Goal: Complete application form: Complete application form

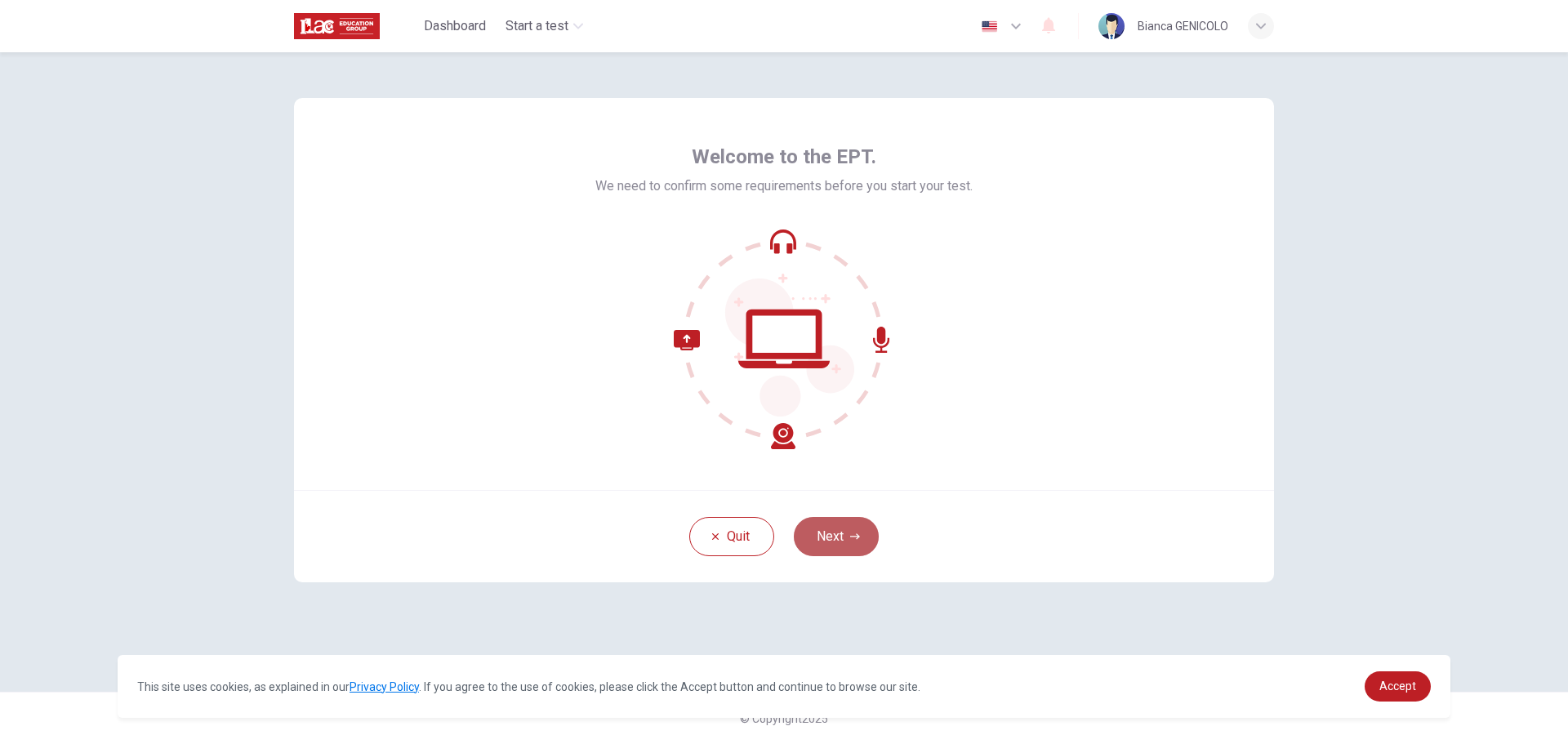
click at [818, 533] on button "Next" at bounding box center [837, 537] width 85 height 39
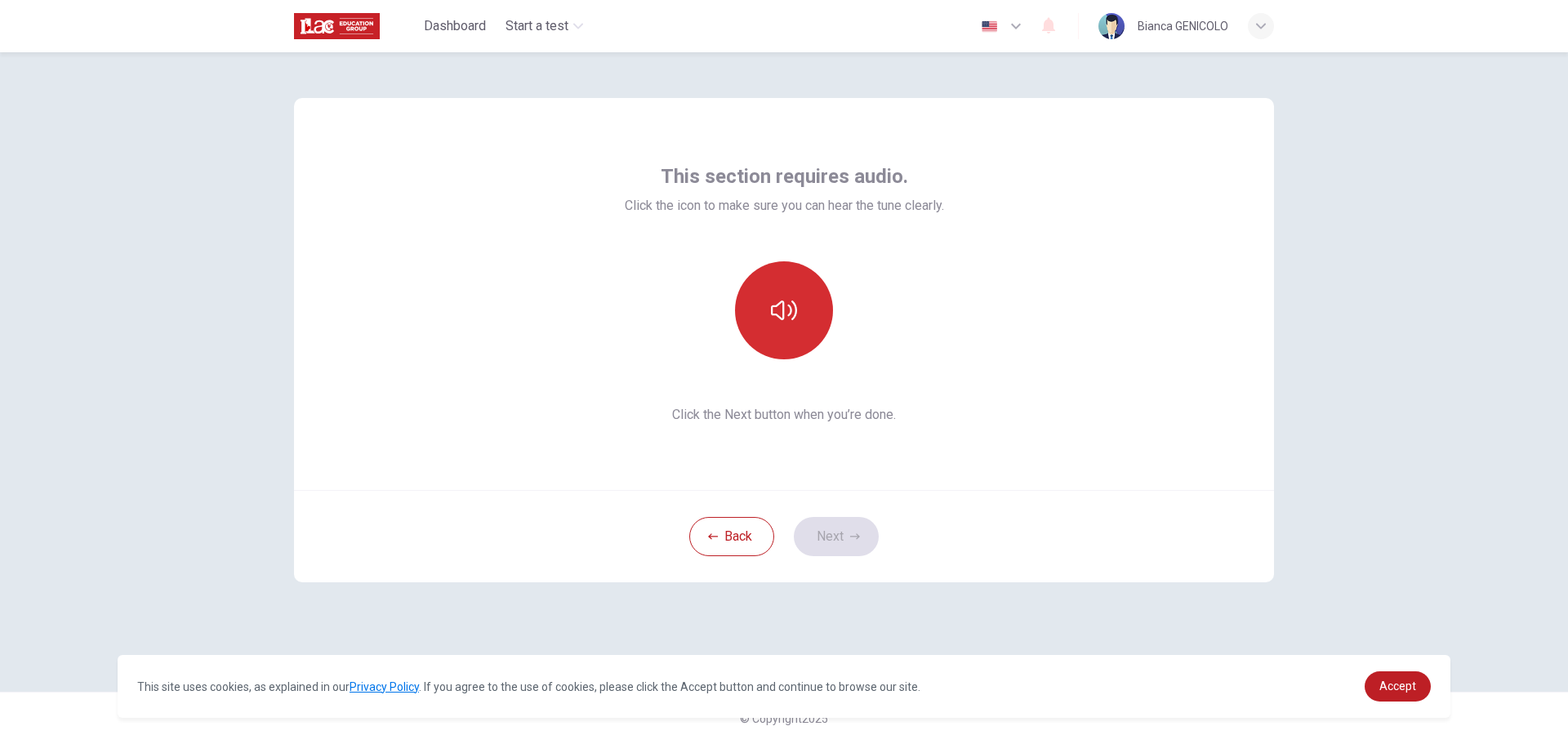
click at [778, 304] on icon "button" at bounding box center [784, 311] width 27 height 19
click at [839, 536] on button "Next" at bounding box center [837, 537] width 85 height 39
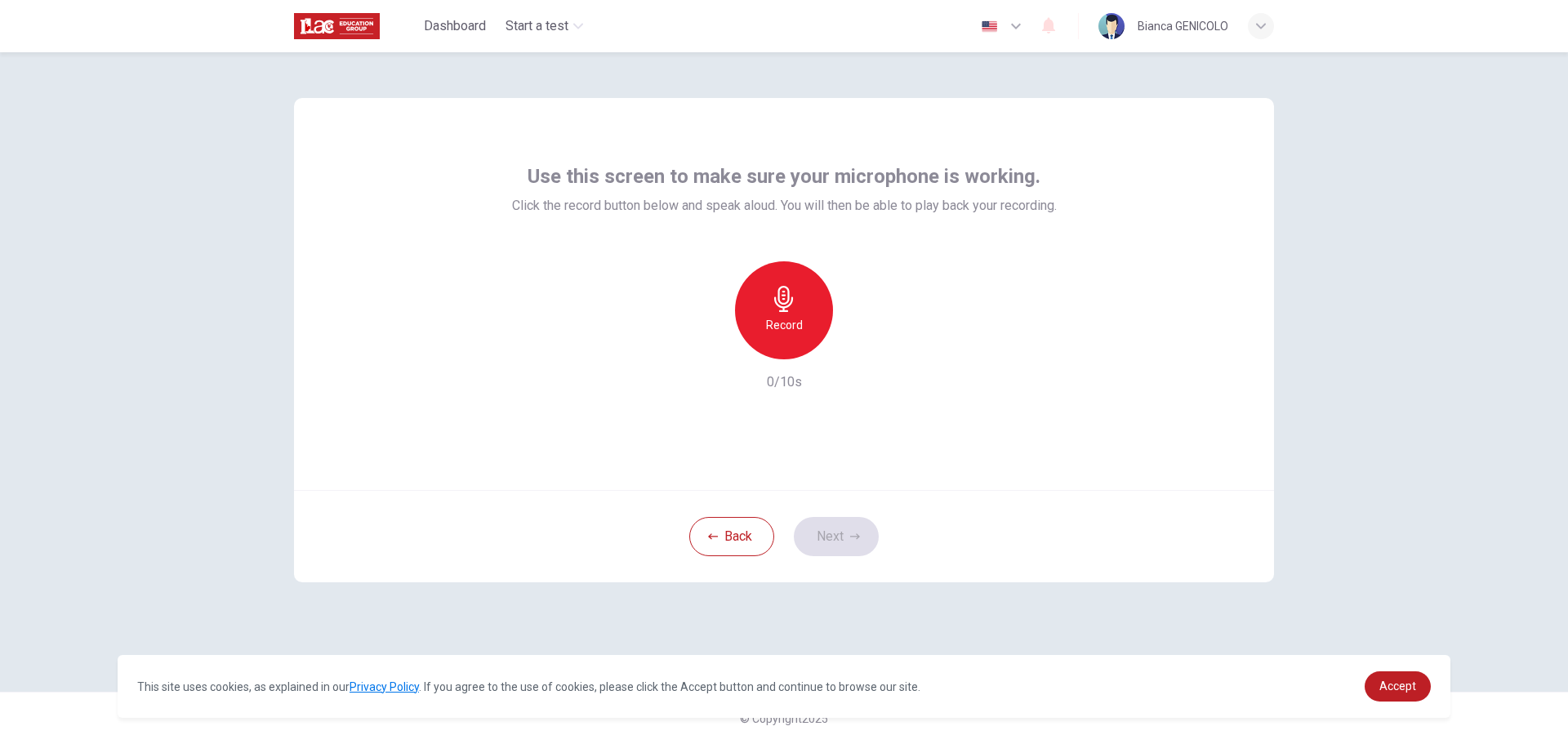
click at [786, 312] on div "Record" at bounding box center [784, 311] width 98 height 98
click at [836, 541] on button "Next" at bounding box center [837, 537] width 85 height 39
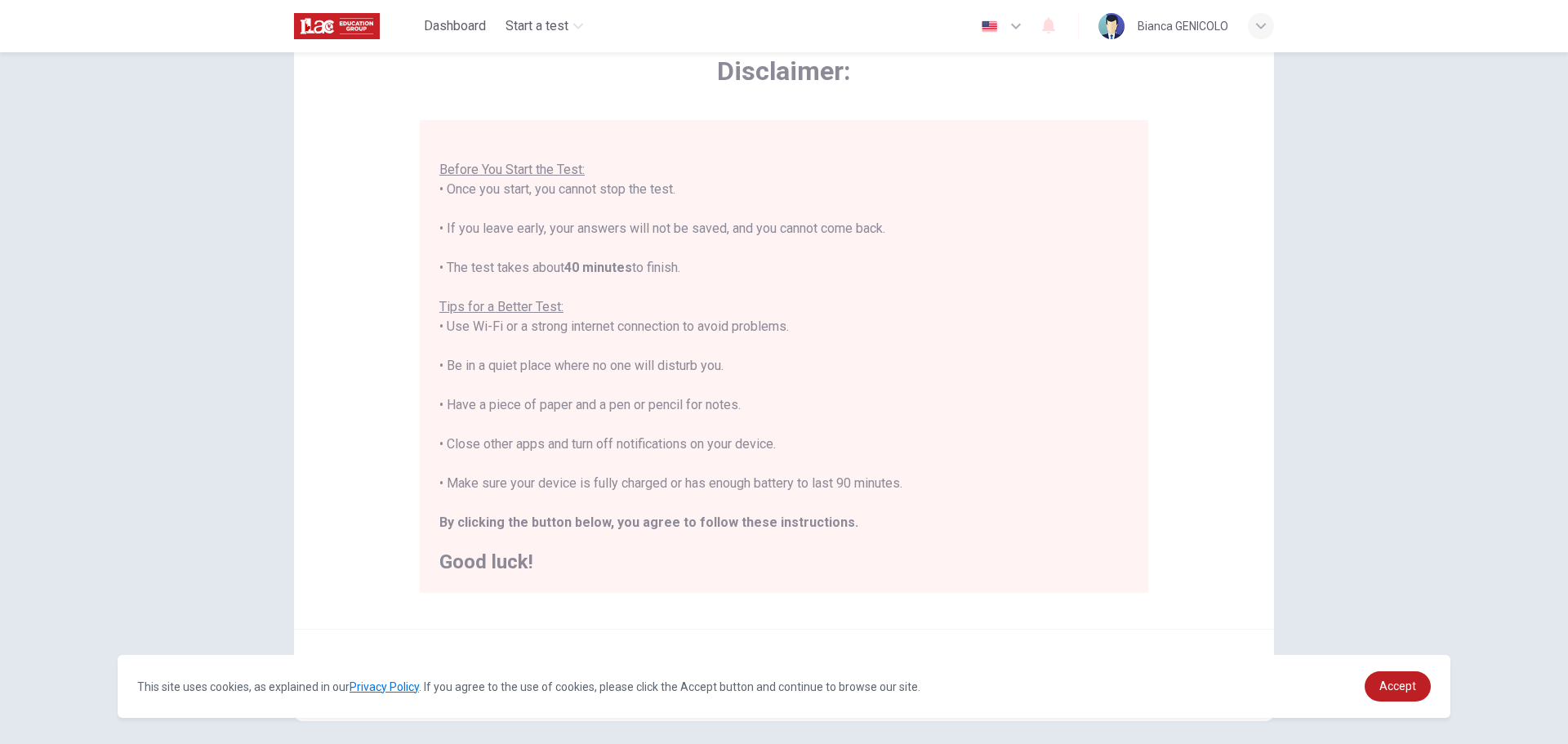
scroll to position [165, 0]
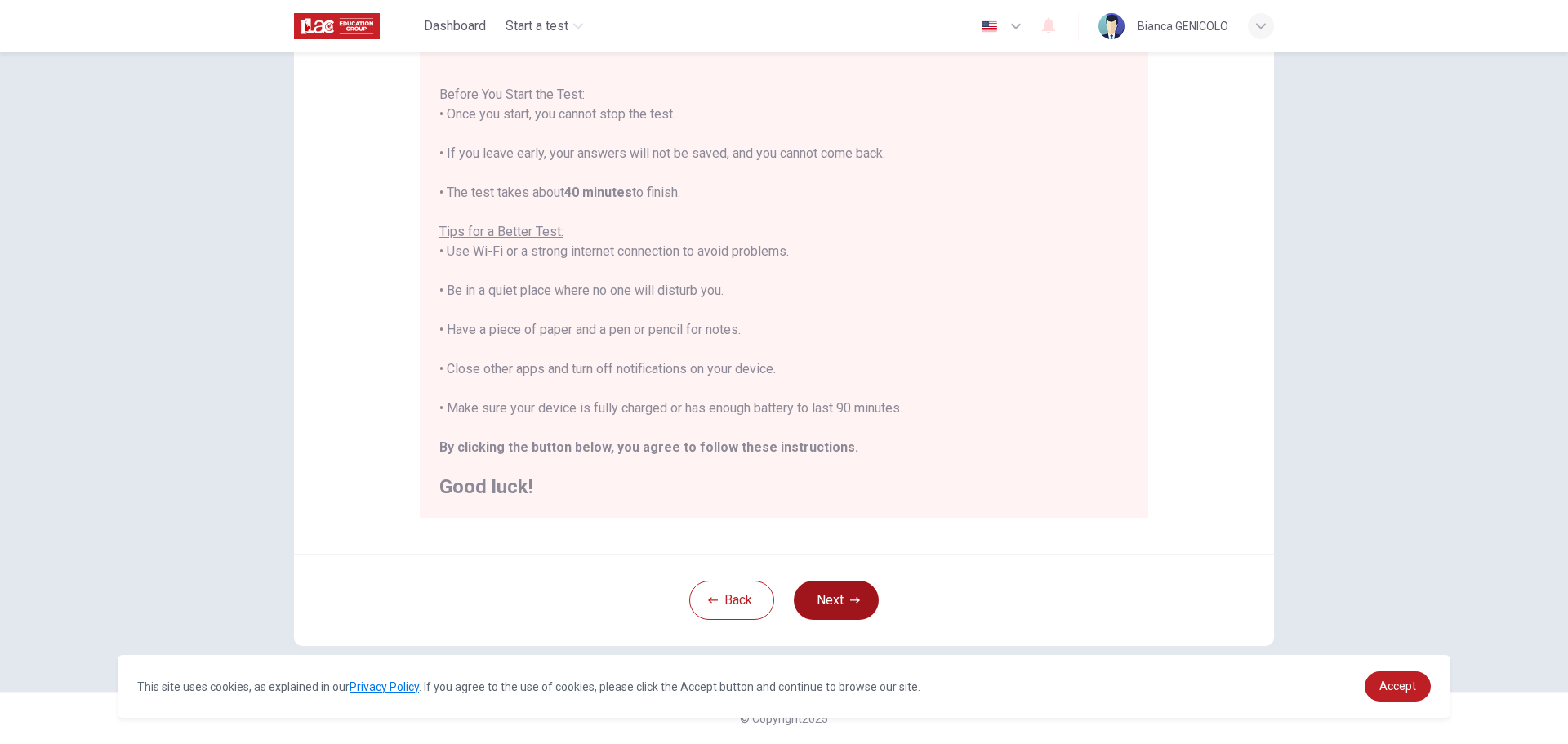
click at [820, 608] on button "Next" at bounding box center [837, 601] width 85 height 39
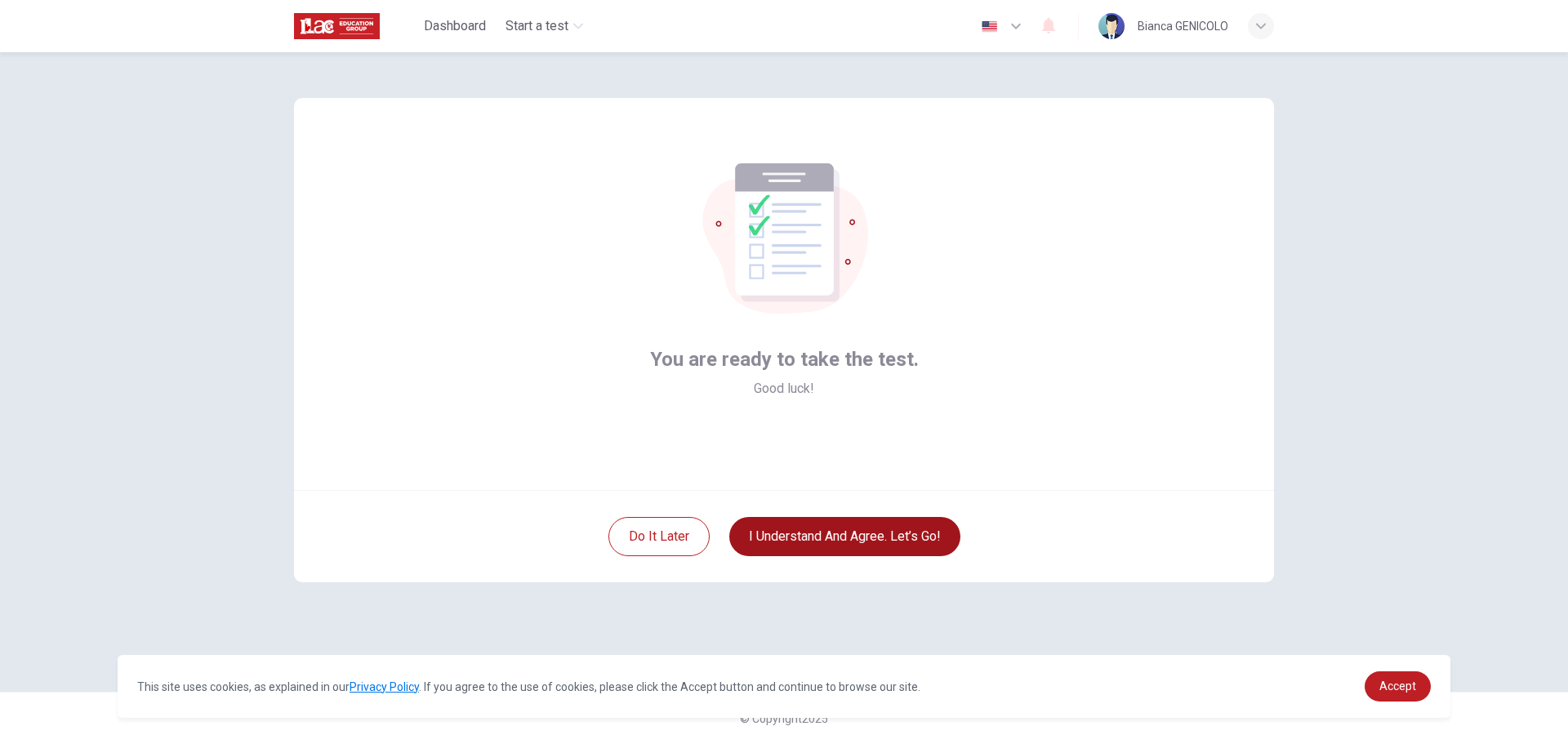
click at [858, 537] on button "I understand and agree. Let’s go!" at bounding box center [845, 537] width 231 height 39
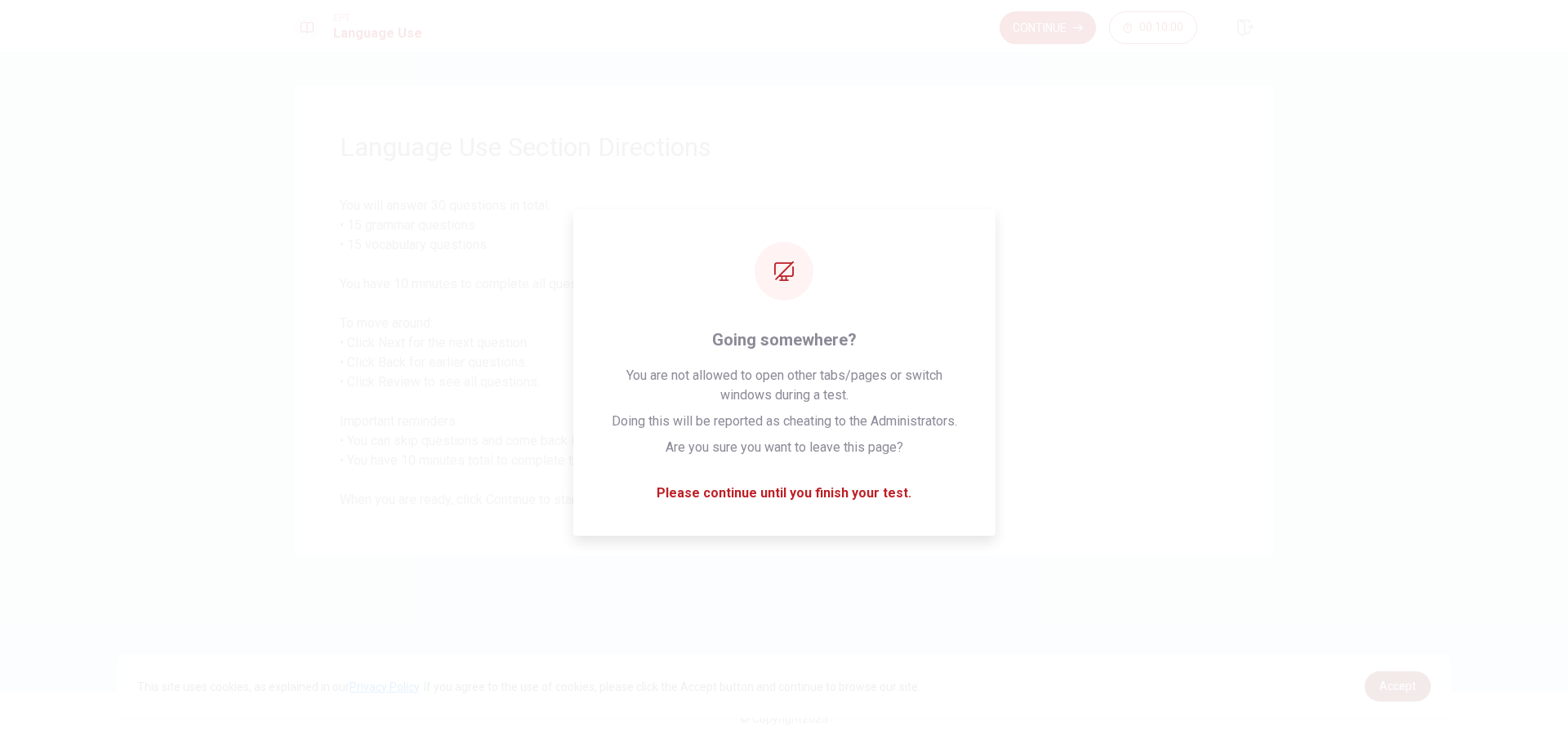
click at [1391, 690] on span "Accept" at bounding box center [1398, 686] width 37 height 13
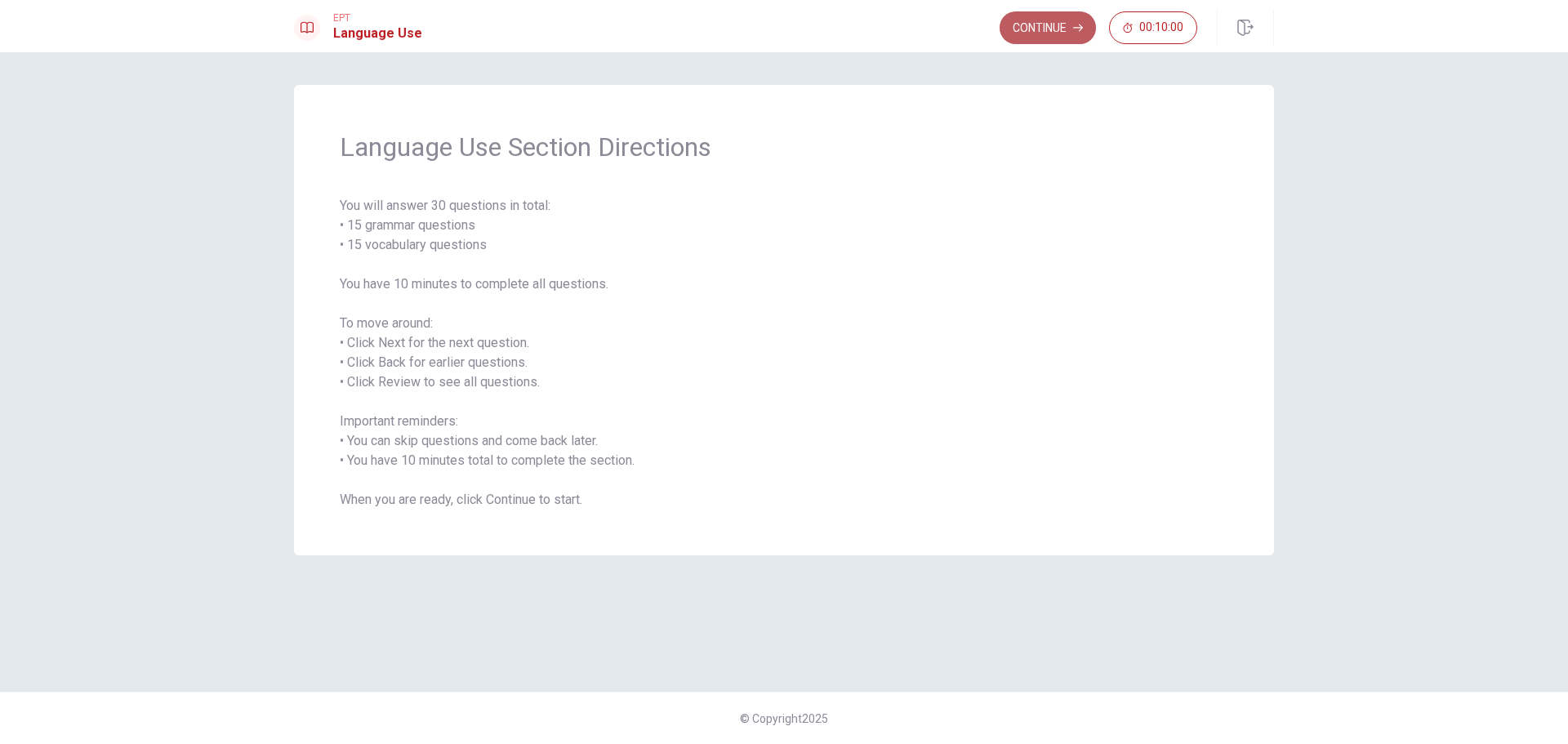
click at [1029, 36] on button "Continue" at bounding box center [1048, 27] width 96 height 33
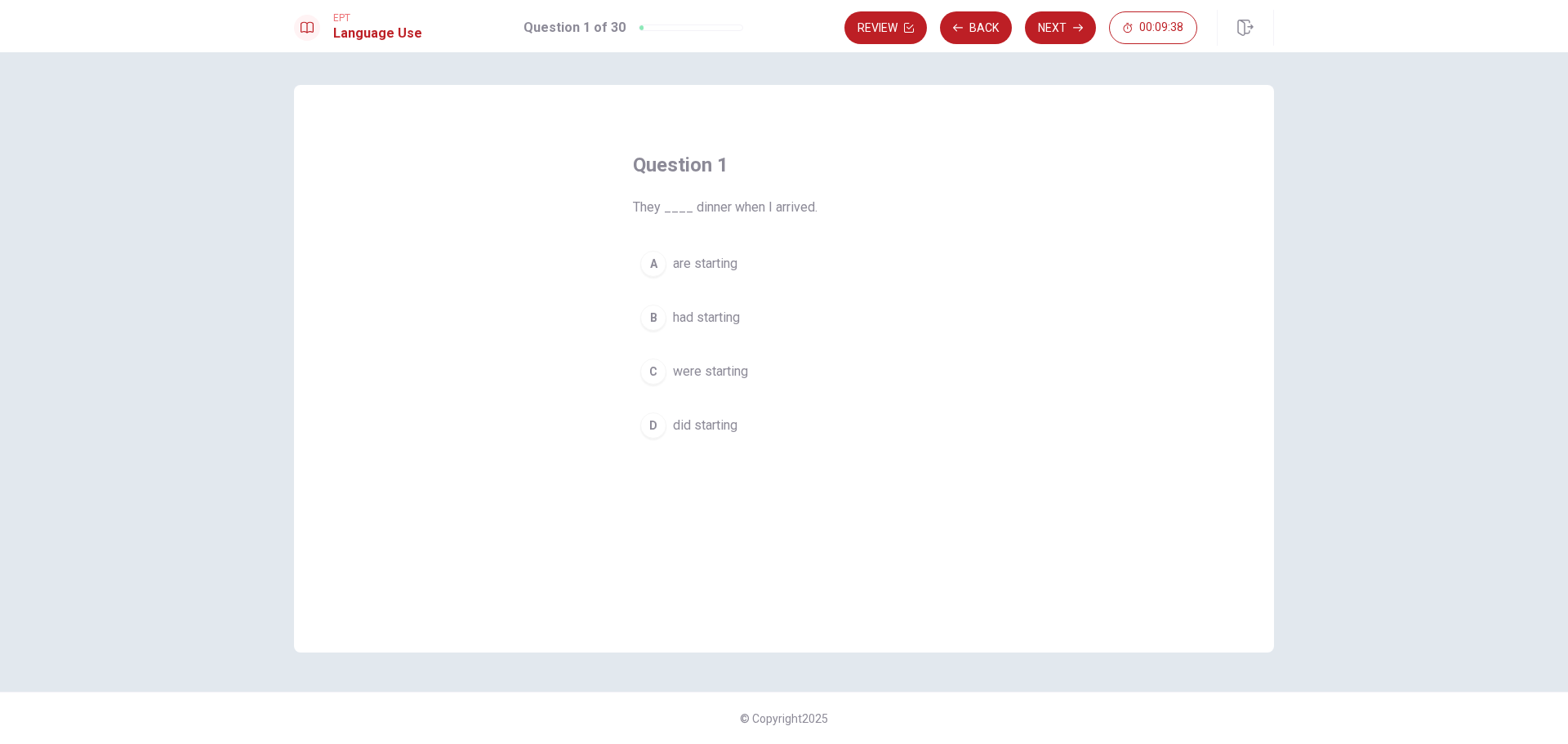
click at [722, 317] on span "had starting" at bounding box center [707, 318] width 67 height 19
click at [1062, 32] on button "Next" at bounding box center [1060, 27] width 71 height 33
click at [673, 312] on span "Is" at bounding box center [678, 318] width 11 height 19
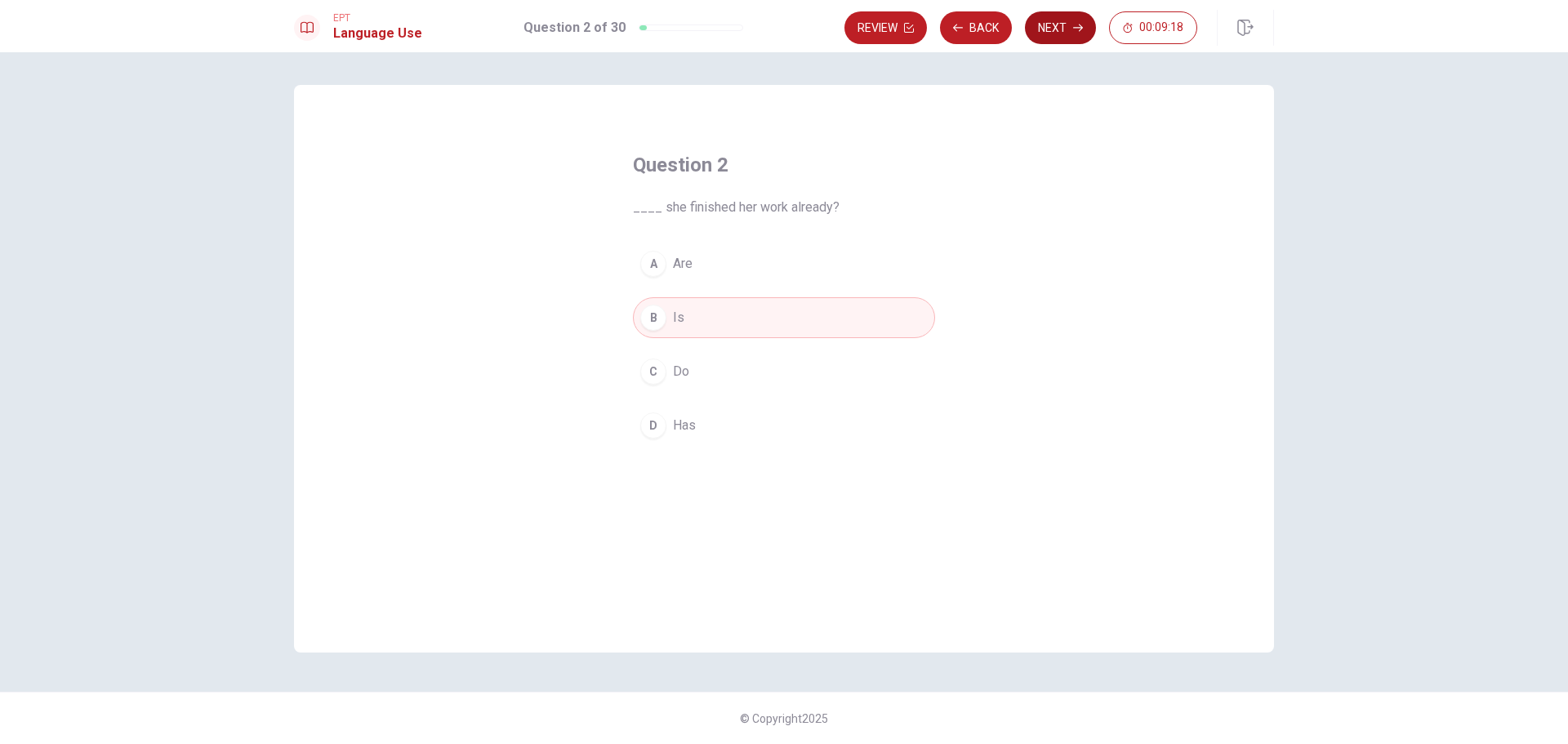
click at [1075, 25] on icon "button" at bounding box center [1078, 27] width 10 height 10
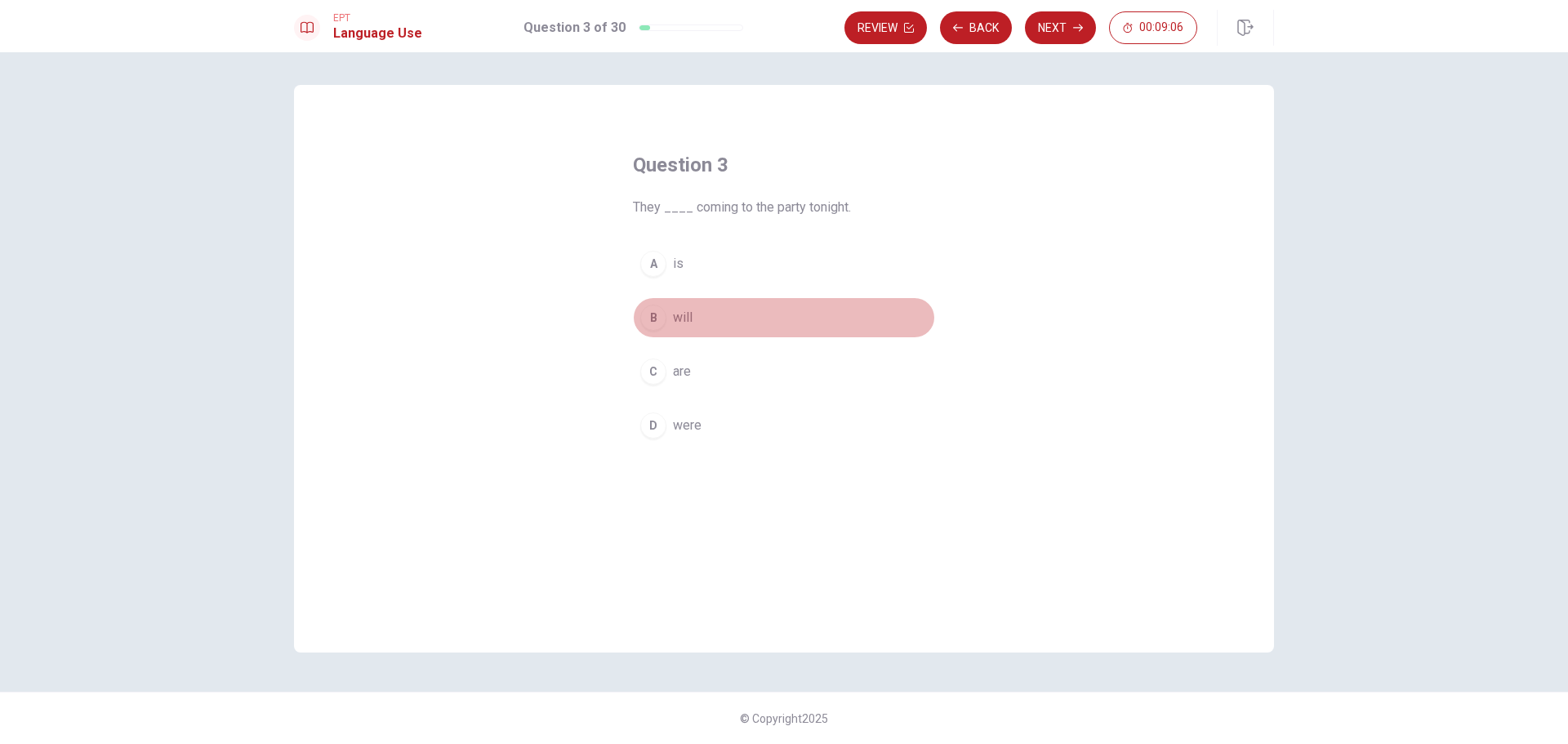
click at [688, 316] on span "will" at bounding box center [683, 318] width 19 height 19
click at [1054, 30] on button "Next" at bounding box center [1060, 27] width 71 height 33
click at [688, 376] on span "Does" at bounding box center [688, 372] width 31 height 19
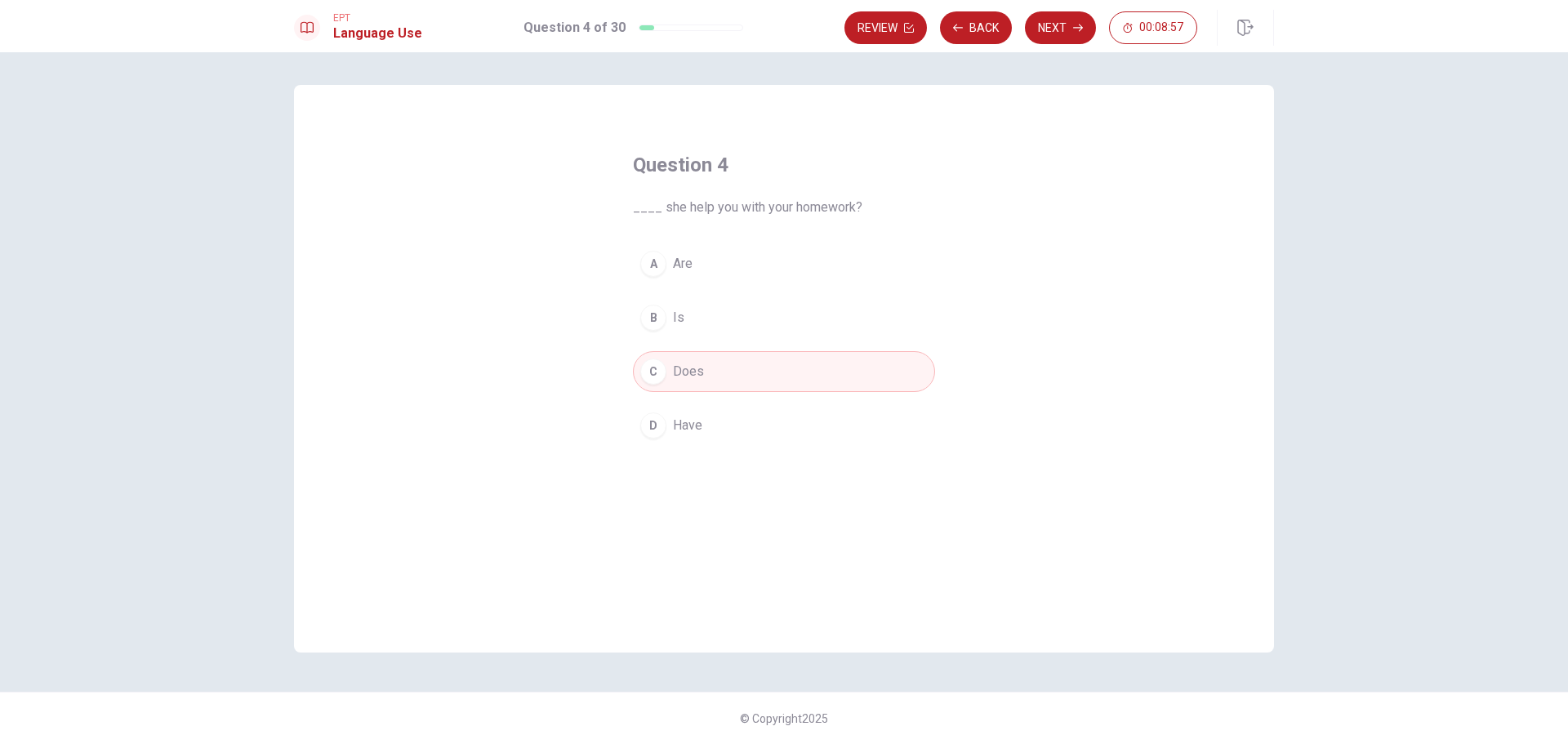
click at [1057, 22] on button "Next" at bounding box center [1060, 27] width 71 height 33
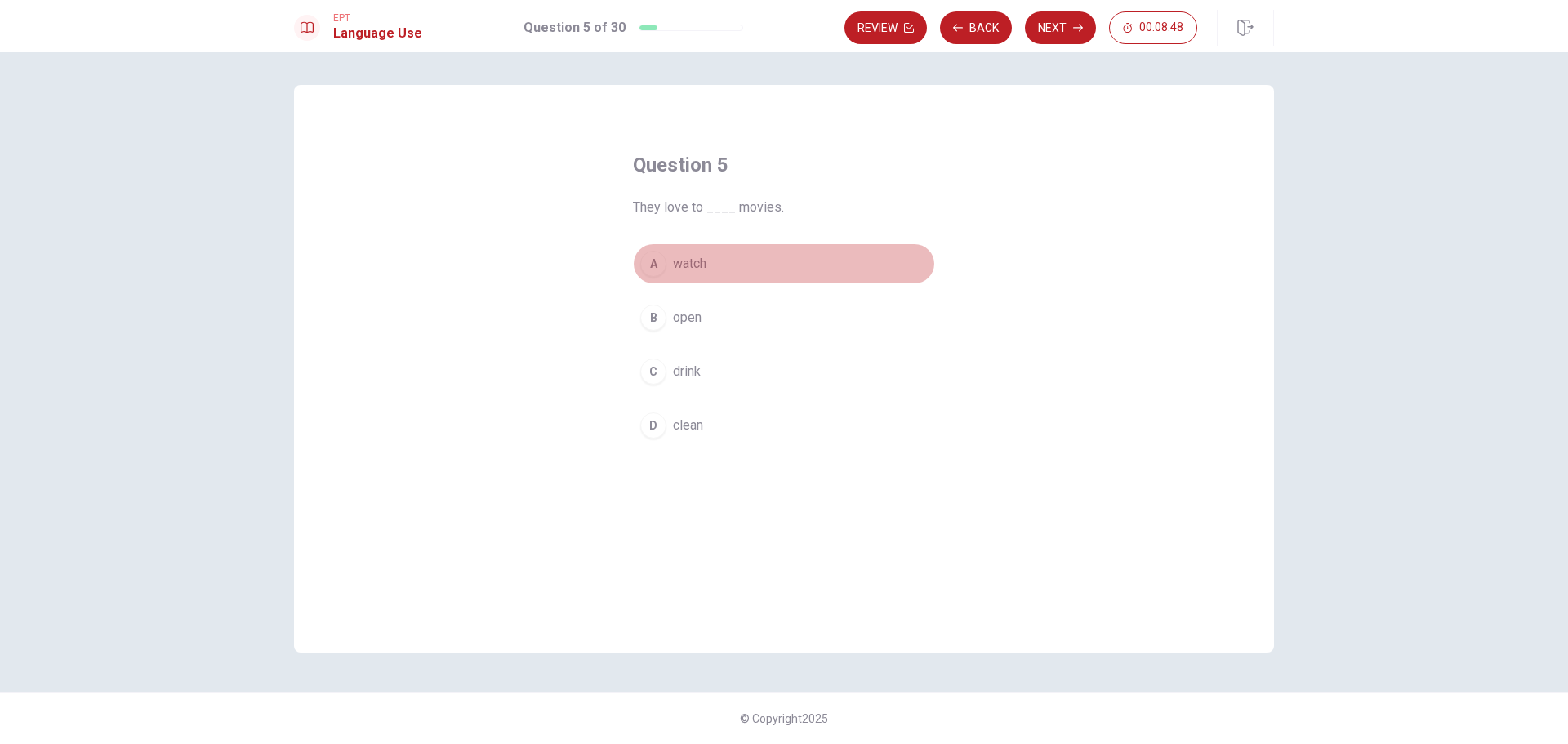
drag, startPoint x: 693, startPoint y: 263, endPoint x: 715, endPoint y: 260, distance: 22.2
click at [693, 262] on span "watch" at bounding box center [690, 264] width 34 height 19
click at [1055, 31] on button "Next" at bounding box center [1060, 27] width 71 height 33
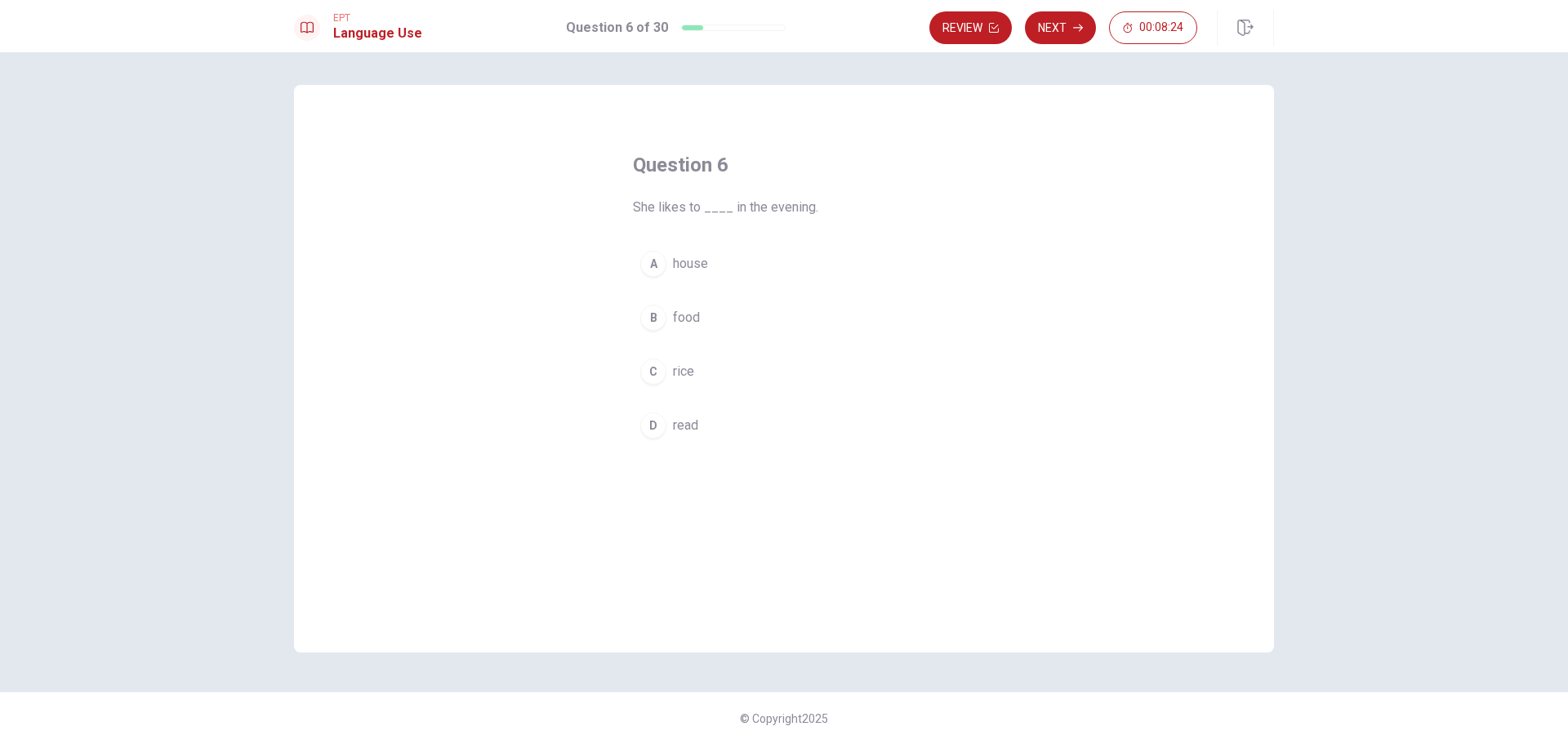
click at [669, 423] on button "D read" at bounding box center [784, 426] width 302 height 41
click at [1068, 26] on button "Next" at bounding box center [1060, 27] width 71 height 33
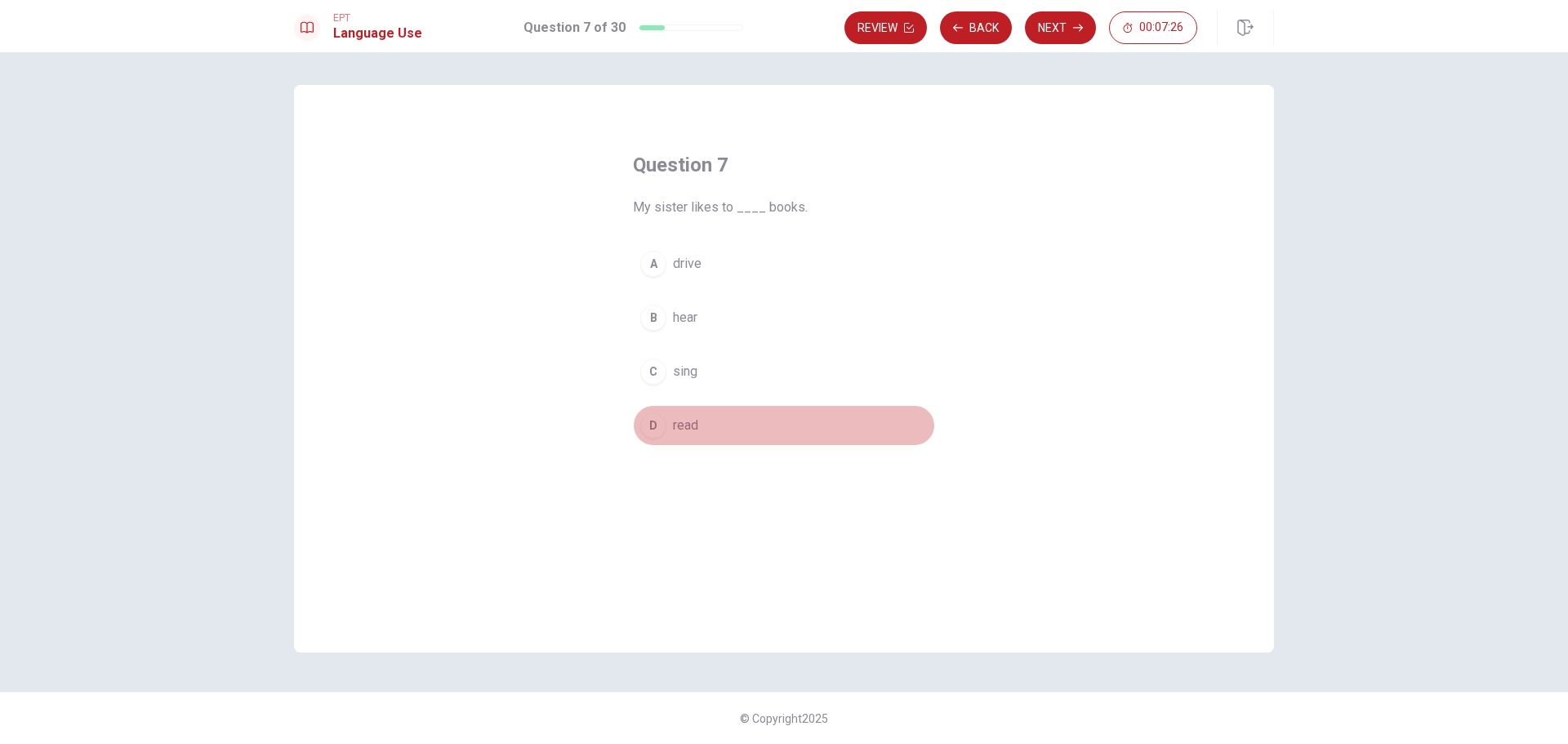
click at [665, 424] on div "D" at bounding box center [654, 426] width 27 height 27
click at [1057, 27] on button "Next" at bounding box center [1060, 27] width 71 height 33
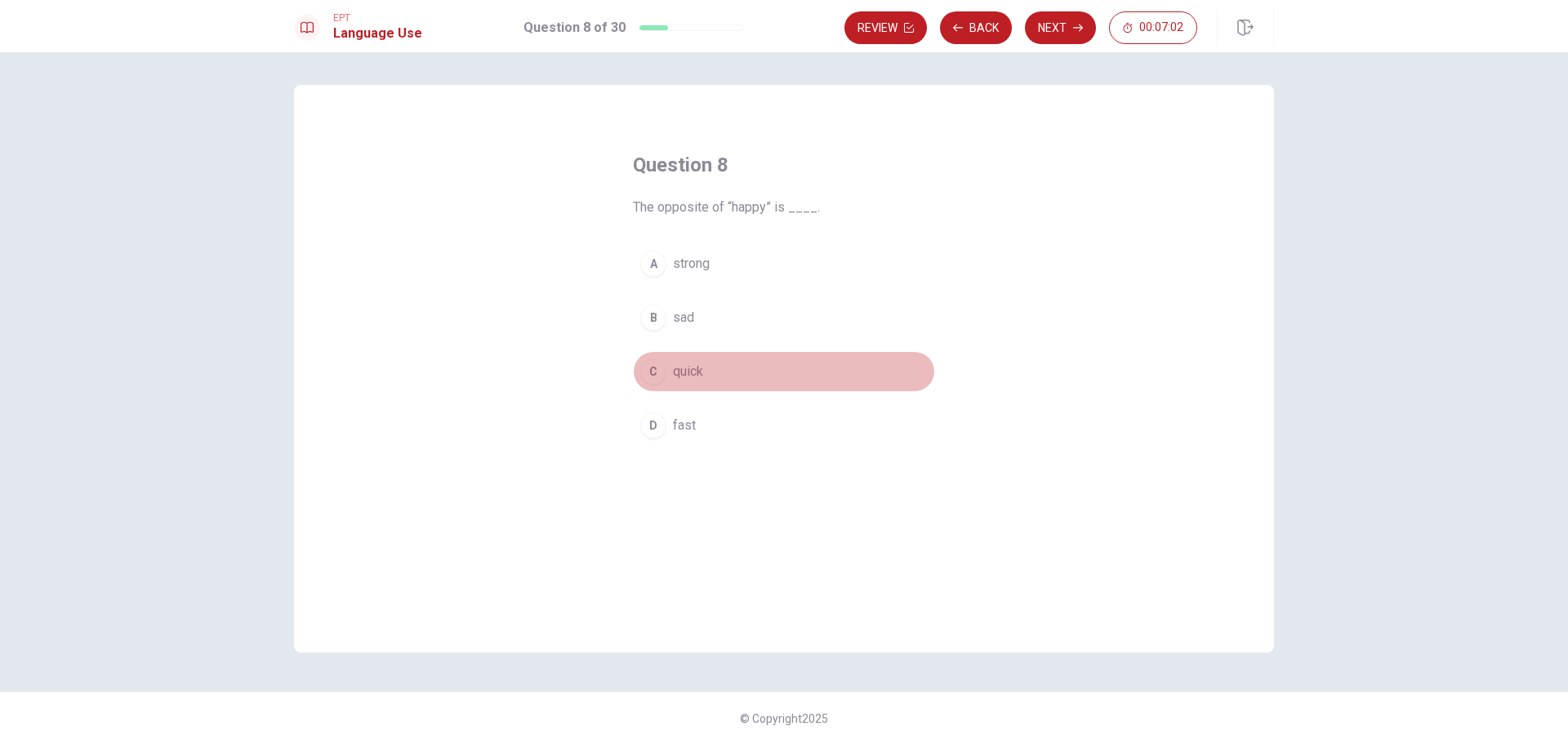
click at [676, 368] on span "quick" at bounding box center [688, 372] width 30 height 19
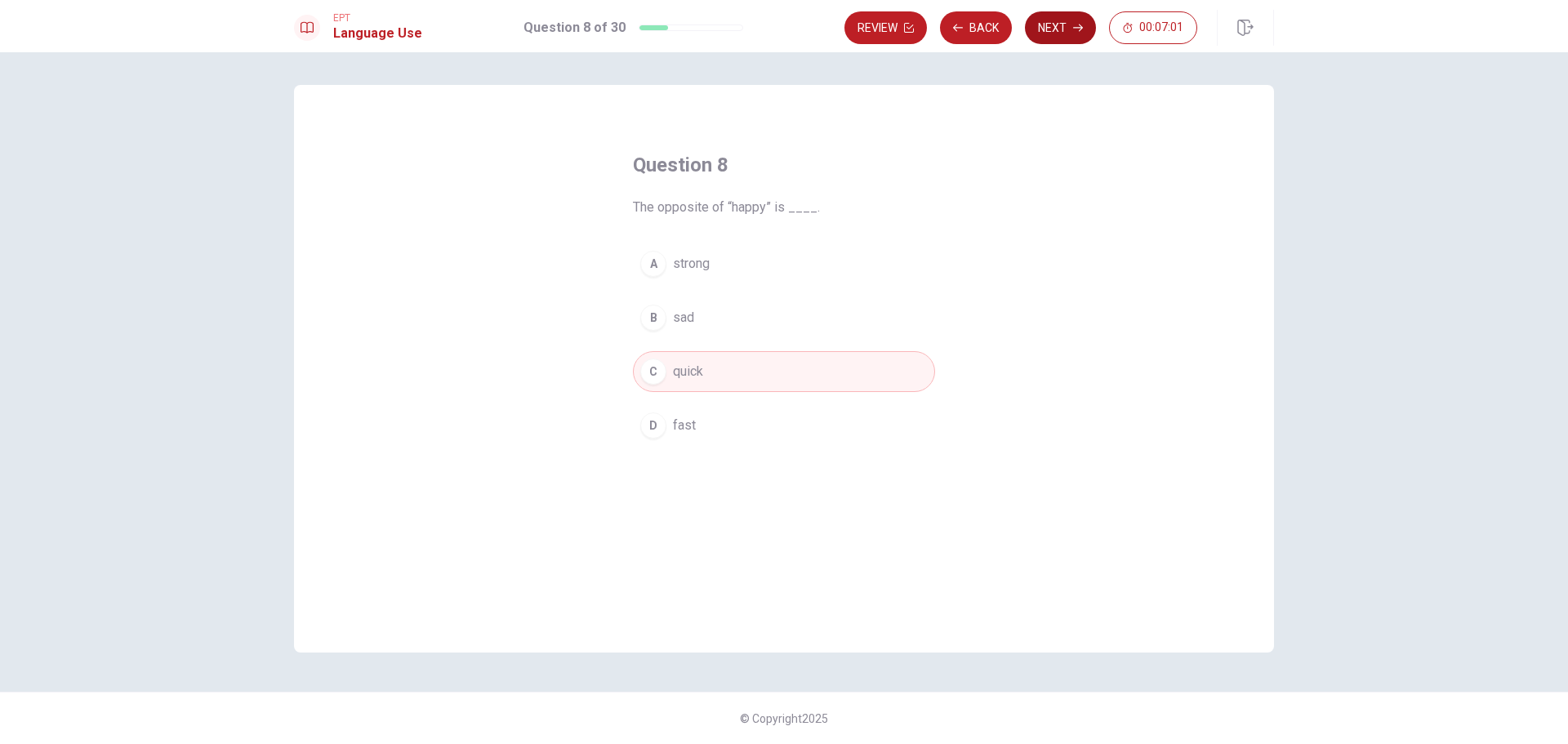
click at [1060, 30] on button "Next" at bounding box center [1060, 27] width 71 height 33
click at [683, 311] on span "wash" at bounding box center [688, 318] width 30 height 19
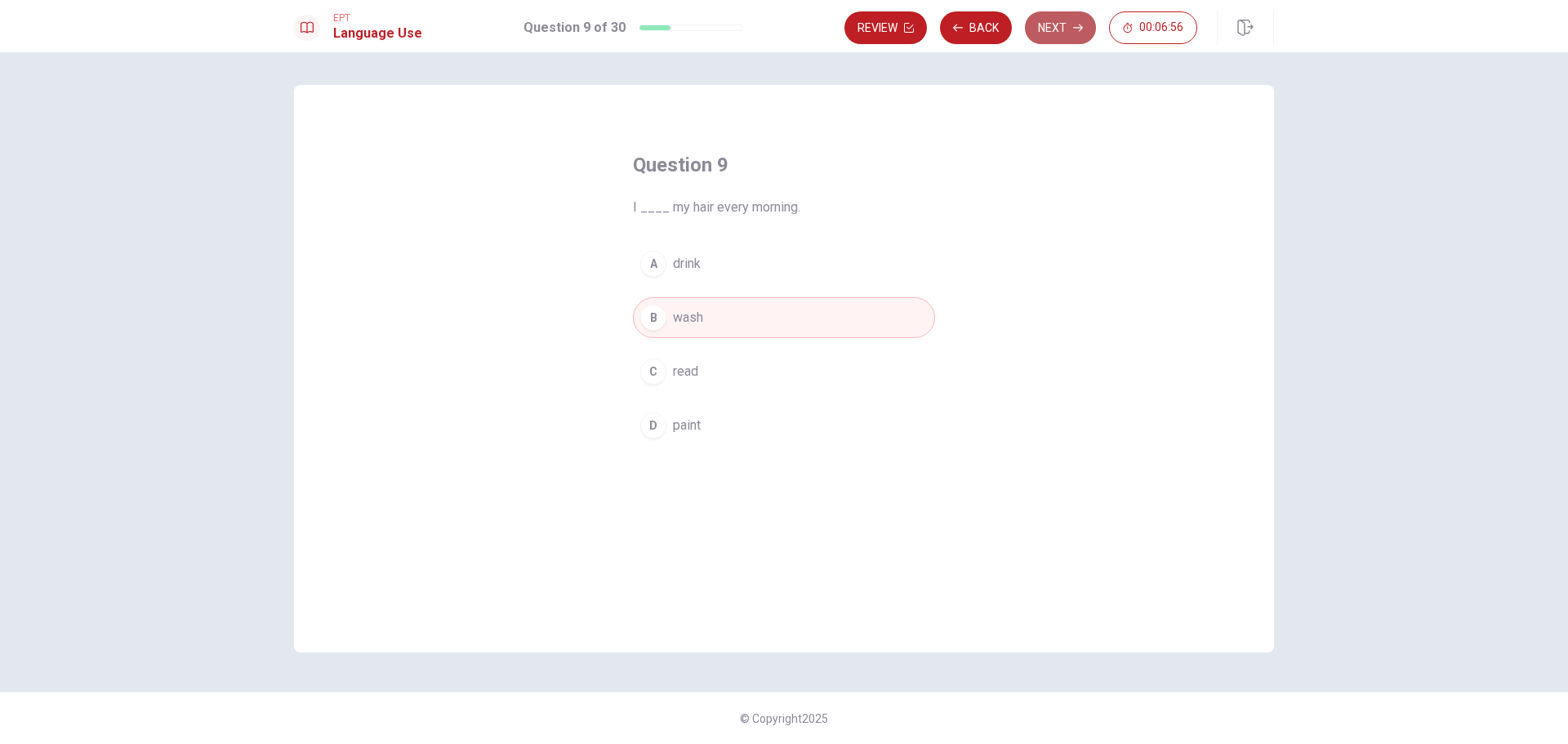
click at [1058, 22] on button "Next" at bounding box center [1060, 27] width 71 height 33
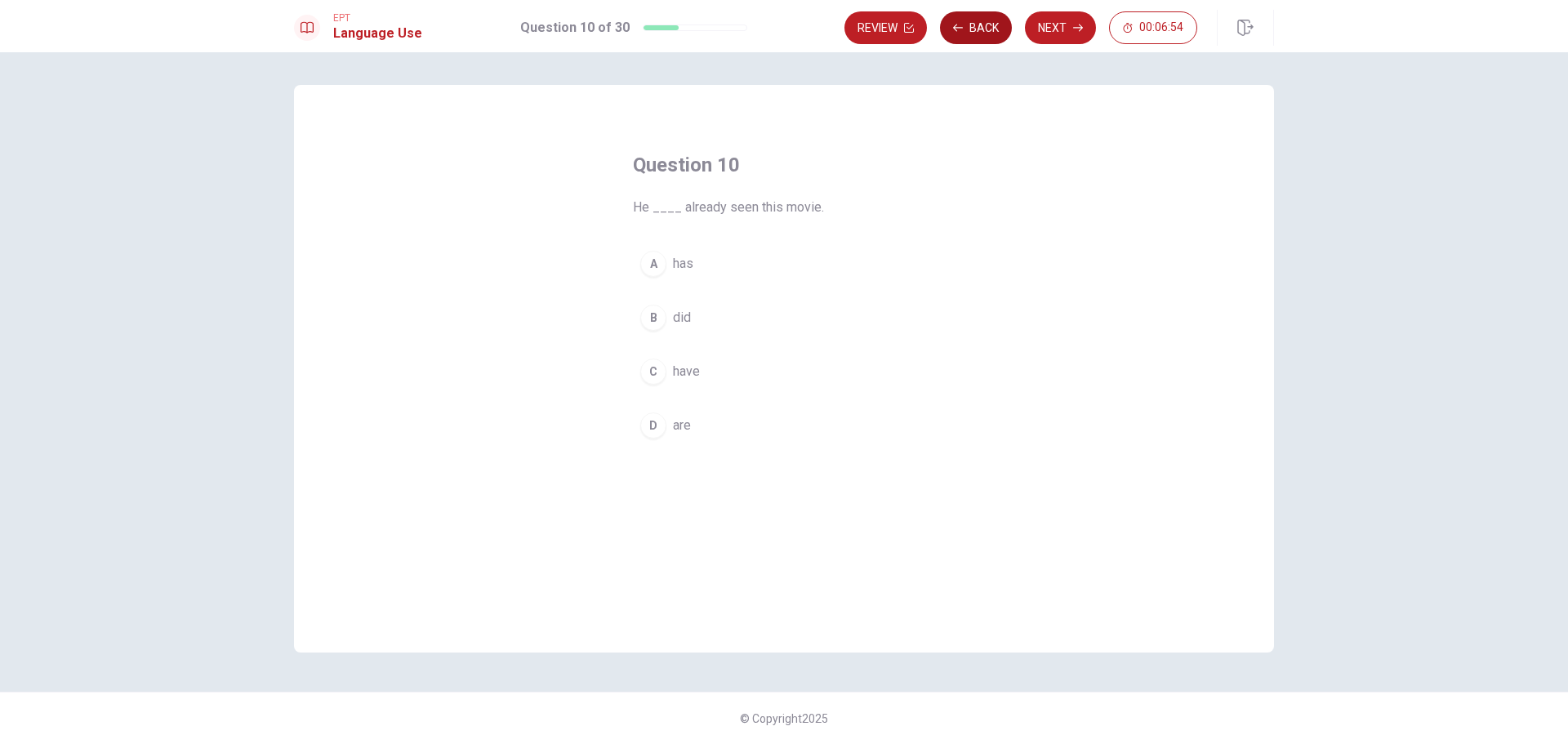
click at [977, 25] on button "Back" at bounding box center [975, 27] width 72 height 33
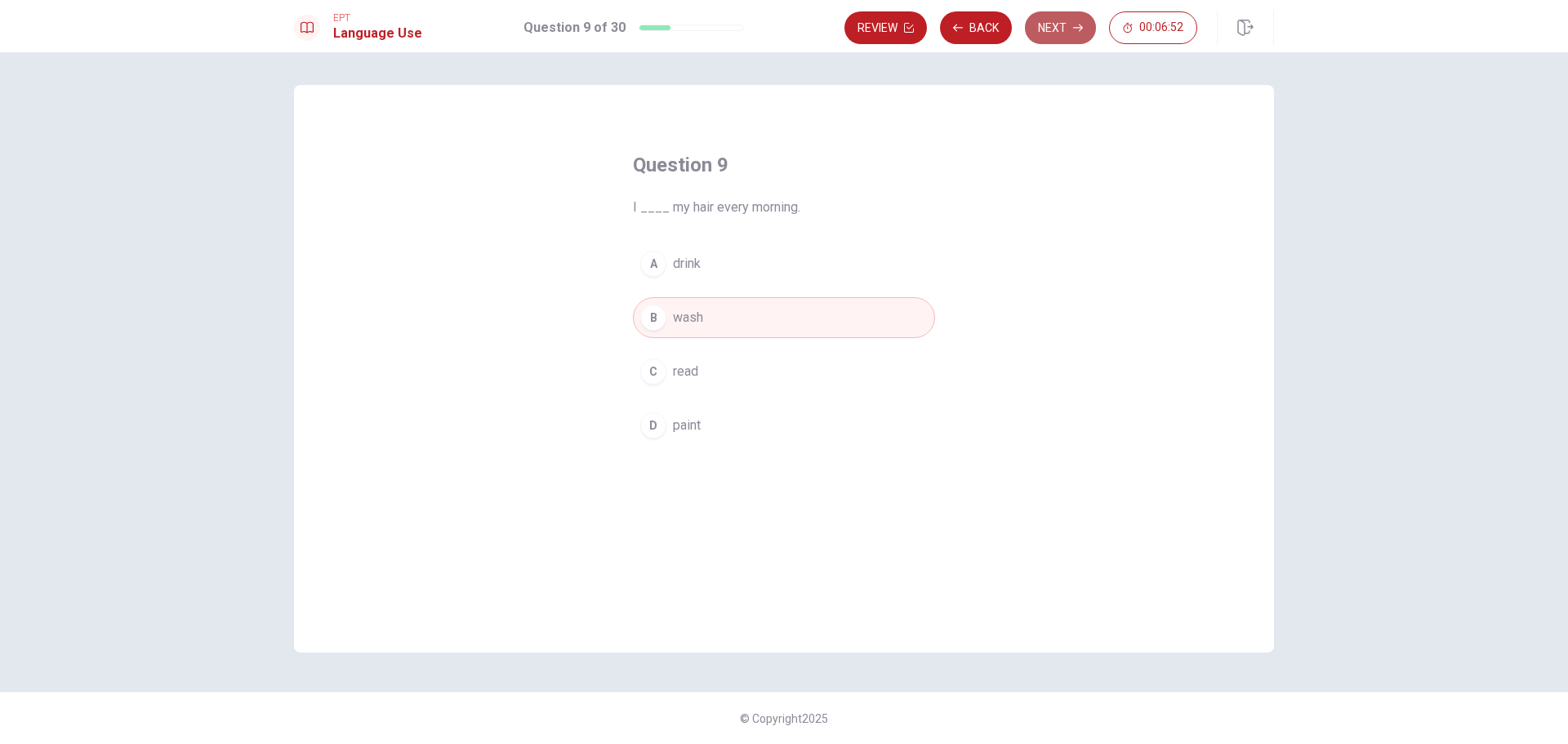
click at [1061, 33] on button "Next" at bounding box center [1060, 27] width 71 height 33
click at [678, 262] on span "has" at bounding box center [683, 264] width 20 height 19
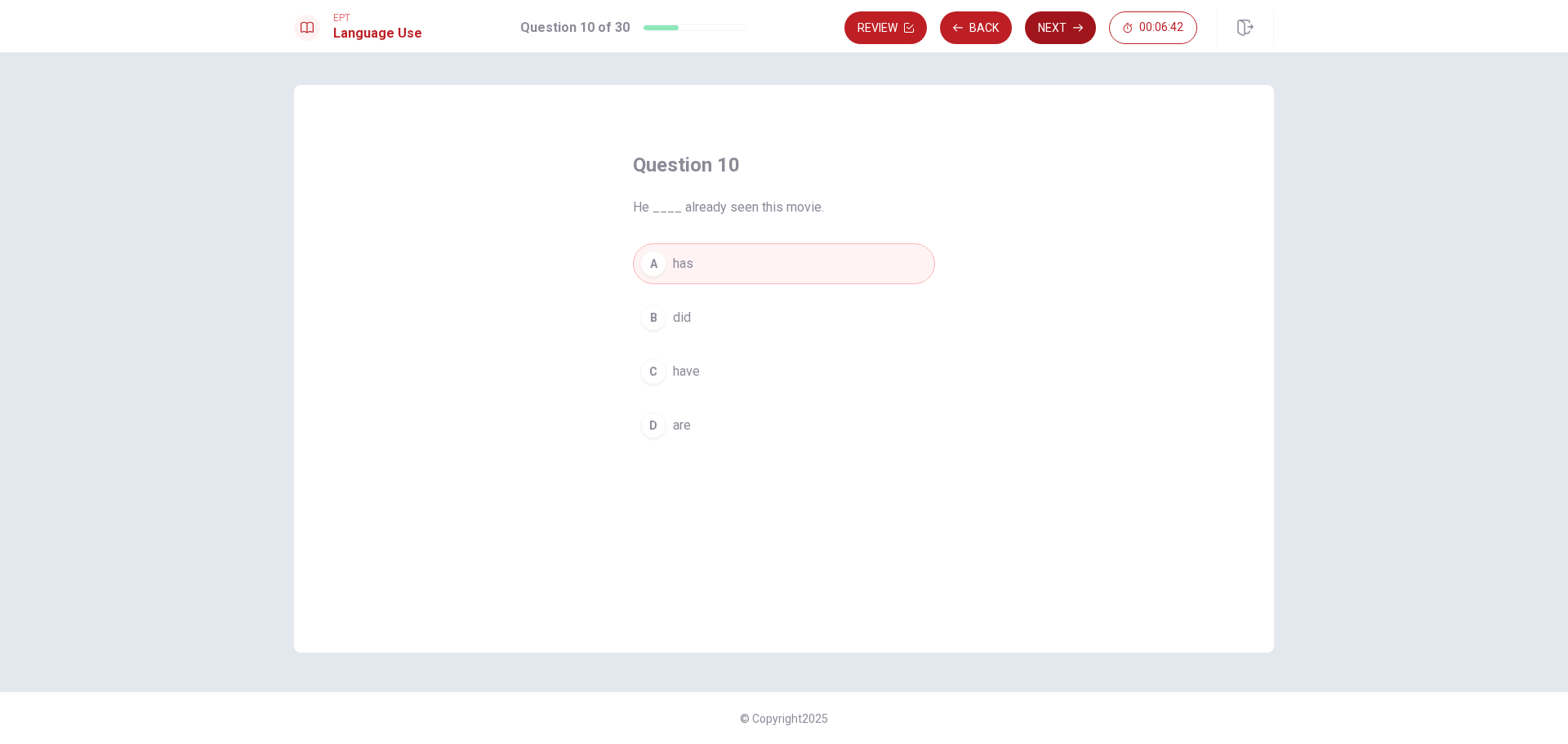
click at [1064, 26] on button "Next" at bounding box center [1060, 27] width 71 height 33
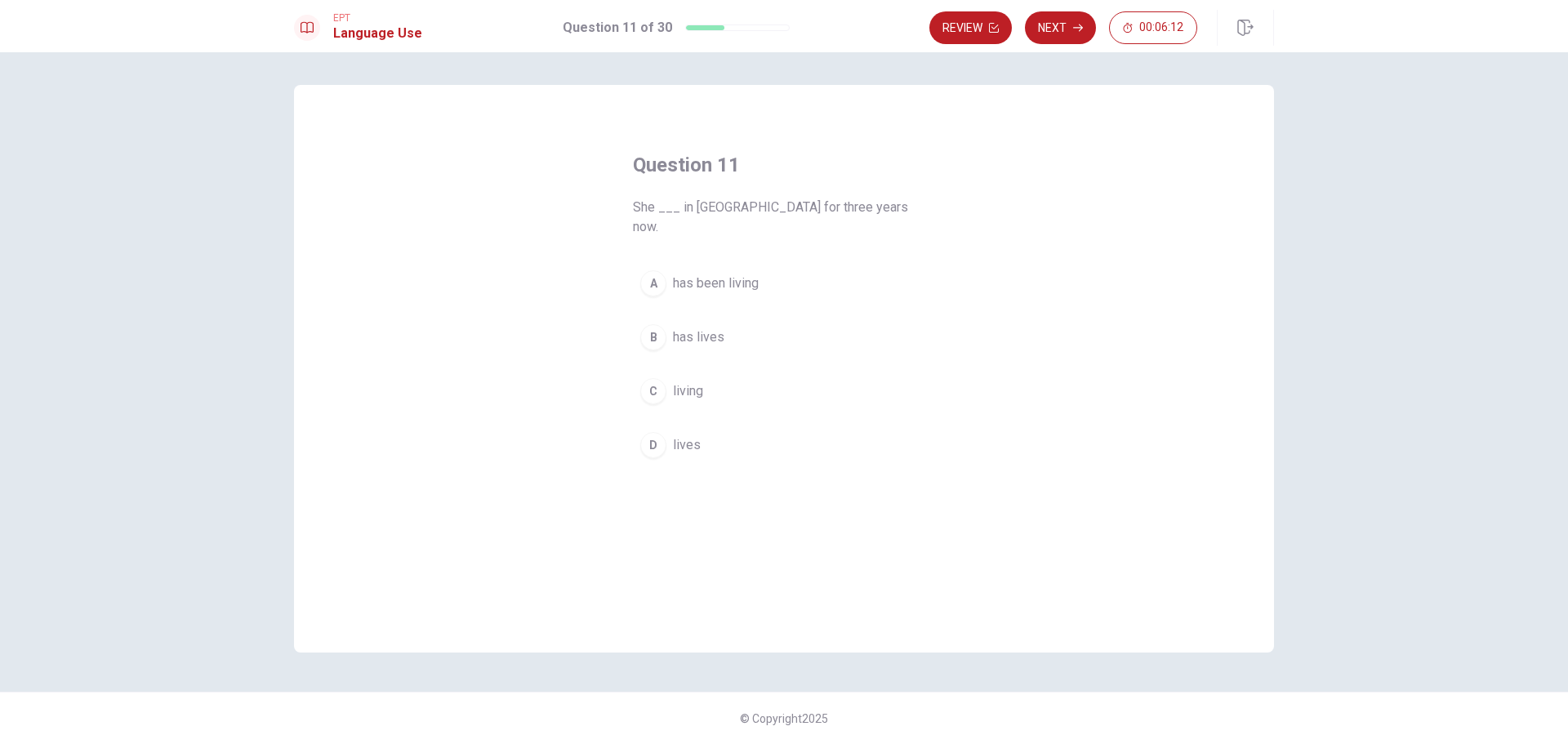
click at [742, 273] on span "has been living" at bounding box center [715, 283] width 86 height 19
click at [1066, 27] on button "Next" at bounding box center [1060, 27] width 71 height 33
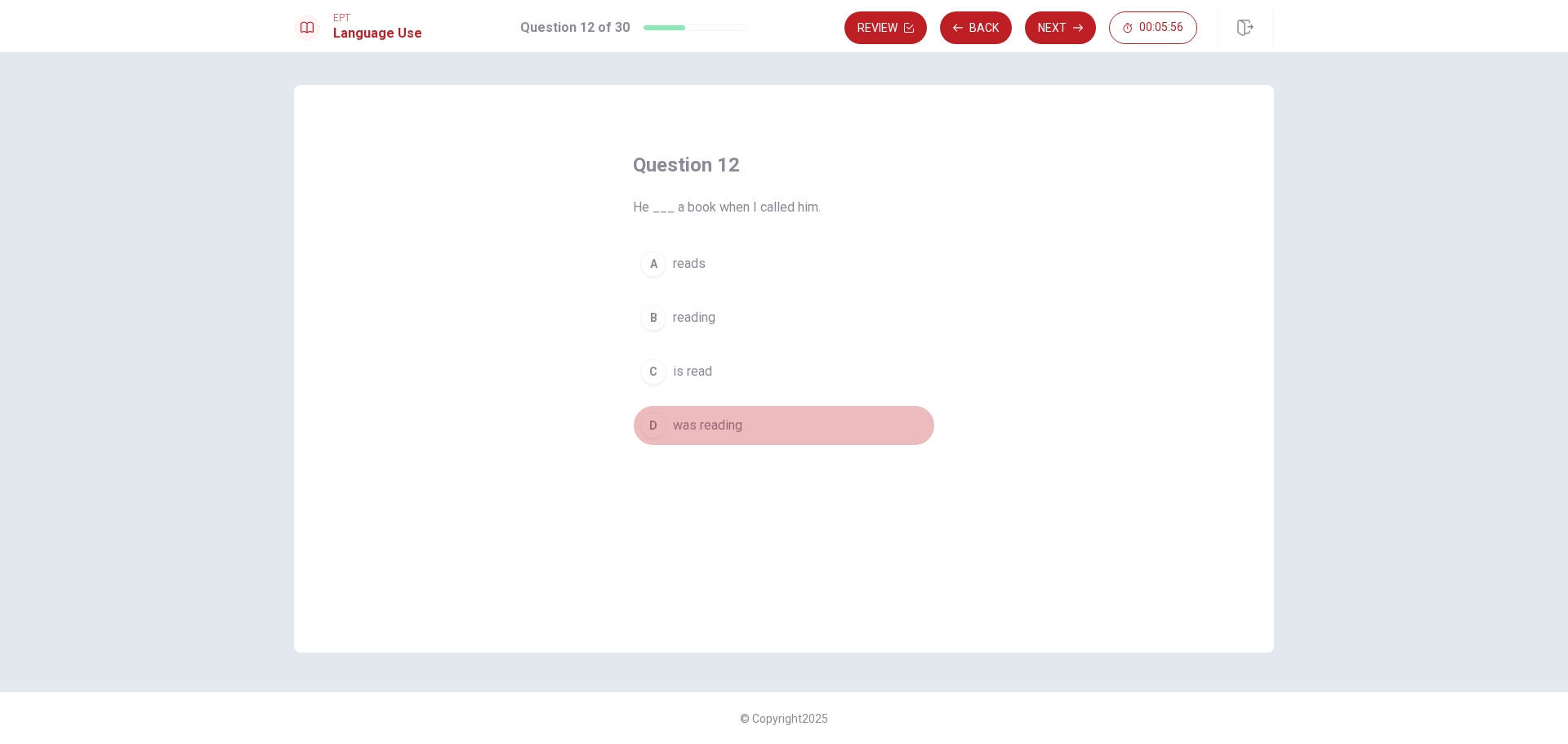
click at [682, 432] on span "was reading" at bounding box center [708, 426] width 70 height 19
click at [1054, 32] on button "Next" at bounding box center [1060, 27] width 71 height 33
click at [692, 258] on span "am studying" at bounding box center [708, 264] width 70 height 19
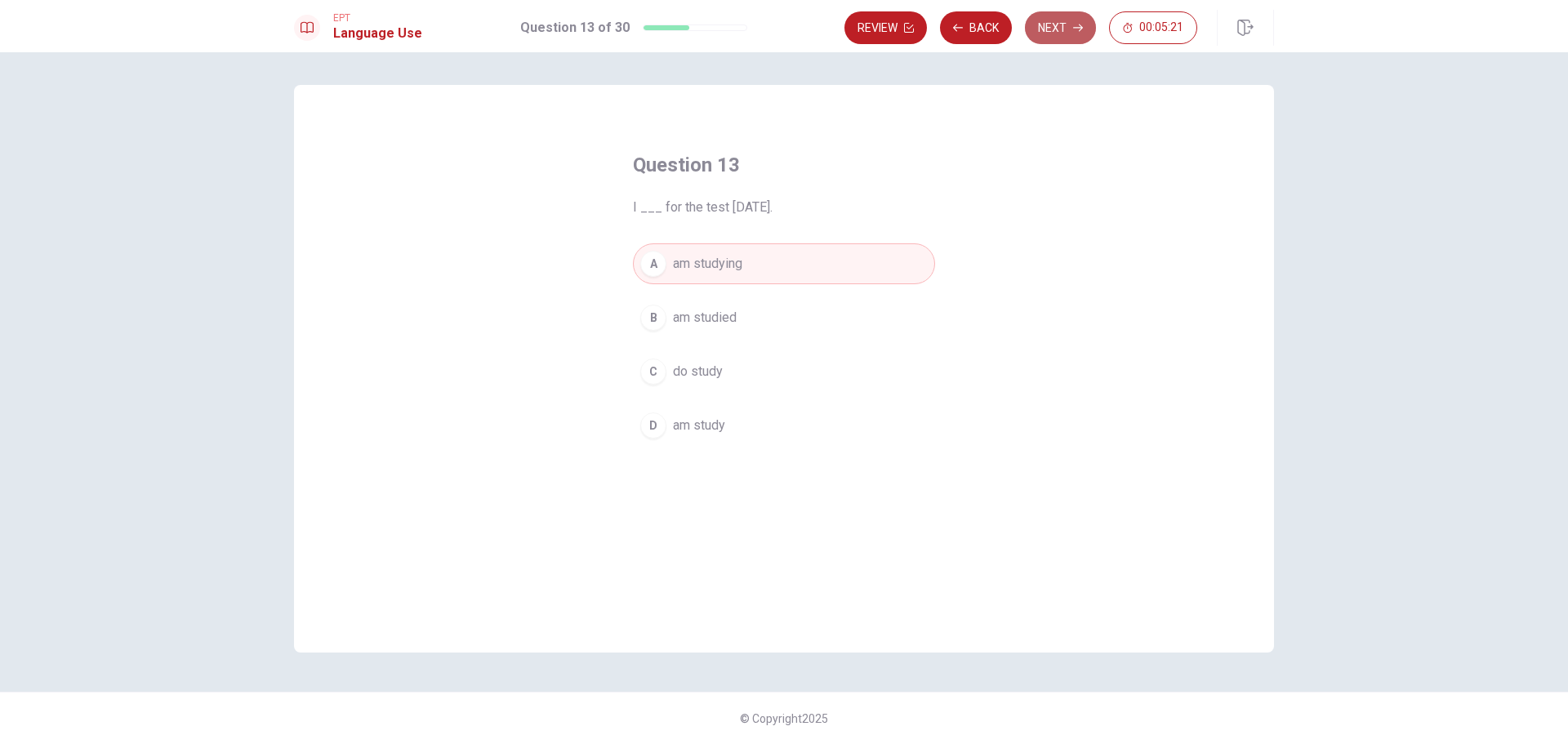
click at [1056, 27] on button "Next" at bounding box center [1060, 27] width 71 height 33
click at [689, 321] on span "worked" at bounding box center [694, 318] width 42 height 19
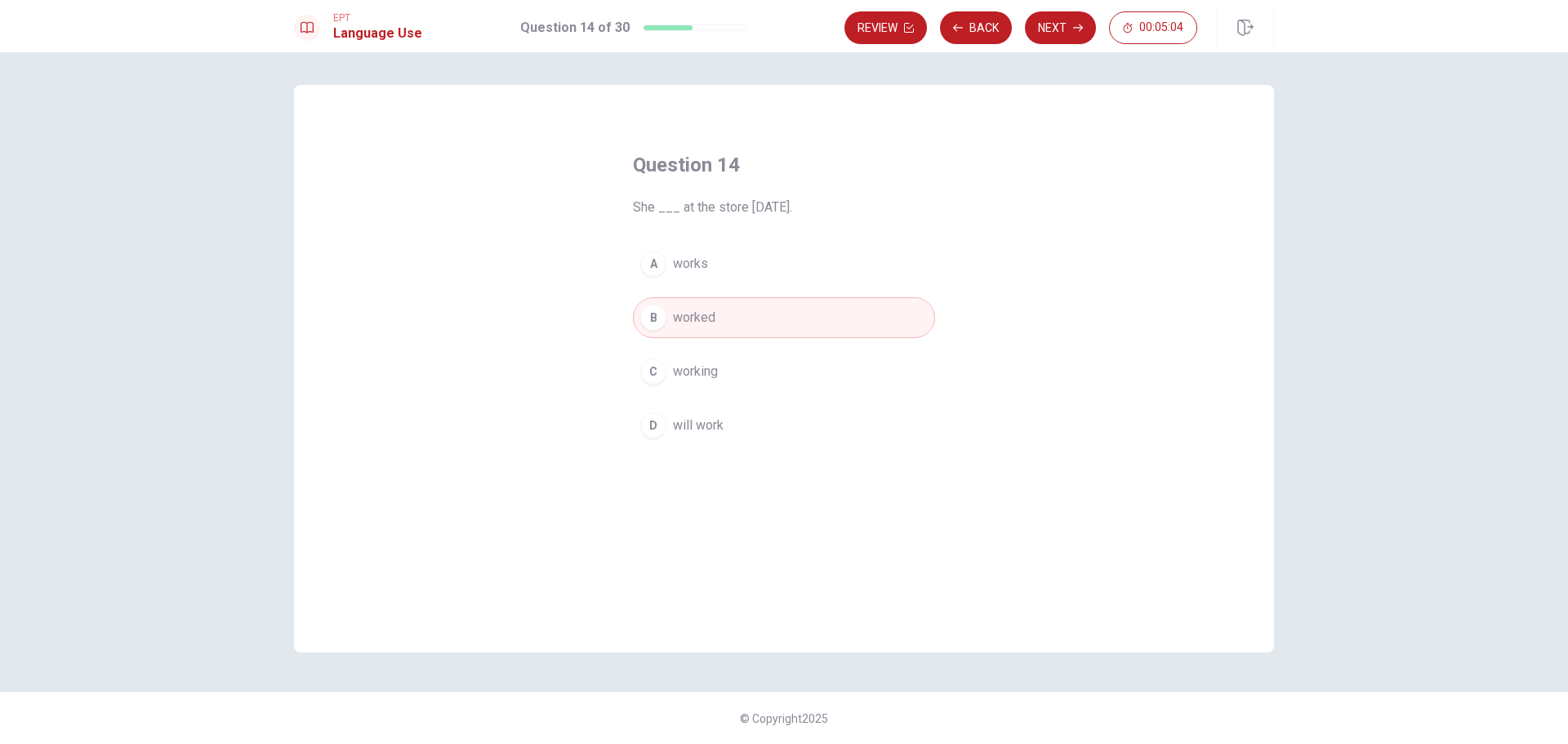
click at [1064, 10] on div "Review Back Next 00:05:04" at bounding box center [1059, 27] width 430 height 36
click at [1048, 27] on button "Next" at bounding box center [1060, 27] width 71 height 33
click at [679, 262] on span "watch" at bounding box center [690, 264] width 34 height 19
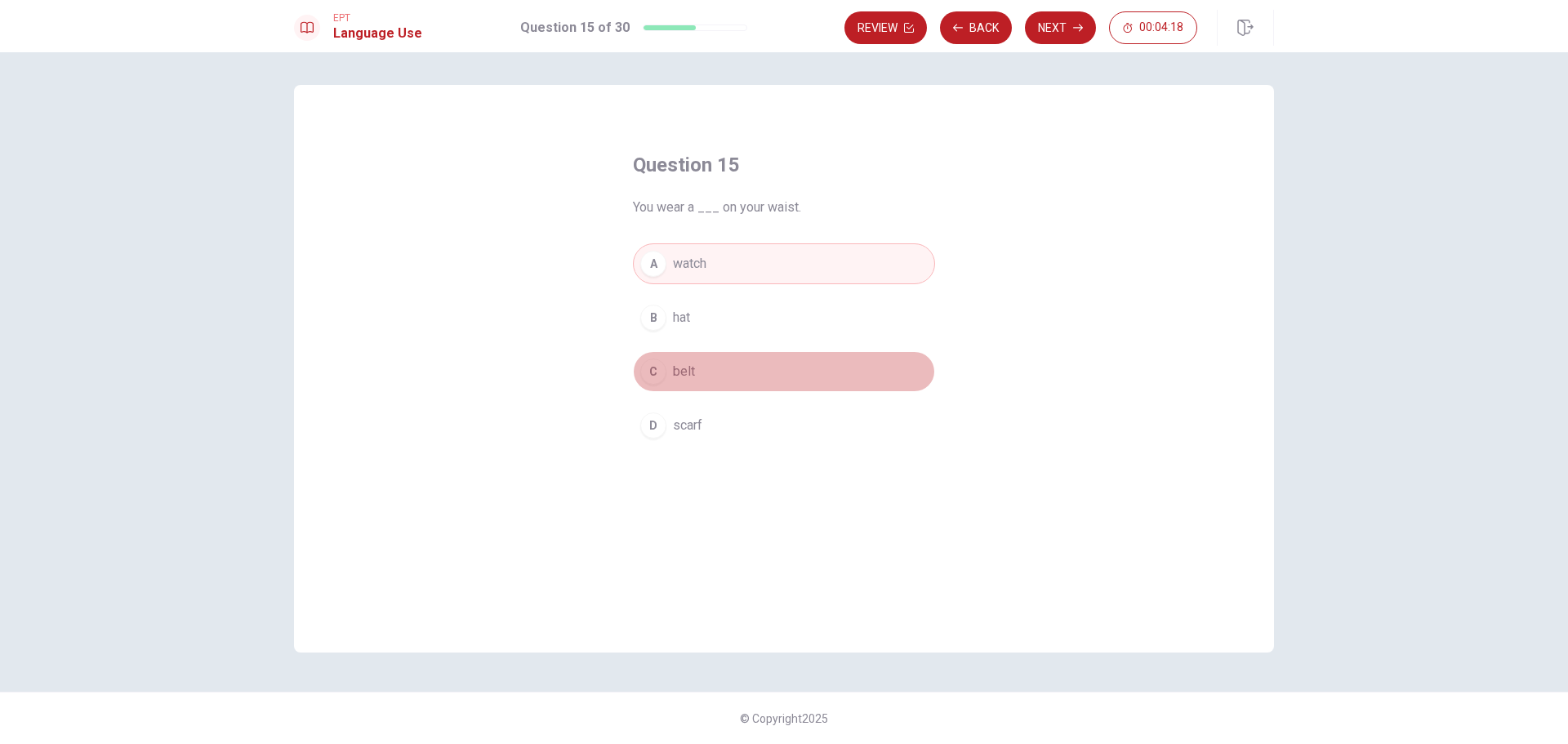
click at [700, 369] on button "C belt" at bounding box center [784, 372] width 302 height 41
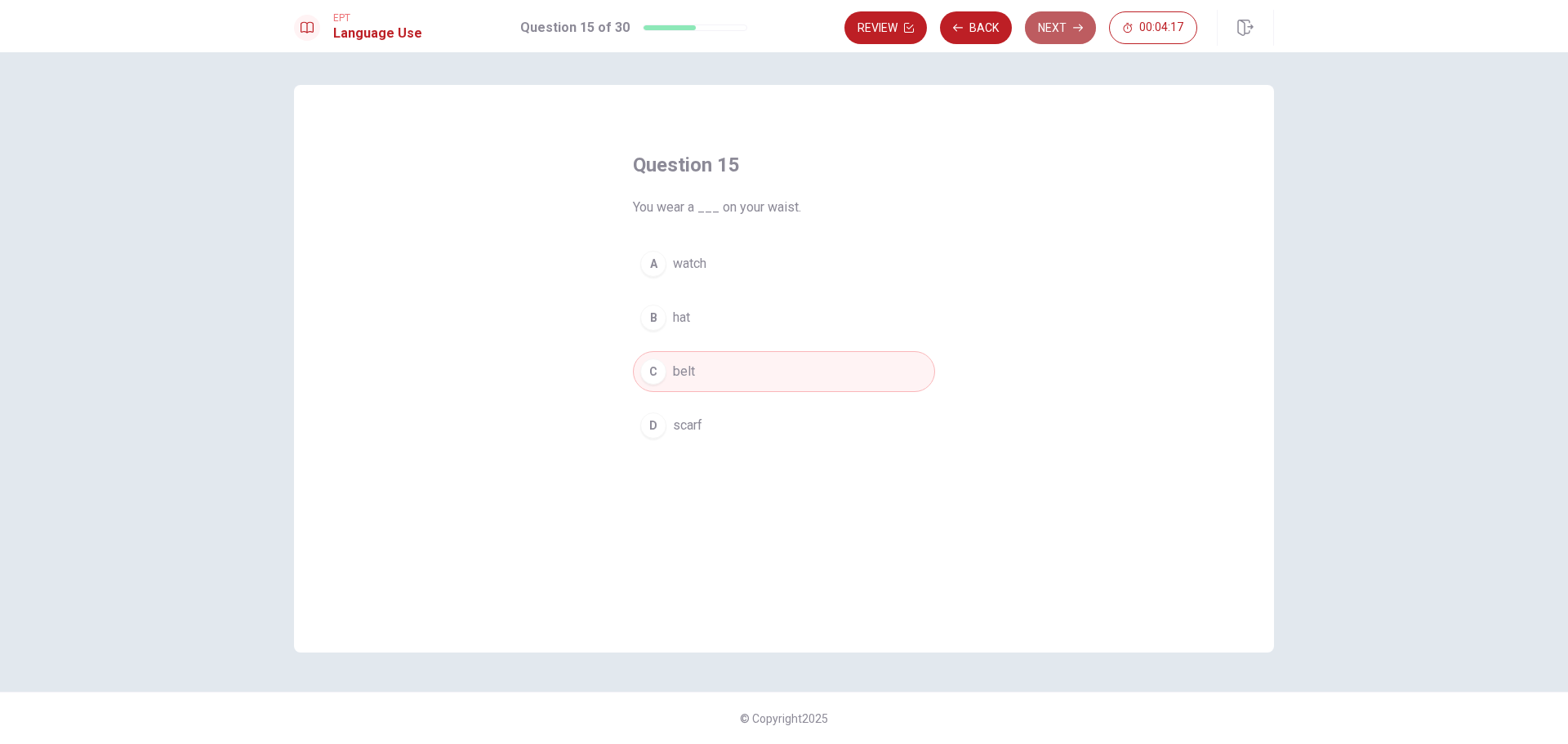
click at [1048, 28] on button "Next" at bounding box center [1060, 27] width 71 height 33
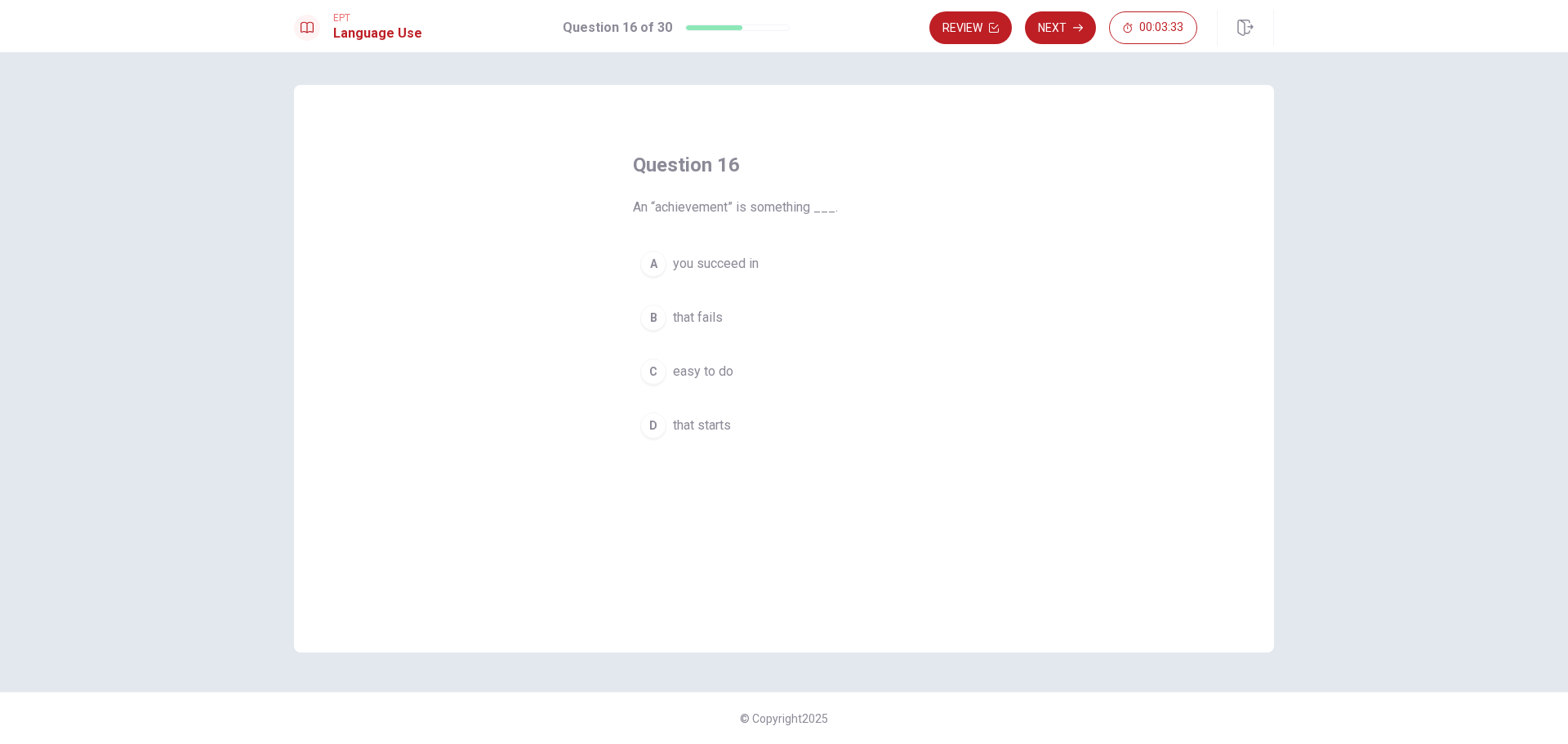
click at [731, 263] on span "you succeed in" at bounding box center [715, 264] width 86 height 19
click at [1063, 27] on button "Next" at bounding box center [1060, 27] width 71 height 33
click at [706, 426] on span "positive" at bounding box center [696, 426] width 47 height 19
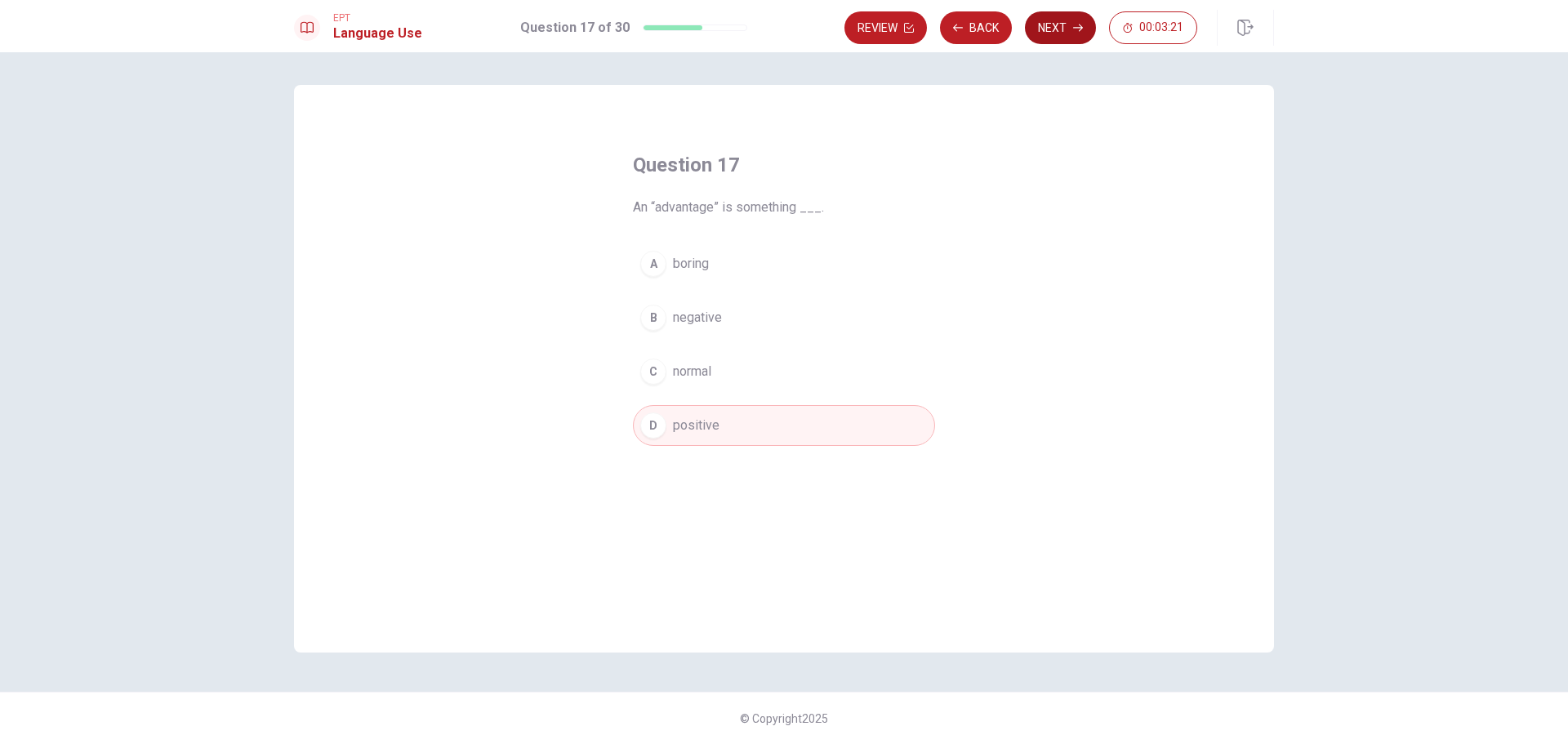
click at [1067, 26] on button "Next" at bounding box center [1060, 27] width 71 height 33
drag, startPoint x: 680, startPoint y: 252, endPoint x: 704, endPoint y: 253, distance: 24.0
click at [680, 253] on button "A often" at bounding box center [784, 264] width 302 height 41
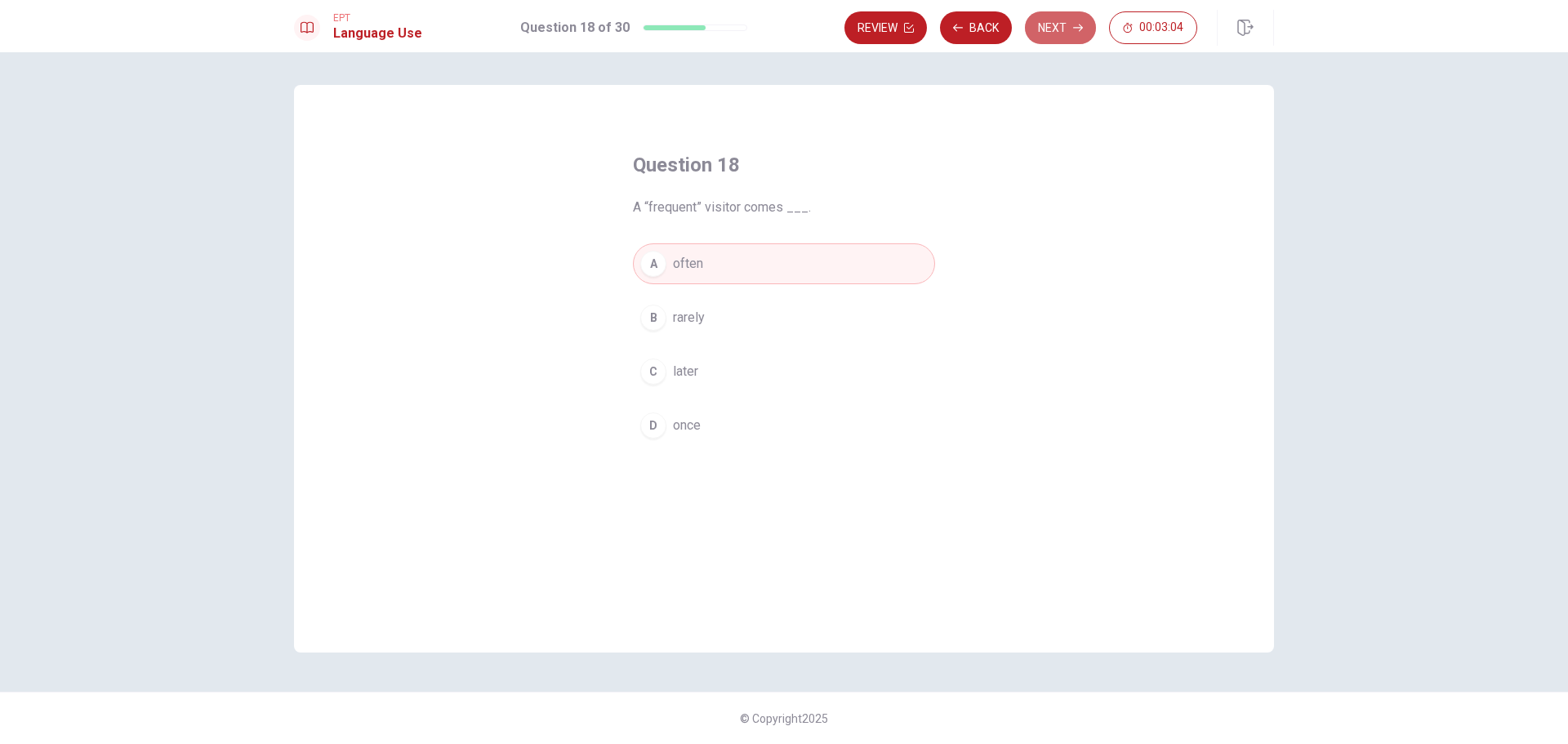
click at [1055, 25] on button "Next" at bounding box center [1060, 27] width 71 height 33
click at [681, 364] on span "simple" at bounding box center [692, 372] width 39 height 19
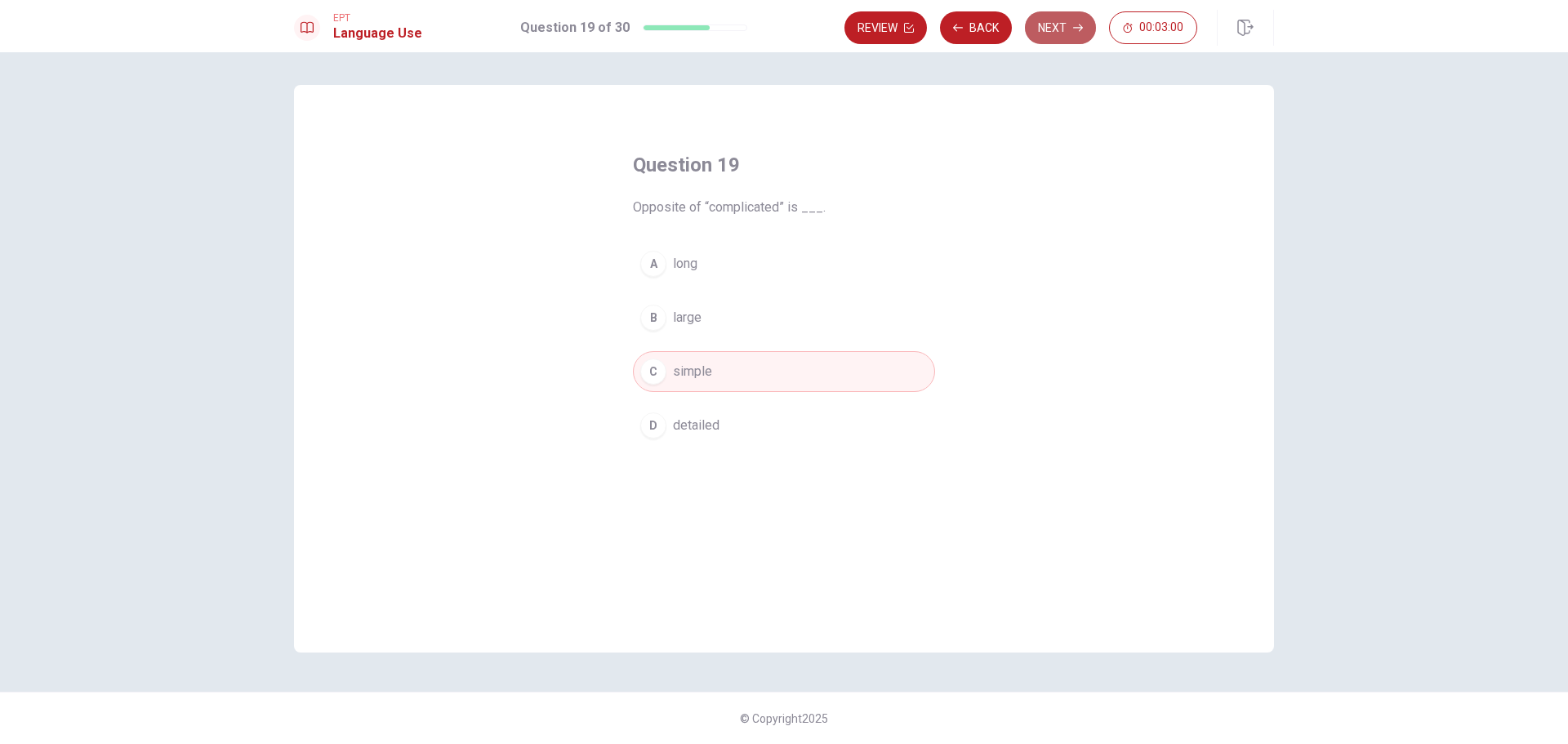
click at [1061, 28] on button "Next" at bounding box center [1060, 27] width 71 height 33
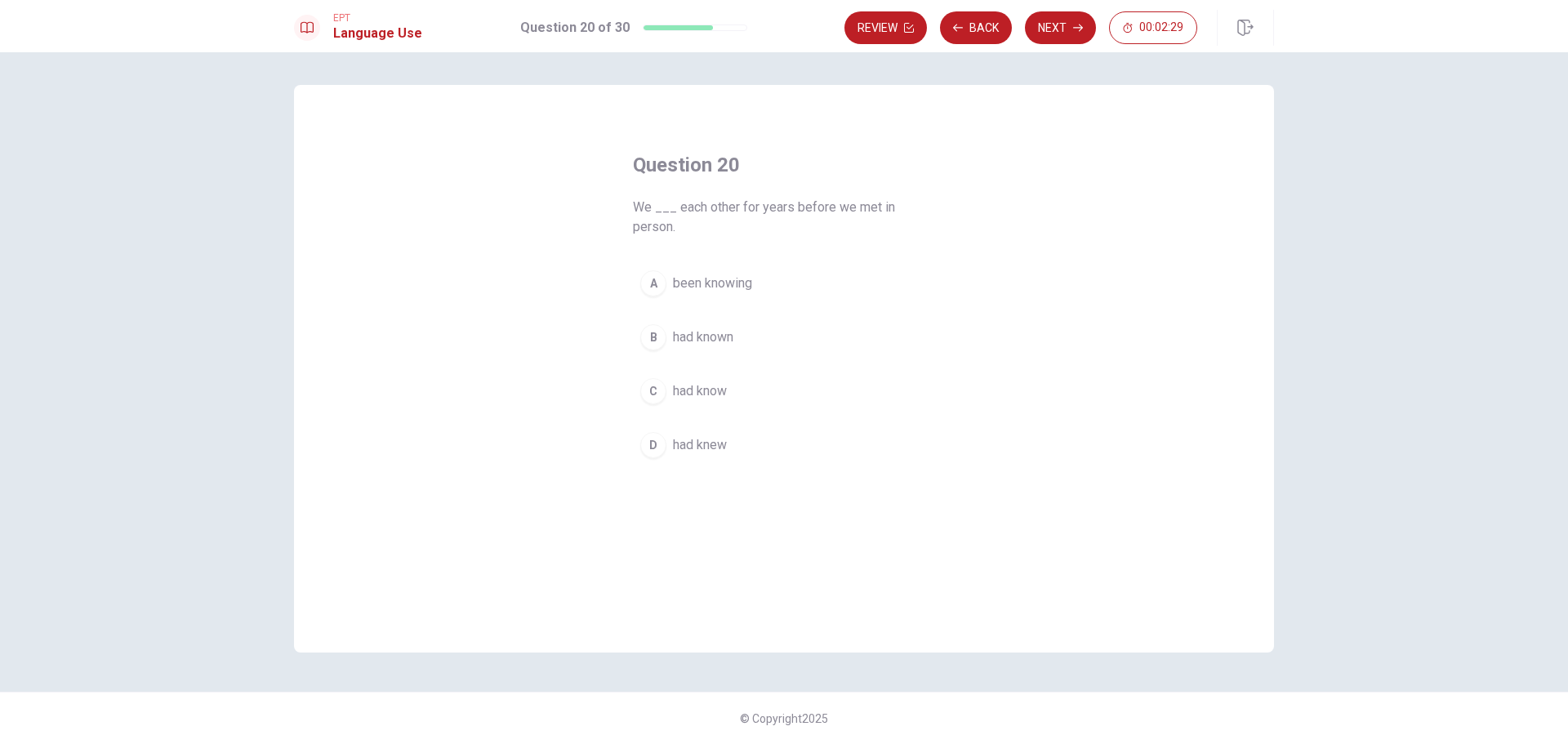
click at [680, 387] on span "had know" at bounding box center [700, 391] width 54 height 19
click at [1062, 27] on button "Next" at bounding box center [1060, 27] width 71 height 33
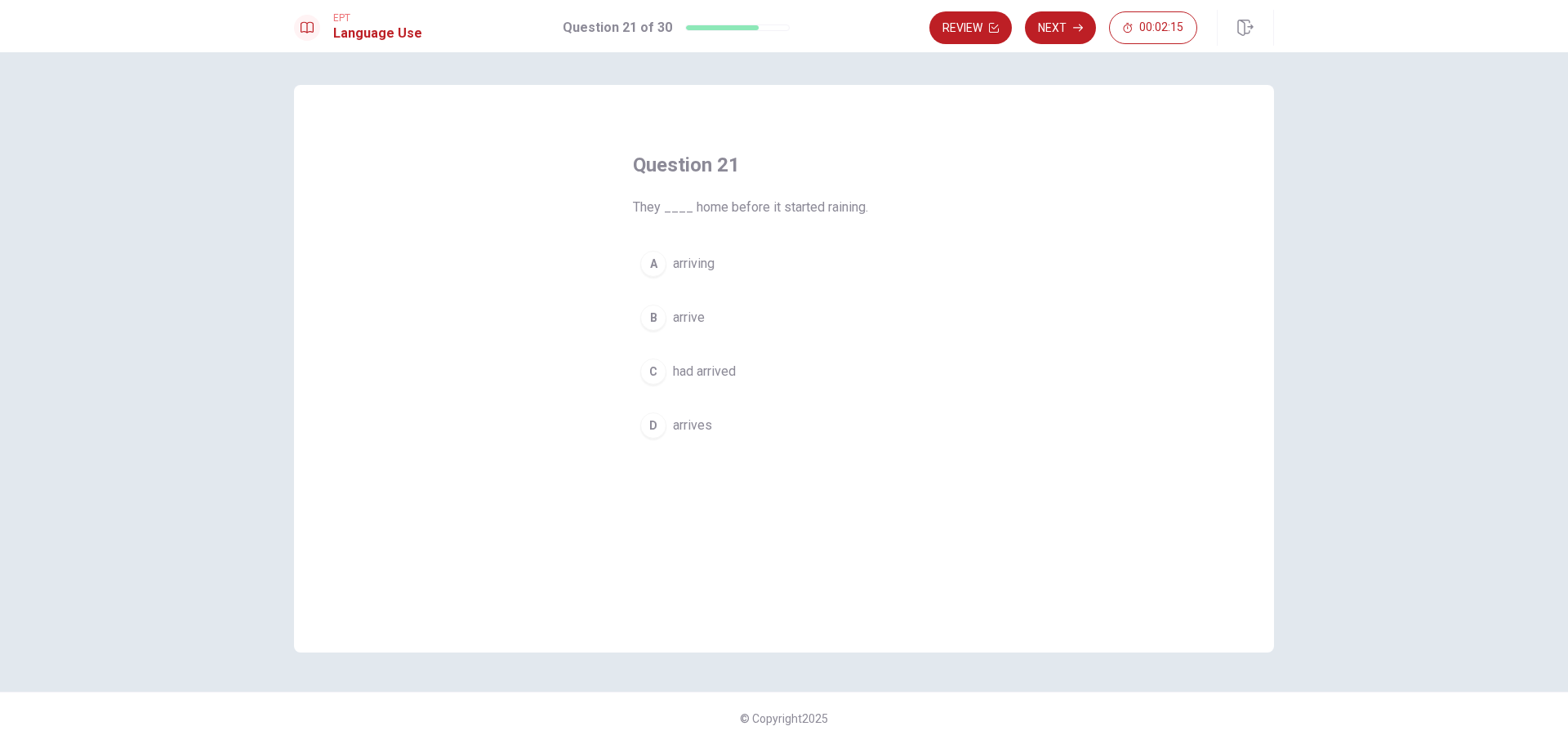
click at [658, 420] on div "D" at bounding box center [654, 426] width 27 height 27
click at [1065, 25] on button "Next" at bounding box center [1060, 27] width 71 height 33
click at [690, 423] on span "wash" at bounding box center [688, 426] width 30 height 19
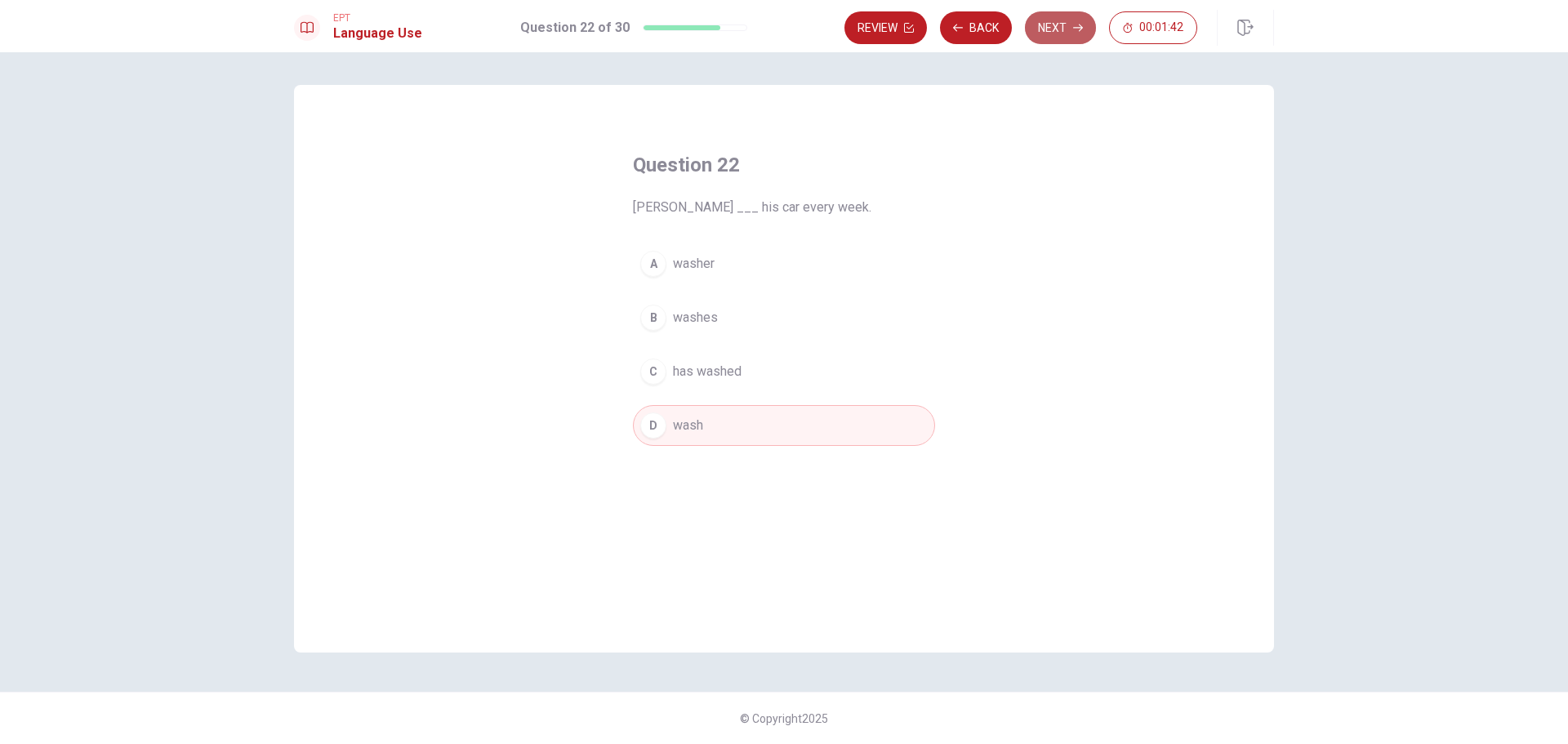
drag, startPoint x: 1051, startPoint y: 32, endPoint x: 1053, endPoint y: 66, distance: 34.1
click at [1051, 31] on button "Next" at bounding box center [1060, 27] width 71 height 33
click at [708, 427] on span "will going" at bounding box center [700, 426] width 55 height 19
click at [1065, 29] on button "Next" at bounding box center [1060, 27] width 71 height 33
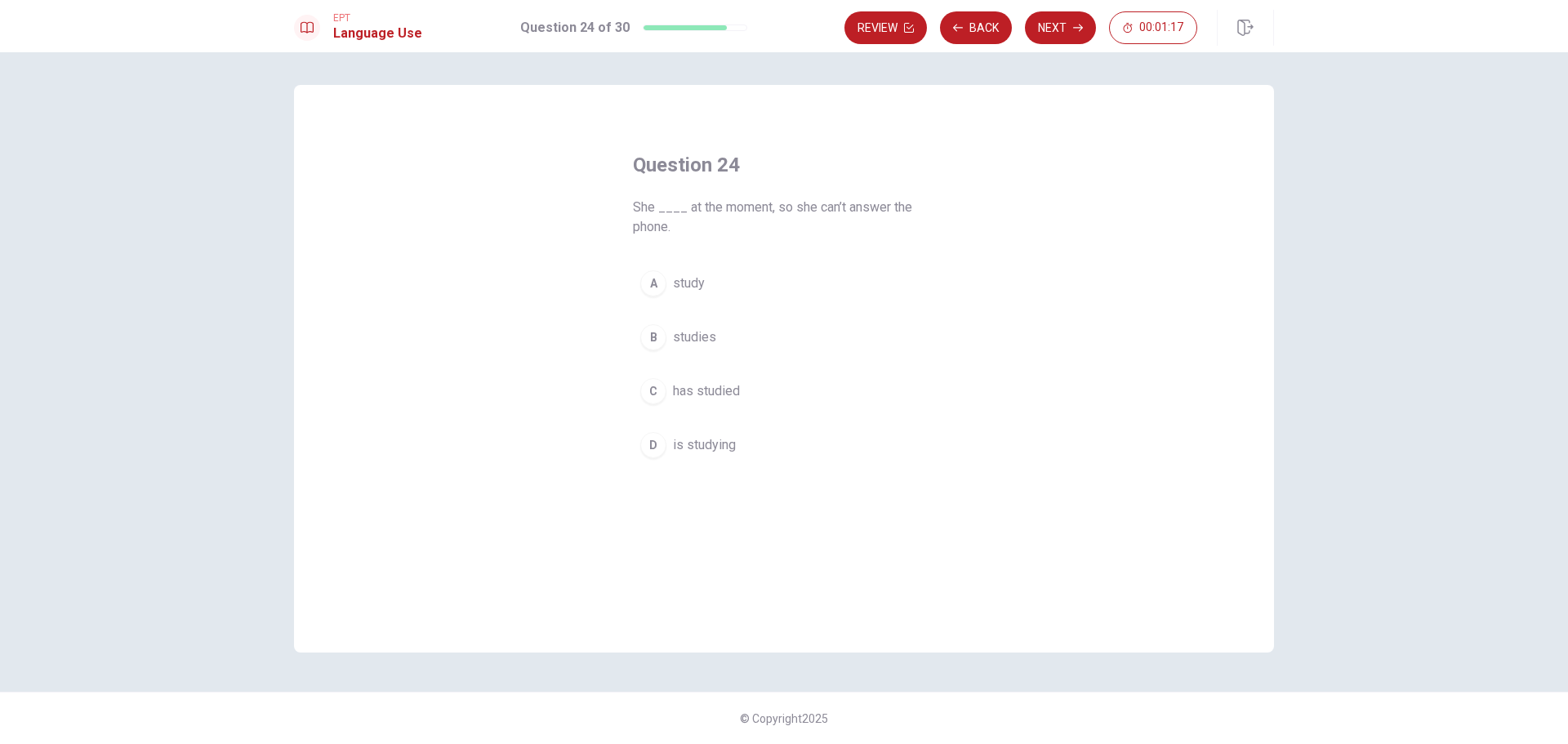
drag, startPoint x: 702, startPoint y: 445, endPoint x: 792, endPoint y: 412, distance: 95.9
click at [703, 445] on span "is studying" at bounding box center [704, 445] width 63 height 19
click at [1054, 31] on button "Next" at bounding box center [1060, 27] width 71 height 33
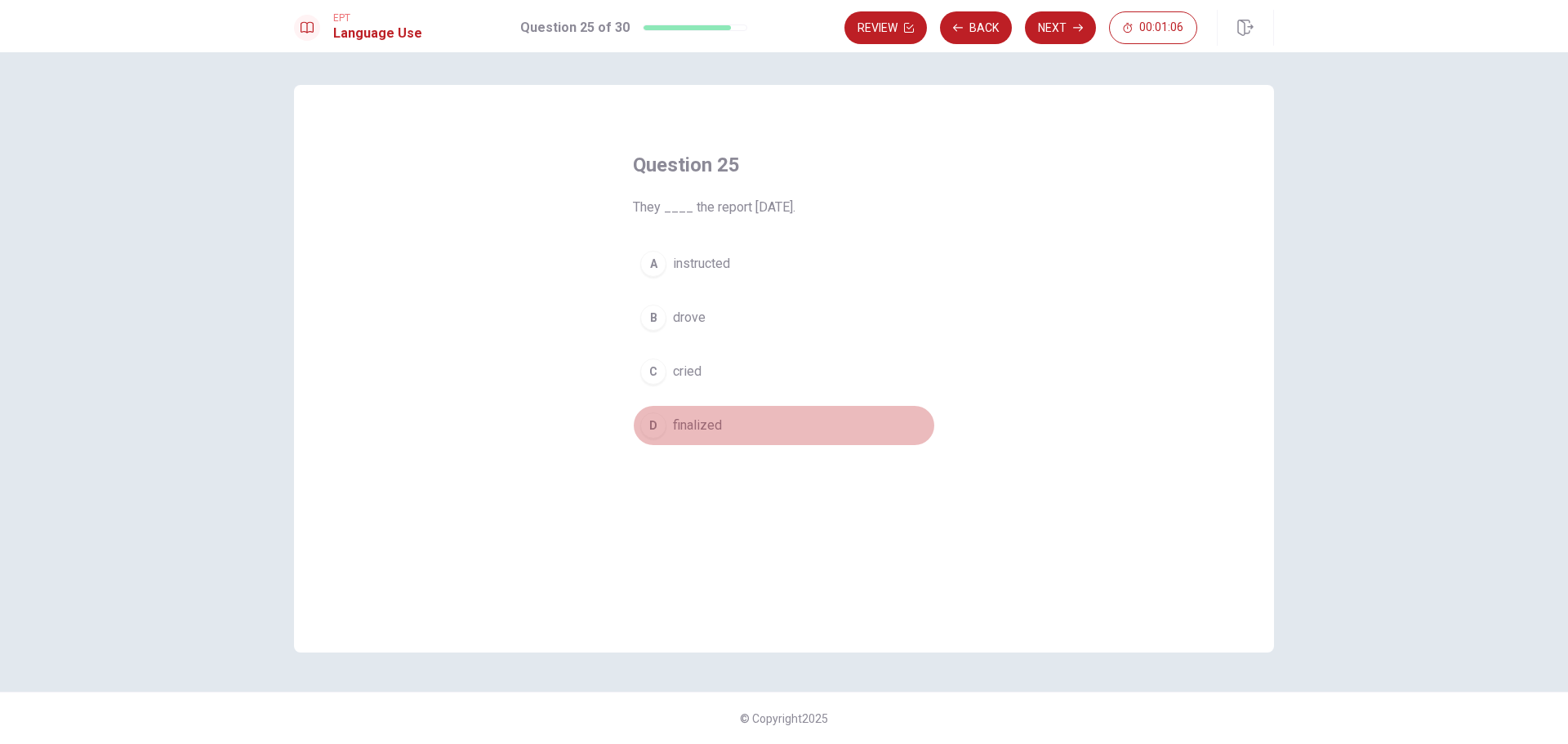
click at [720, 426] on span "finalized" at bounding box center [697, 426] width 49 height 19
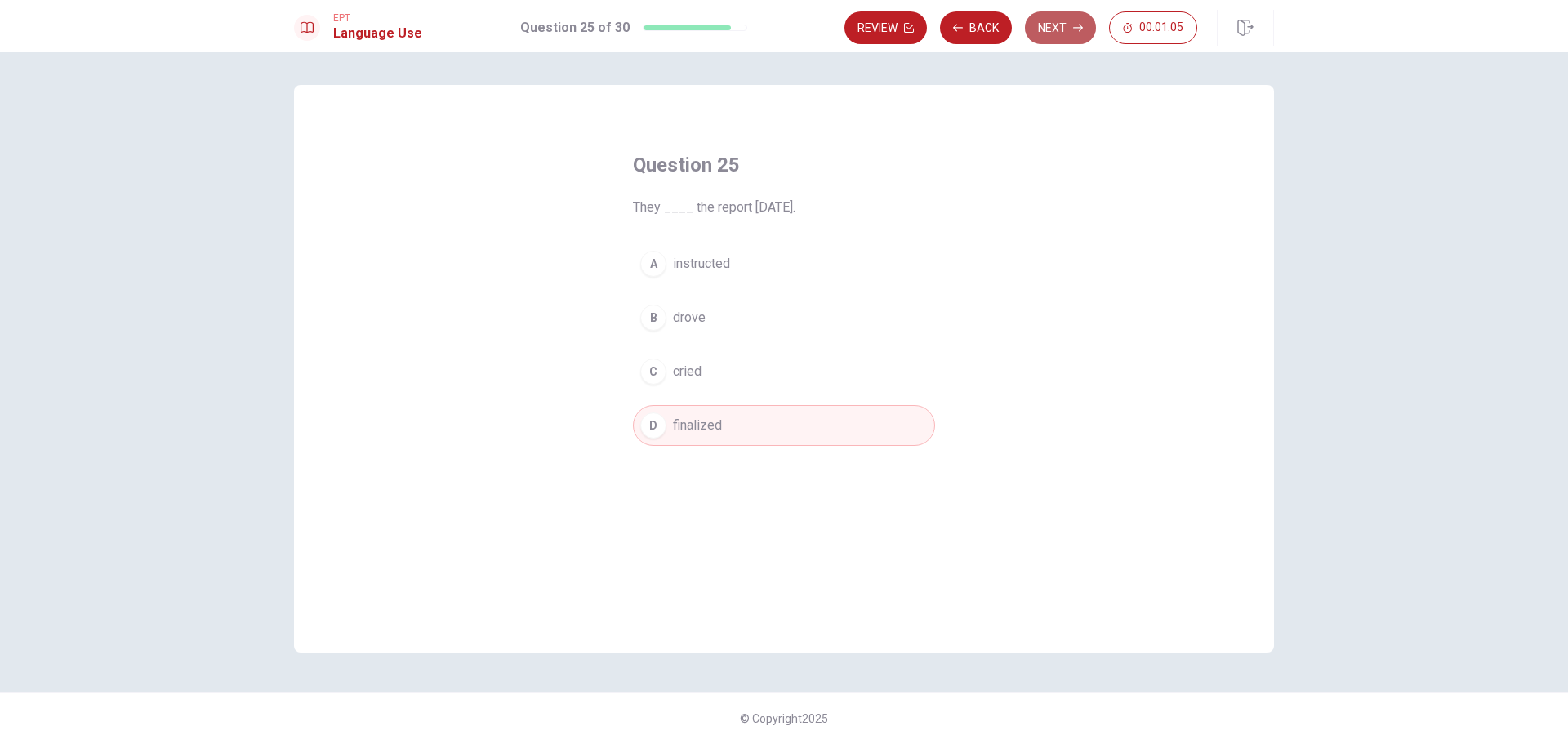
click at [1064, 29] on button "Next" at bounding box center [1060, 27] width 71 height 33
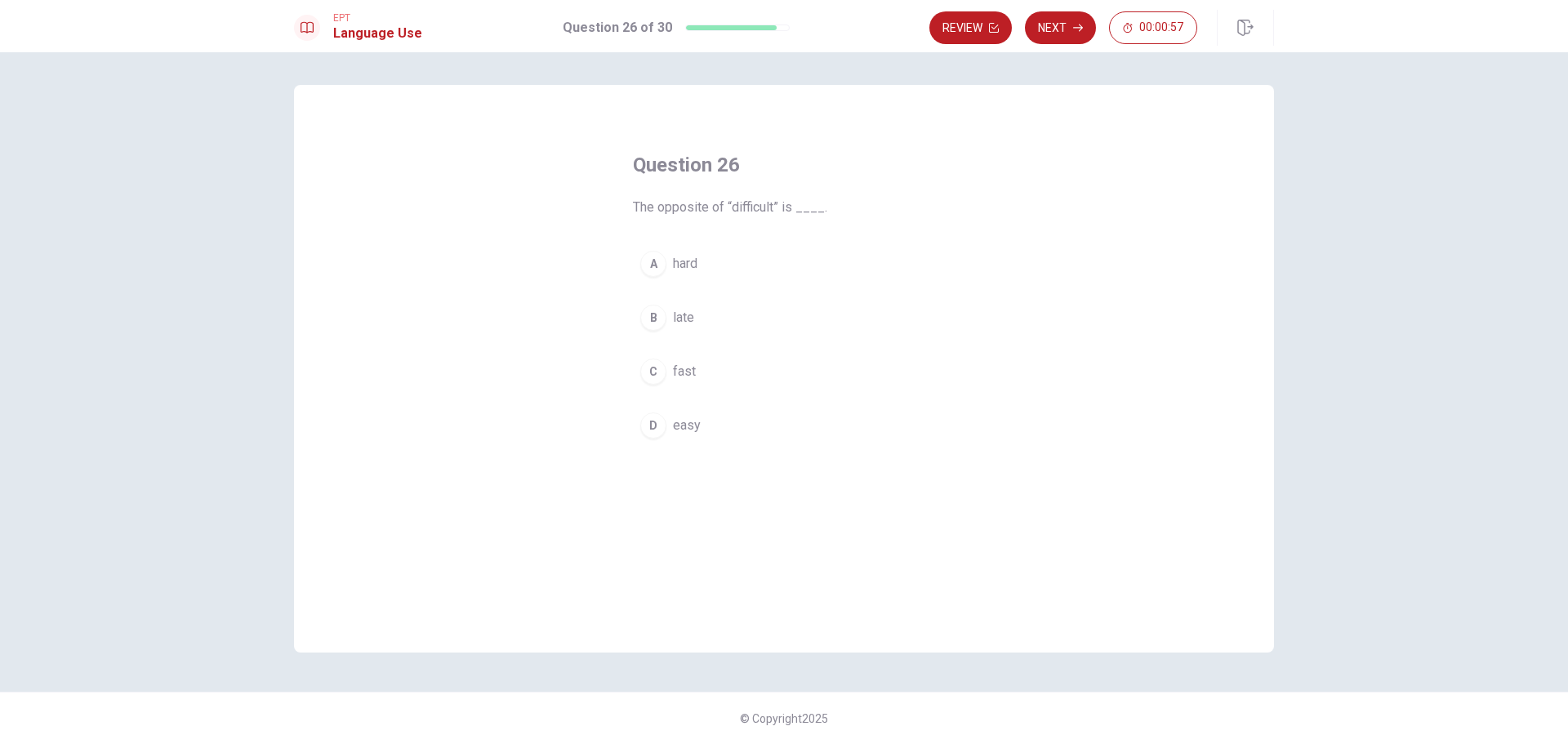
click at [685, 425] on span "easy" at bounding box center [686, 426] width 27 height 19
click at [1060, 21] on button "Next" at bounding box center [1060, 27] width 71 height 33
click at [707, 265] on span "generous" at bounding box center [700, 264] width 54 height 19
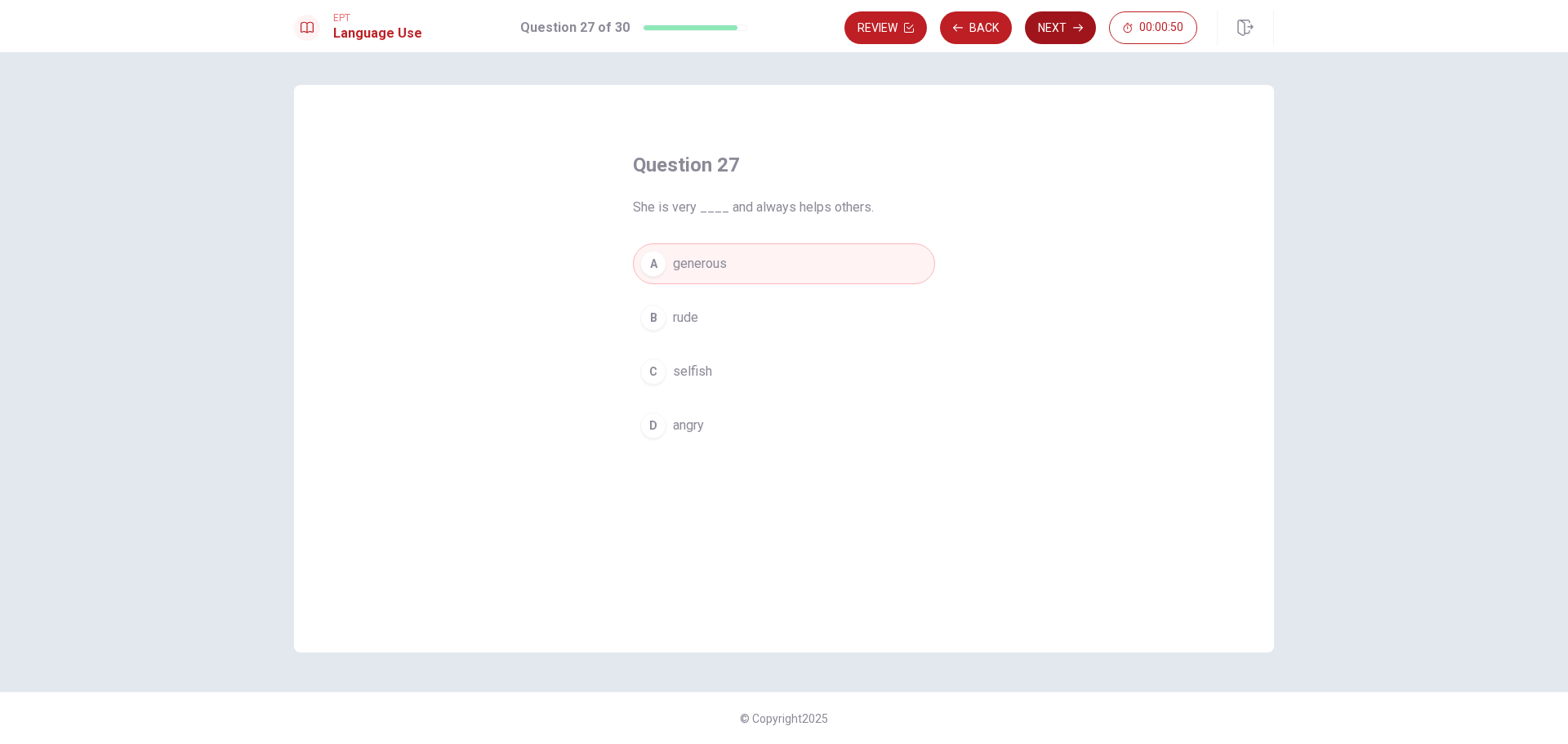
click at [1058, 27] on button "Next" at bounding box center [1060, 27] width 71 height 33
click at [691, 262] on span "doctor" at bounding box center [692, 264] width 37 height 19
click at [1045, 29] on button "Next" at bounding box center [1060, 27] width 71 height 33
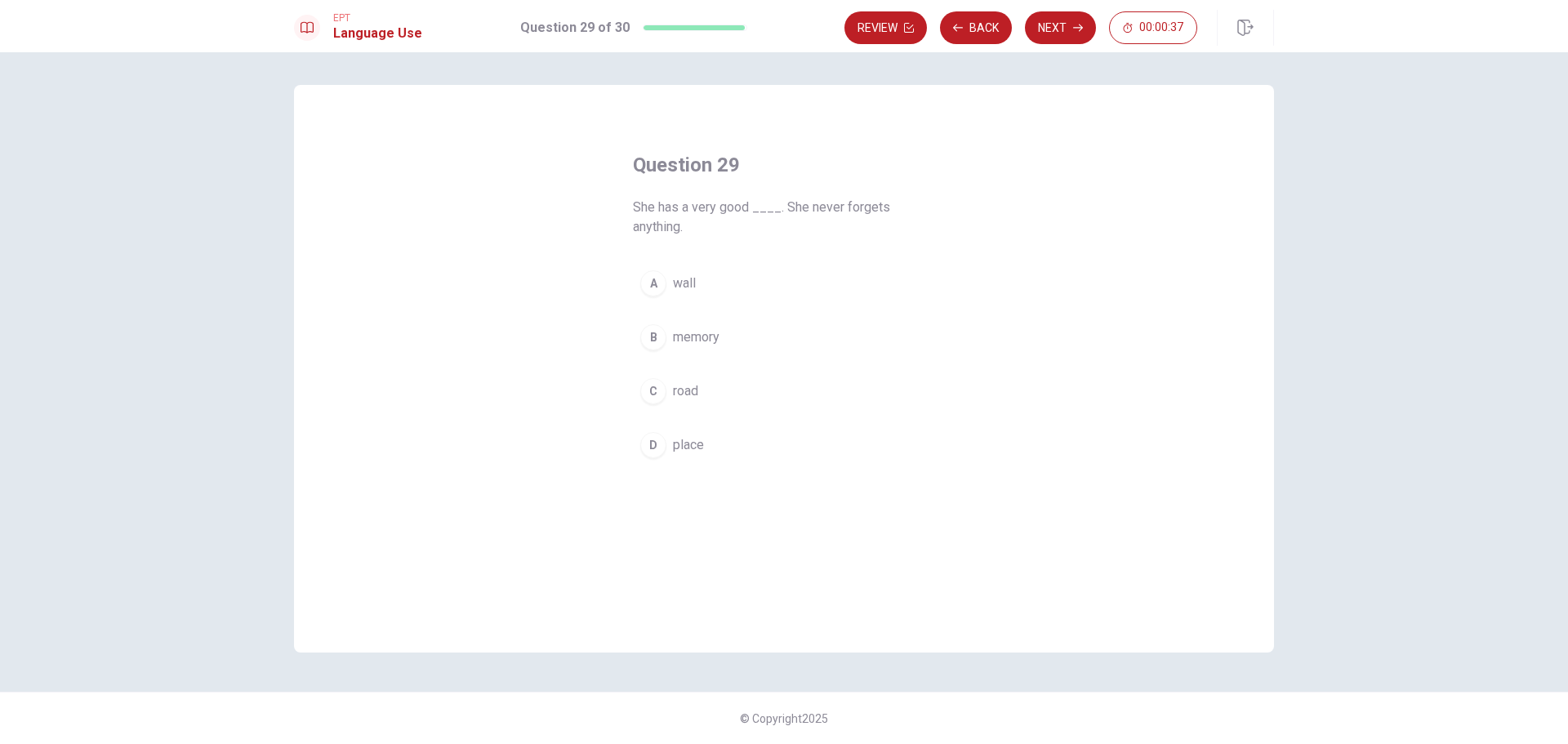
click at [711, 341] on span "memory" at bounding box center [696, 337] width 47 height 19
click at [1076, 26] on icon "button" at bounding box center [1078, 27] width 10 height 10
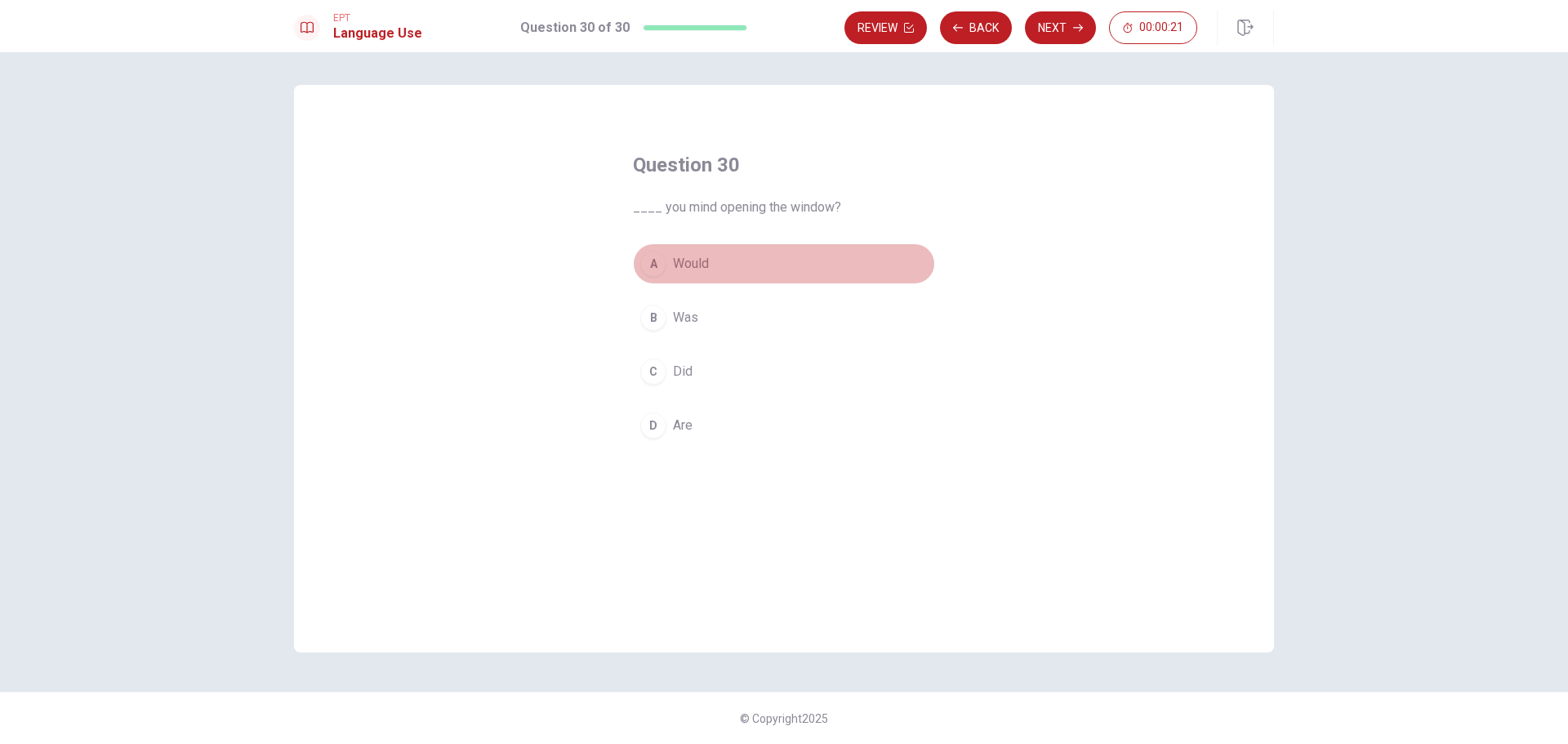
drag, startPoint x: 692, startPoint y: 265, endPoint x: 738, endPoint y: 252, distance: 47.8
click at [696, 265] on span "Would" at bounding box center [691, 264] width 36 height 19
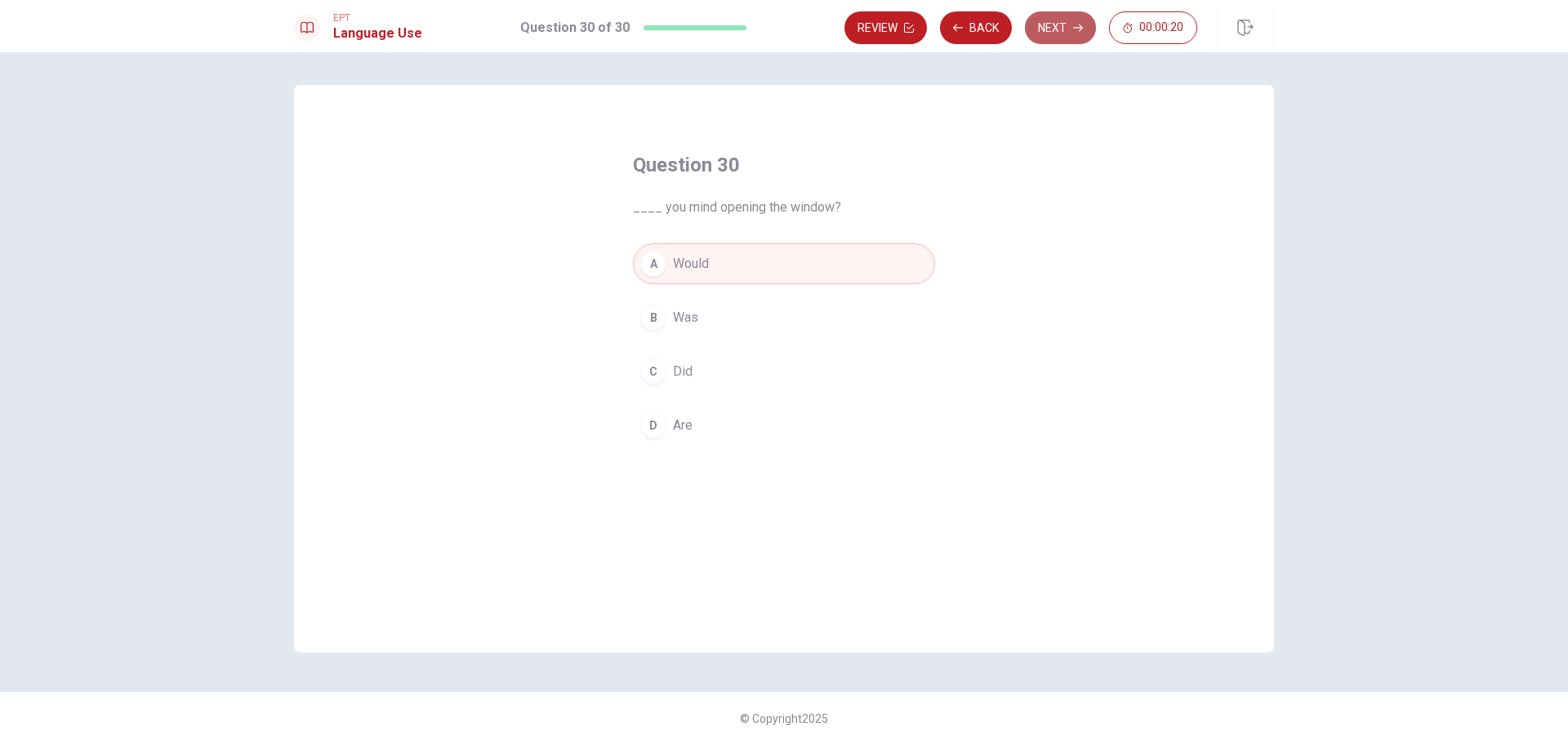
click at [1069, 26] on button "Next" at bounding box center [1060, 27] width 71 height 33
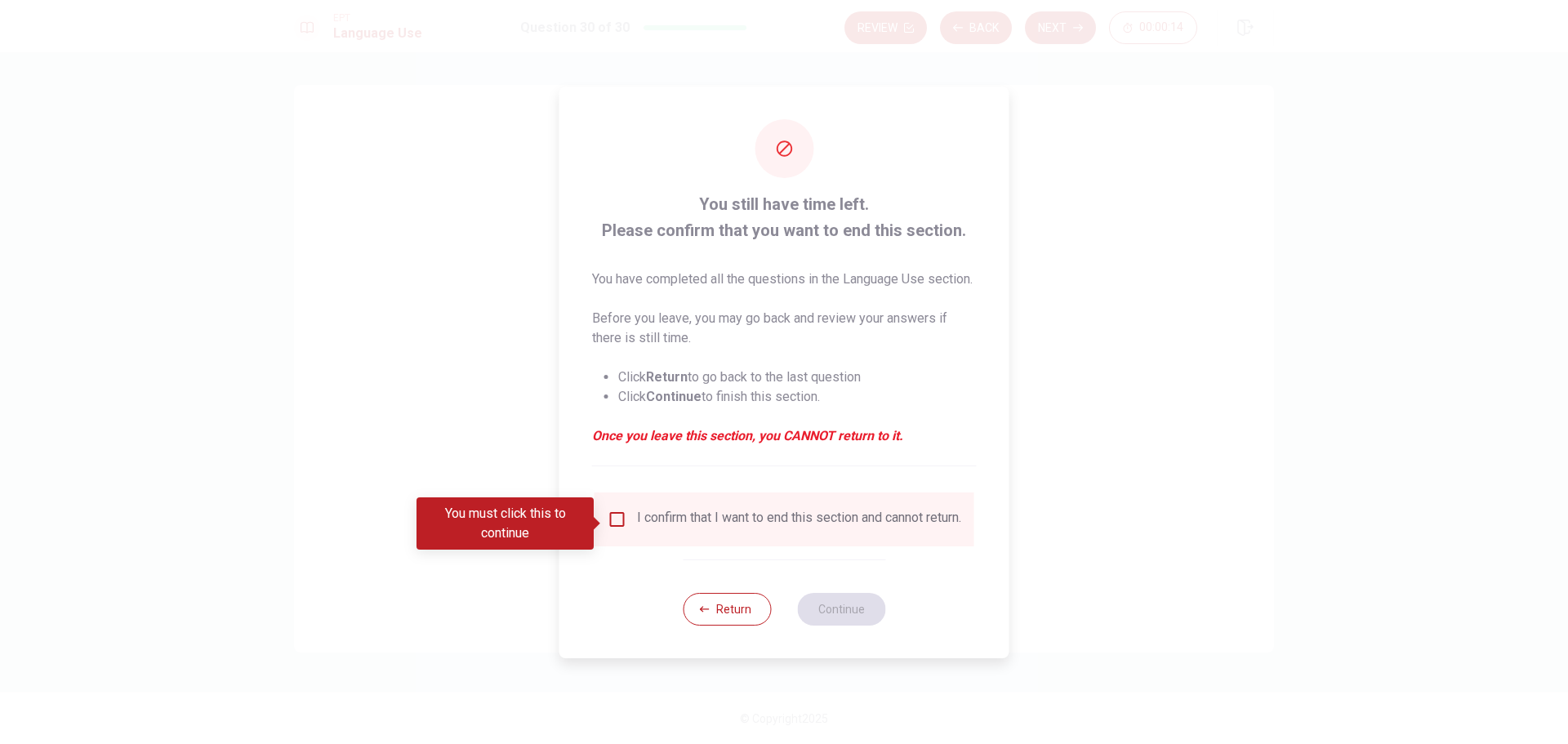
click at [614, 520] on input "You must click this to continue" at bounding box center [617, 519] width 19 height 19
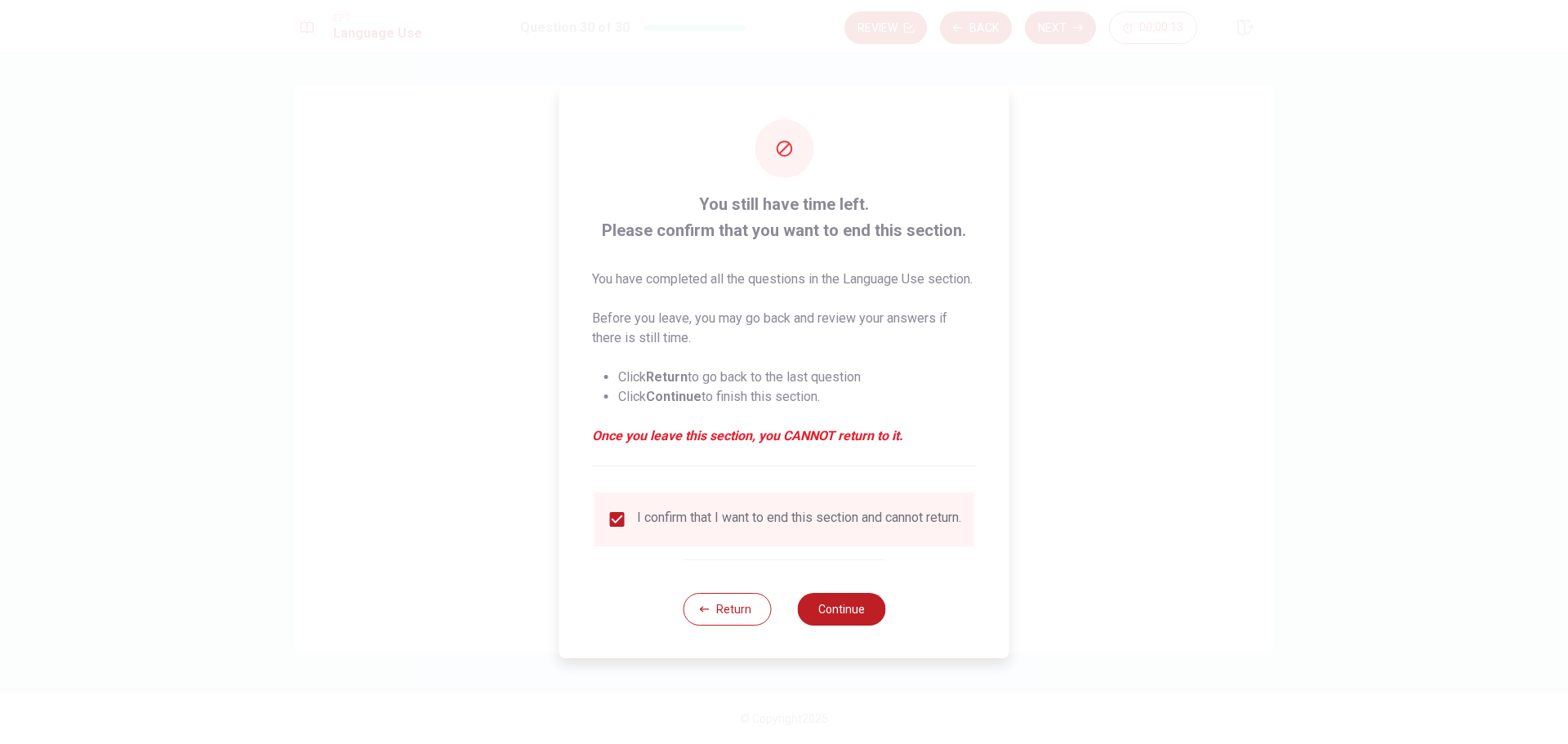
click at [844, 625] on button "Continue" at bounding box center [841, 610] width 88 height 33
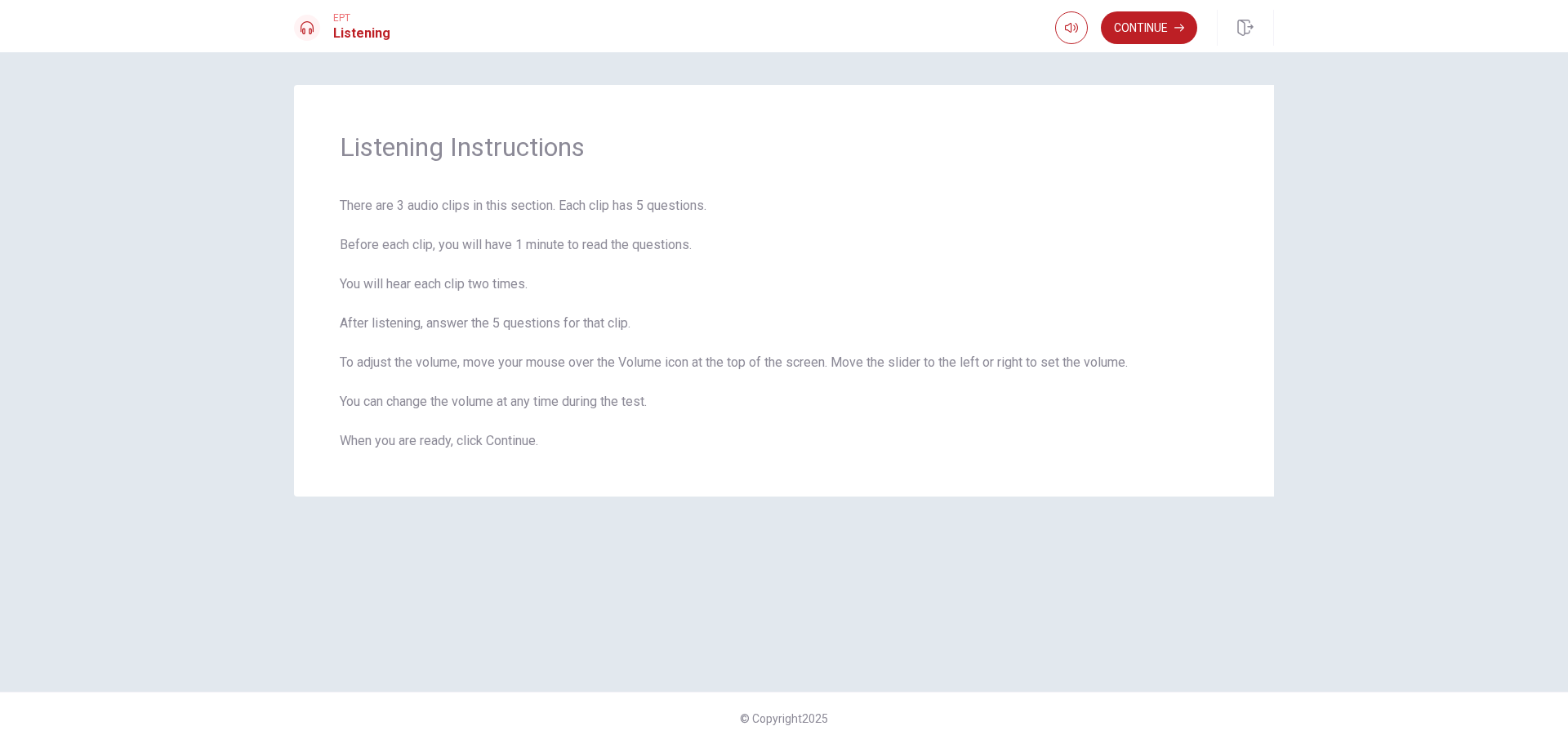
click at [1145, 27] on button "Continue" at bounding box center [1149, 27] width 96 height 33
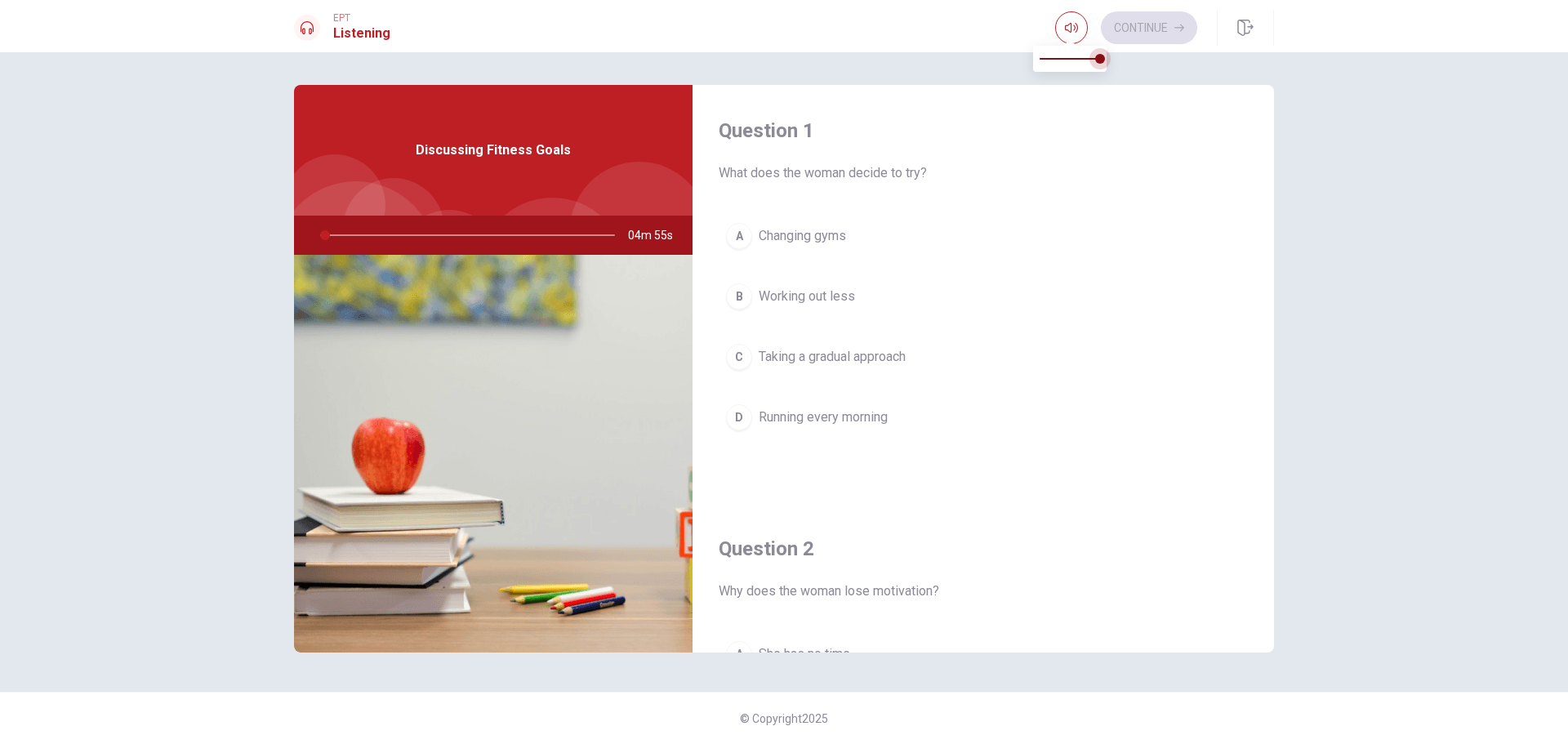
drag, startPoint x: 1100, startPoint y: 59, endPoint x: 1114, endPoint y: 60, distance: 14.0
click at [1105, 60] on span at bounding box center [1100, 58] width 10 height 10
drag, startPoint x: 340, startPoint y: 236, endPoint x: 280, endPoint y: 238, distance: 60.0
click at [280, 238] on div "Question 1 What does the woman decide to try? A Changing gyms B Working out les…" at bounding box center [784, 372] width 1032 height 574
click at [332, 235] on div at bounding box center [464, 235] width 327 height 39
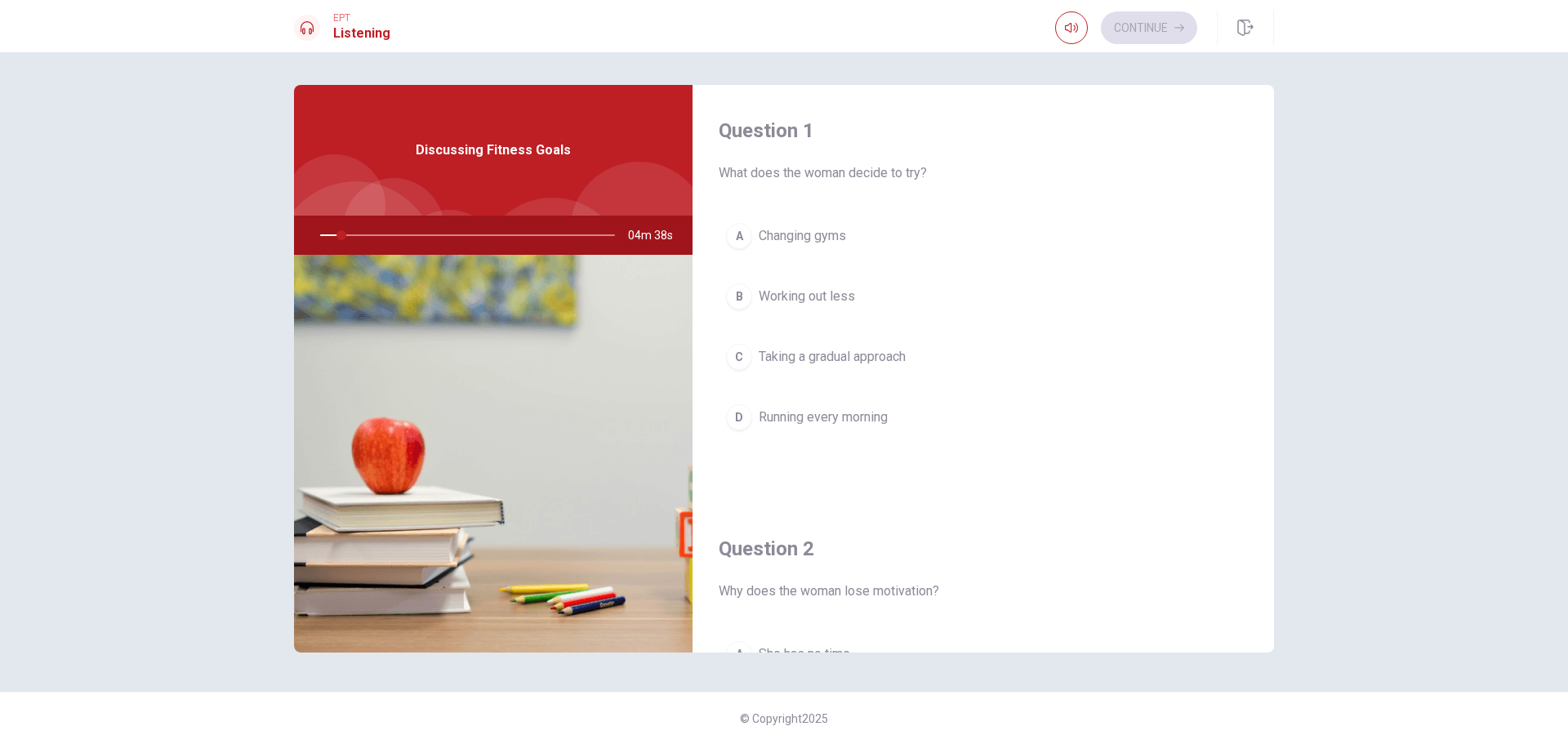
drag, startPoint x: 330, startPoint y: 234, endPoint x: 347, endPoint y: 239, distance: 17.7
click at [332, 235] on div at bounding box center [464, 235] width 327 height 39
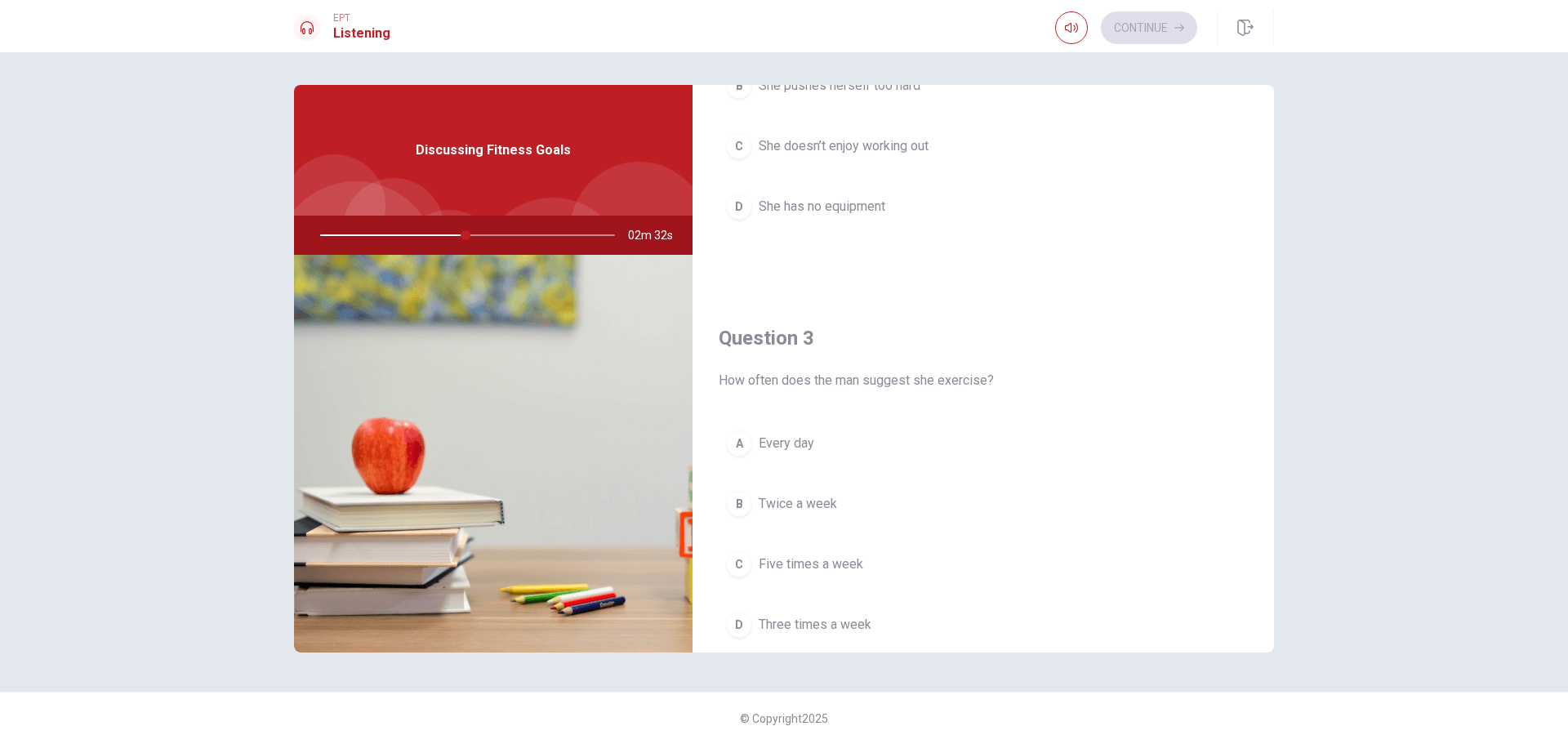
scroll to position [735, 0]
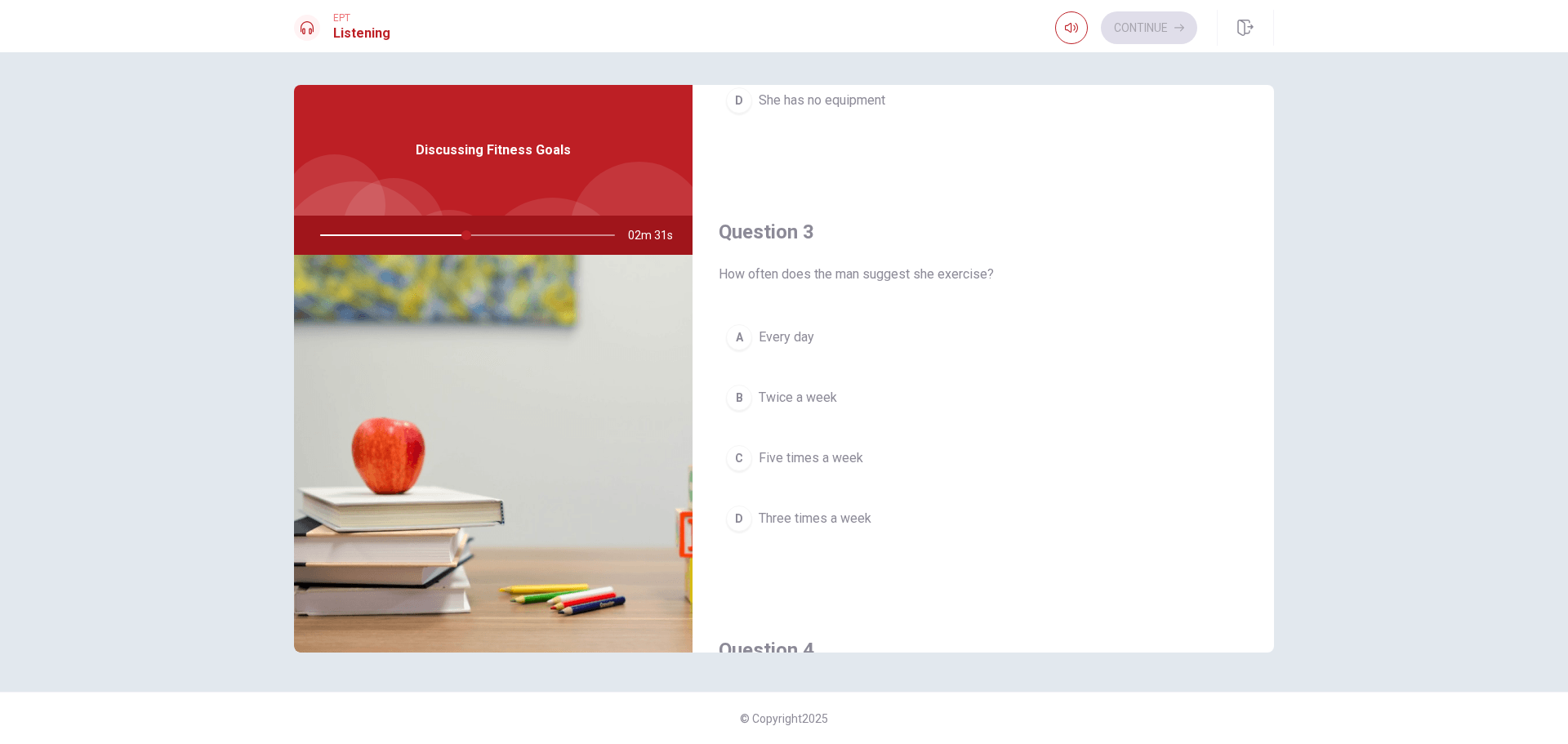
click at [813, 514] on span "Three times a week" at bounding box center [815, 518] width 112 height 19
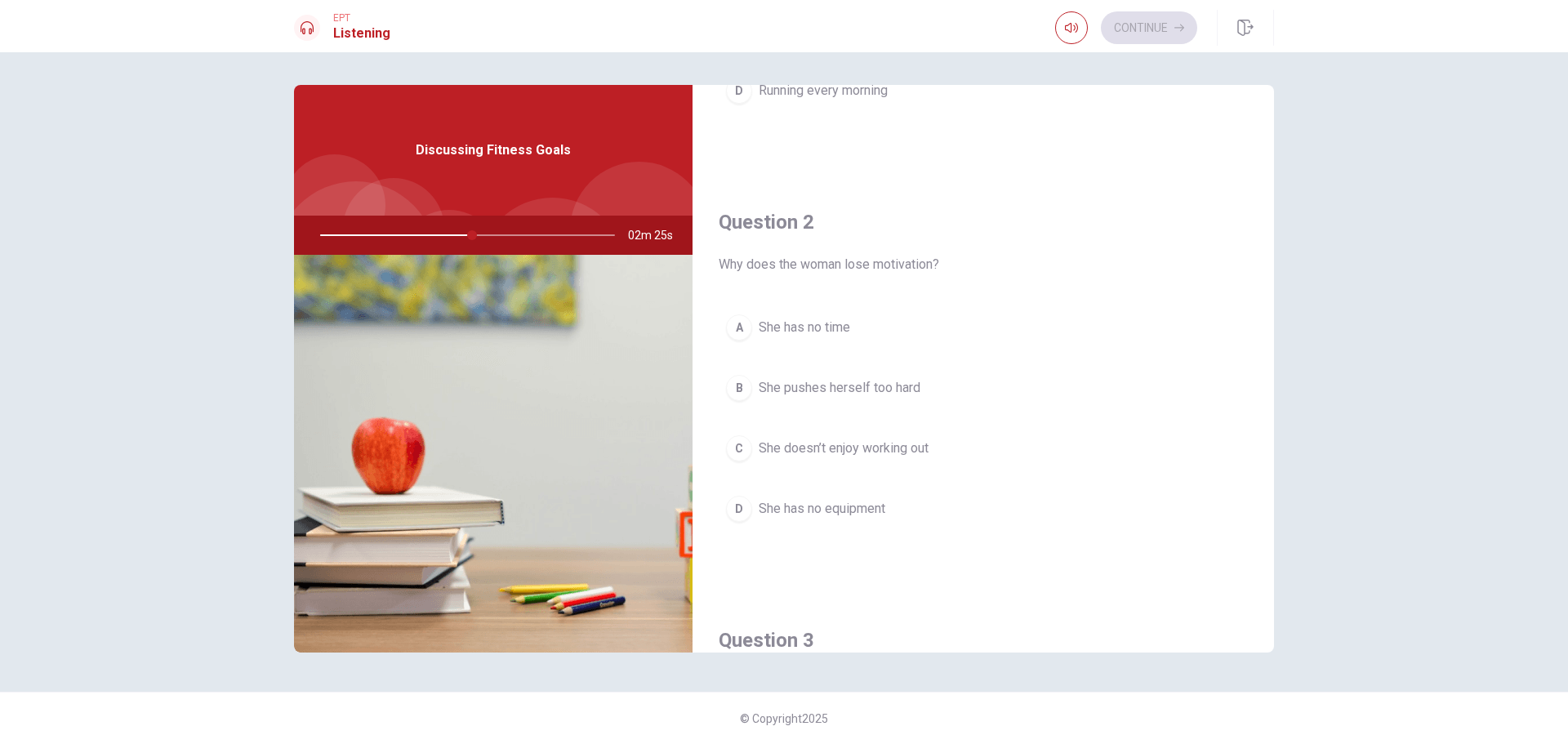
scroll to position [0, 0]
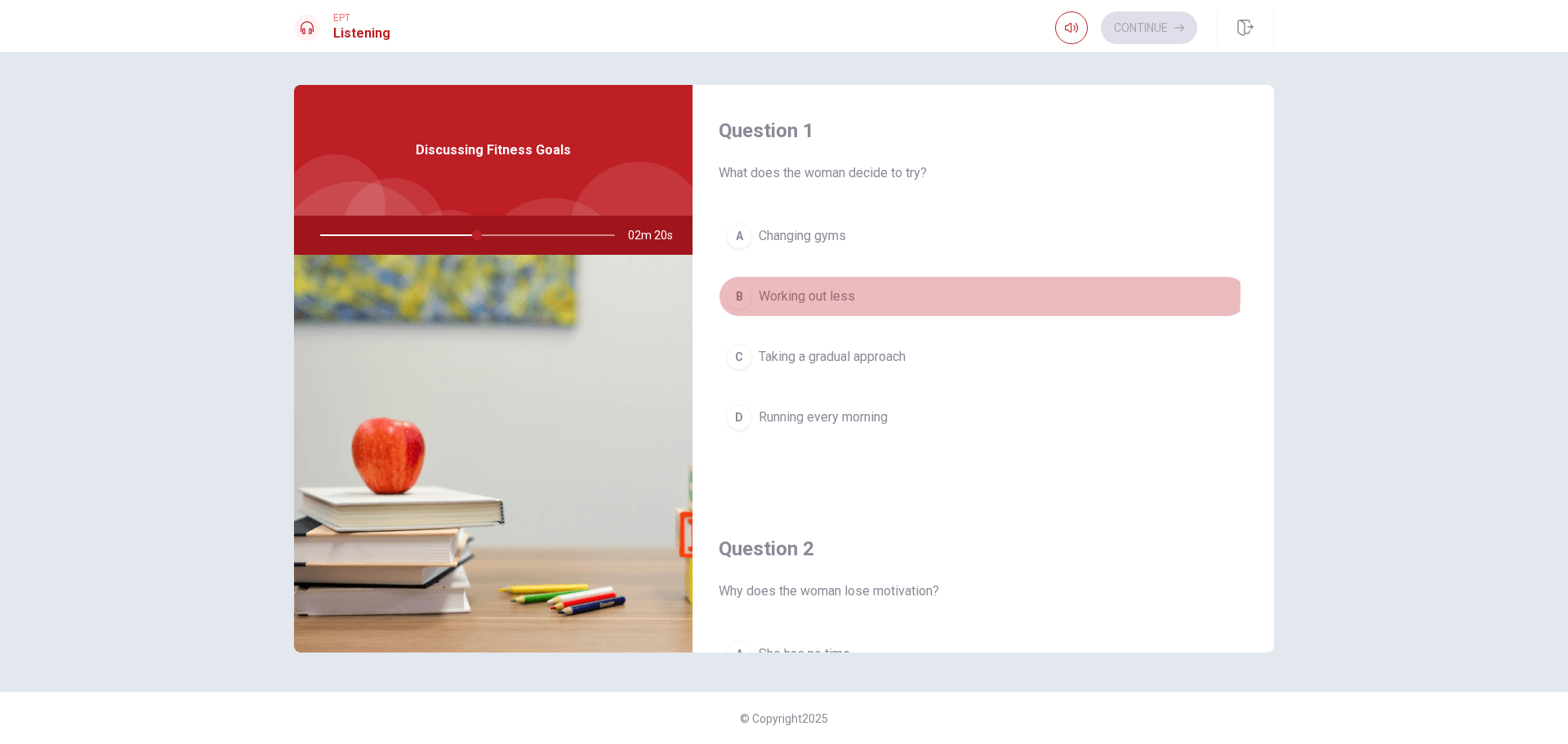
click at [804, 290] on span "Working out less" at bounding box center [807, 296] width 96 height 19
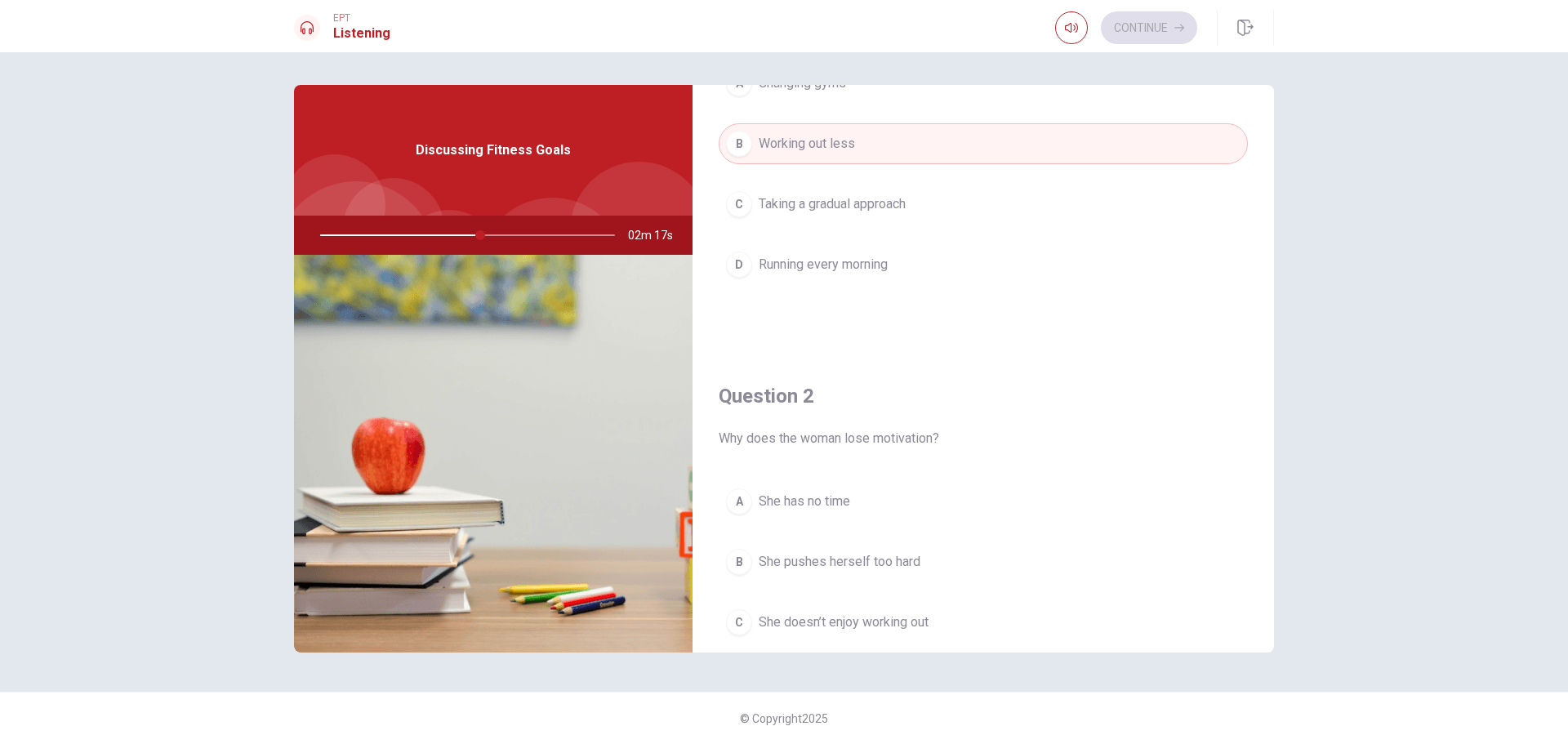
scroll to position [326, 0]
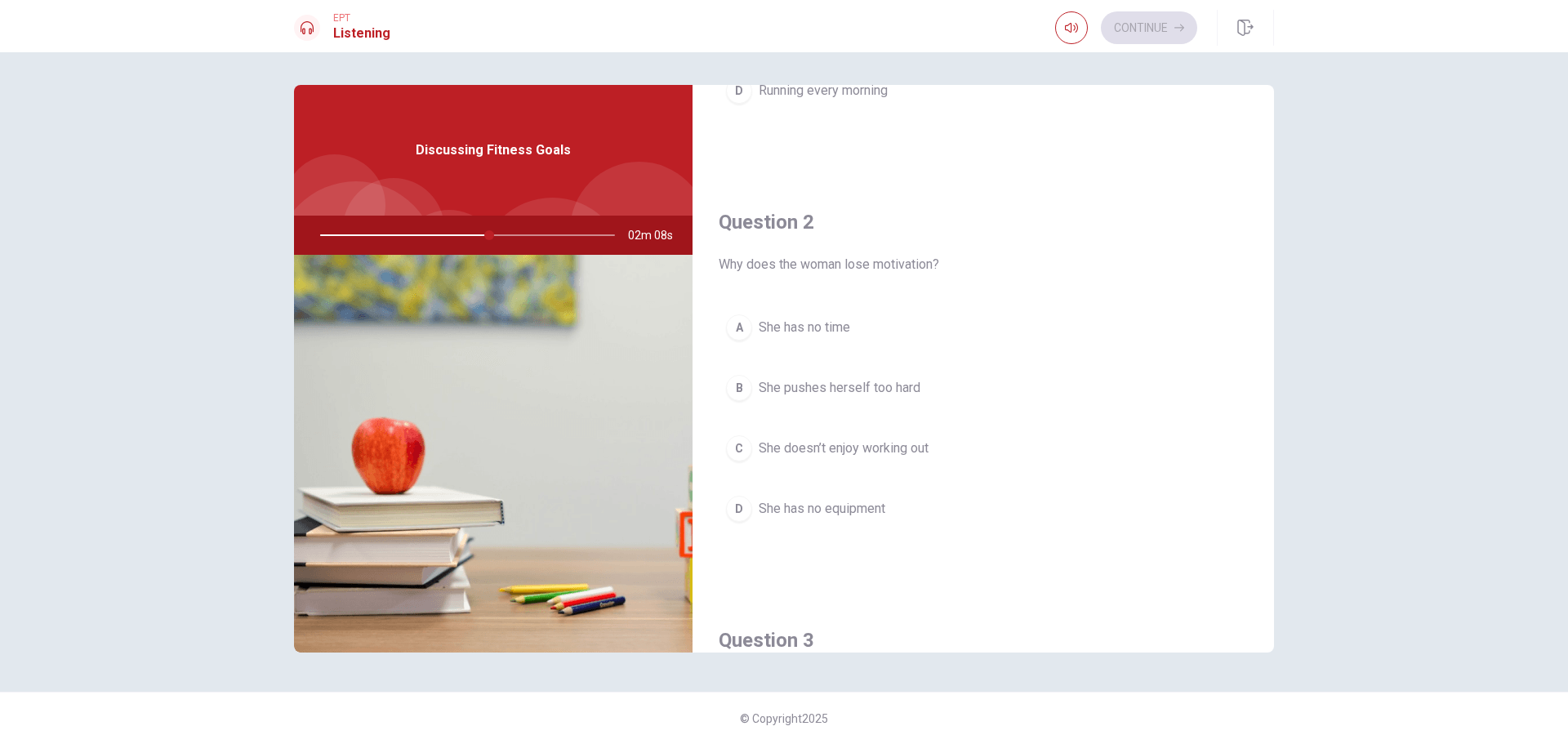
click at [879, 445] on span "She doesn’t enjoy working out" at bounding box center [844, 449] width 170 height 19
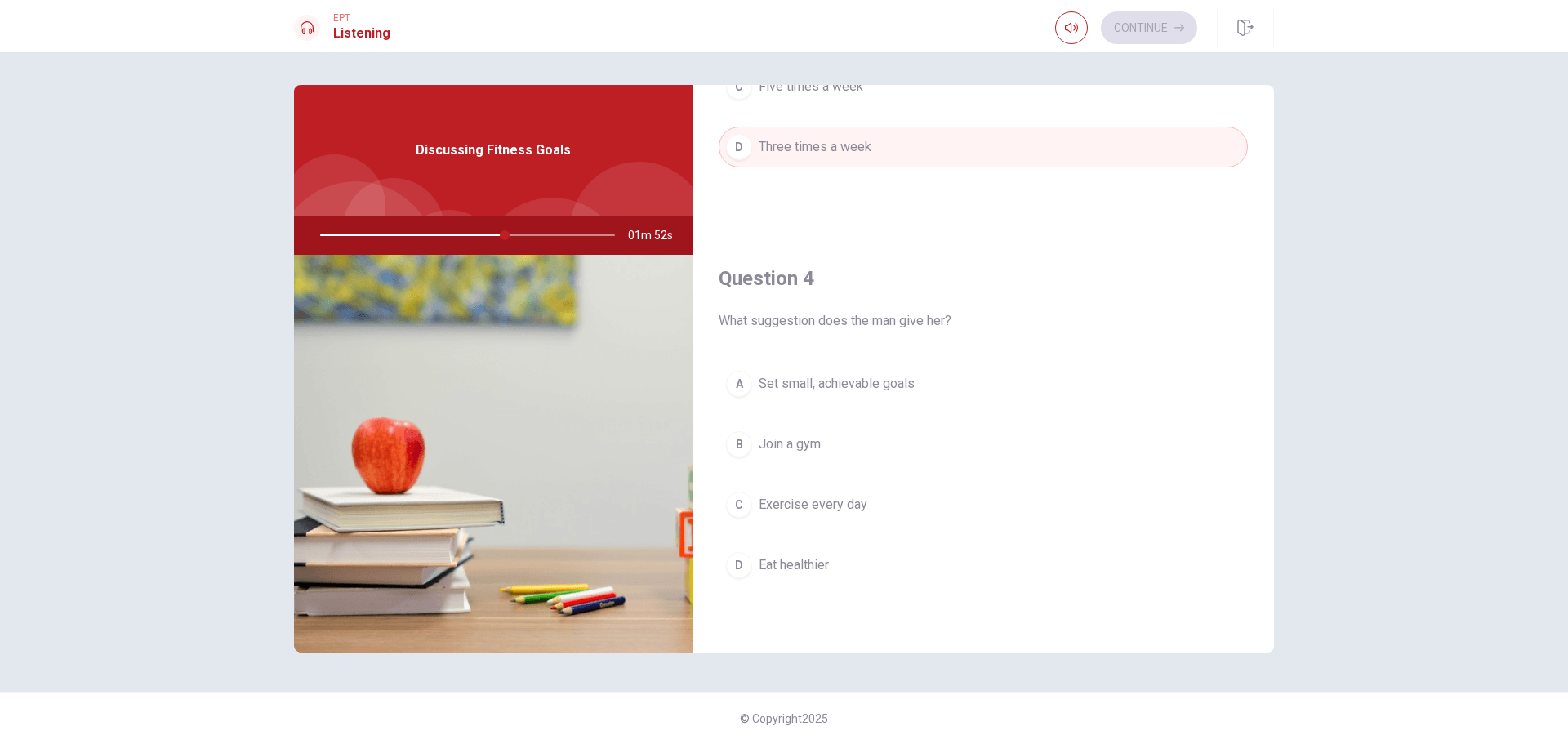
scroll to position [1144, 0]
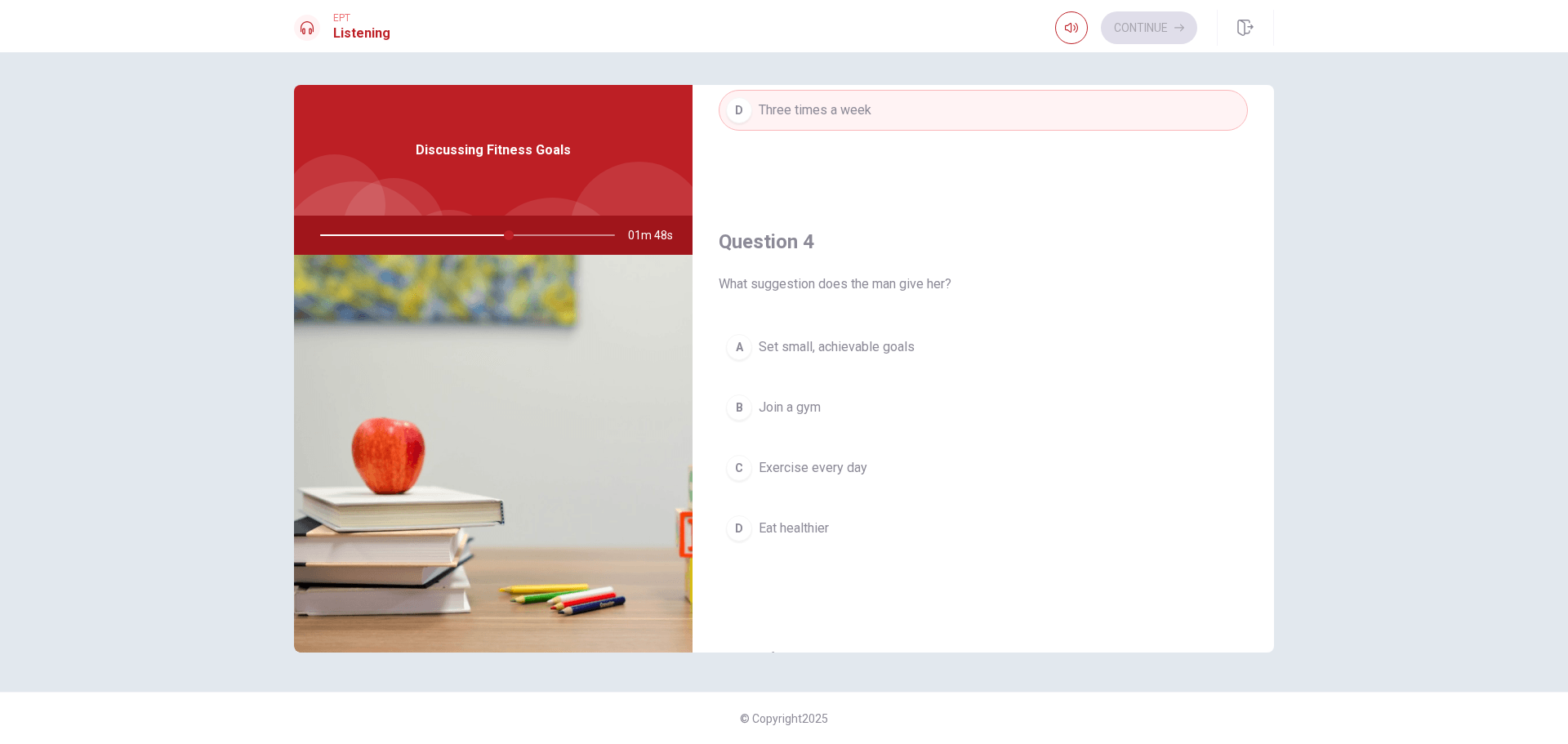
click at [528, 235] on div at bounding box center [464, 235] width 327 height 39
click at [578, 234] on div at bounding box center [464, 235] width 327 height 39
click at [872, 340] on span "Set small, achievable goals" at bounding box center [837, 347] width 156 height 19
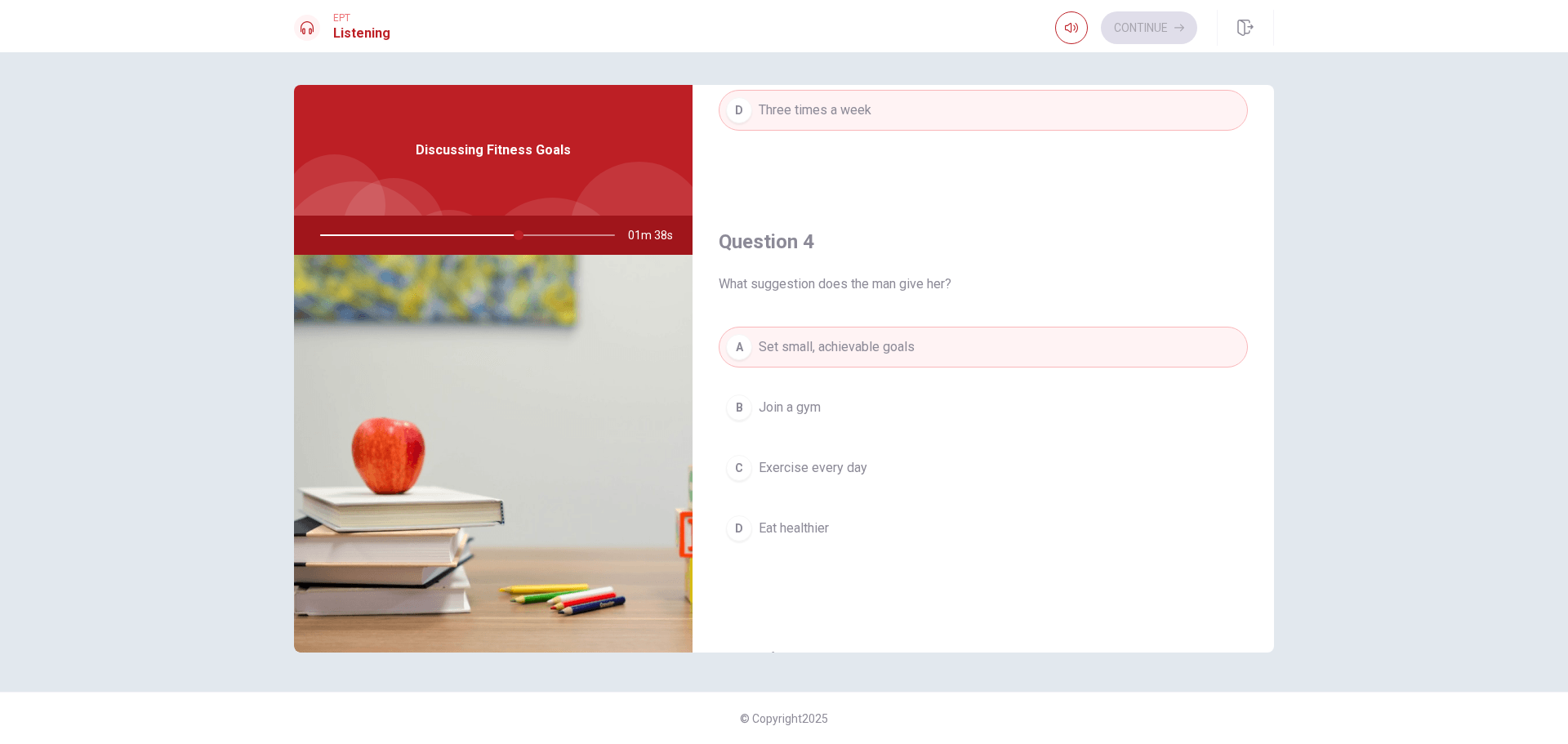
click at [898, 343] on span "Set small, achievable goals" at bounding box center [837, 347] width 156 height 19
drag, startPoint x: 807, startPoint y: 402, endPoint x: 925, endPoint y: 405, distance: 118.0
click at [809, 402] on span "Join a gym" at bounding box center [790, 408] width 62 height 19
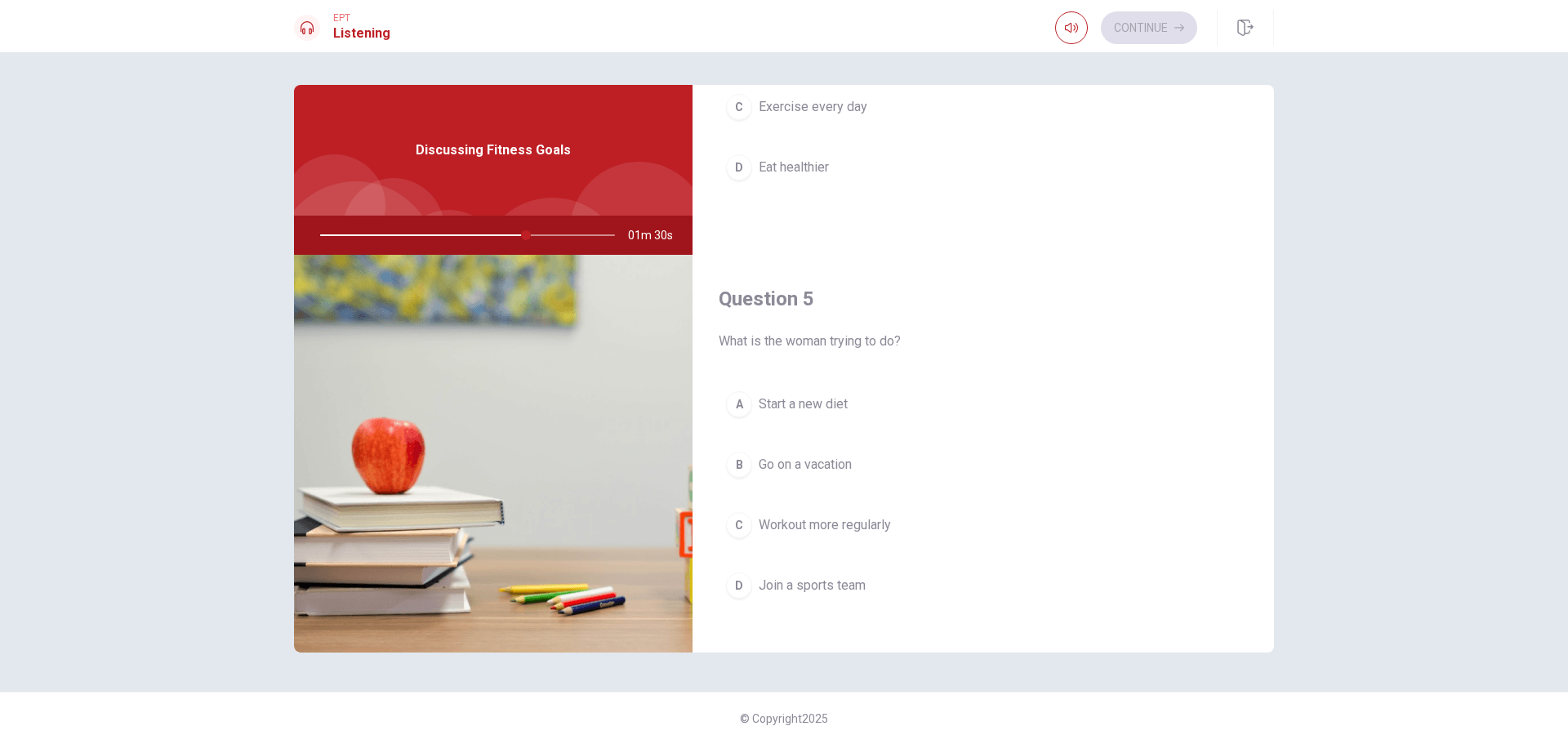
scroll to position [1524, 0]
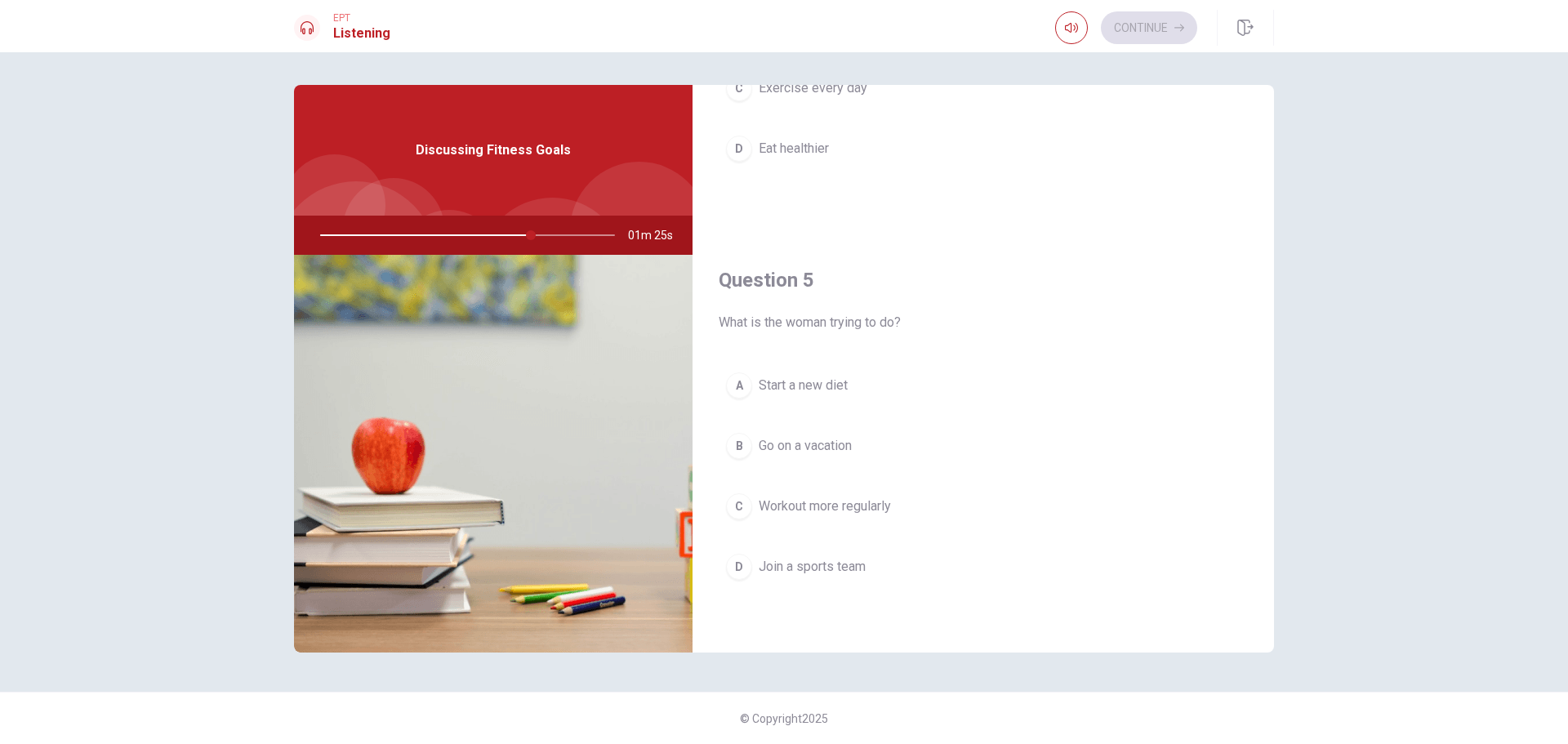
click at [778, 570] on span "Join a sports team" at bounding box center [812, 567] width 107 height 19
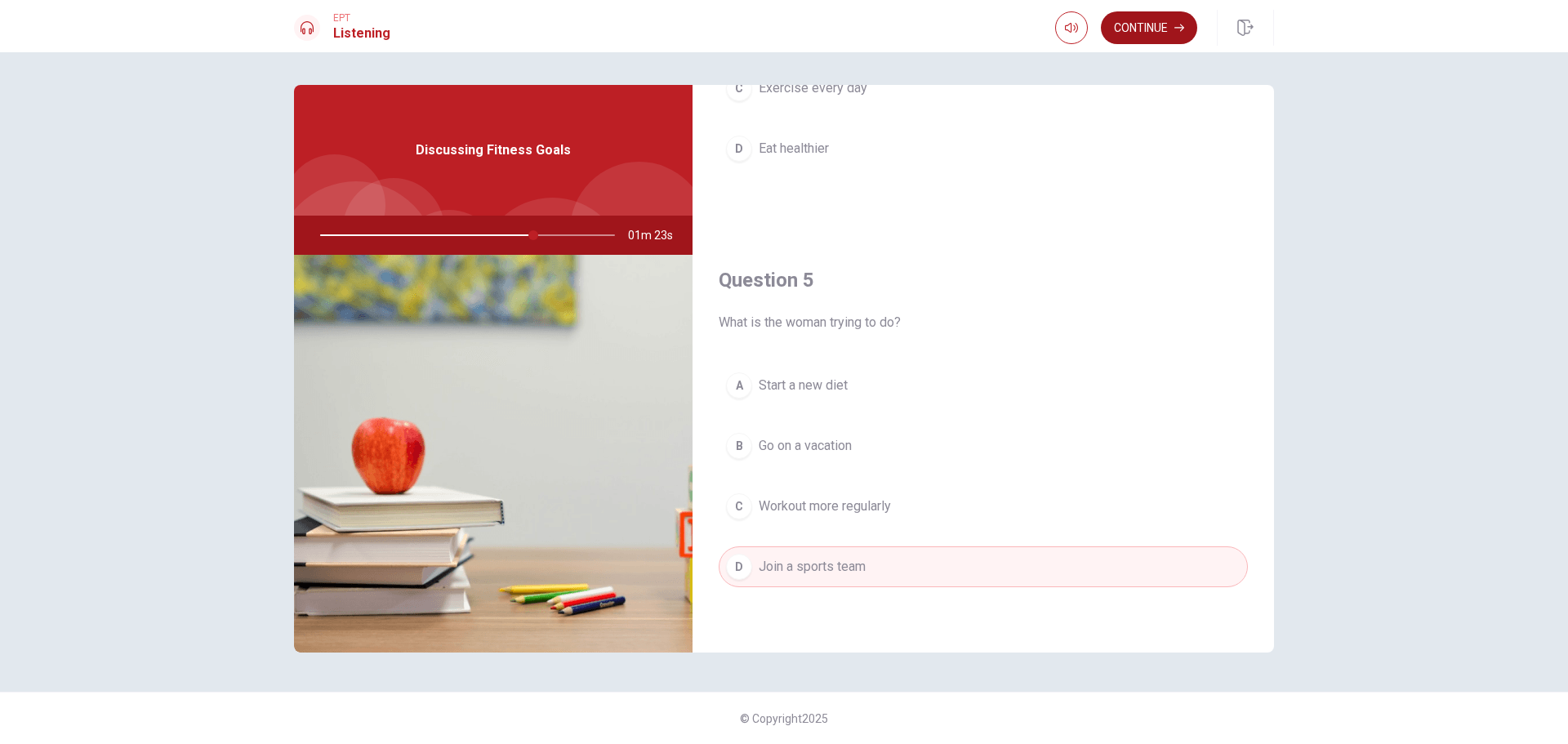
click at [1128, 12] on button "Continue" at bounding box center [1149, 27] width 96 height 33
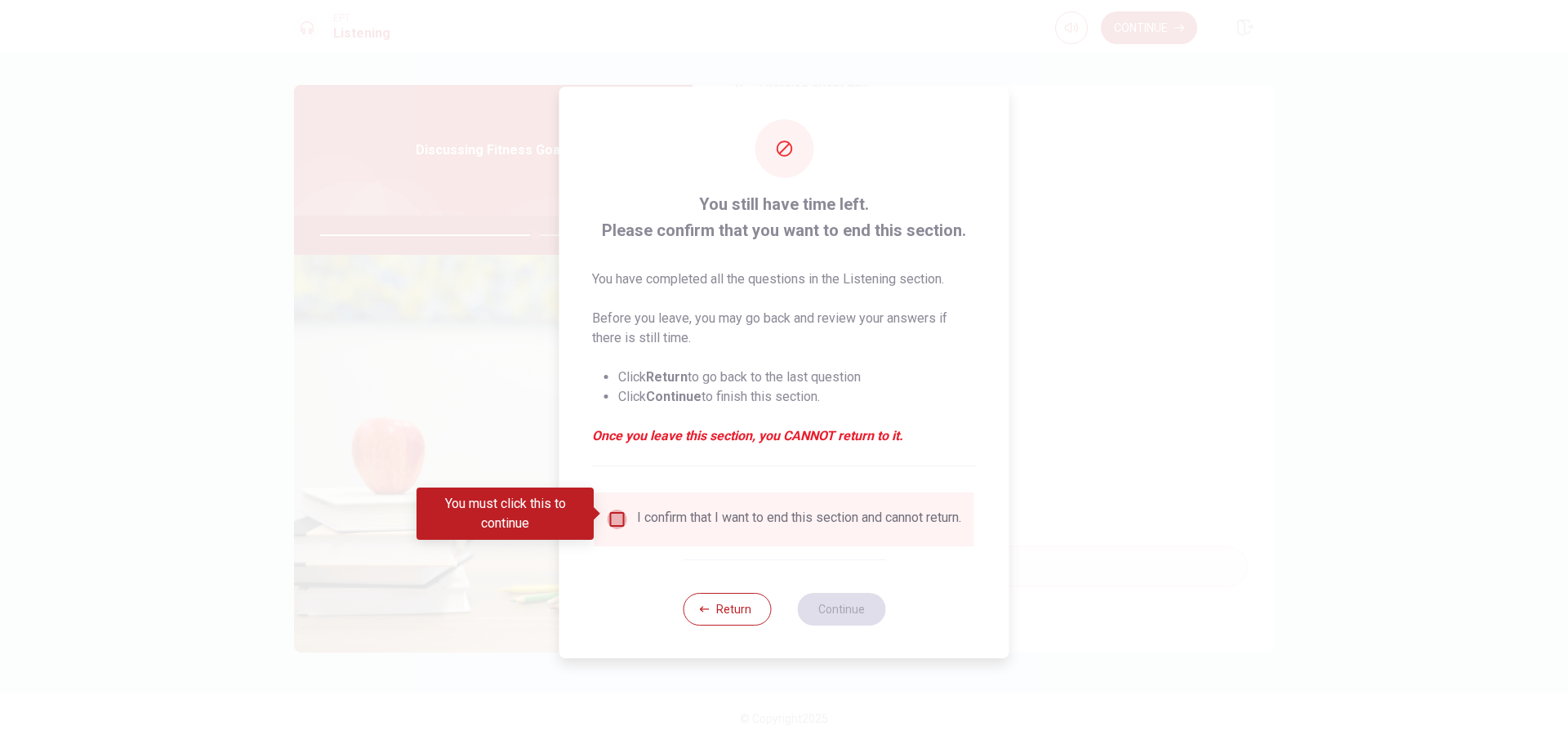
click at [611, 514] on input "You must click this to continue" at bounding box center [617, 519] width 19 height 19
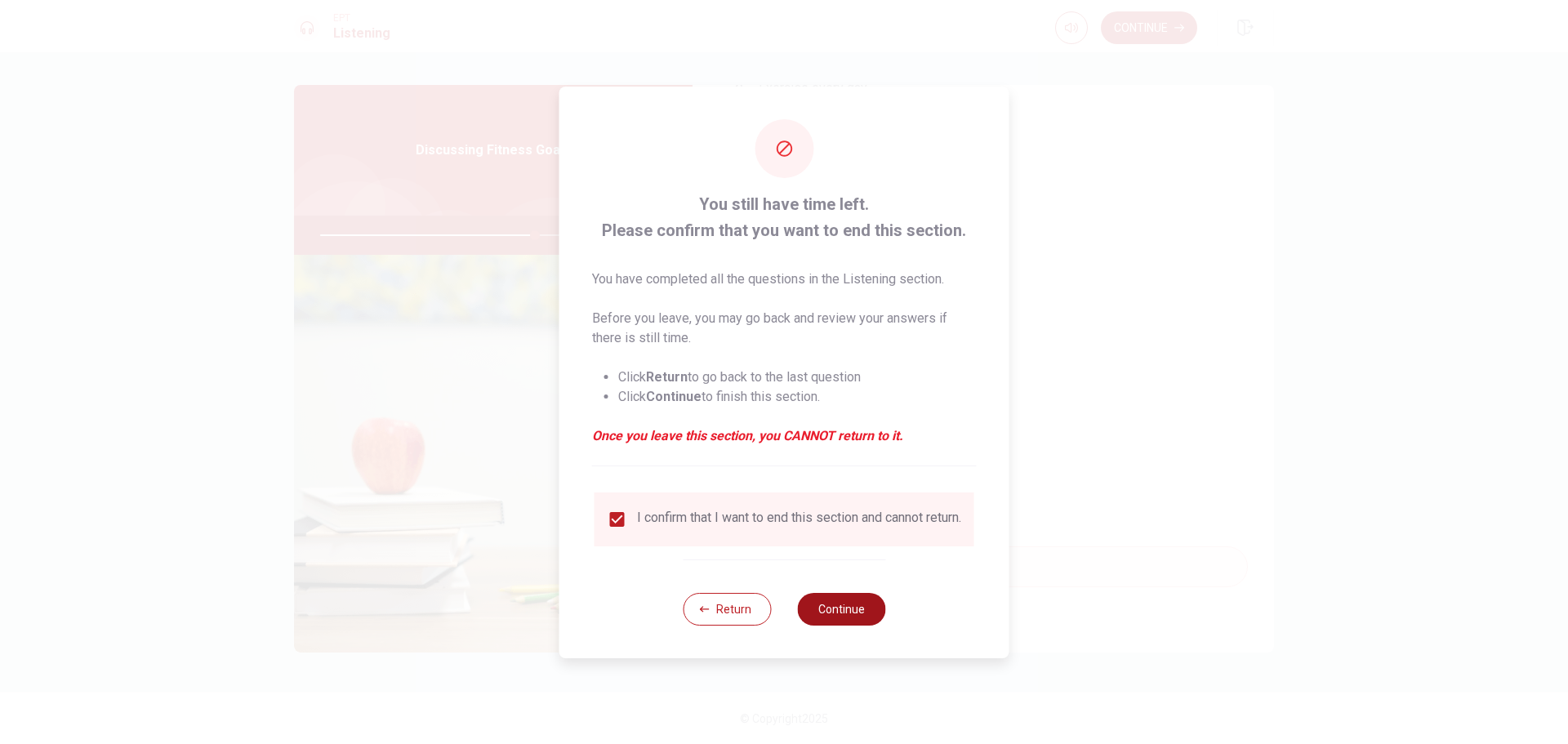
drag, startPoint x: 851, startPoint y: 632, endPoint x: 866, endPoint y: 626, distance: 16.2
click at [853, 631] on div "Return Continue" at bounding box center [784, 610] width 203 height 99
click at [836, 616] on button "Continue" at bounding box center [841, 610] width 88 height 33
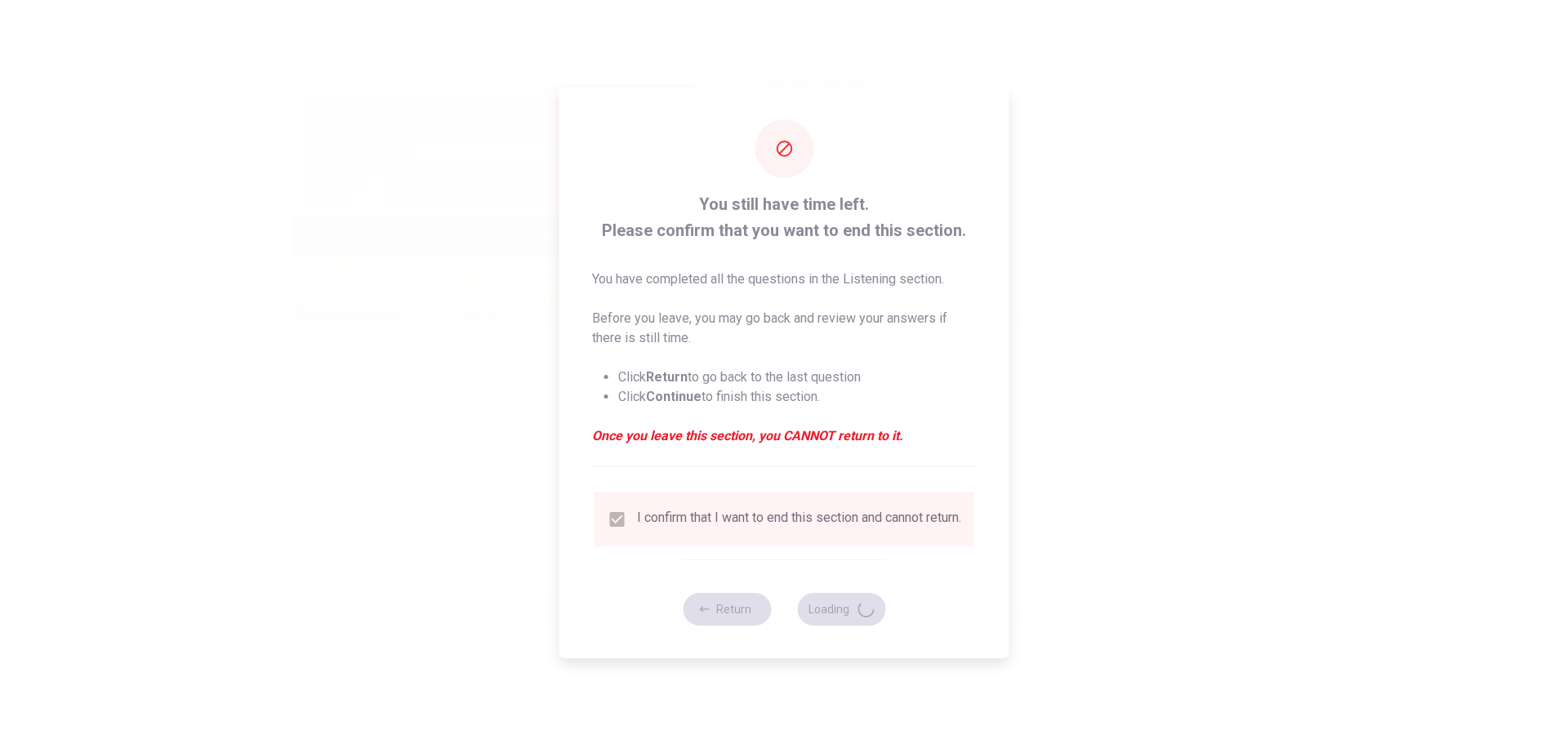
type input "75"
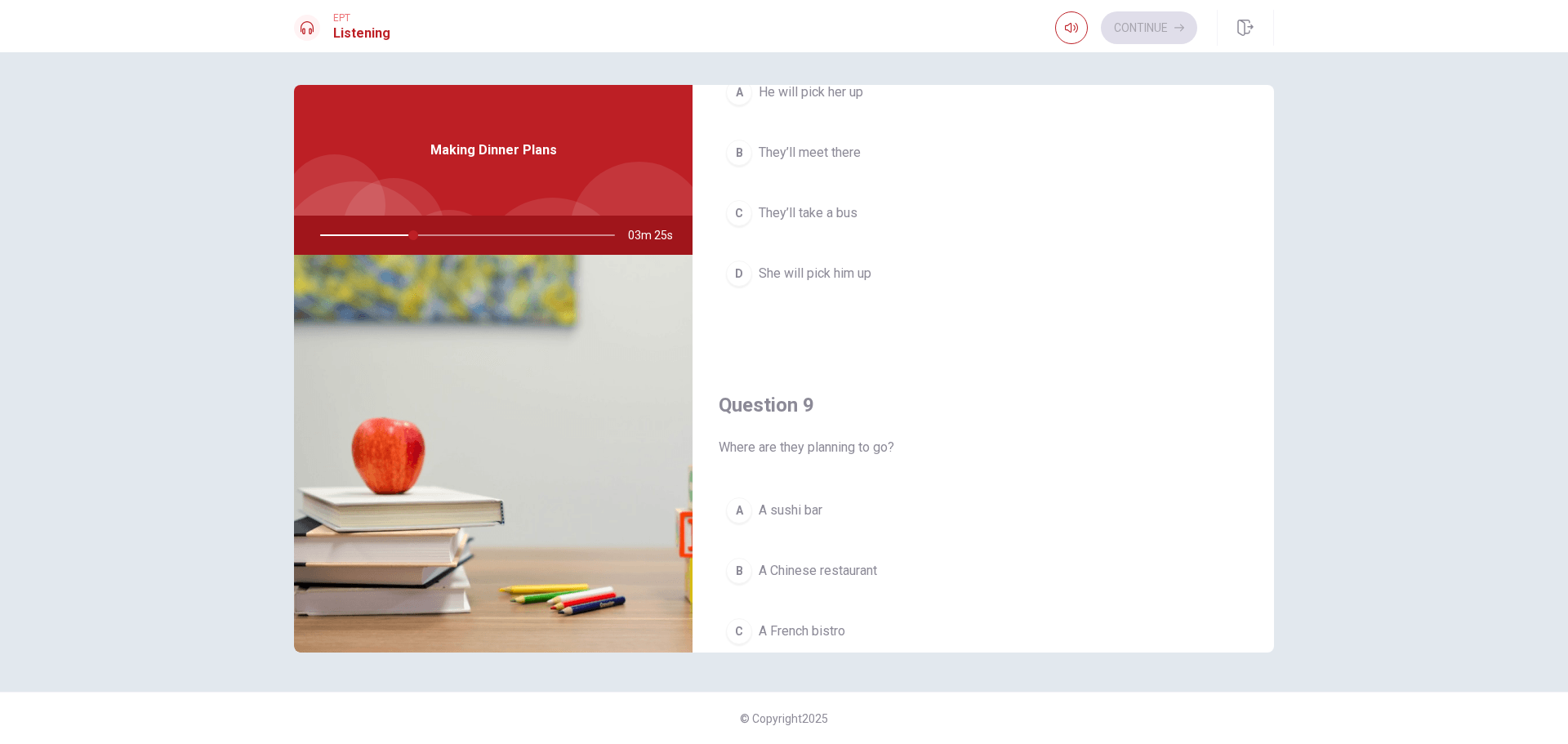
scroll to position [1144, 0]
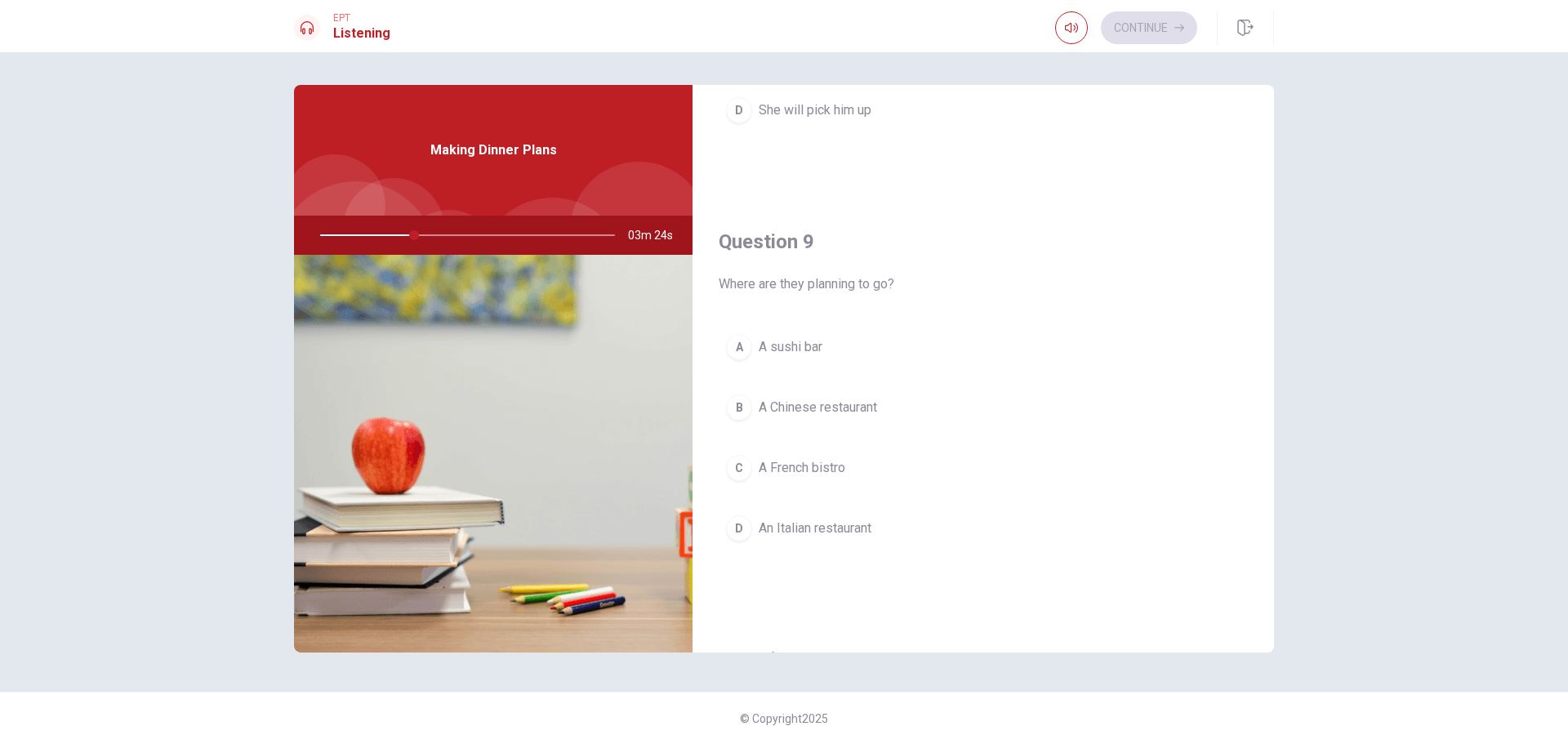
click at [864, 522] on span "An Italian restaurant" at bounding box center [815, 529] width 112 height 19
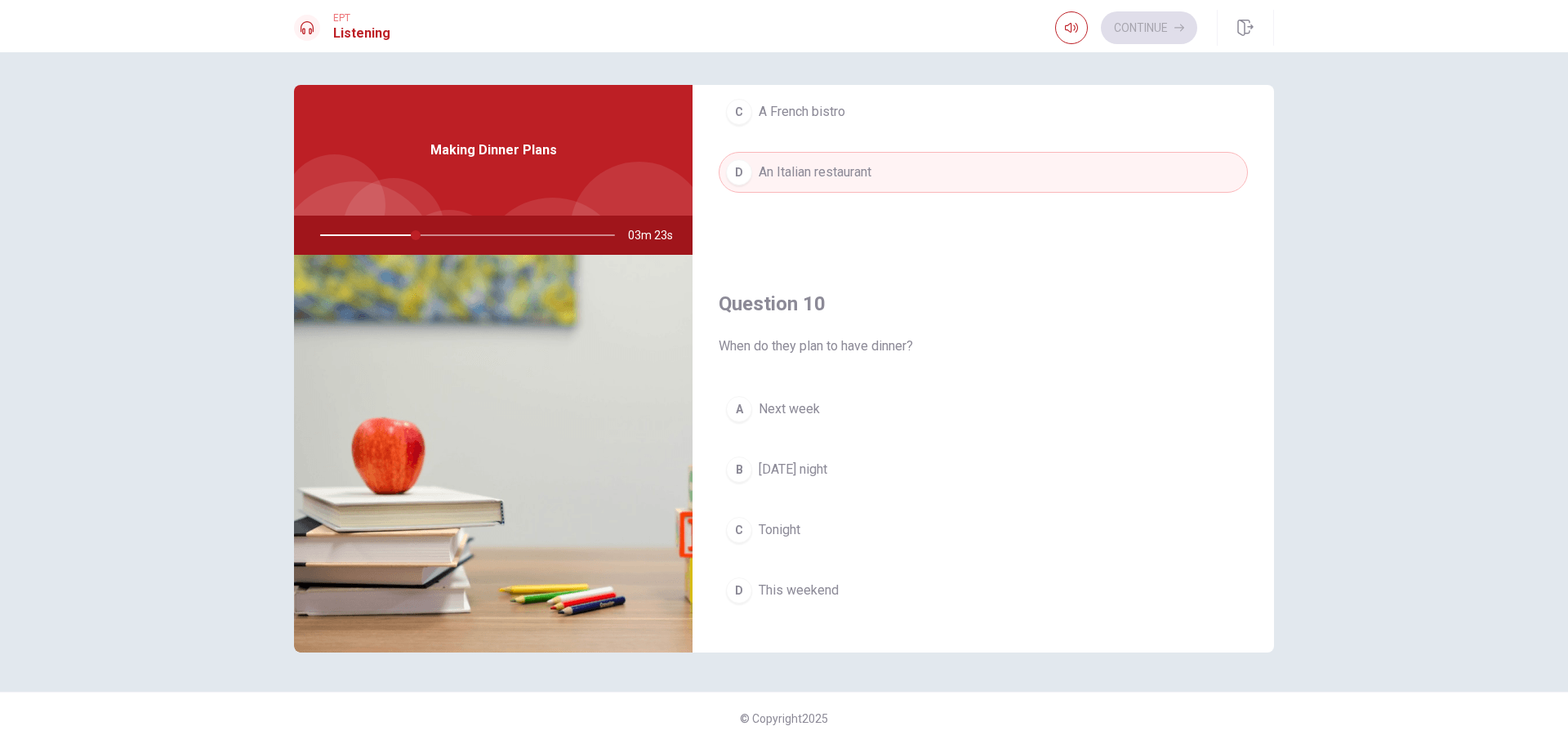
scroll to position [1524, 0]
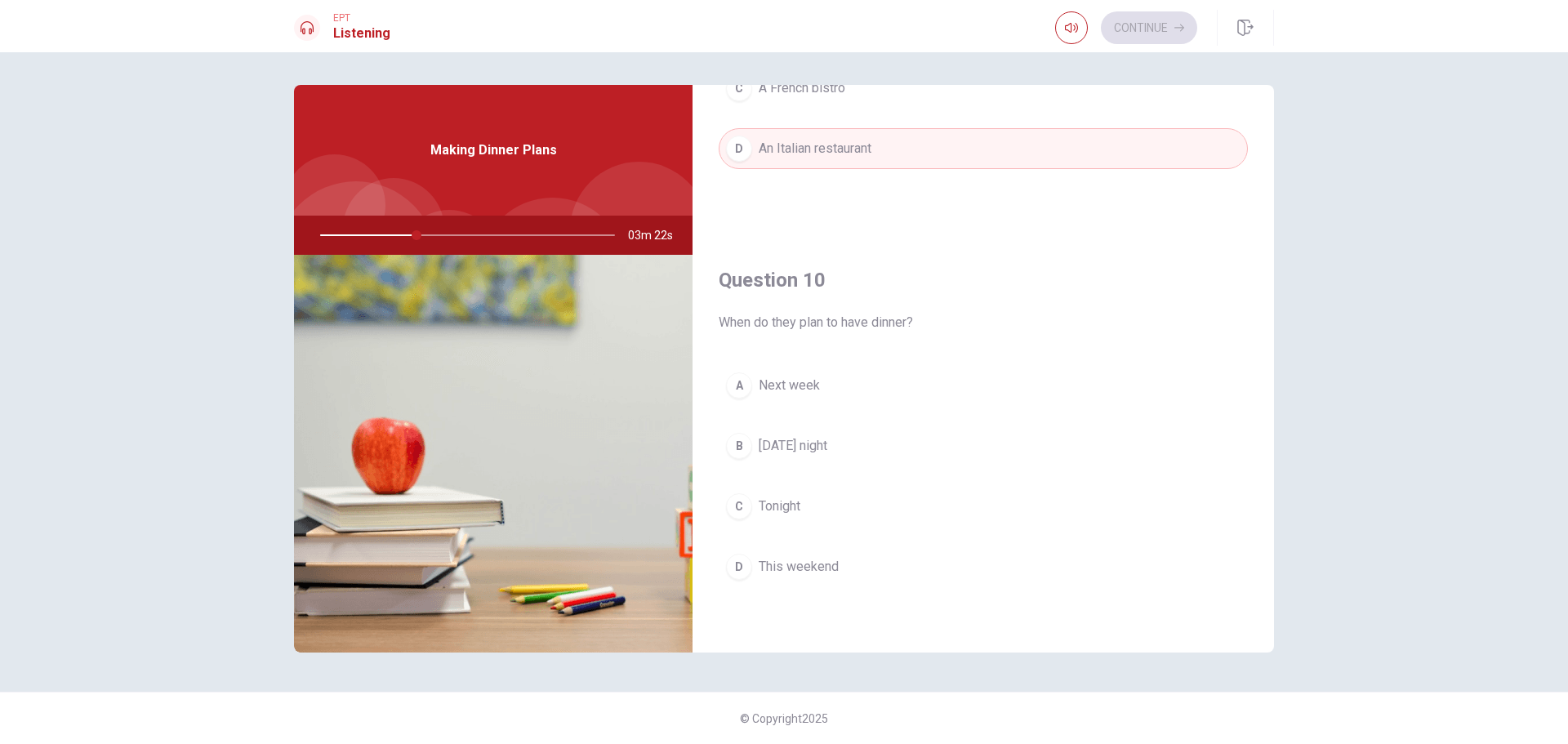
drag, startPoint x: 822, startPoint y: 447, endPoint x: 839, endPoint y: 444, distance: 17.3
click at [825, 447] on span "[DATE] night" at bounding box center [793, 446] width 69 height 19
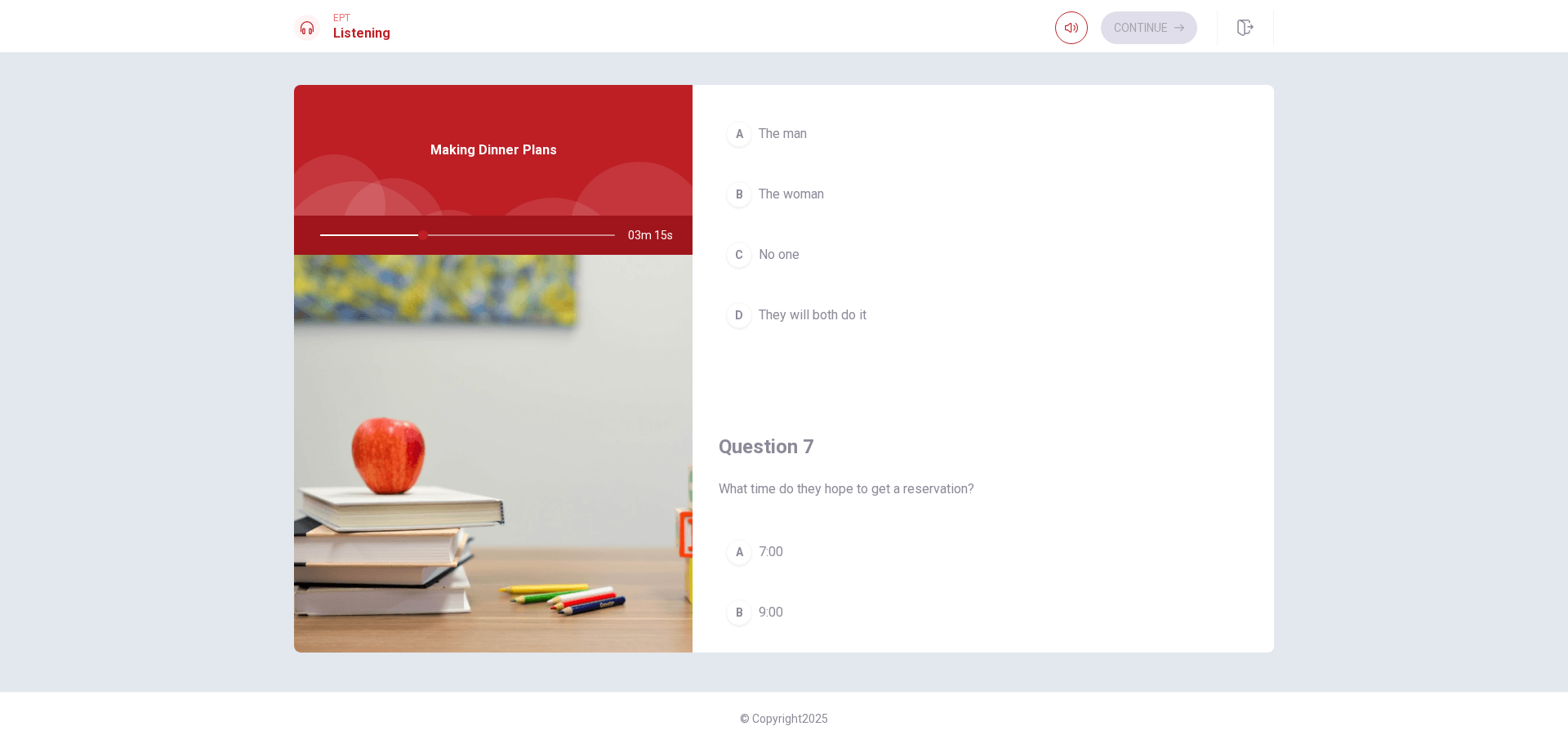
scroll to position [0, 0]
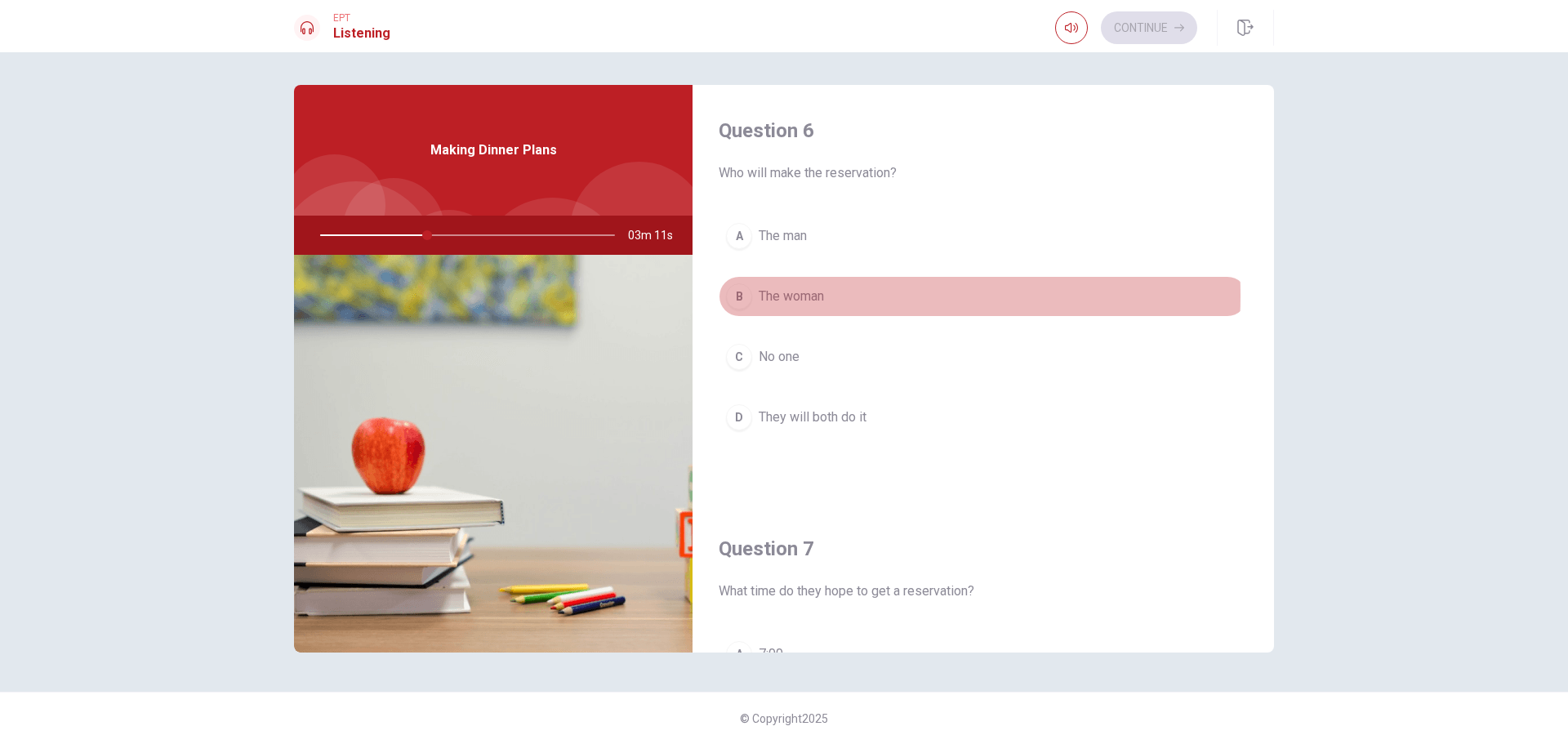
click at [812, 295] on span "The woman" at bounding box center [792, 296] width 65 height 19
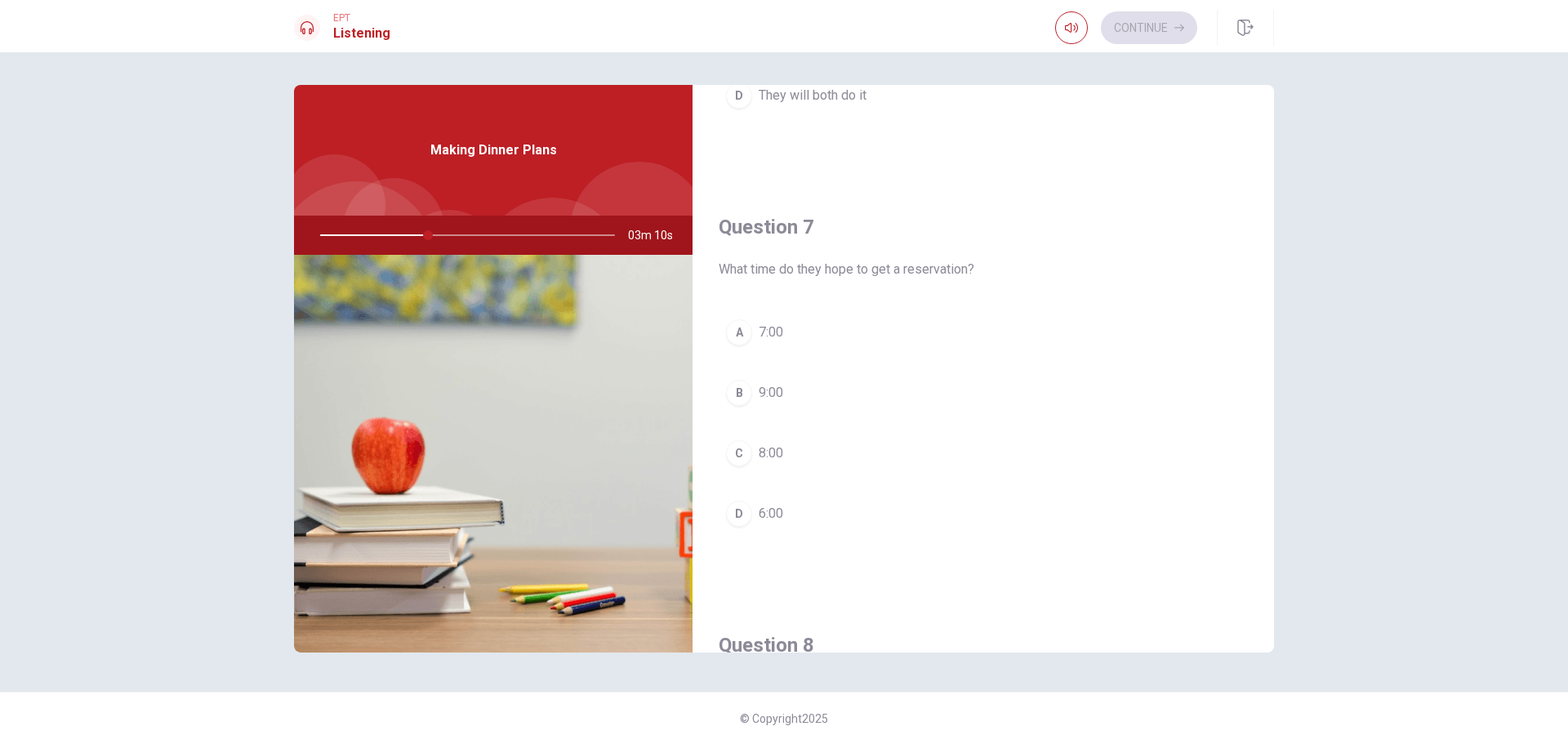
scroll to position [326, 0]
drag, startPoint x: 767, startPoint y: 325, endPoint x: 935, endPoint y: 334, distance: 168.2
click at [768, 326] on span "7:00" at bounding box center [771, 327] width 25 height 19
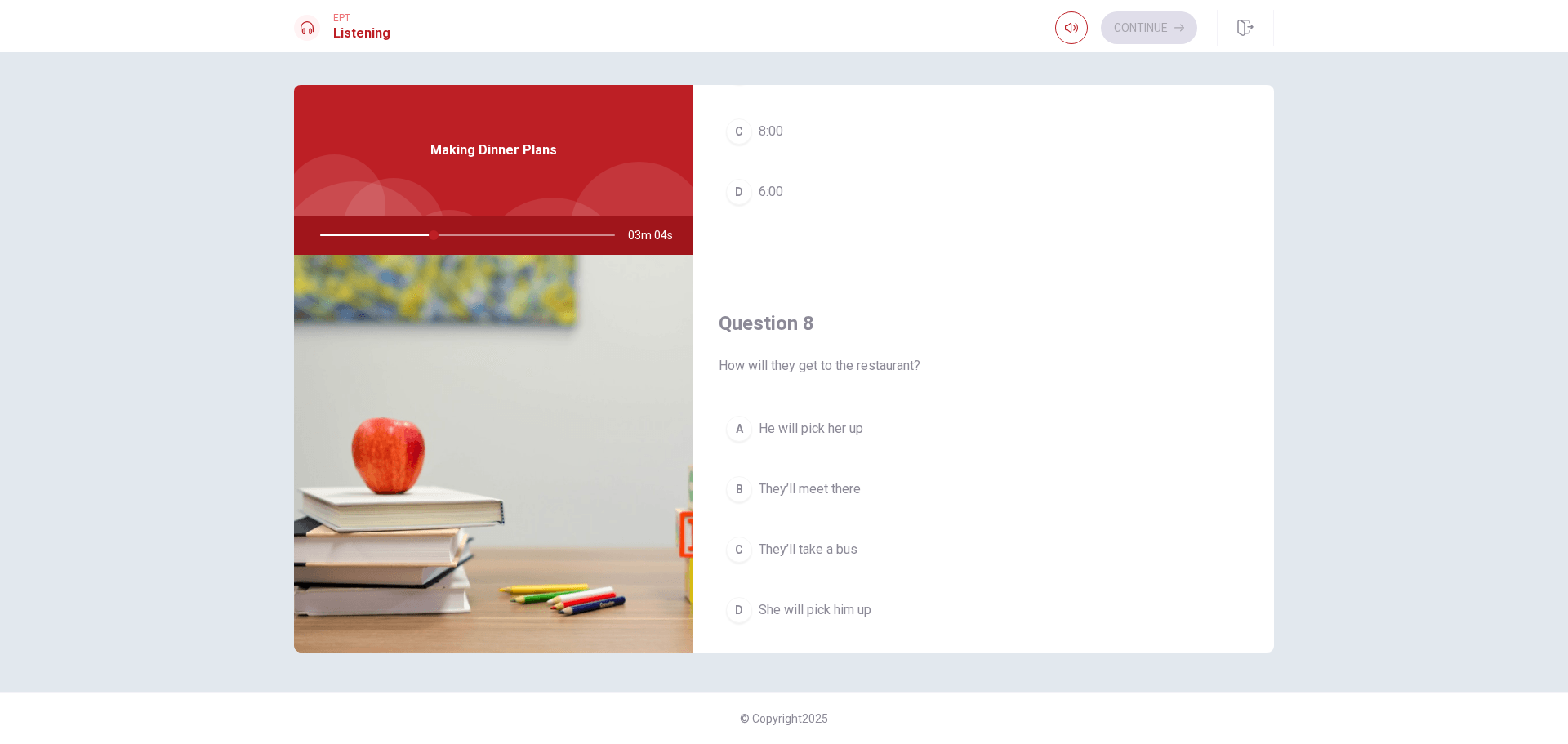
scroll to position [654, 0]
drag, startPoint x: 847, startPoint y: 476, endPoint x: 858, endPoint y: 475, distance: 11.0
click at [848, 476] on span "They’ll meet there" at bounding box center [809, 479] width 102 height 19
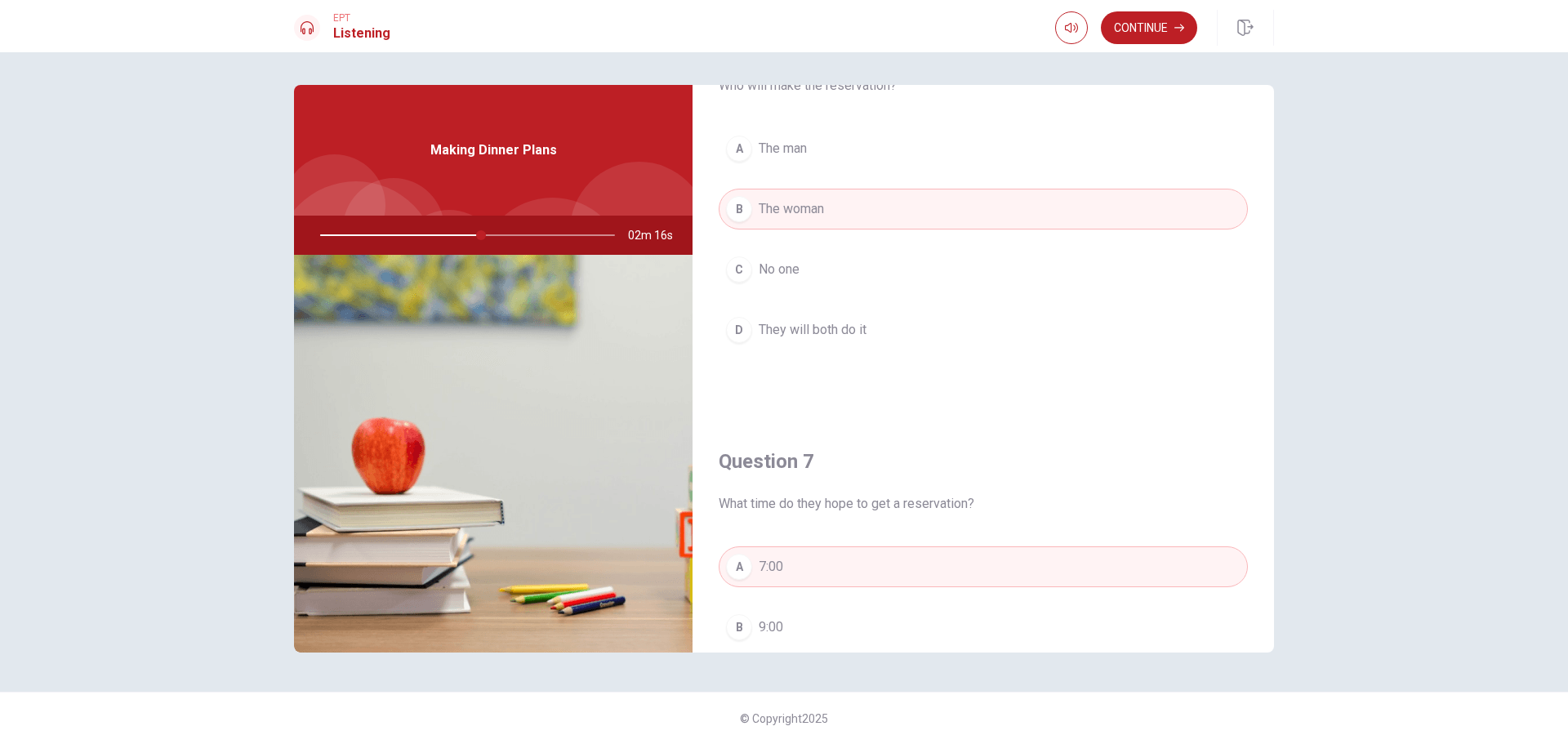
scroll to position [0, 0]
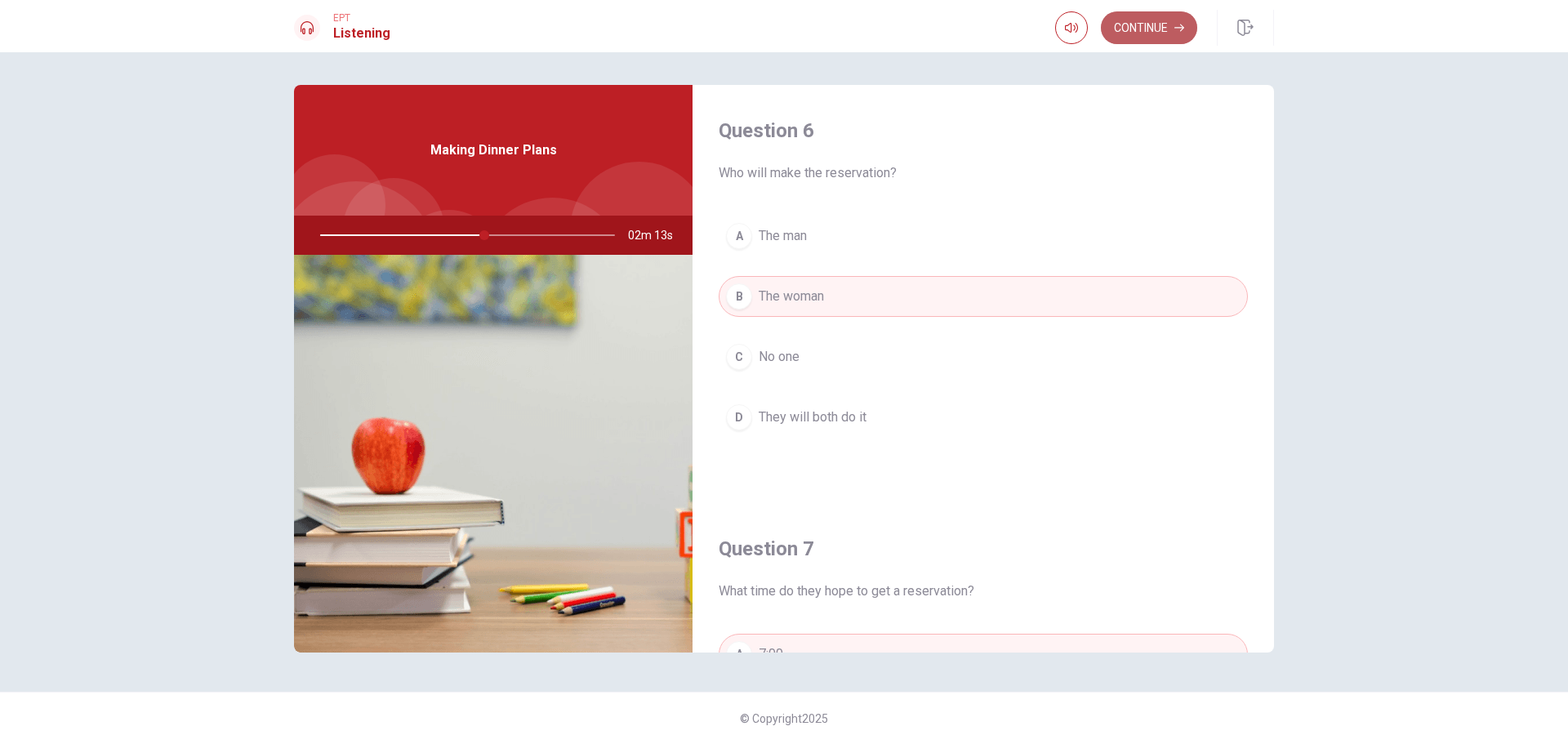
click at [1134, 27] on button "Continue" at bounding box center [1149, 27] width 96 height 33
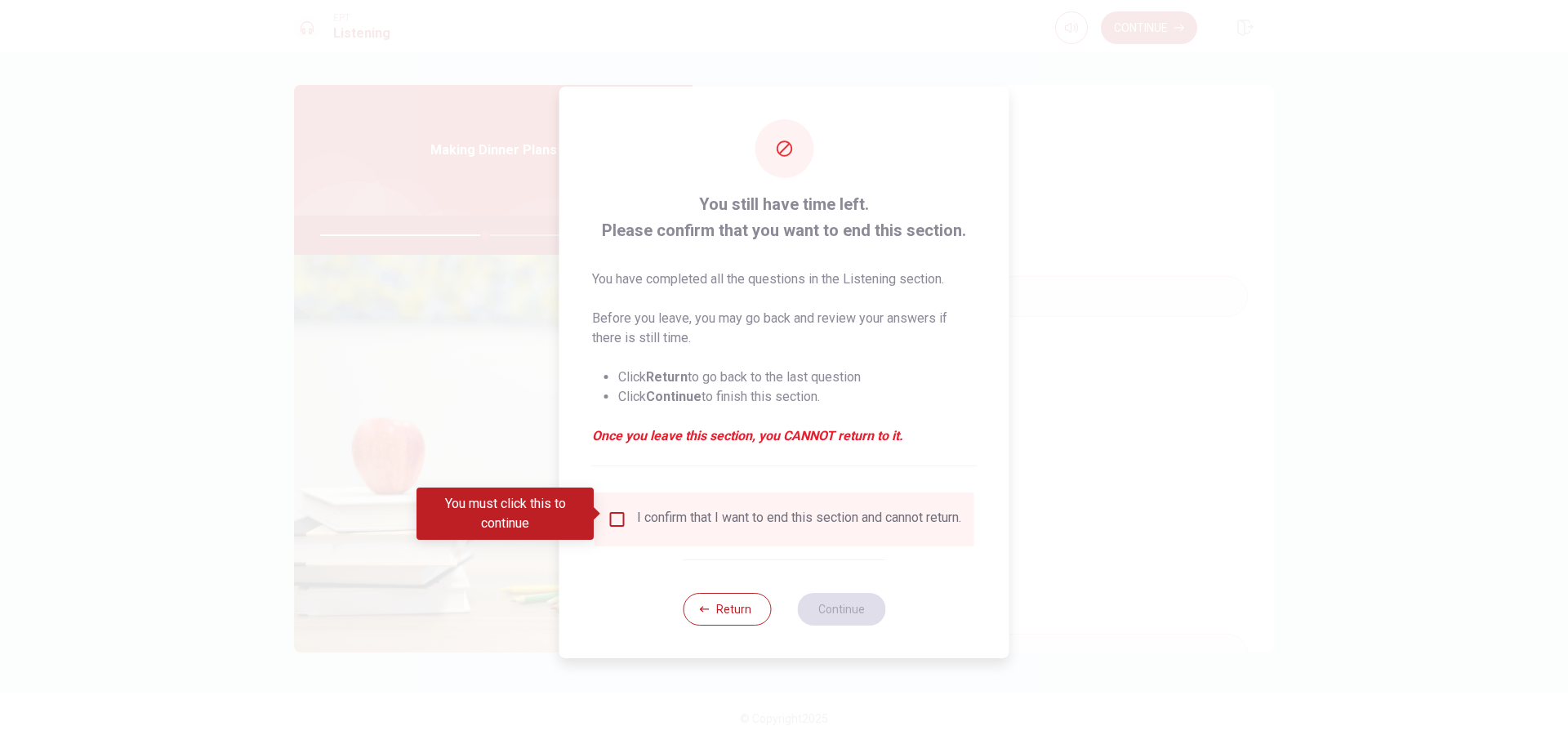
drag, startPoint x: 615, startPoint y: 518, endPoint x: 716, endPoint y: 519, distance: 101.0
click at [616, 519] on input "You must click this to continue" at bounding box center [617, 519] width 19 height 19
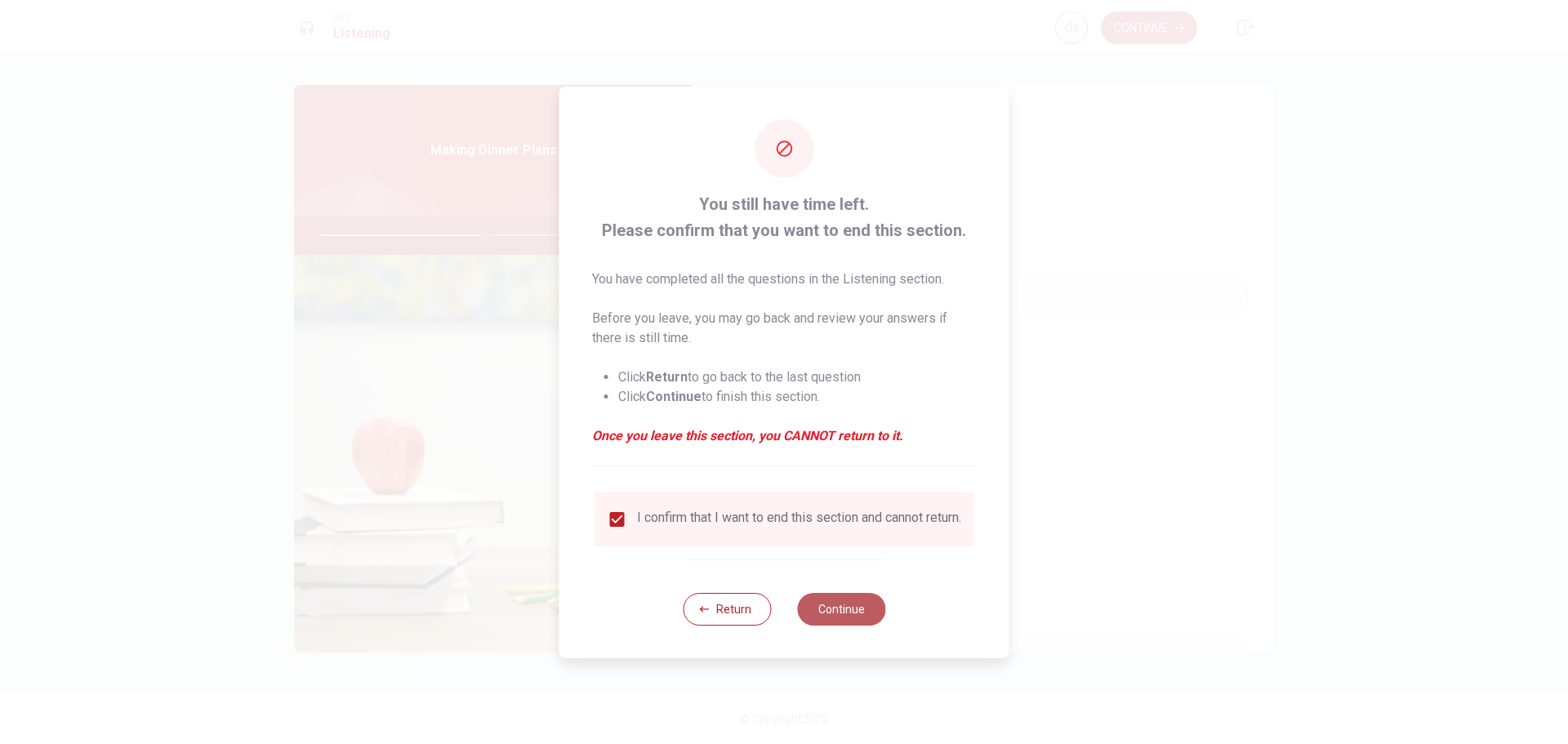
click at [846, 611] on button "Continue" at bounding box center [841, 610] width 88 height 33
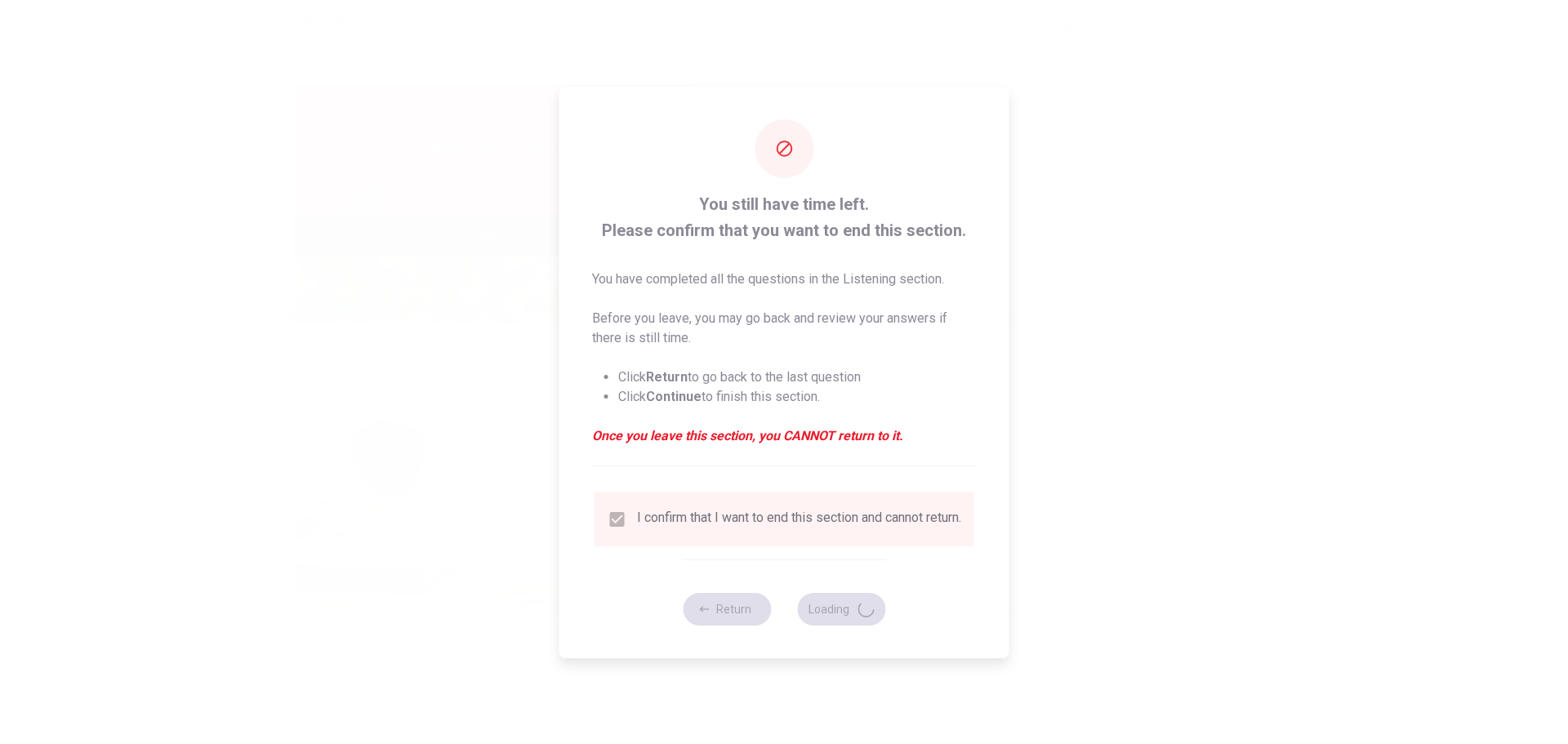
type input "57"
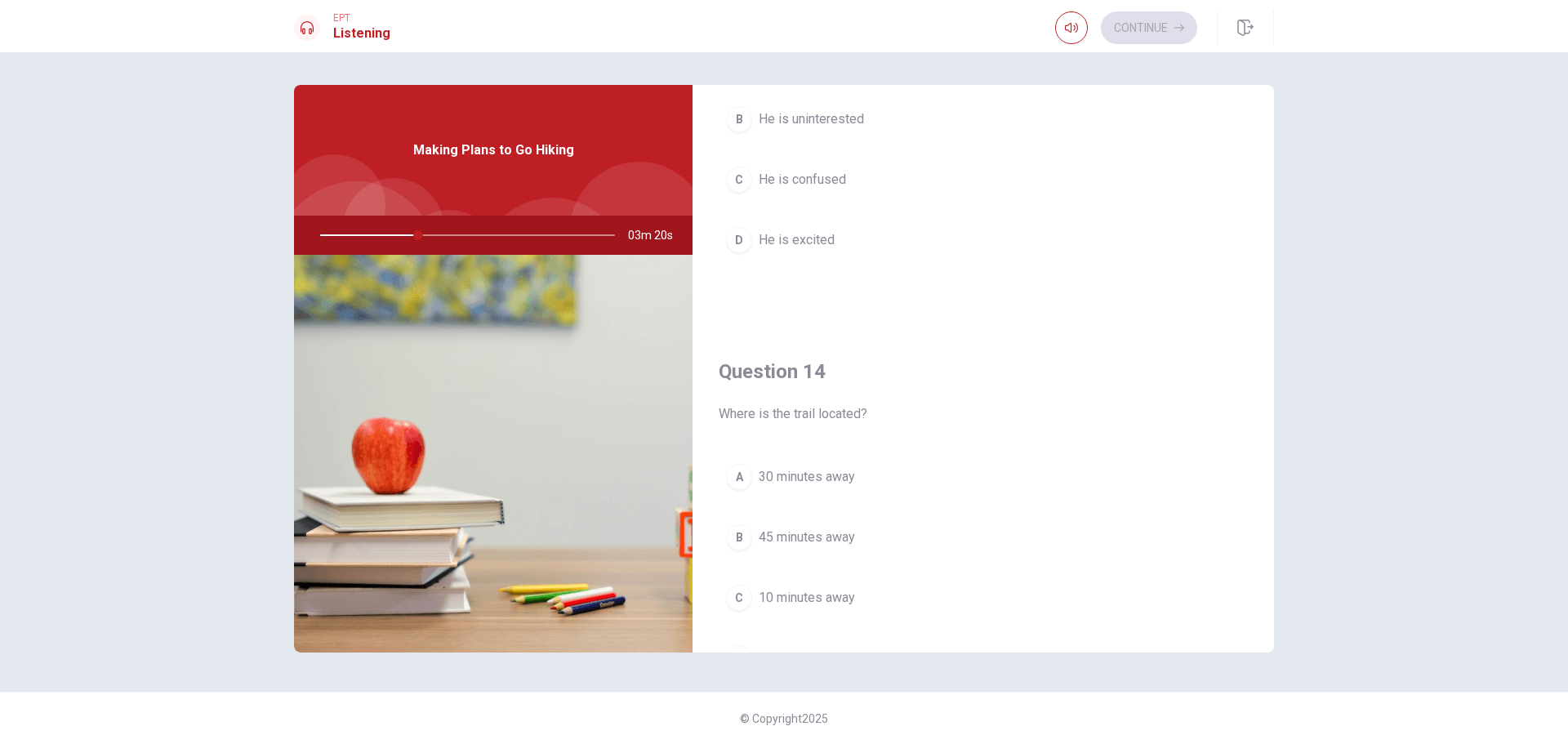
scroll to position [1144, 0]
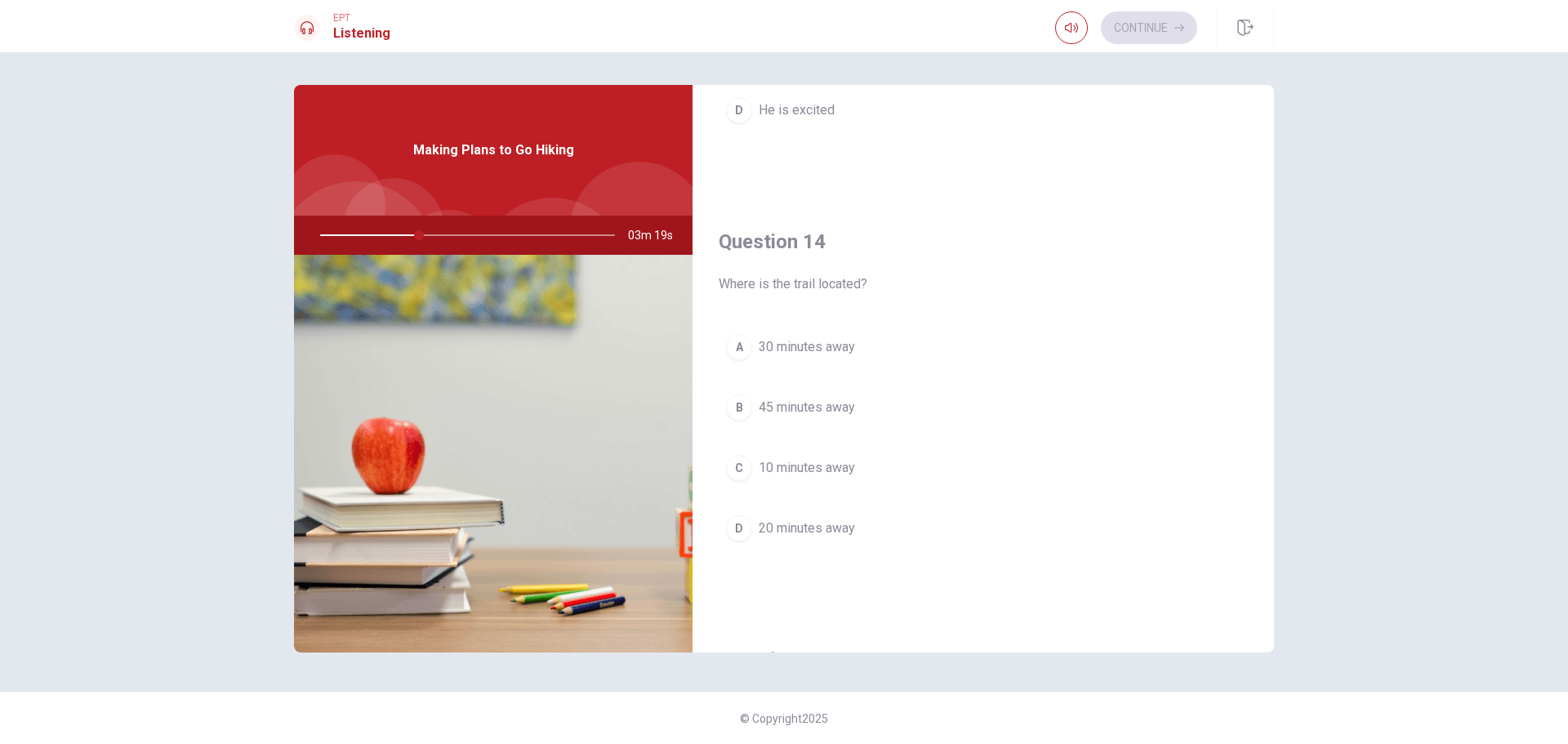
click at [830, 342] on span "30 minutes away" at bounding box center [807, 347] width 96 height 19
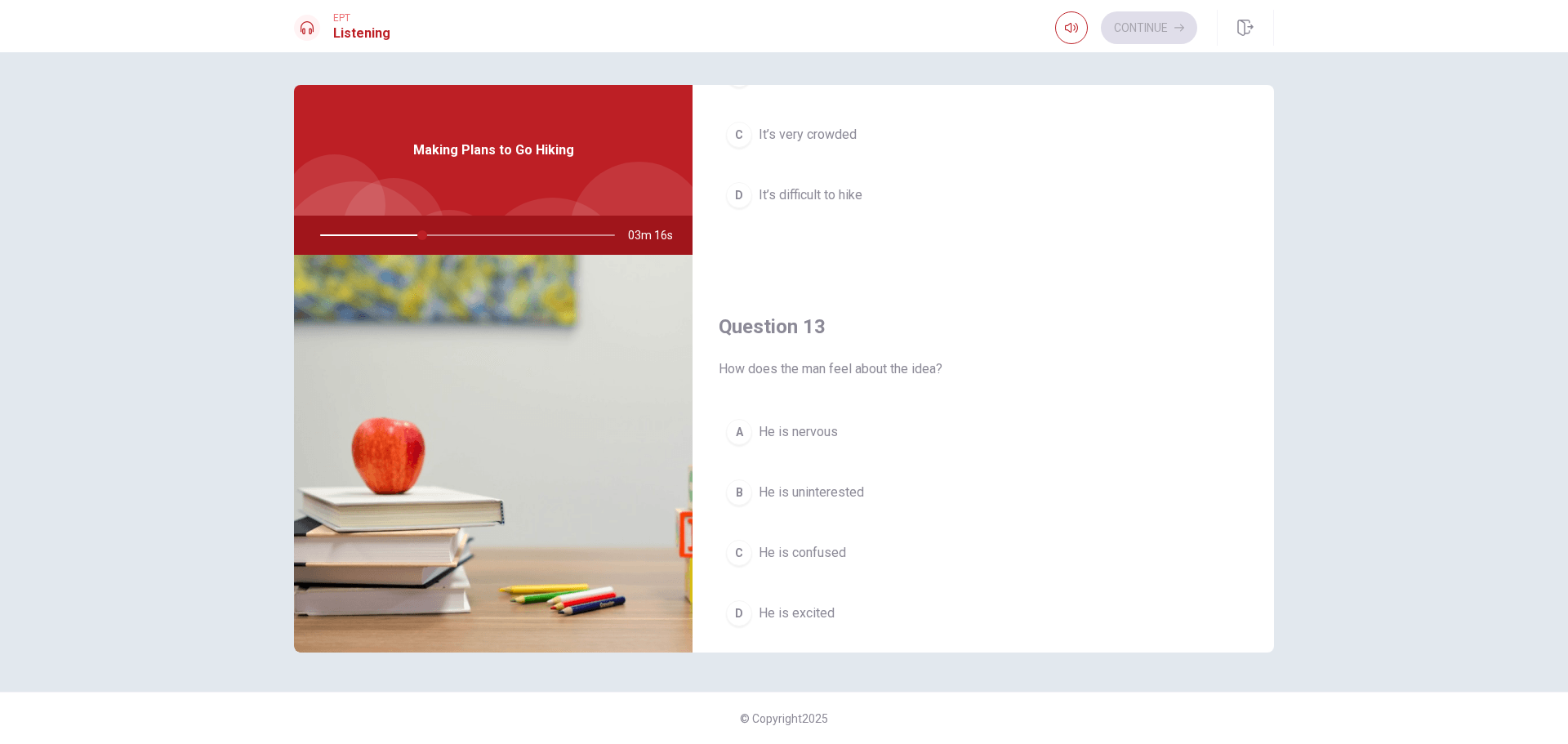
scroll to position [409, 0]
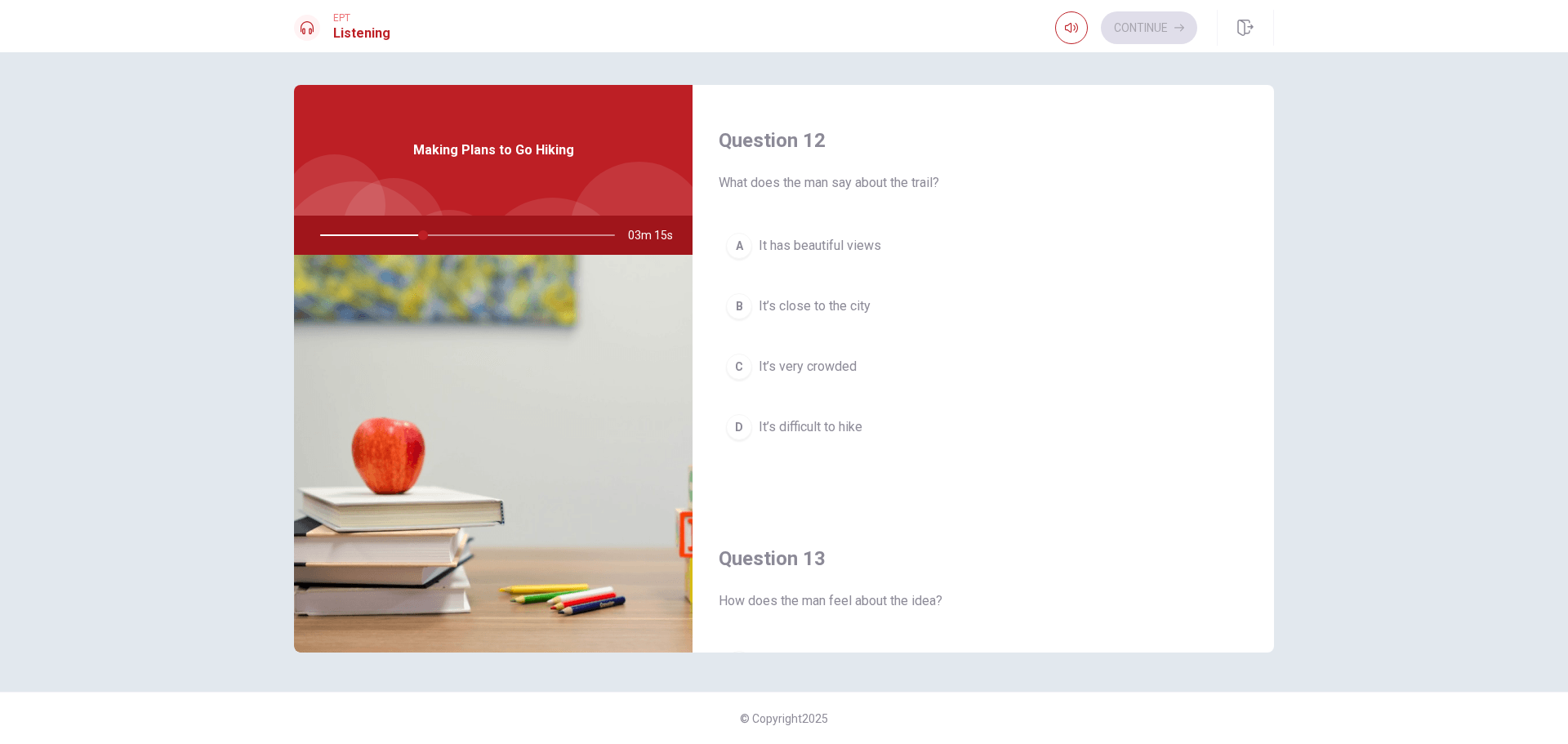
drag, startPoint x: 805, startPoint y: 357, endPoint x: 874, endPoint y: 361, distance: 69.1
click at [806, 357] on button "C It’s very crowded" at bounding box center [983, 367] width 530 height 41
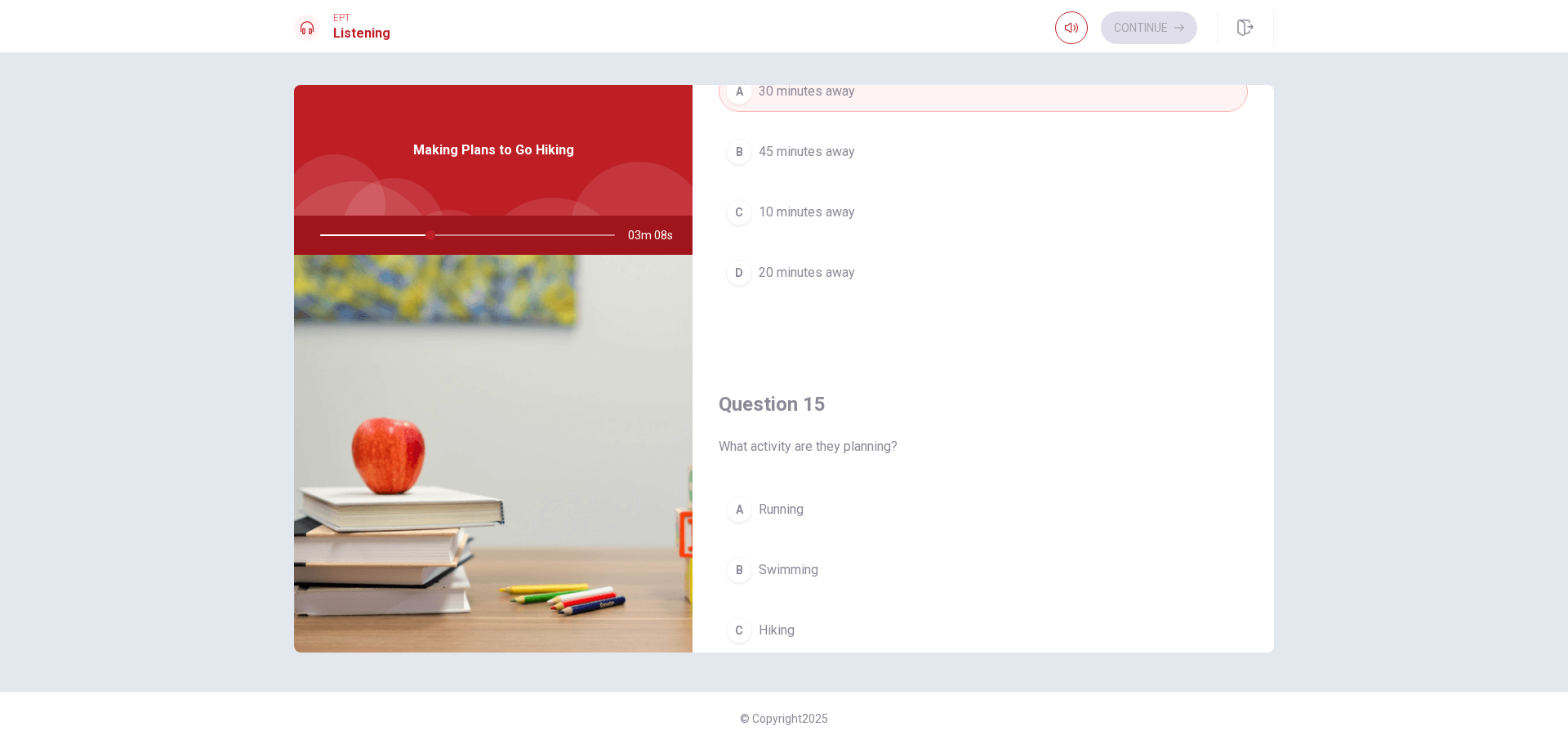
scroll to position [1524, 0]
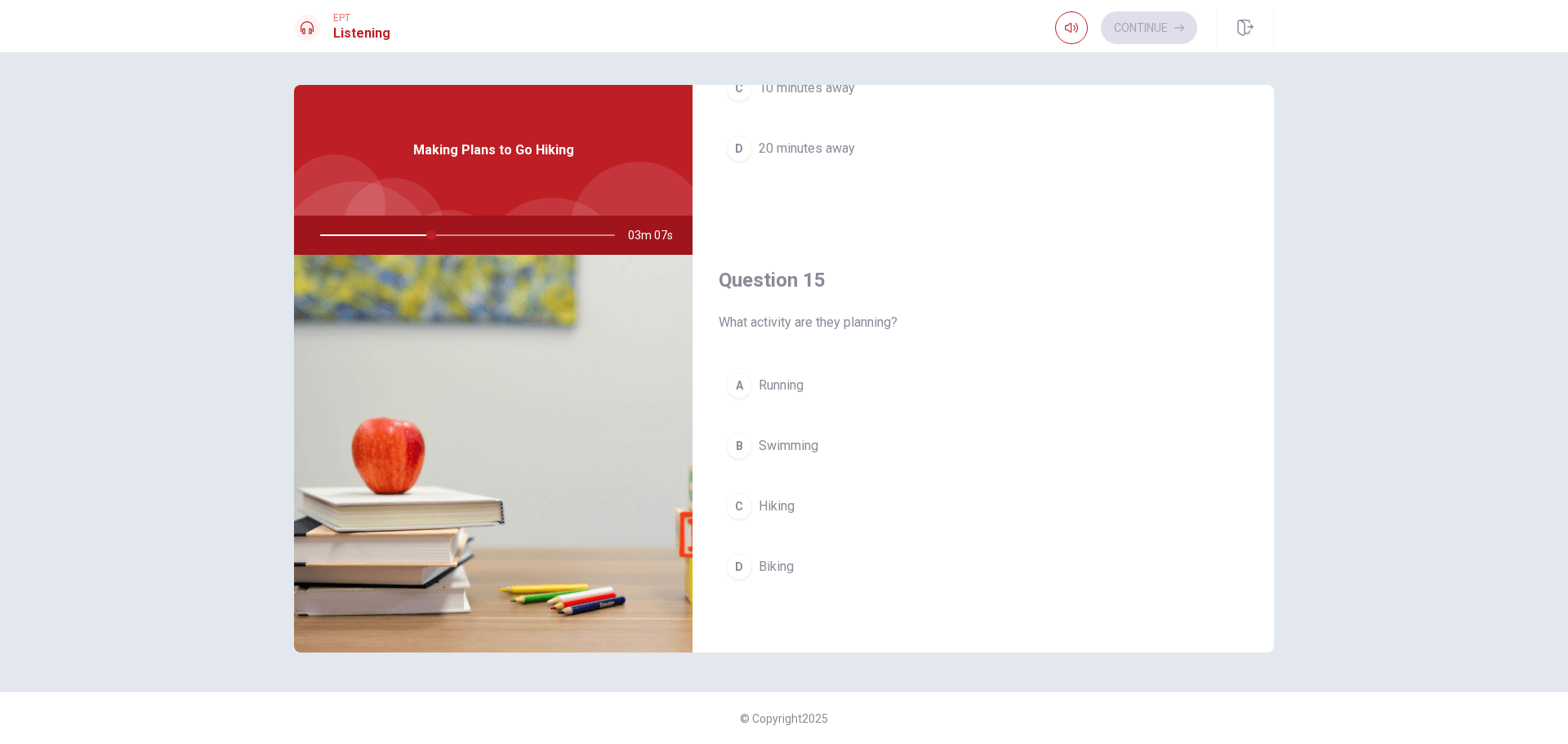
click at [795, 493] on button "C Hiking" at bounding box center [983, 507] width 530 height 41
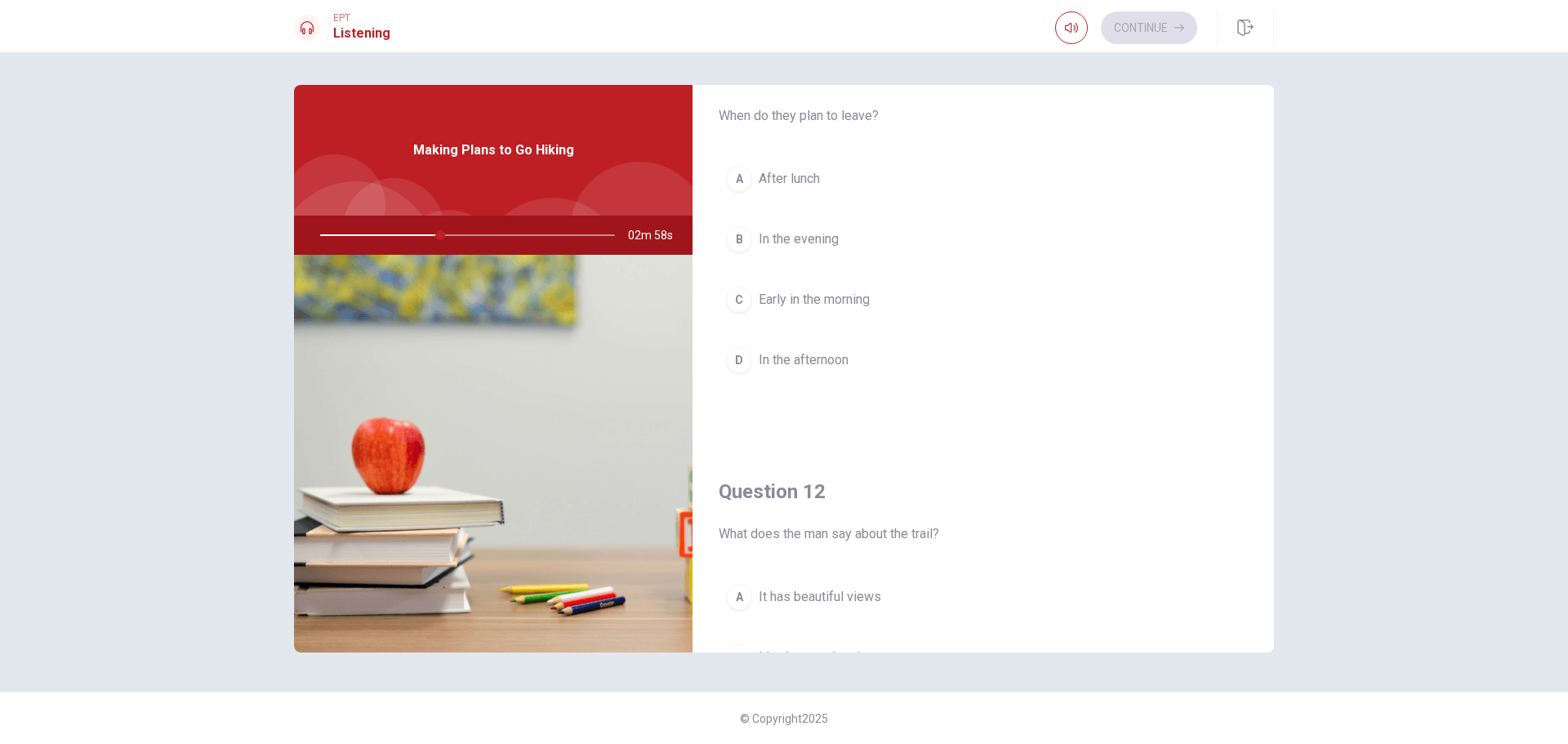
scroll to position [53, 0]
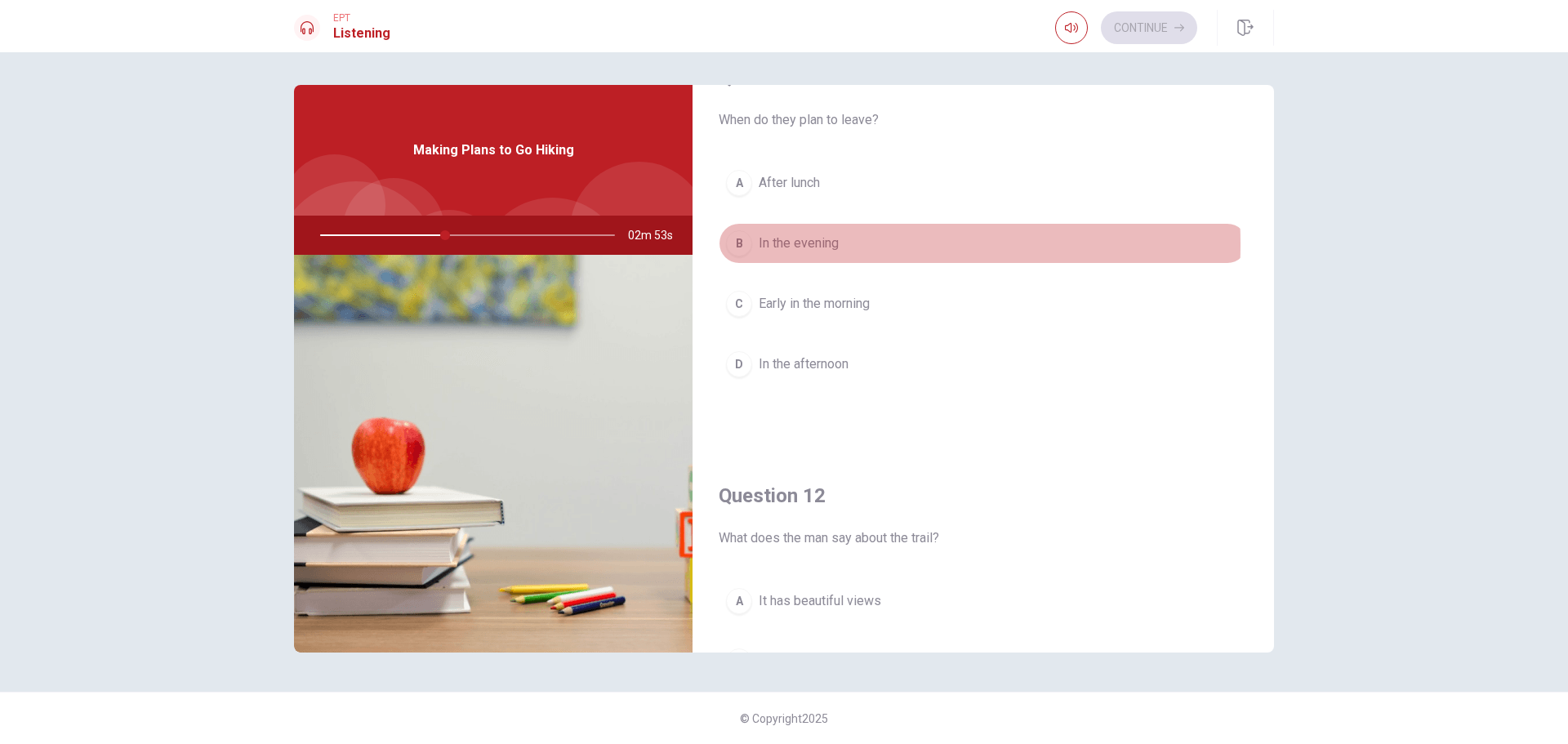
drag, startPoint x: 820, startPoint y: 244, endPoint x: 1015, endPoint y: 262, distance: 195.8
click at [822, 244] on span "In the evening" at bounding box center [799, 243] width 80 height 19
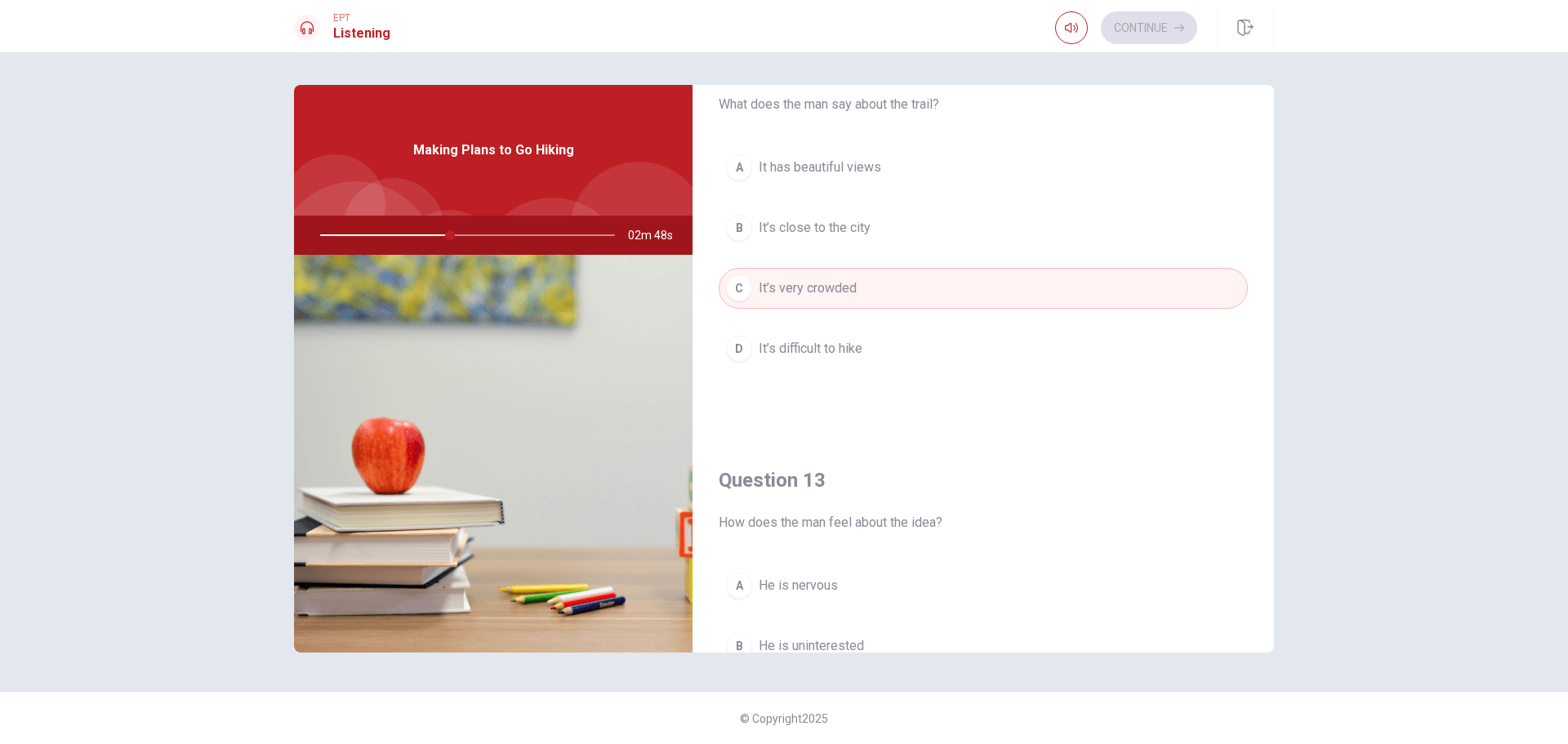
scroll to position [707, 0]
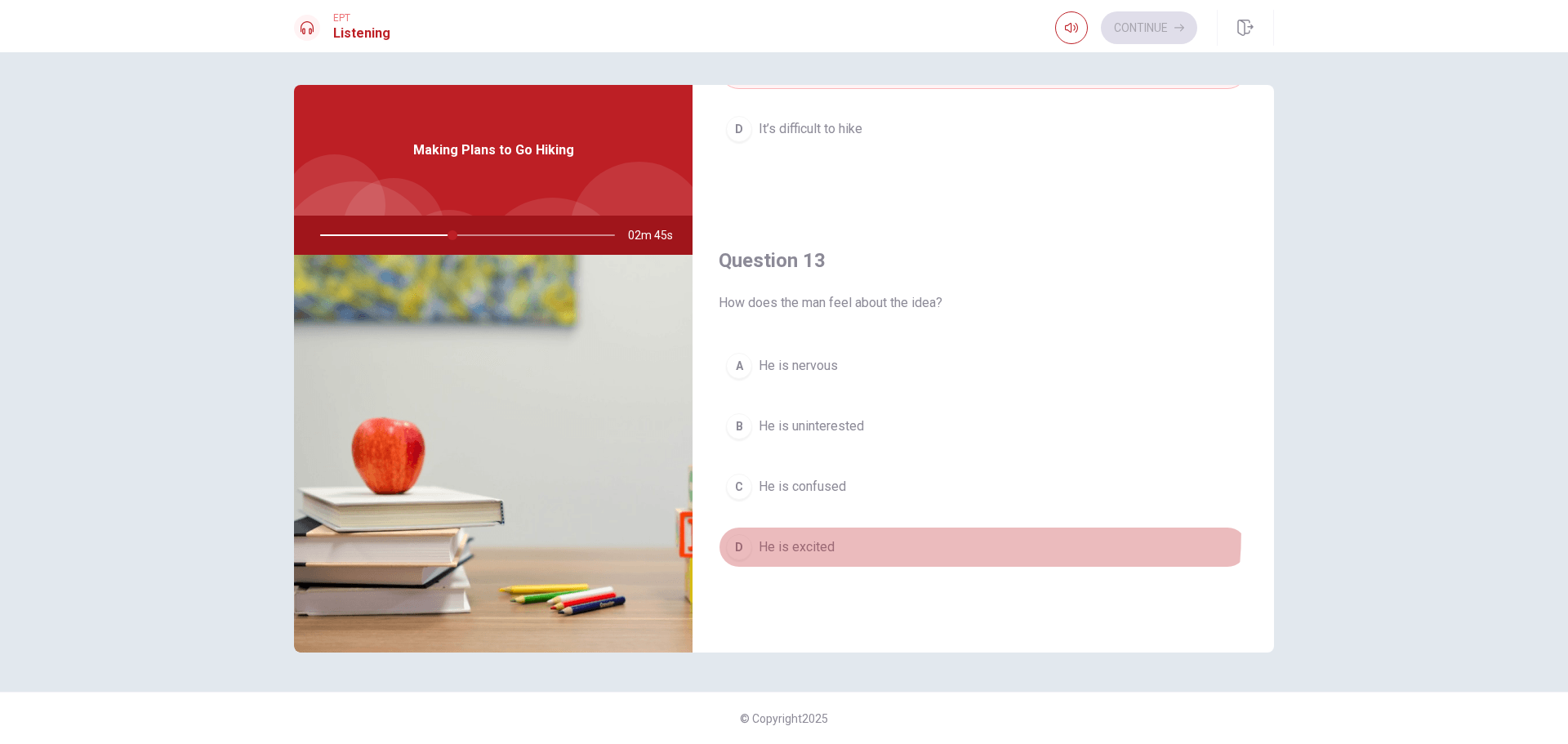
click at [797, 529] on button "D He is excited" at bounding box center [983, 548] width 530 height 41
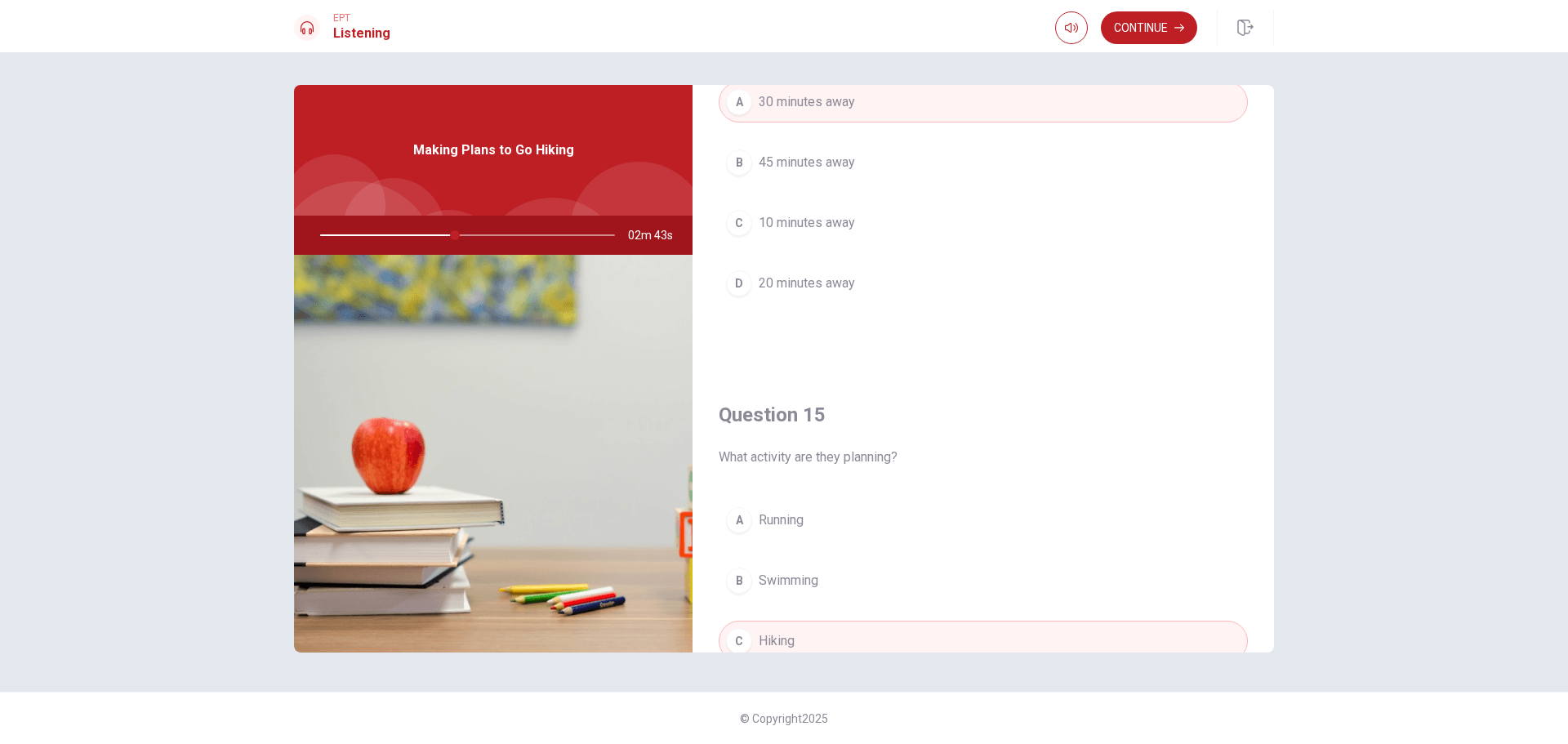
scroll to position [1524, 0]
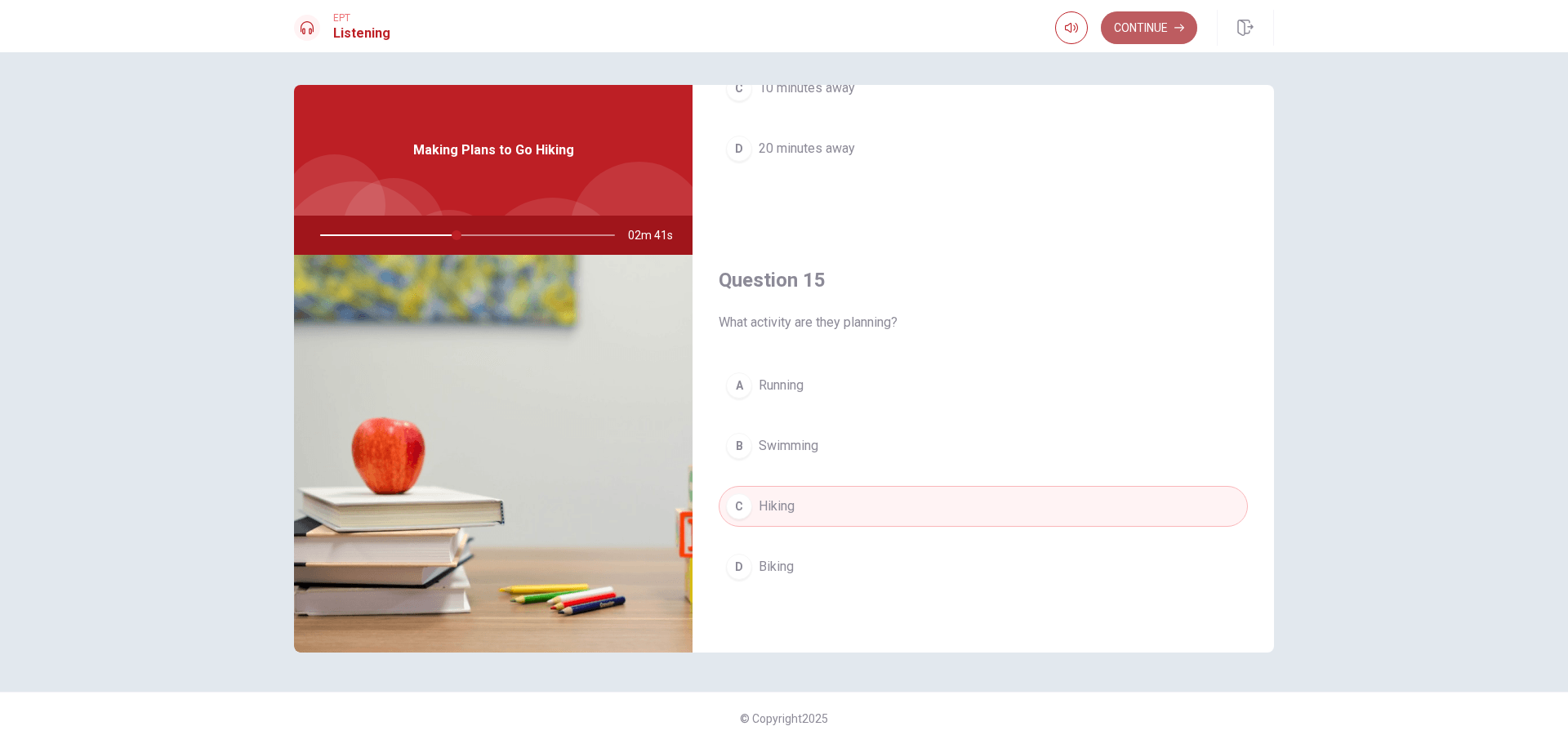
click at [1151, 31] on button "Continue" at bounding box center [1149, 27] width 96 height 33
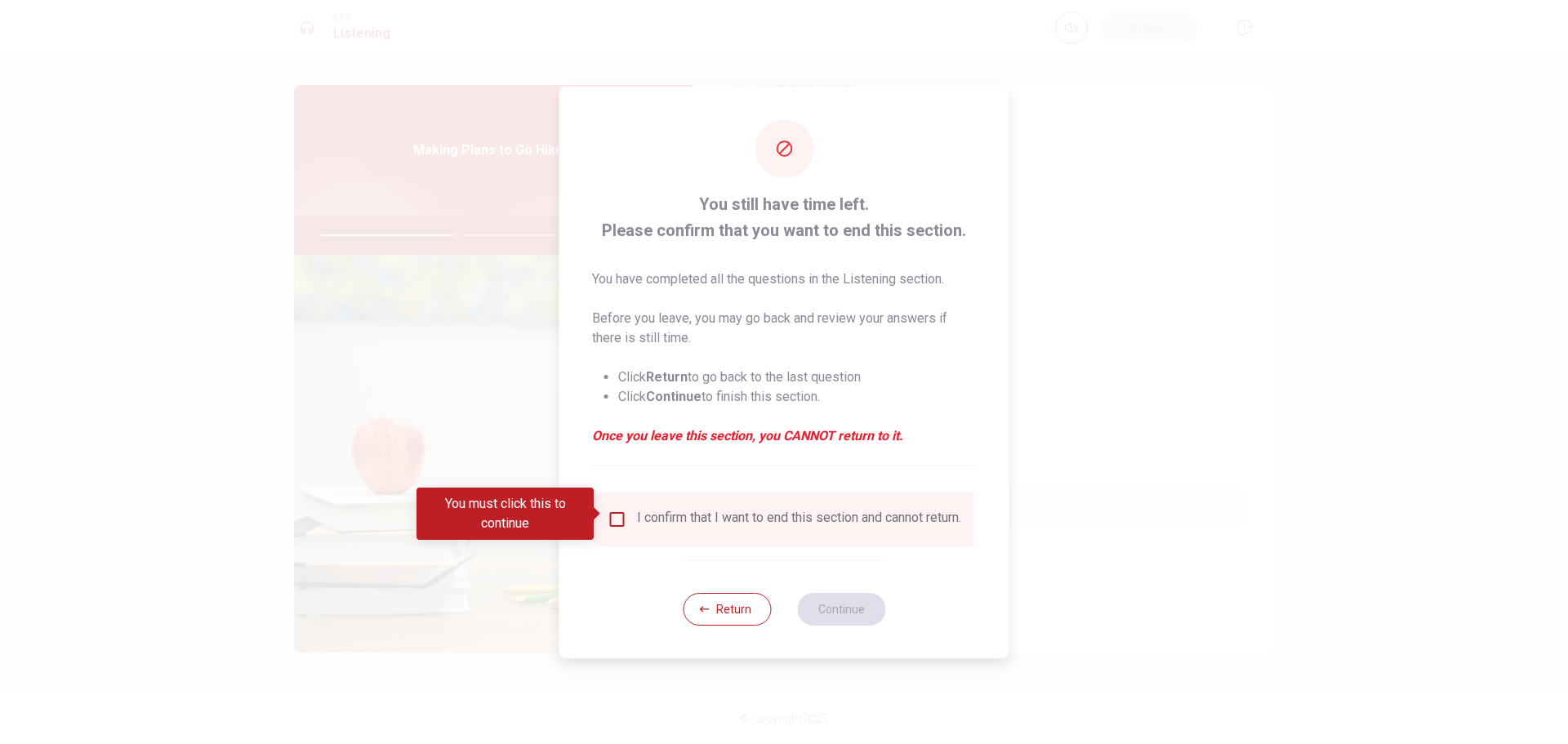
click at [614, 518] on input "You must click this to continue" at bounding box center [617, 519] width 19 height 19
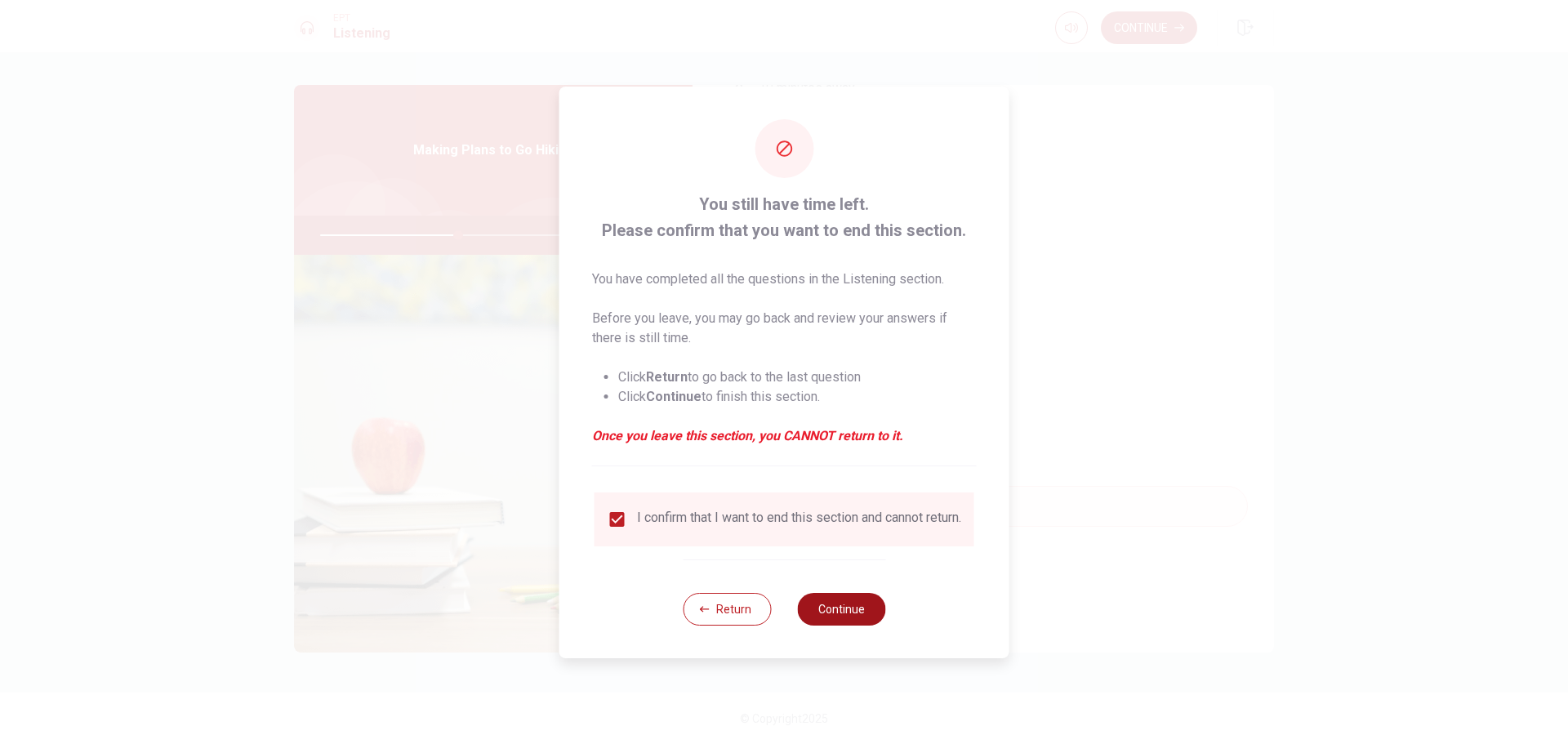
click at [851, 618] on button "Continue" at bounding box center [841, 610] width 88 height 33
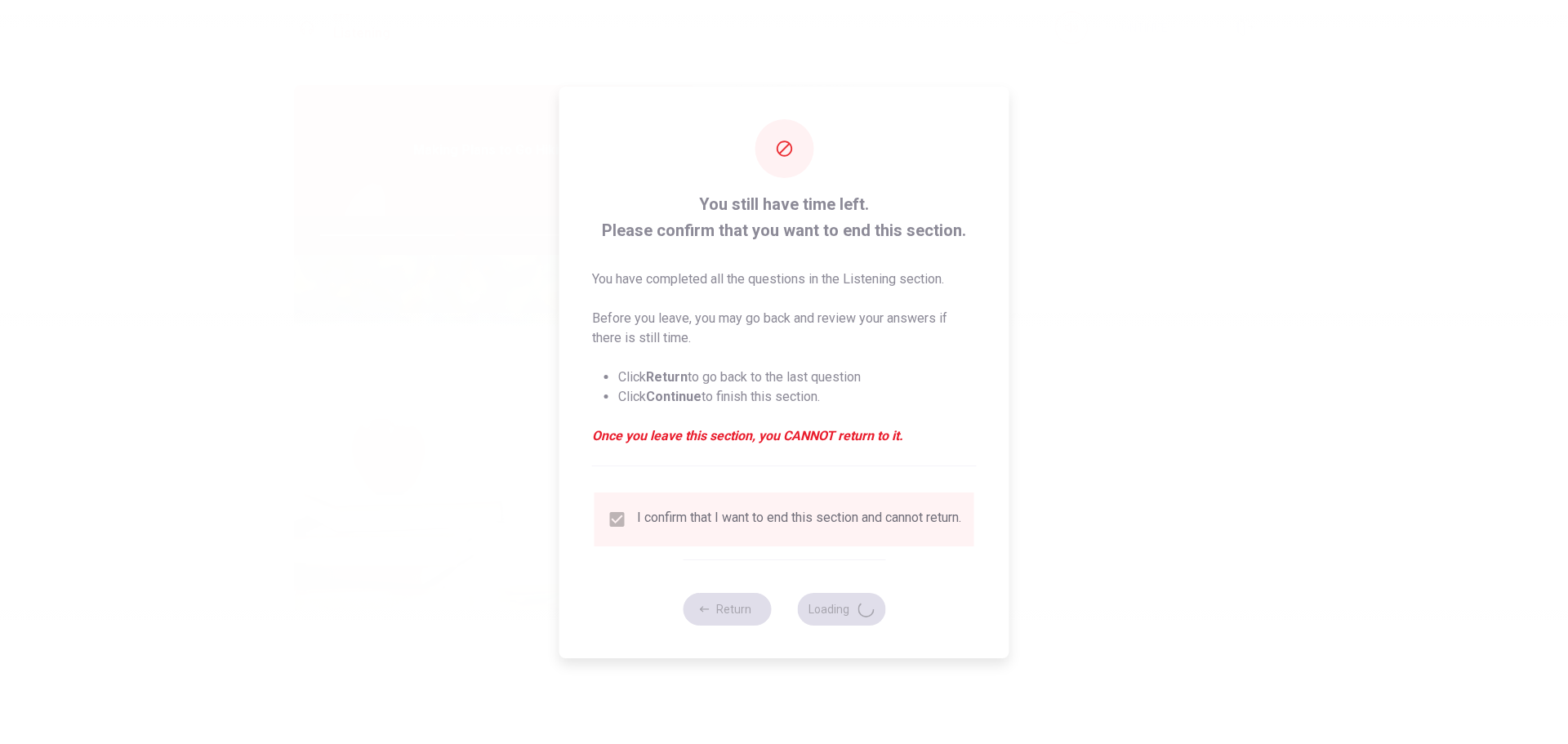
type input "48"
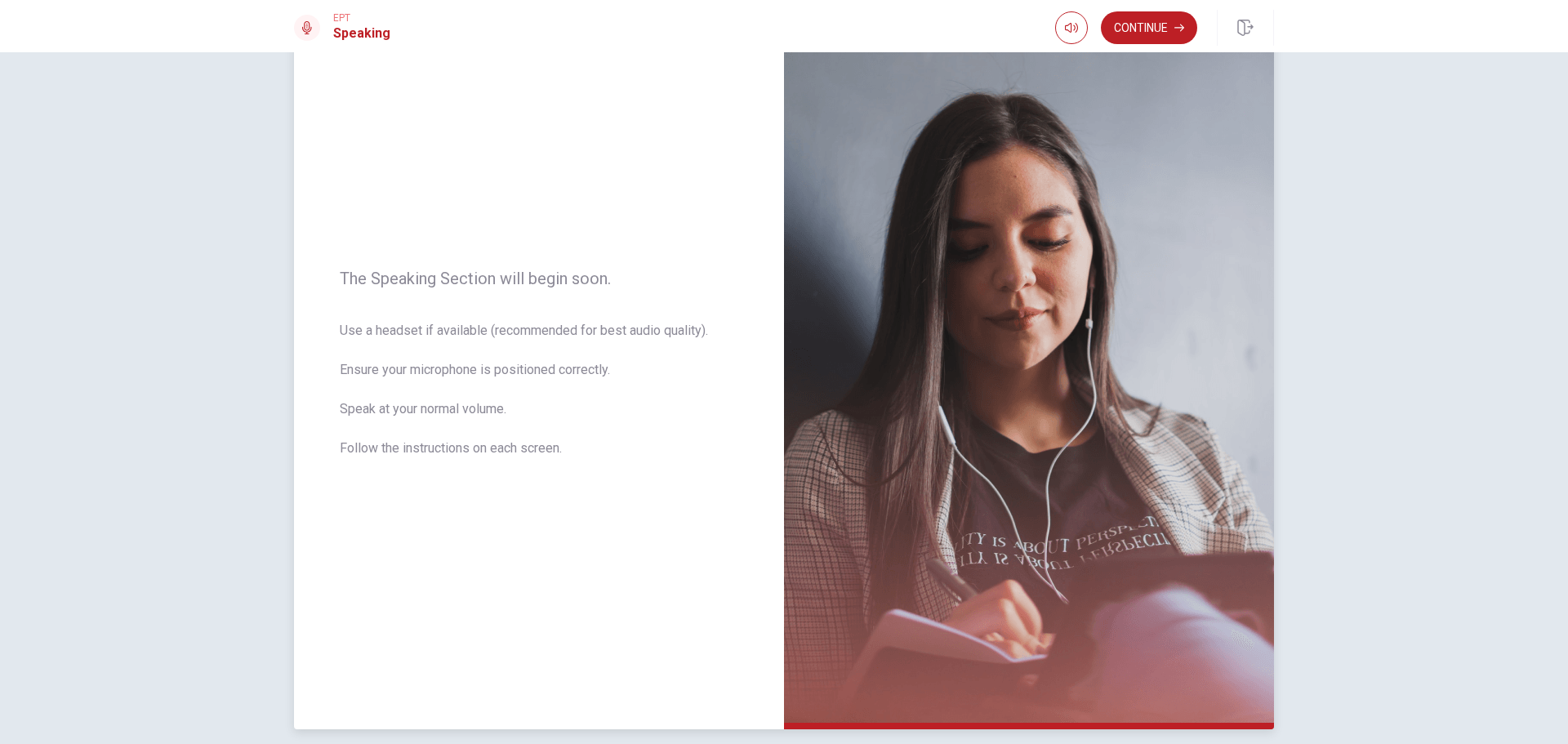
scroll to position [138, 0]
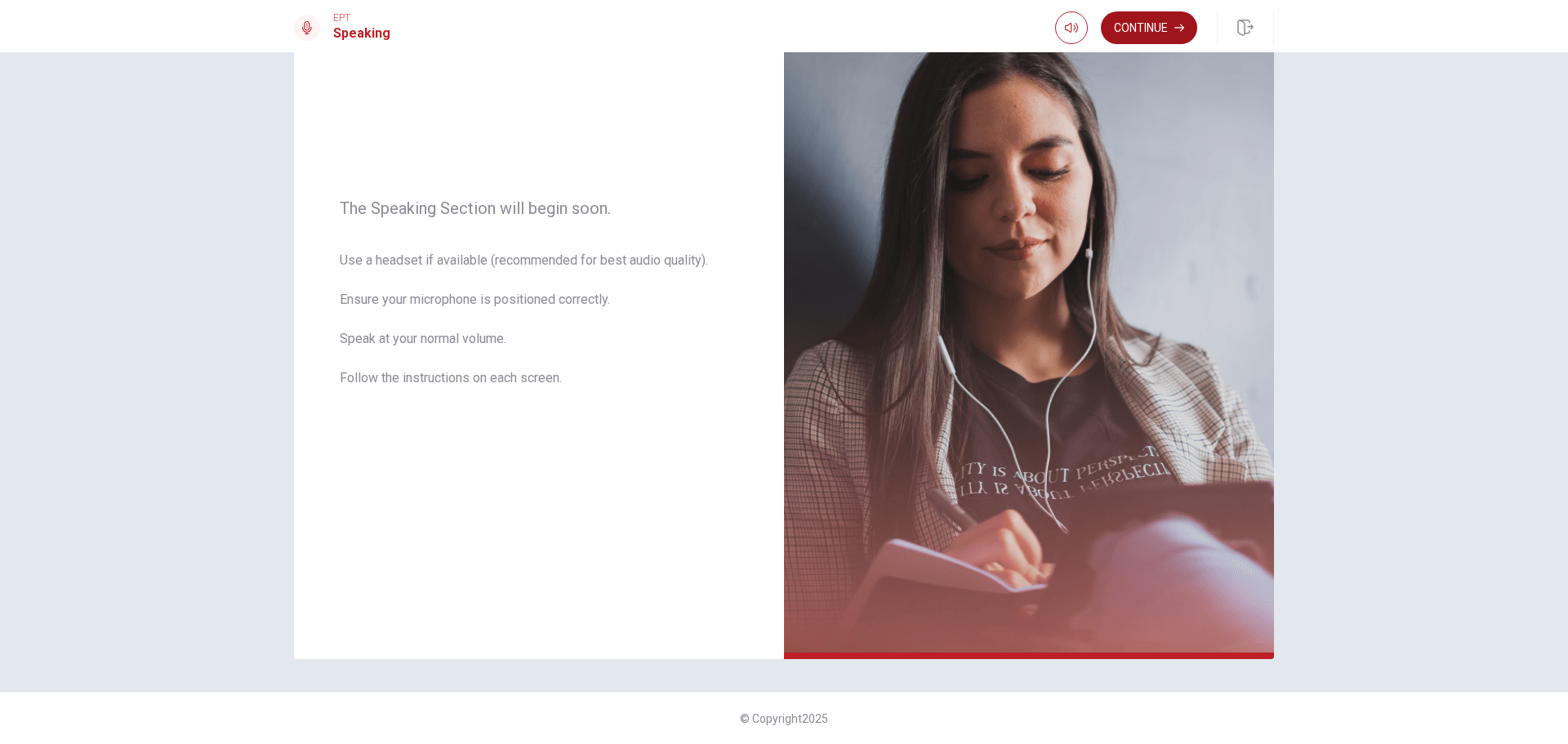
click at [1165, 21] on button "Continue" at bounding box center [1149, 27] width 96 height 33
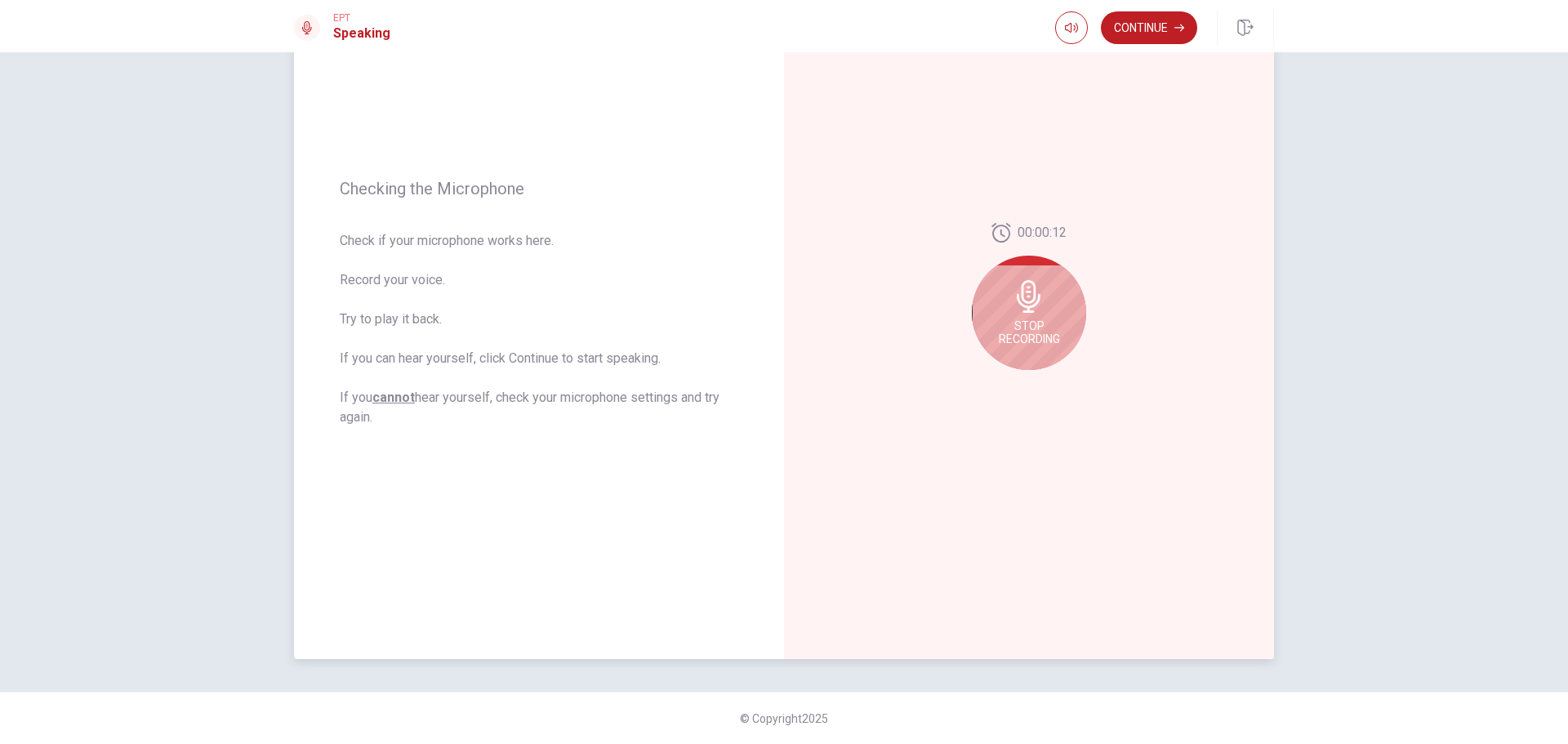
click at [1035, 335] on span "Stop Recording" at bounding box center [1029, 333] width 61 height 27
click at [1044, 387] on icon "Play Audio" at bounding box center [1047, 383] width 10 height 10
drag, startPoint x: 1000, startPoint y: 386, endPoint x: 1021, endPoint y: 383, distance: 21.2
click at [1000, 386] on button "Record Again" at bounding box center [1012, 383] width 23 height 23
click at [1029, 318] on div "Stop Recording" at bounding box center [1029, 312] width 114 height 114
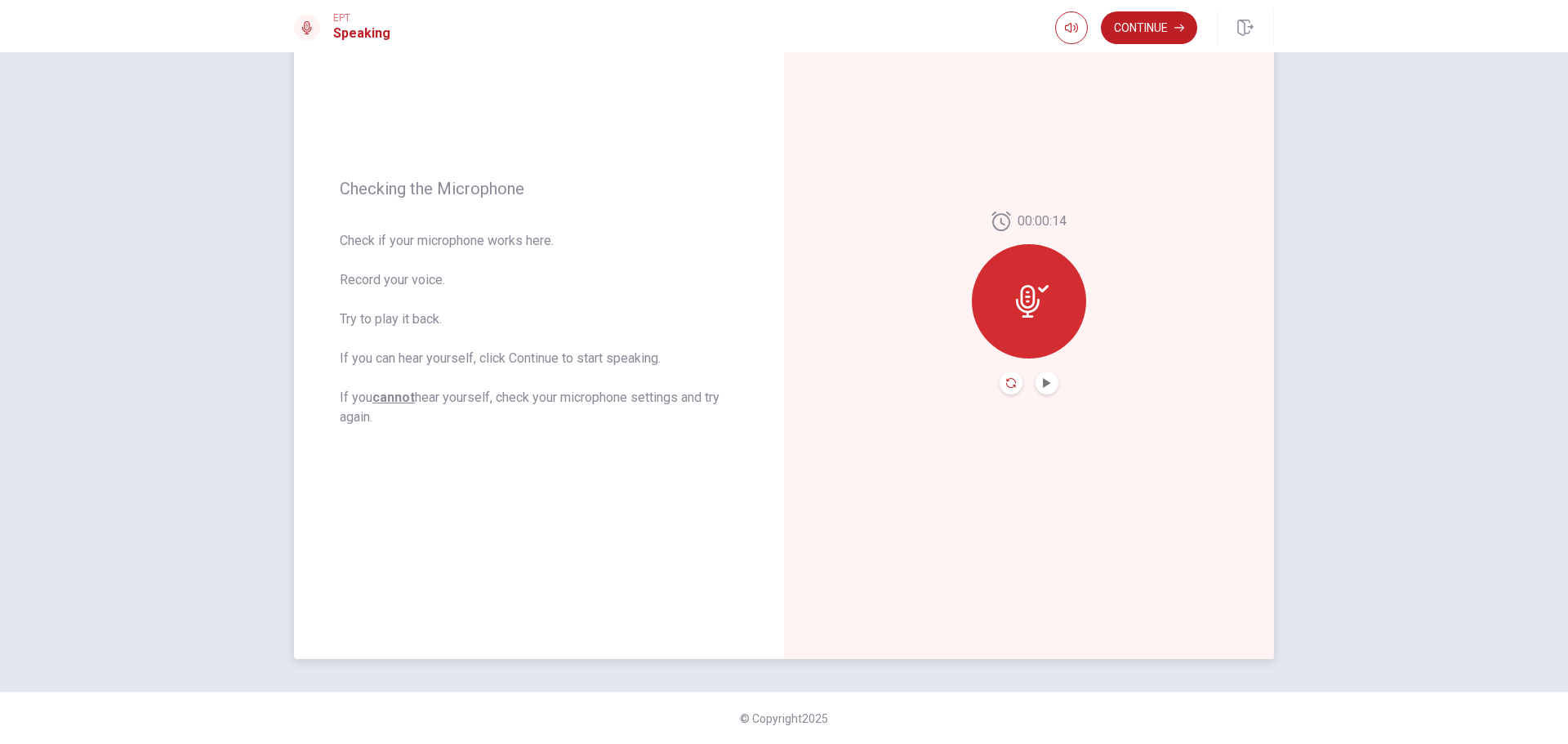
click at [1006, 384] on icon "Record Again" at bounding box center [1011, 383] width 10 height 10
click at [1036, 324] on span "Stop Recording" at bounding box center [1029, 333] width 61 height 27
drag, startPoint x: 1036, startPoint y: 383, endPoint x: 1102, endPoint y: 385, distance: 66.0
click at [1037, 383] on button "Play Audio" at bounding box center [1047, 383] width 23 height 23
click at [1150, 21] on button "Continue" at bounding box center [1149, 27] width 96 height 33
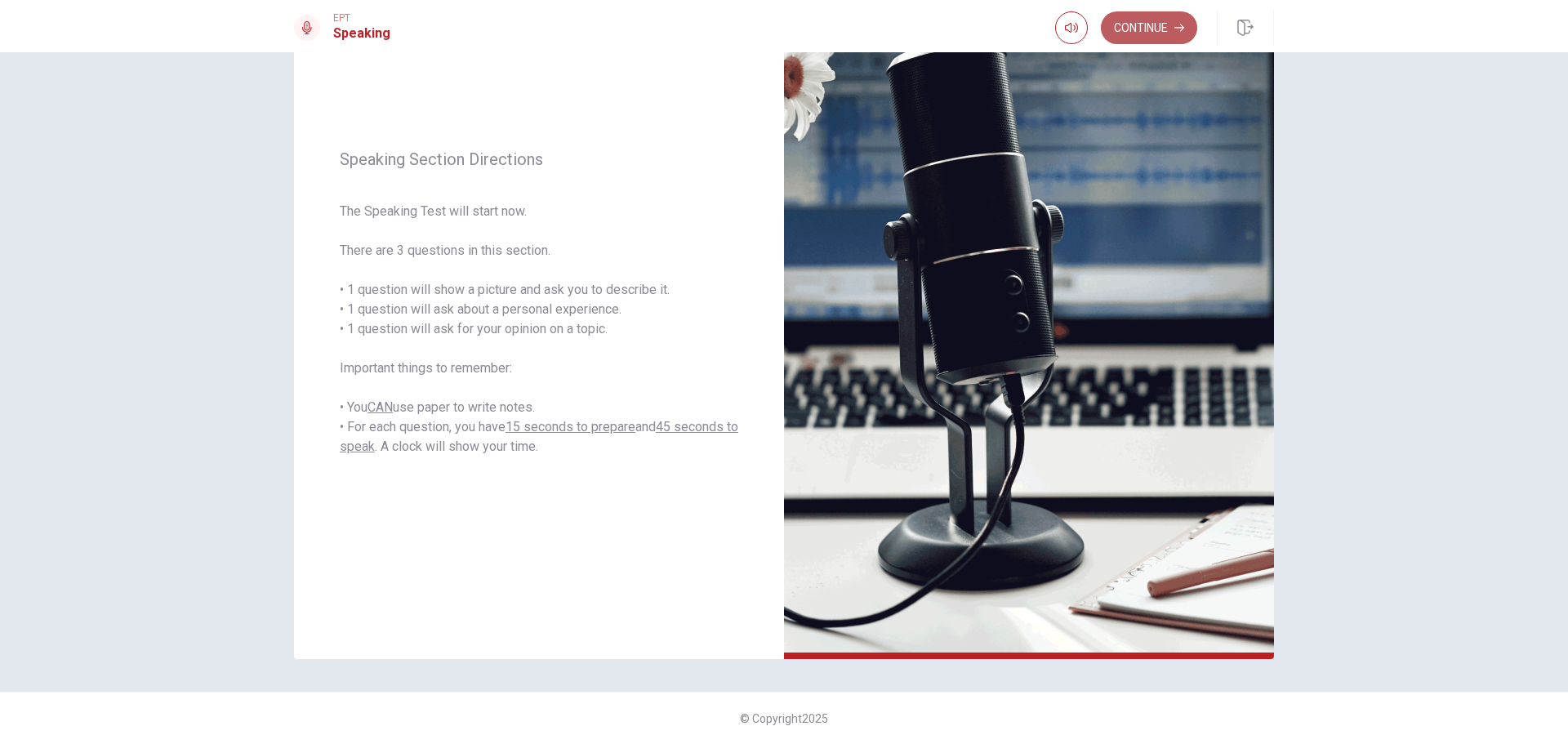
click at [1120, 27] on button "Continue" at bounding box center [1149, 27] width 96 height 33
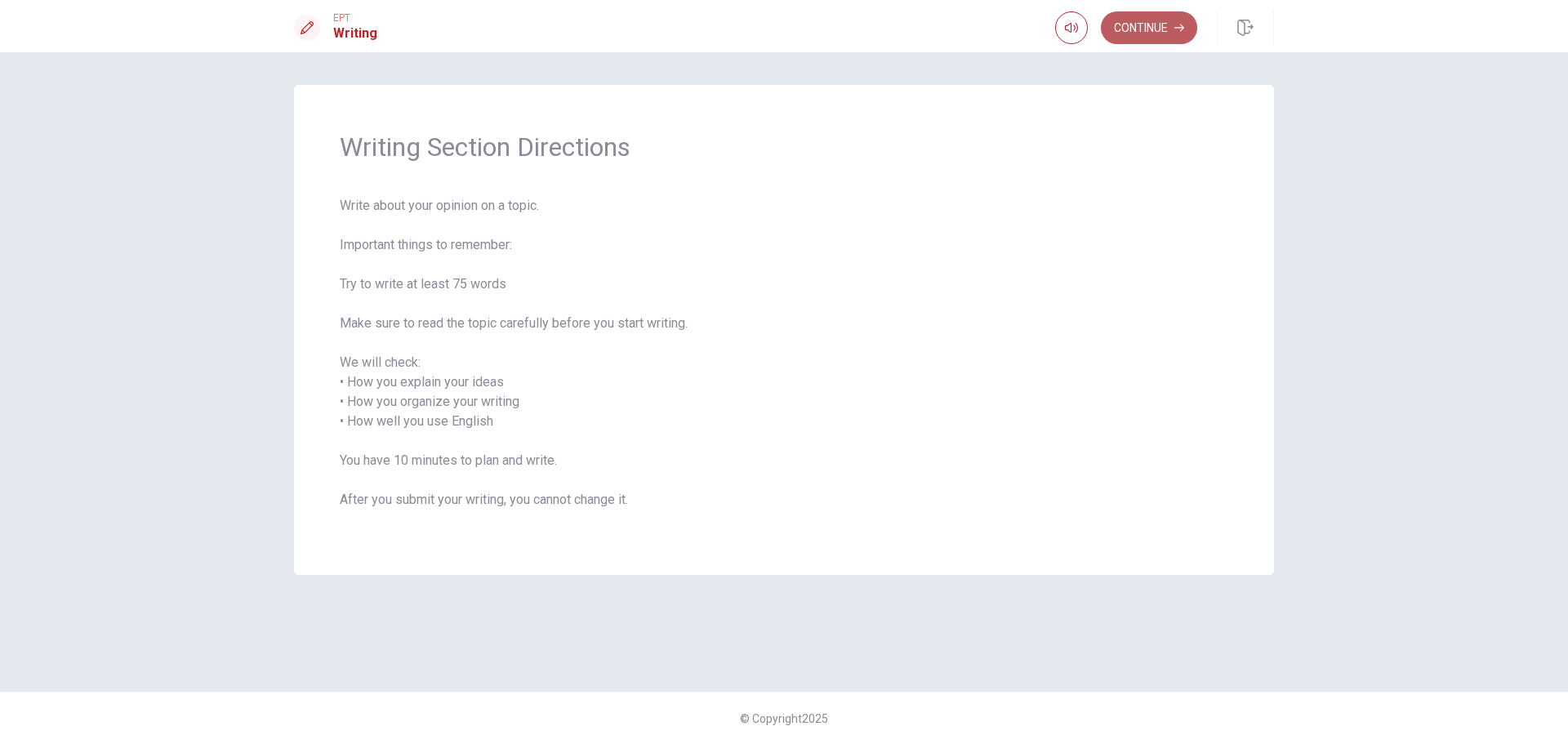
click at [1161, 25] on button "Continue" at bounding box center [1149, 27] width 96 height 33
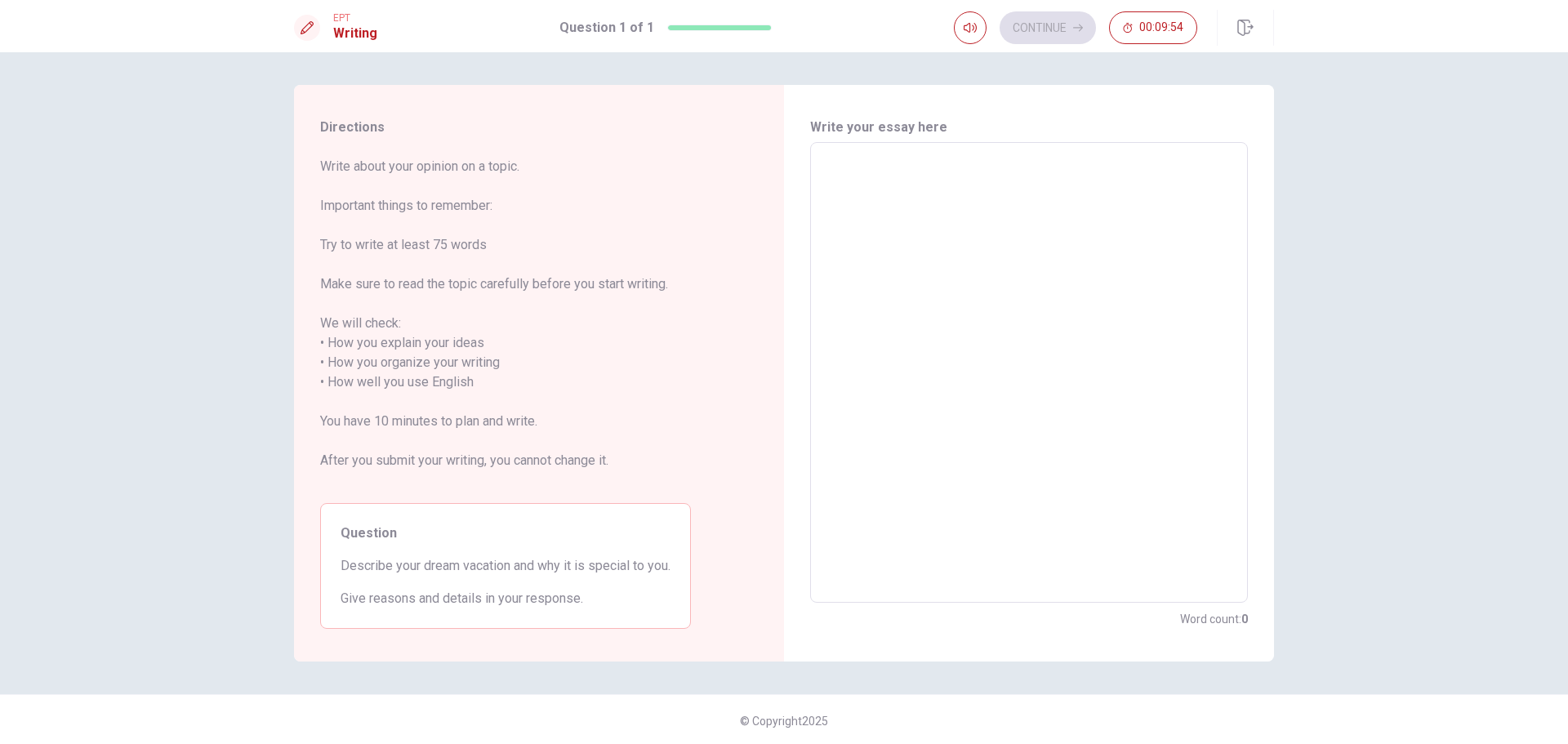
click at [888, 184] on textarea at bounding box center [1029, 372] width 415 height 433
click at [856, 166] on textarea at bounding box center [1029, 372] width 415 height 433
type textarea "M"
type textarea "x"
type textarea "My"
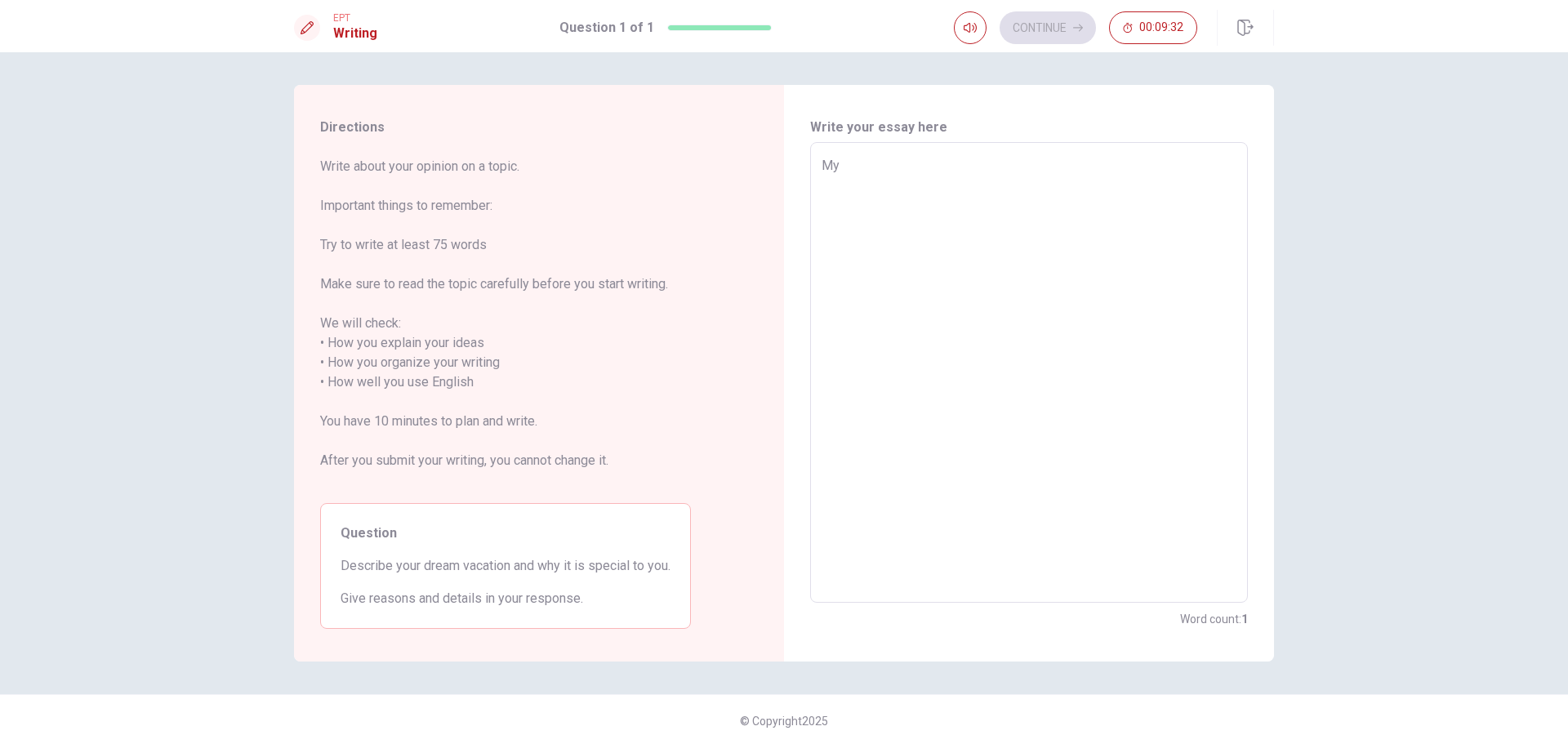
type textarea "x"
type textarea "My"
type textarea "x"
type textarea "My d"
type textarea "x"
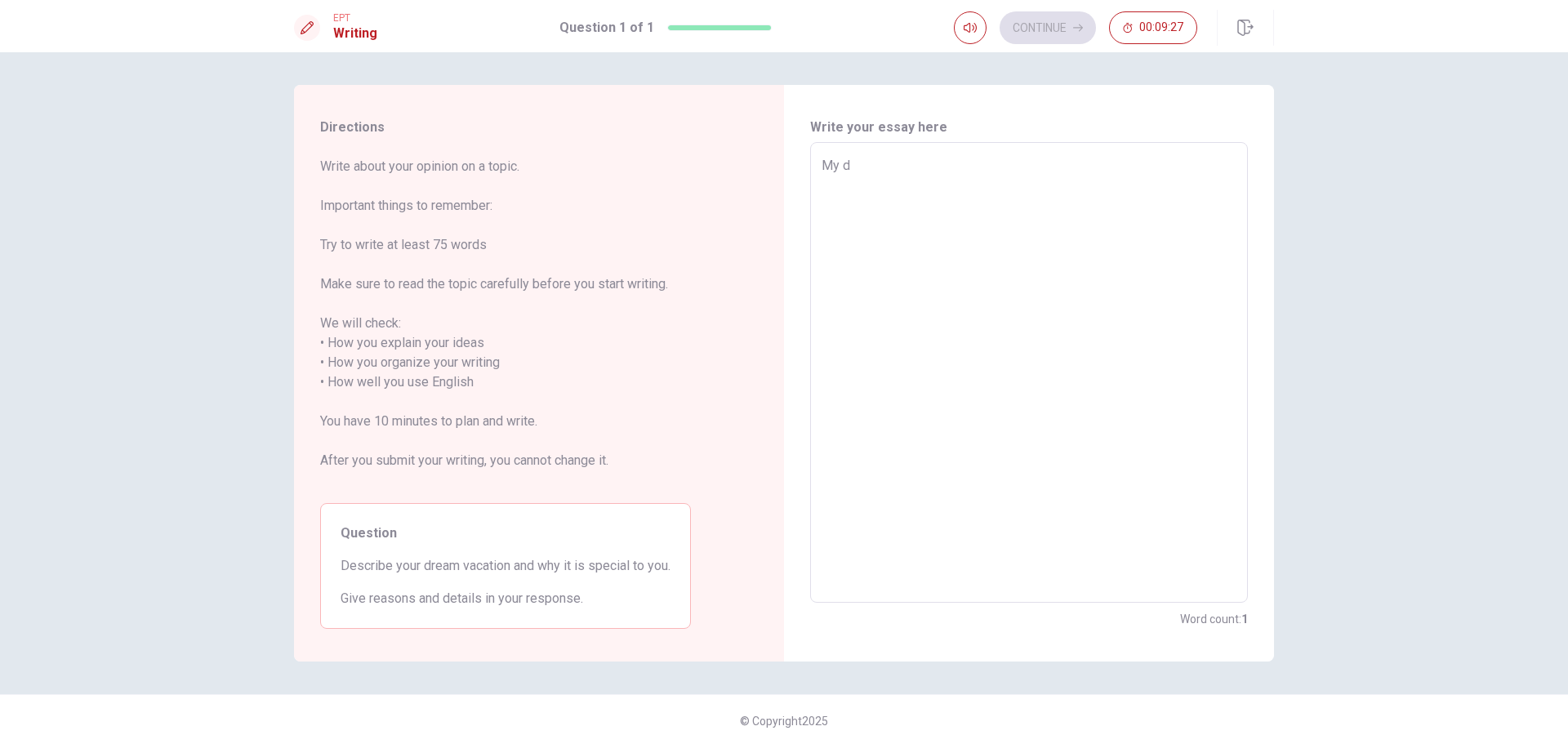
type textarea "My dr"
type textarea "x"
type textarea "My dre"
type textarea "x"
type textarea "My drea"
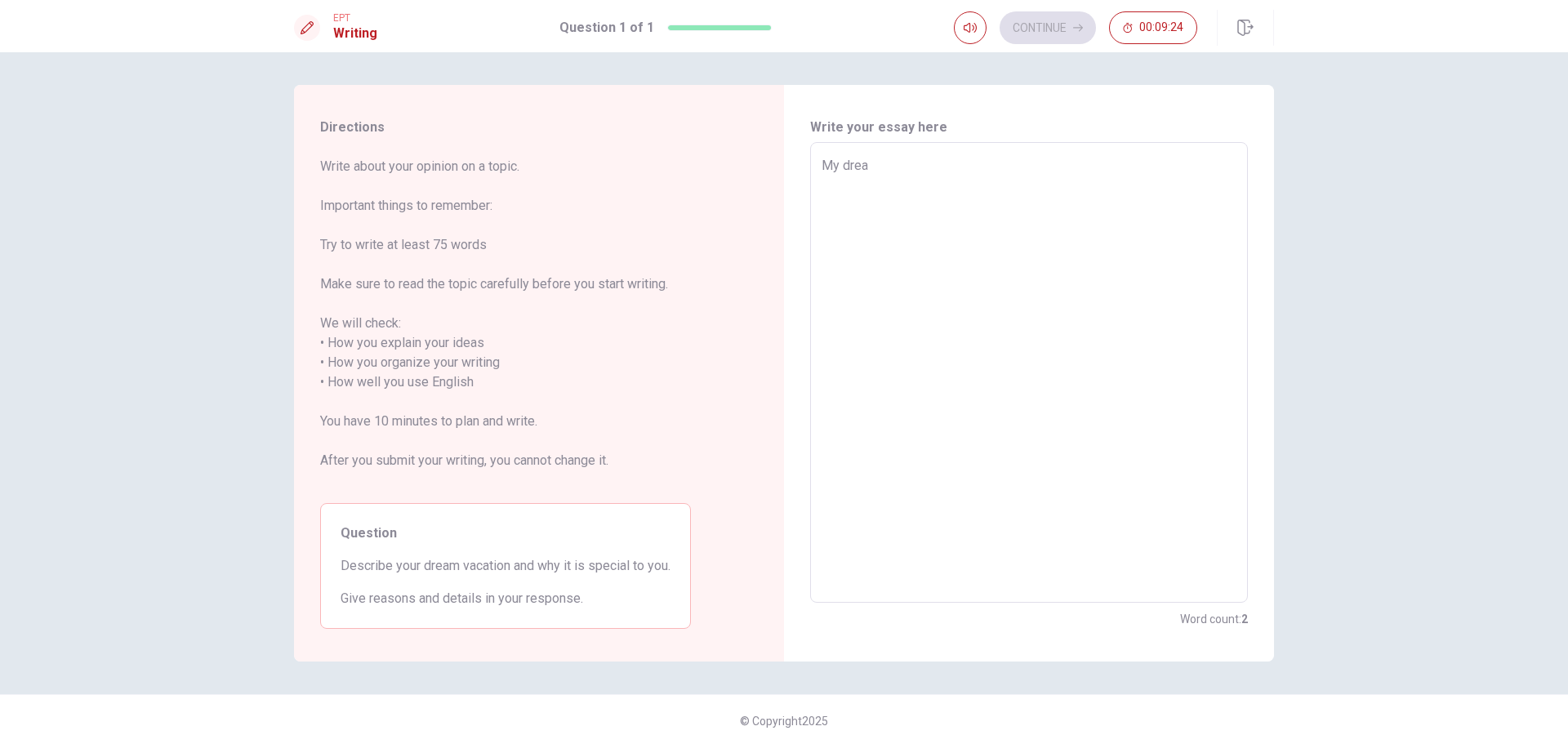
type textarea "x"
type textarea "My dream"
type textarea "x"
type textarea "My dream"
type textarea "x"
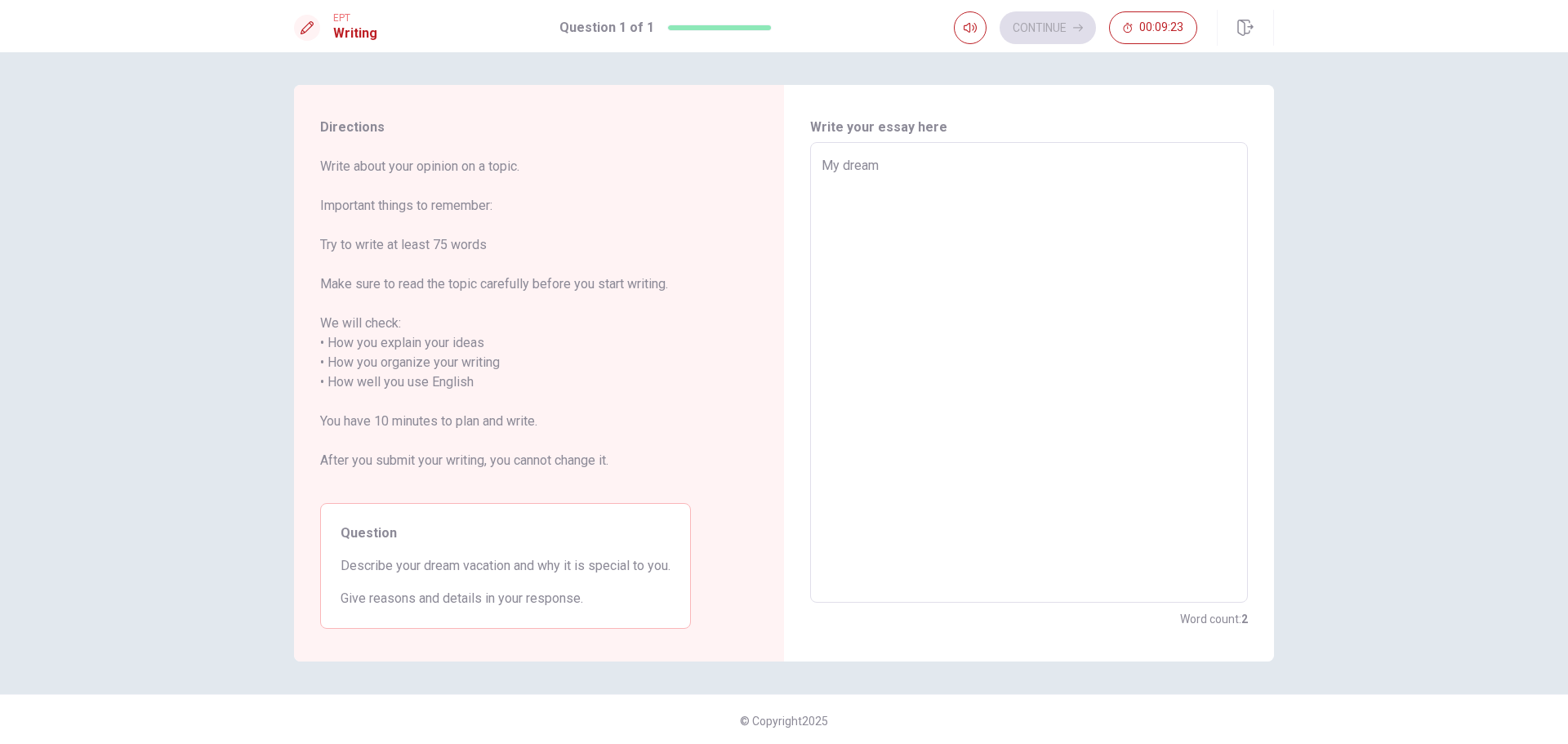
type textarea "My dream v"
type textarea "x"
type textarea "My dream va"
type textarea "x"
type textarea "My dream vac"
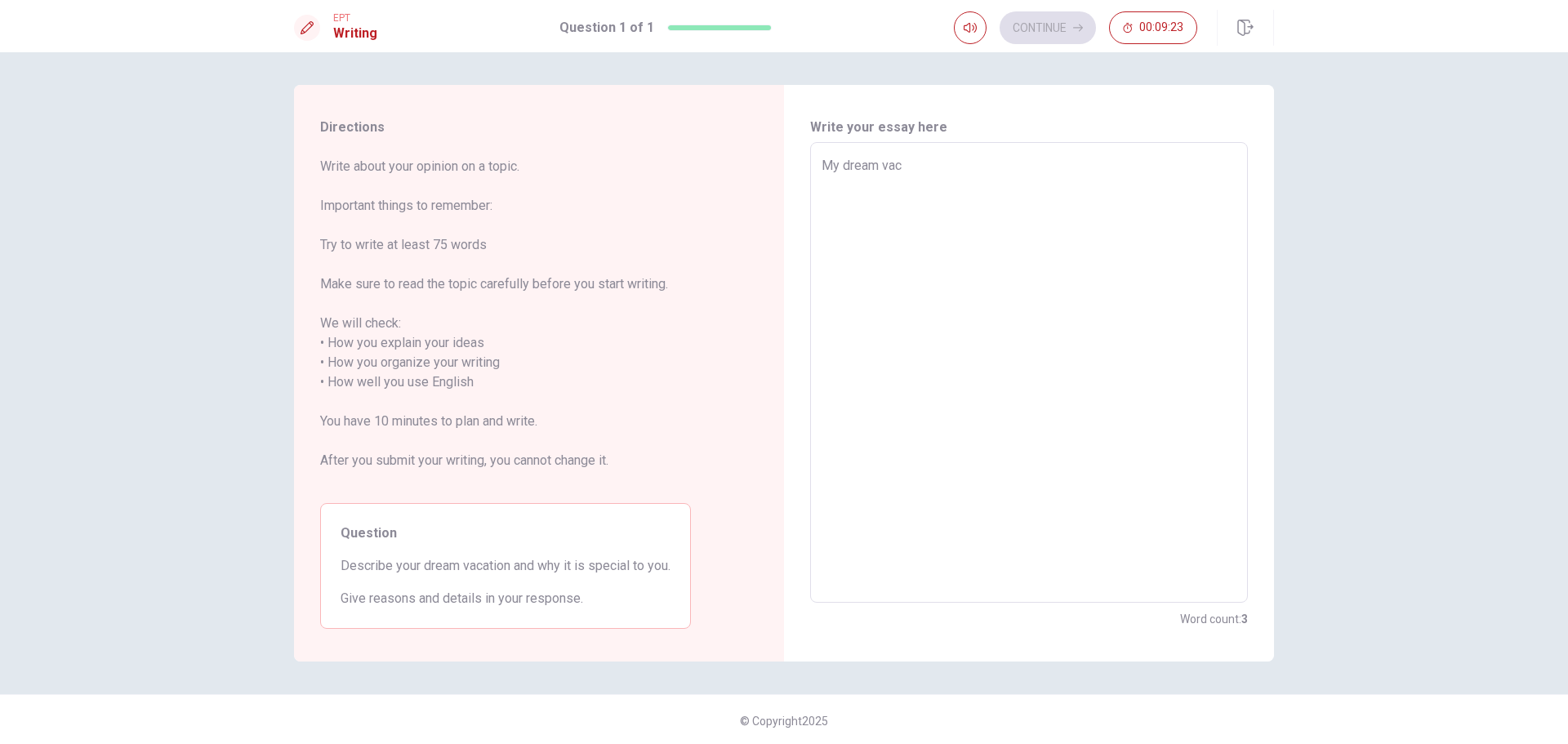
type textarea "x"
type textarea "My dream [PERSON_NAME]"
type textarea "x"
type textarea "My dream vacat"
type textarea "x"
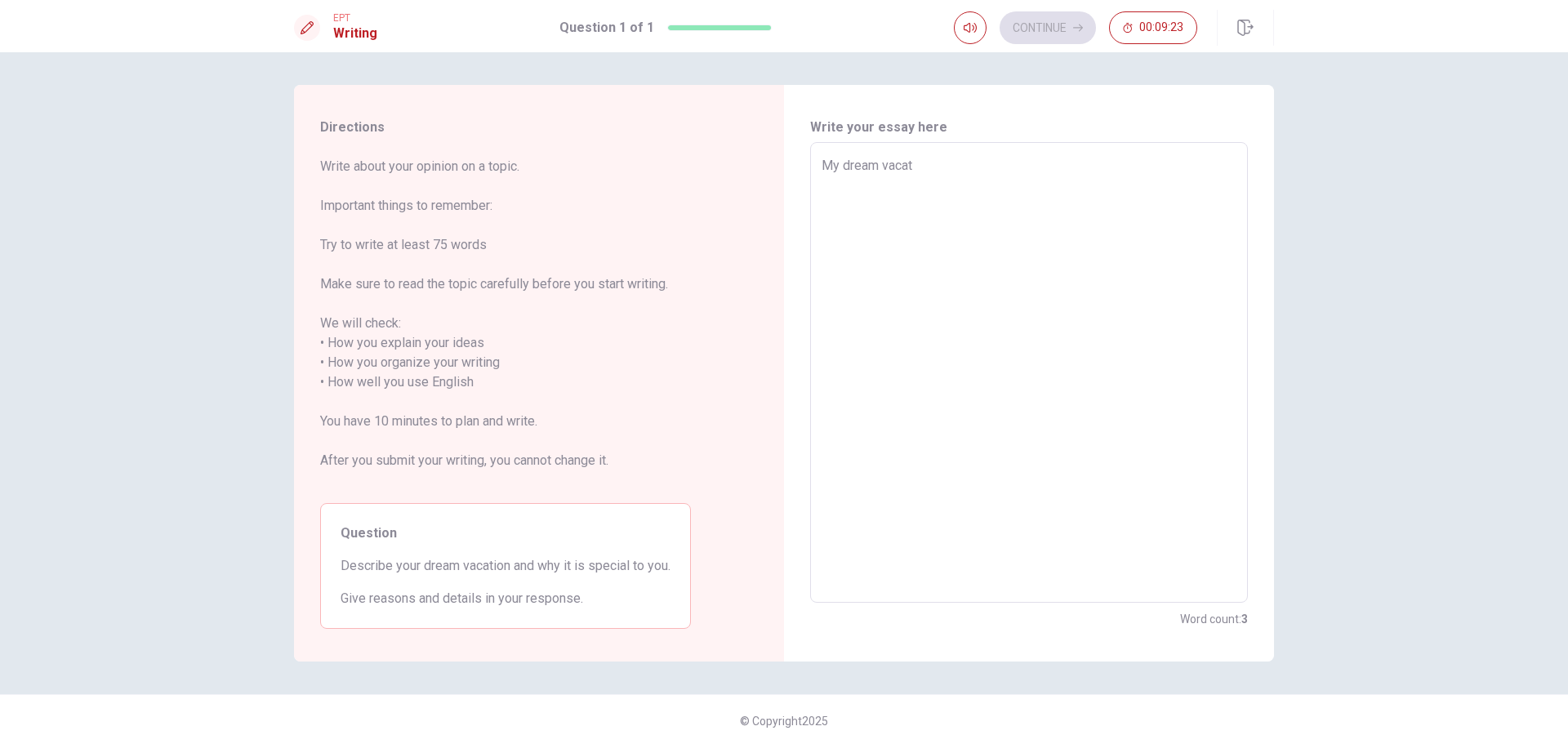
type textarea "My dream vacati"
type textarea "x"
type textarea "My dream vacatio"
type textarea "x"
type textarea "My dream vacation"
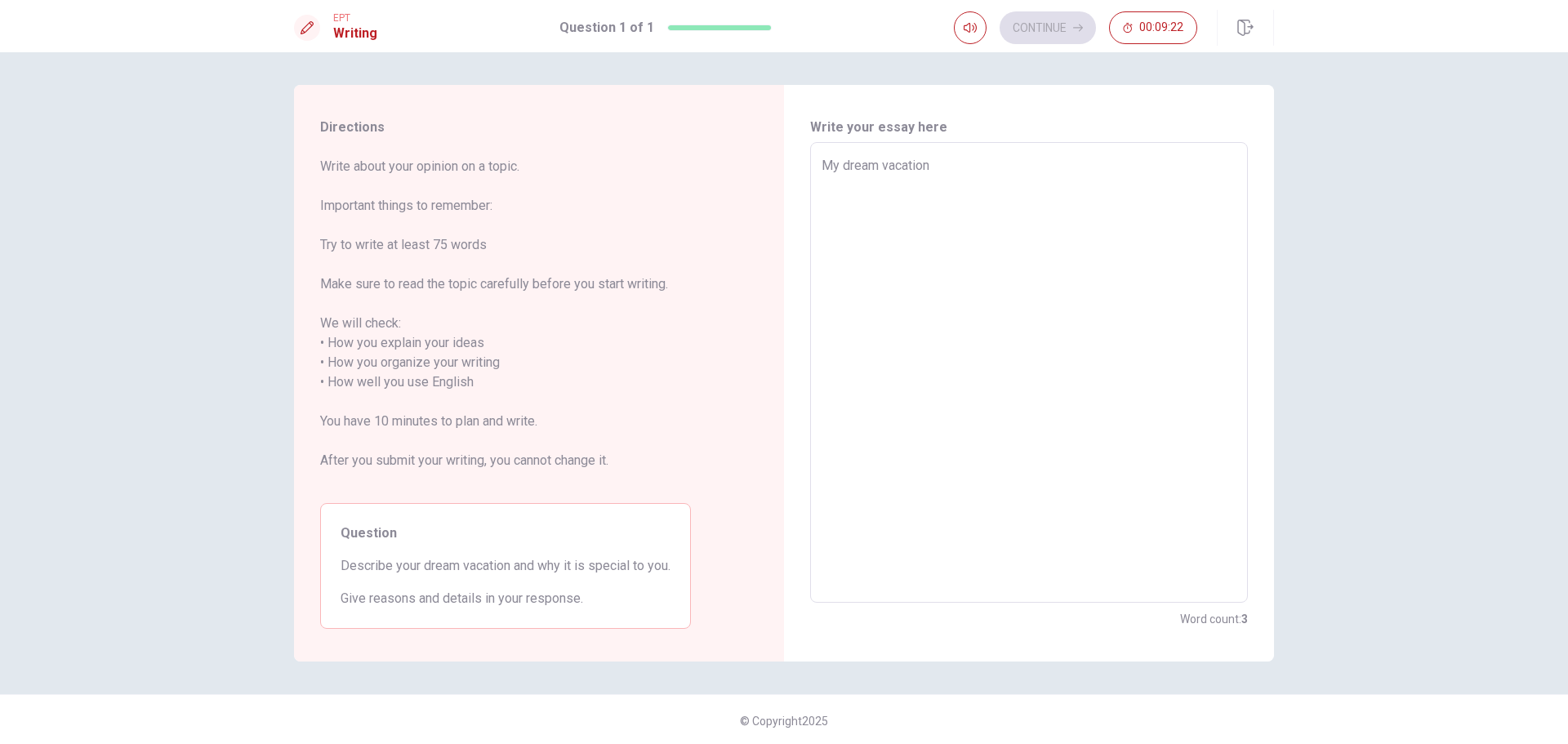
type textarea "x"
type textarea "My dream vacation"
type textarea "x"
type textarea "My dream vacation i"
type textarea "x"
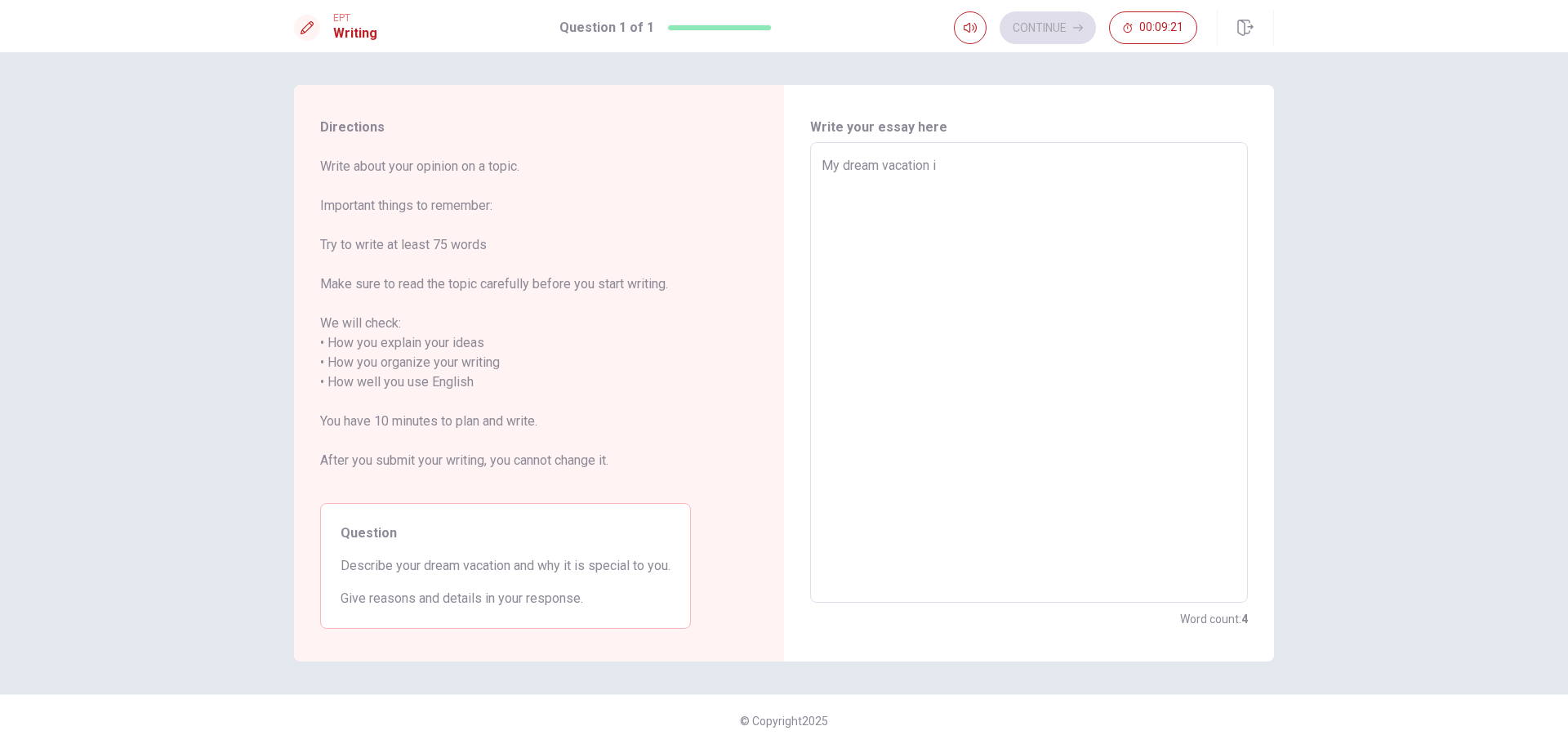
type textarea "My dream vacation is"
type textarea "x"
type textarea "My dream vacation is"
type textarea "x"
type textarea "My dream vacation is a"
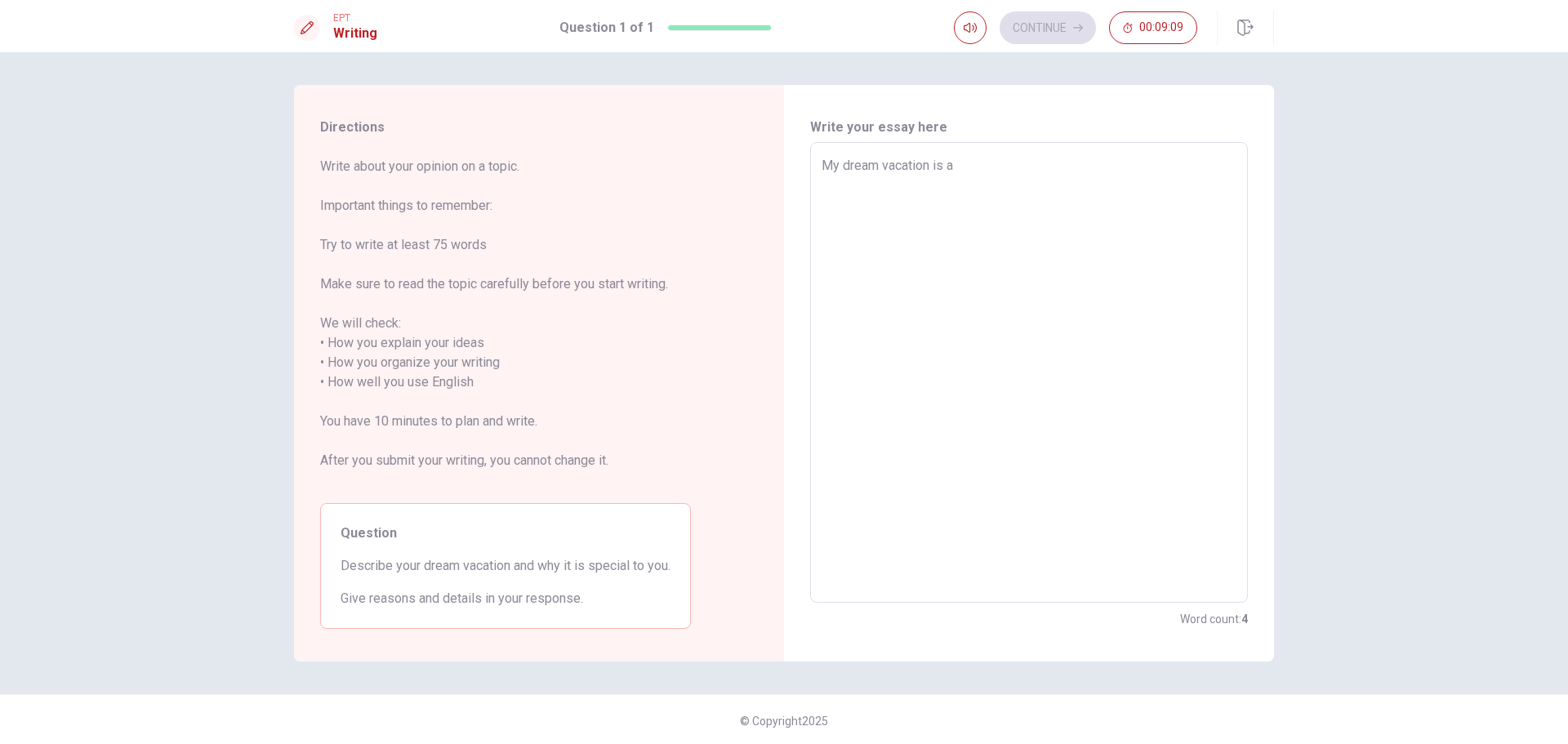
type textarea "x"
type textarea "My dream vacation is al"
type textarea "x"
type textarea "My dream vacation is [PERSON_NAME]"
type textarea "x"
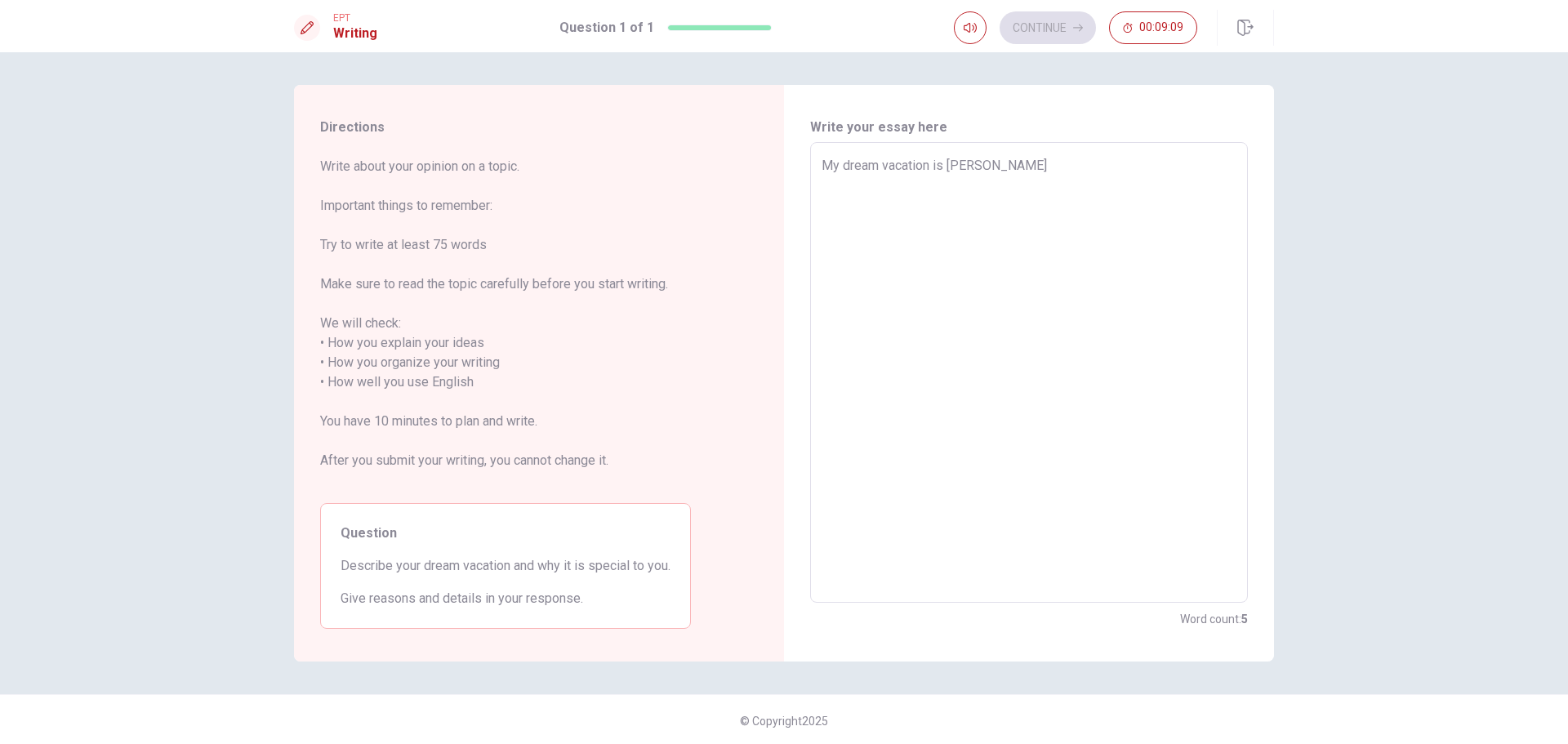
type textarea "My dream vacation is [PERSON_NAME]"
type textarea "x"
type textarea "My dream vacation is [PERSON_NAME]"
type textarea "x"
type textarea "My dream vacation is always"
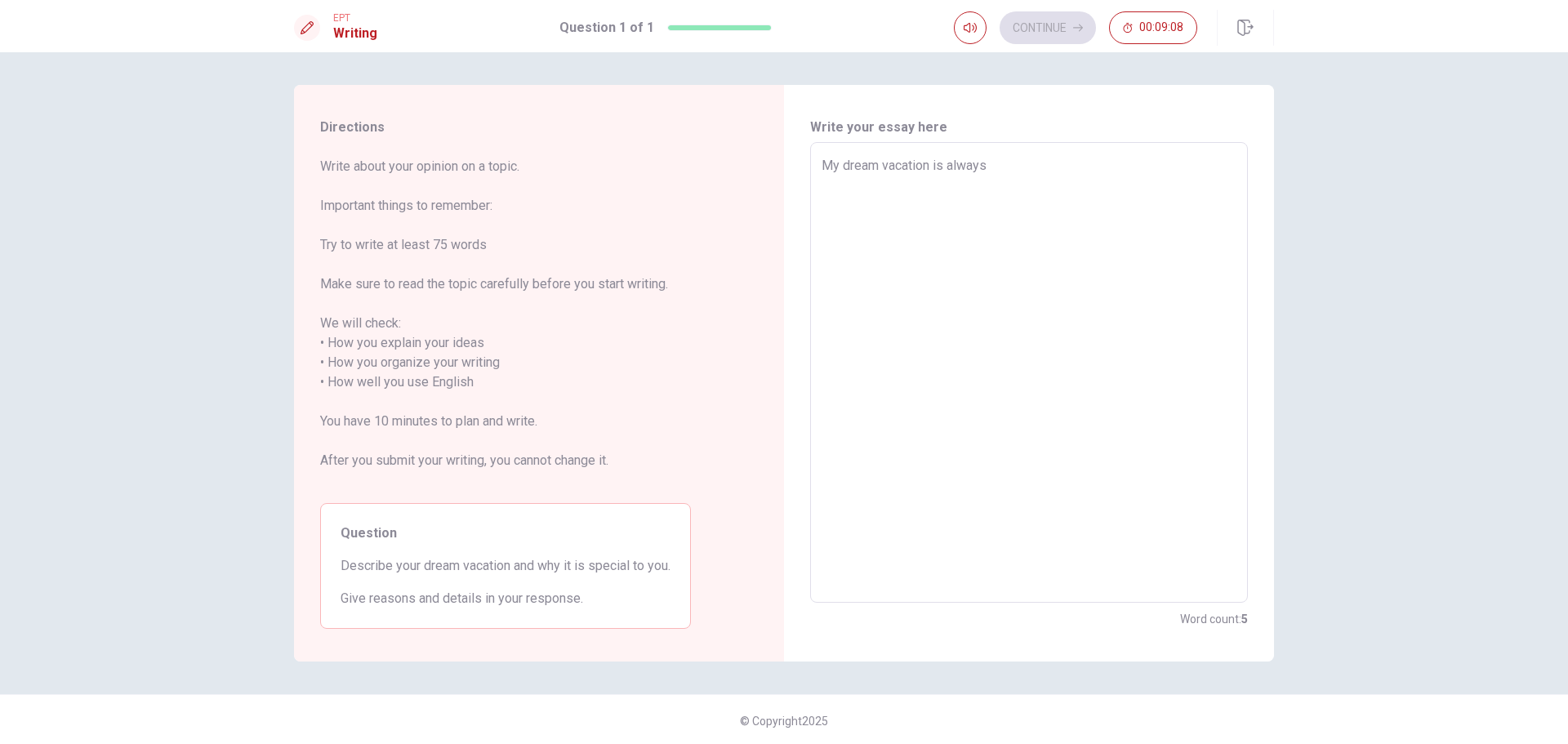
type textarea "x"
type textarea "My dream vacation is always"
type textarea "x"
type textarea "My dream vacation is always t"
type textarea "x"
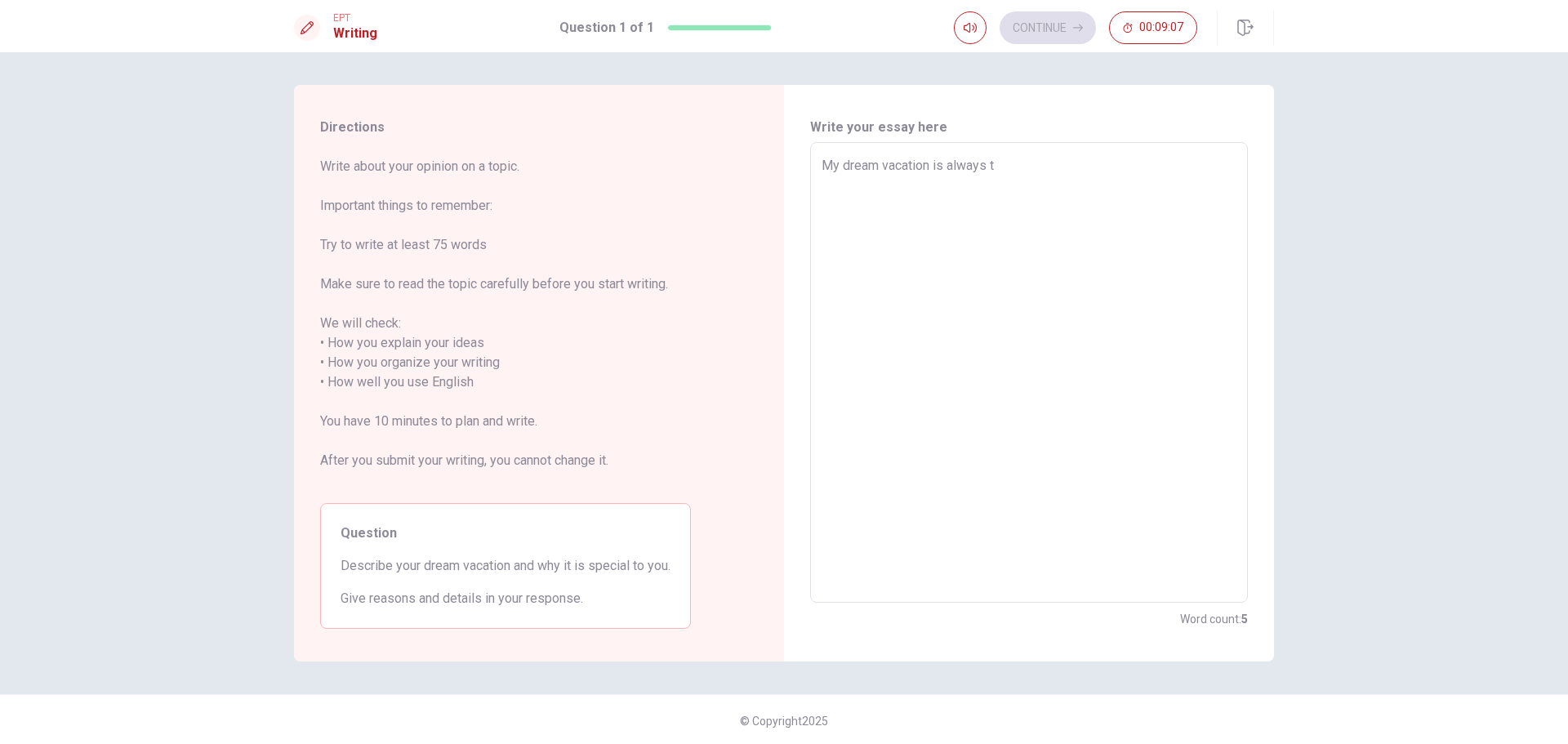
type textarea "My dream vacation is always tr"
type textarea "x"
type textarea "My dream vacation is always tra"
type textarea "x"
type textarea "My dream vacation is always trav"
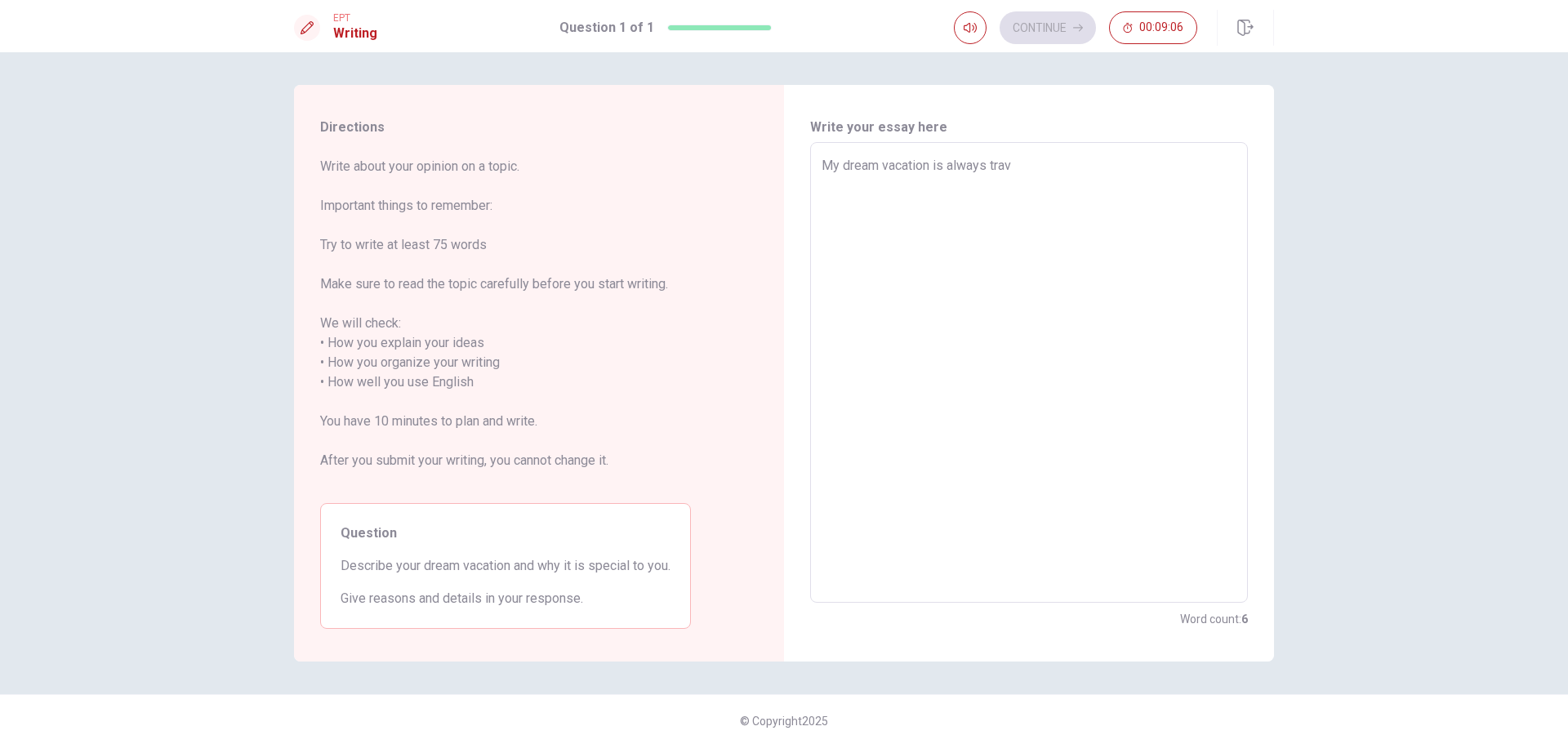
type textarea "x"
type textarea "My dream vacation is always trave"
type textarea "x"
type textarea "My dream vacation is always trave"
type textarea "x"
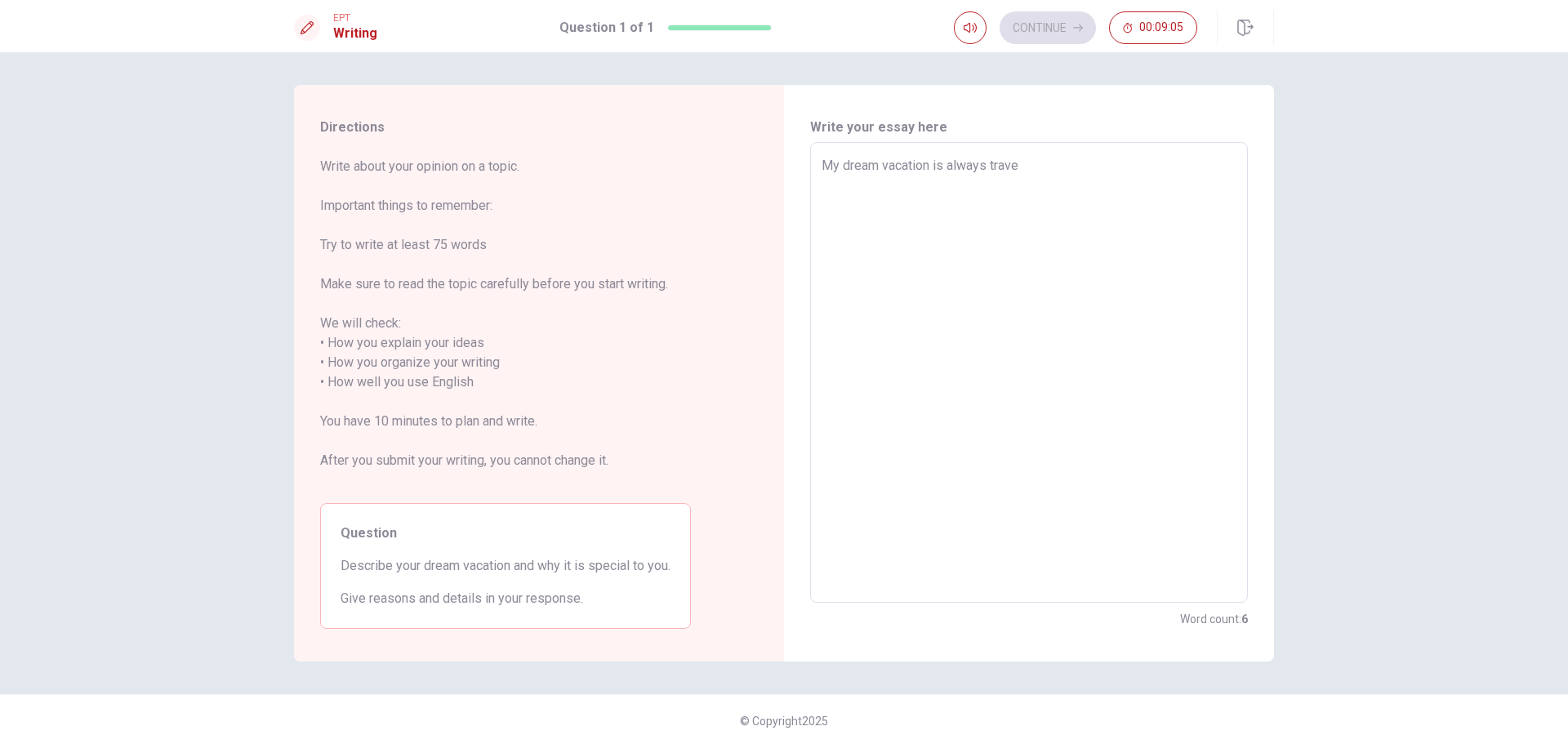
type textarea "My dream vacation is always trave"
type textarea "x"
type textarea "My dream vacation is always travel"
type textarea "x"
type textarea "My dream vacation is always travel"
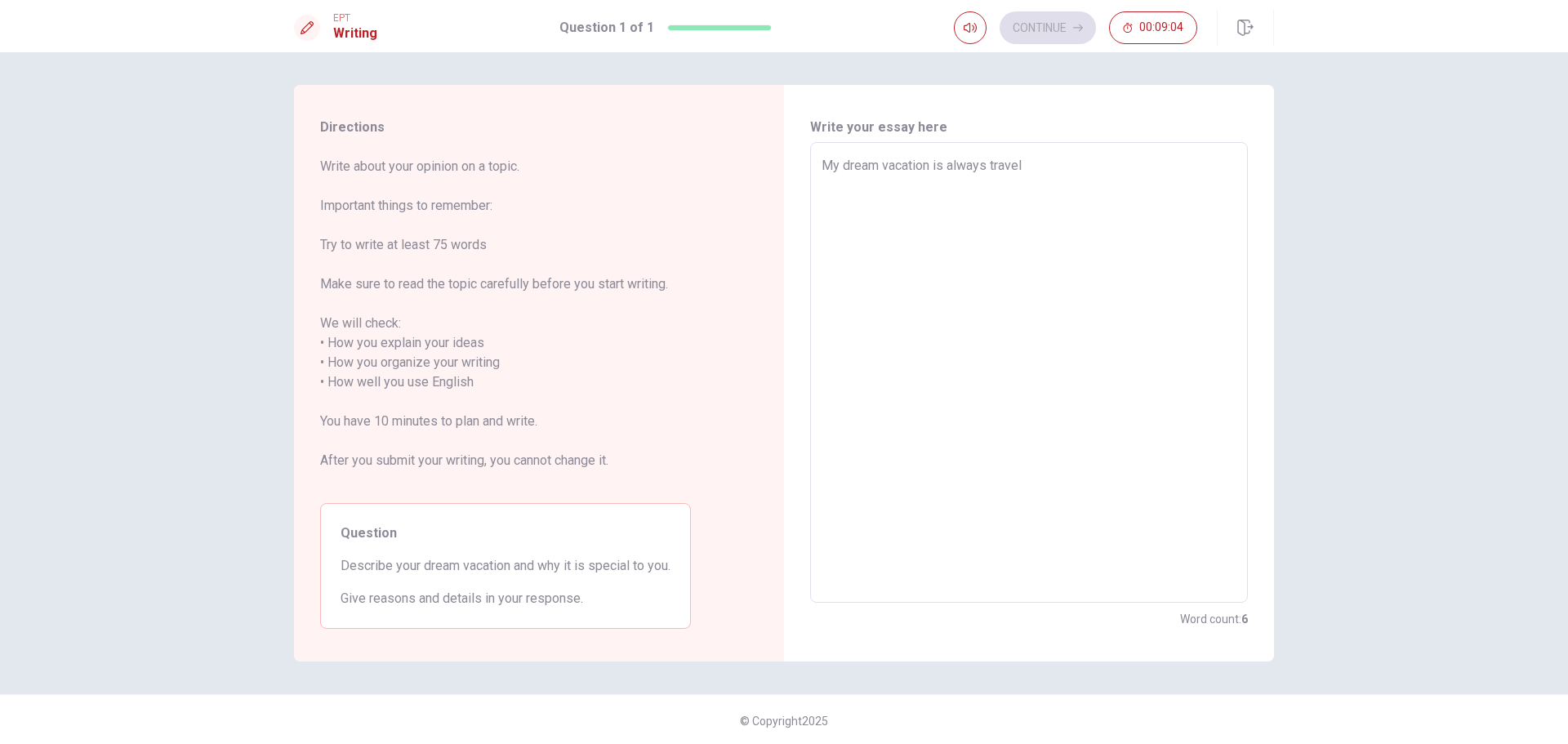
type textarea "x"
type textarea "My dream vacation is always travel"
type textarea "x"
type textarea "My dream vacation is always travel"
type textarea "x"
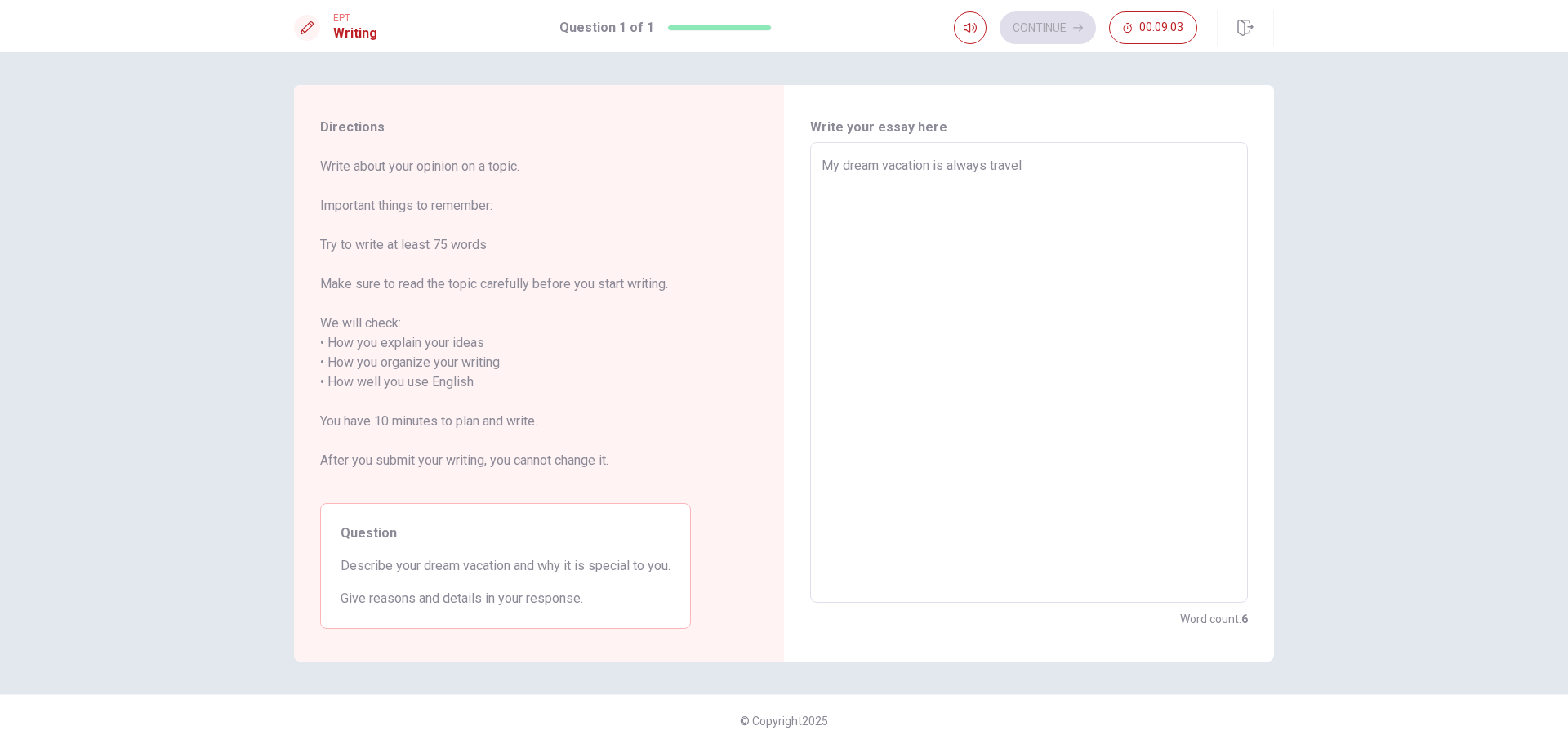
type textarea "My dream vacation is always travel t"
type textarea "x"
type textarea "My dream vacation is always travel to"
type textarea "x"
type textarea "My dream vacation is always travel toa"
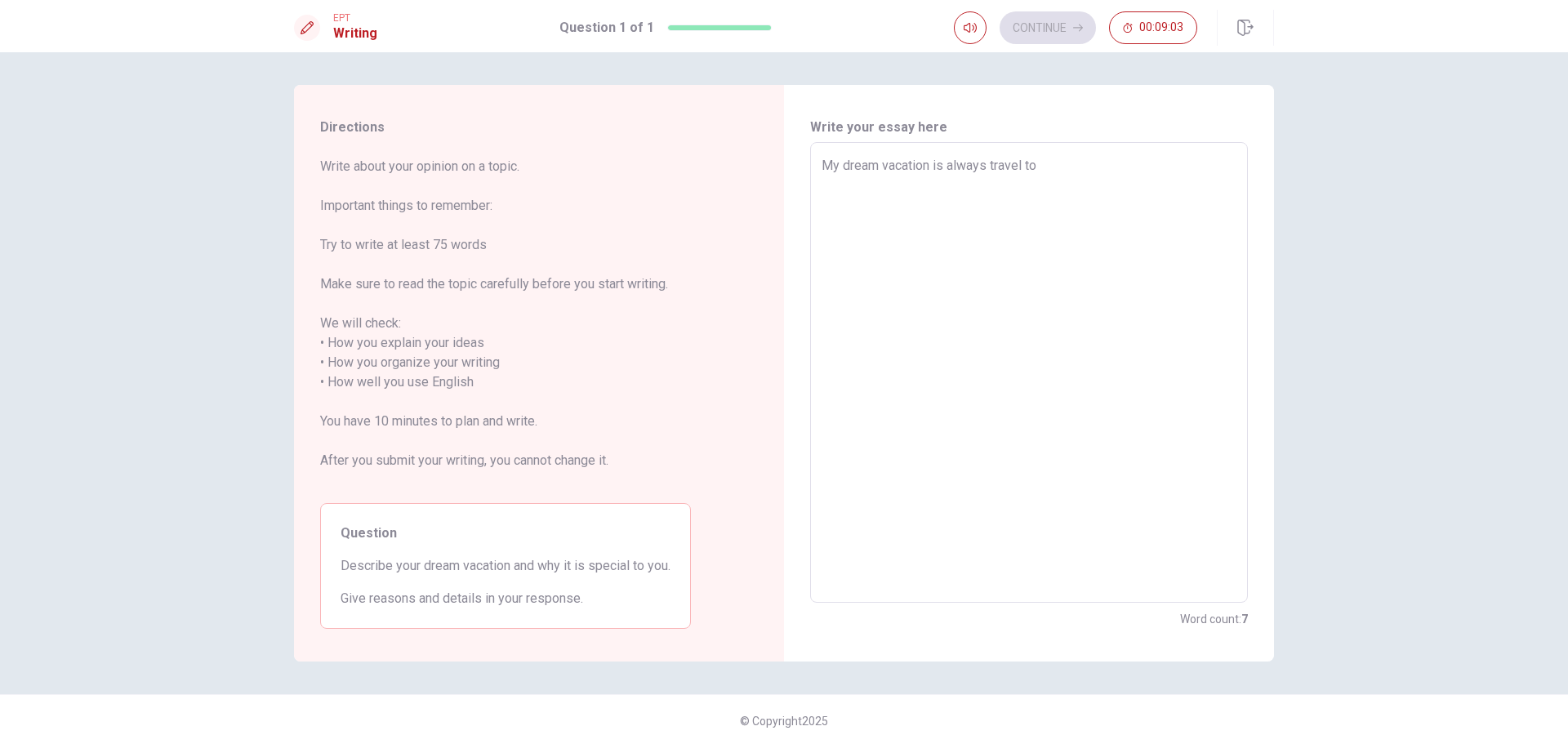
type textarea "x"
type textarea "My dream vacation is always travel toa"
type textarea "x"
type textarea "My dream vacation is always travel toa"
type textarea "x"
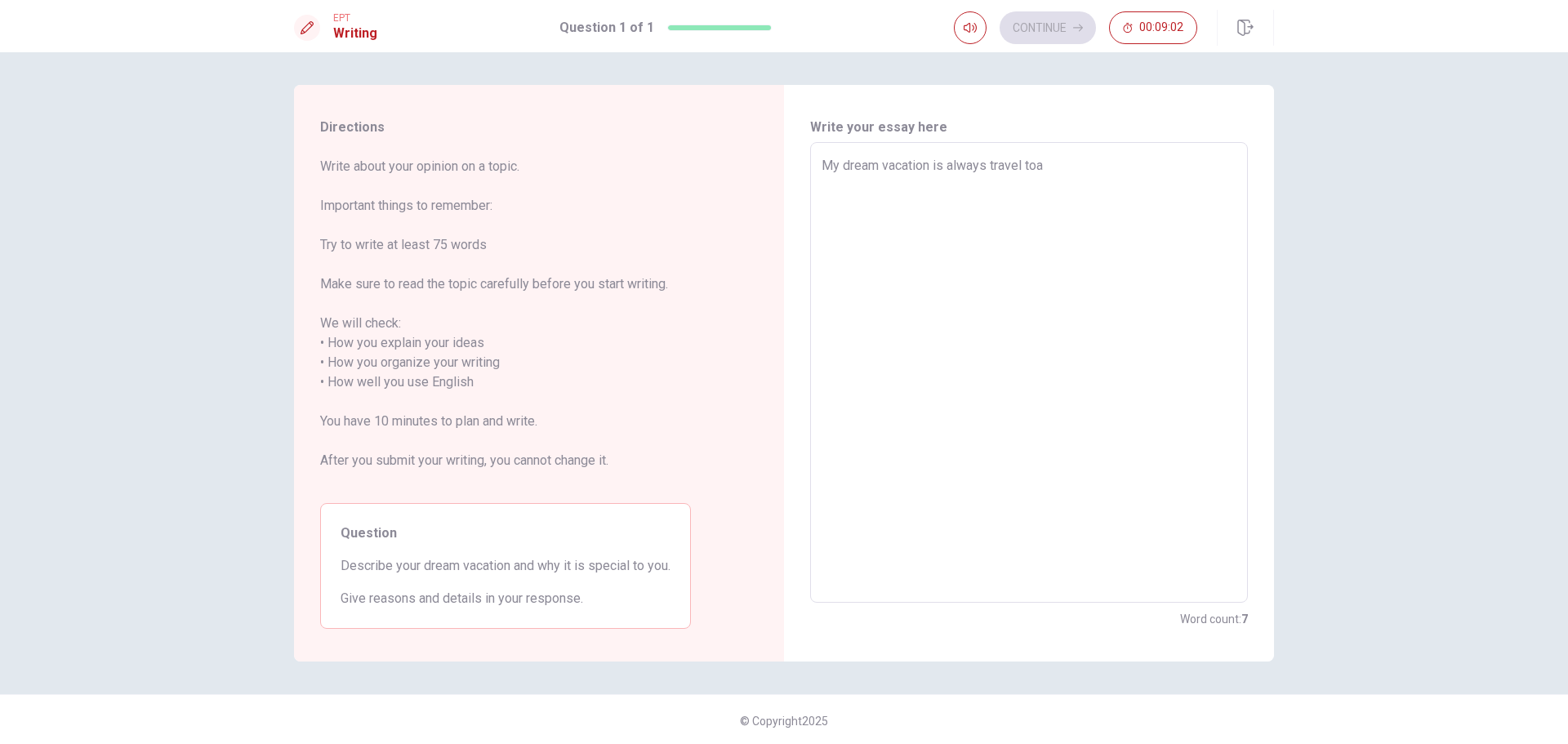
type textarea "My dream vacation is always travel toa d"
type textarea "x"
type textarea "My dream vacation is always travel toa di"
type textarea "x"
type textarea "My dream vacation is always travel toa dif"
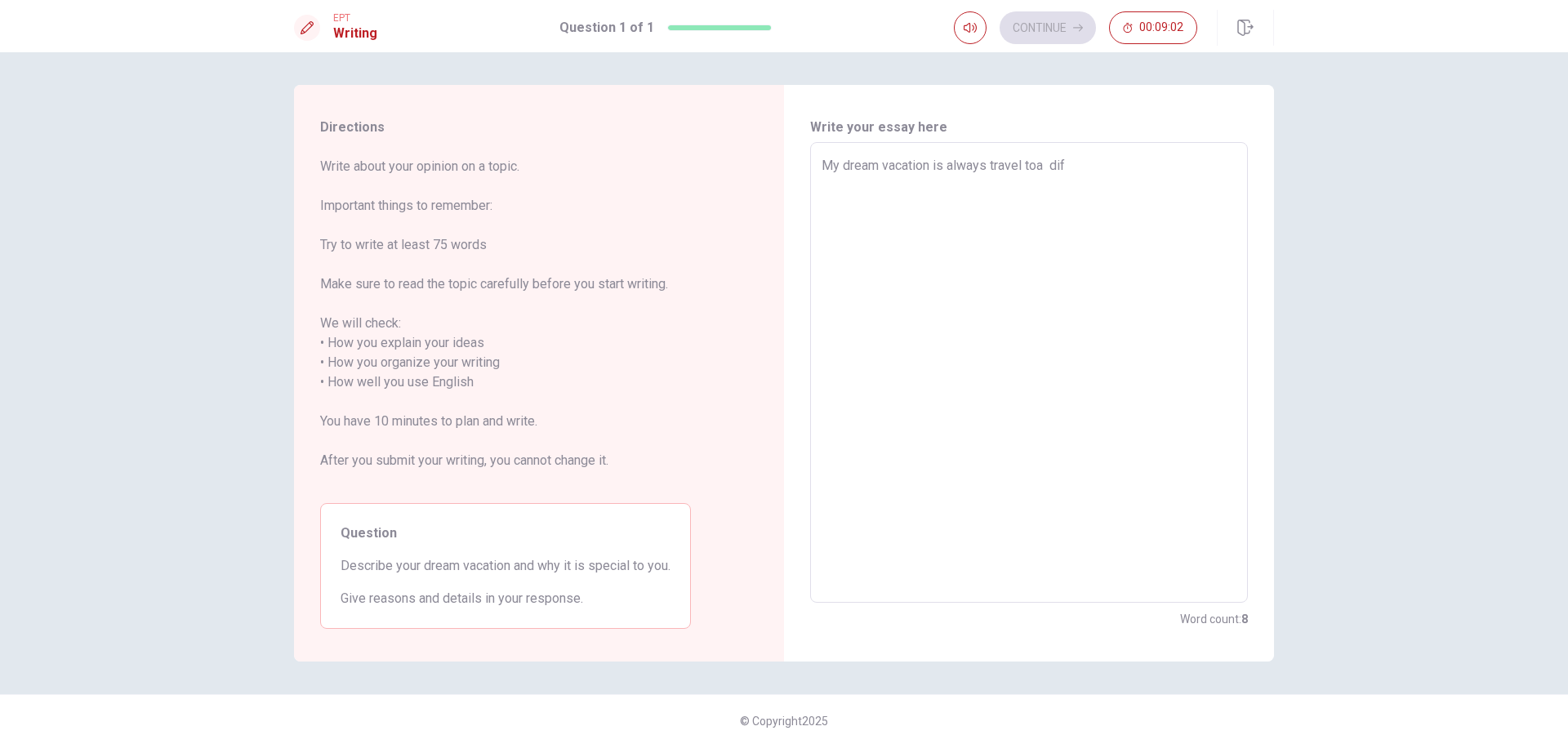
type textarea "x"
type textarea "My dream vacation is always travel toa diff"
type textarea "x"
type textarea "My dream vacation is always travel toa diffe"
type textarea "x"
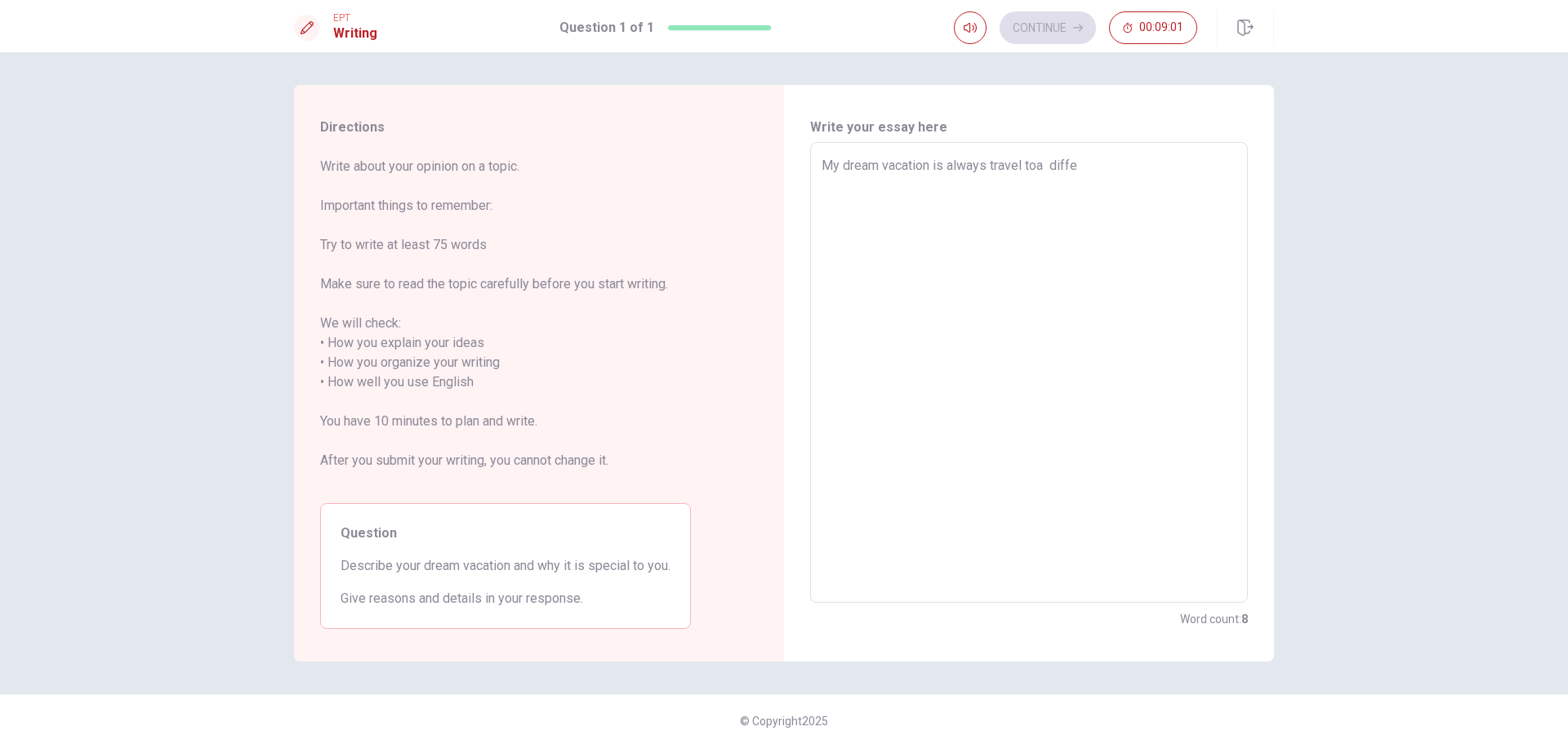
type textarea "My dream vacation is always travel toa differ"
type textarea "x"
type textarea "My dream vacation is always travel toa differe"
type textarea "x"
type textarea "My dream vacation is always travel toa differen"
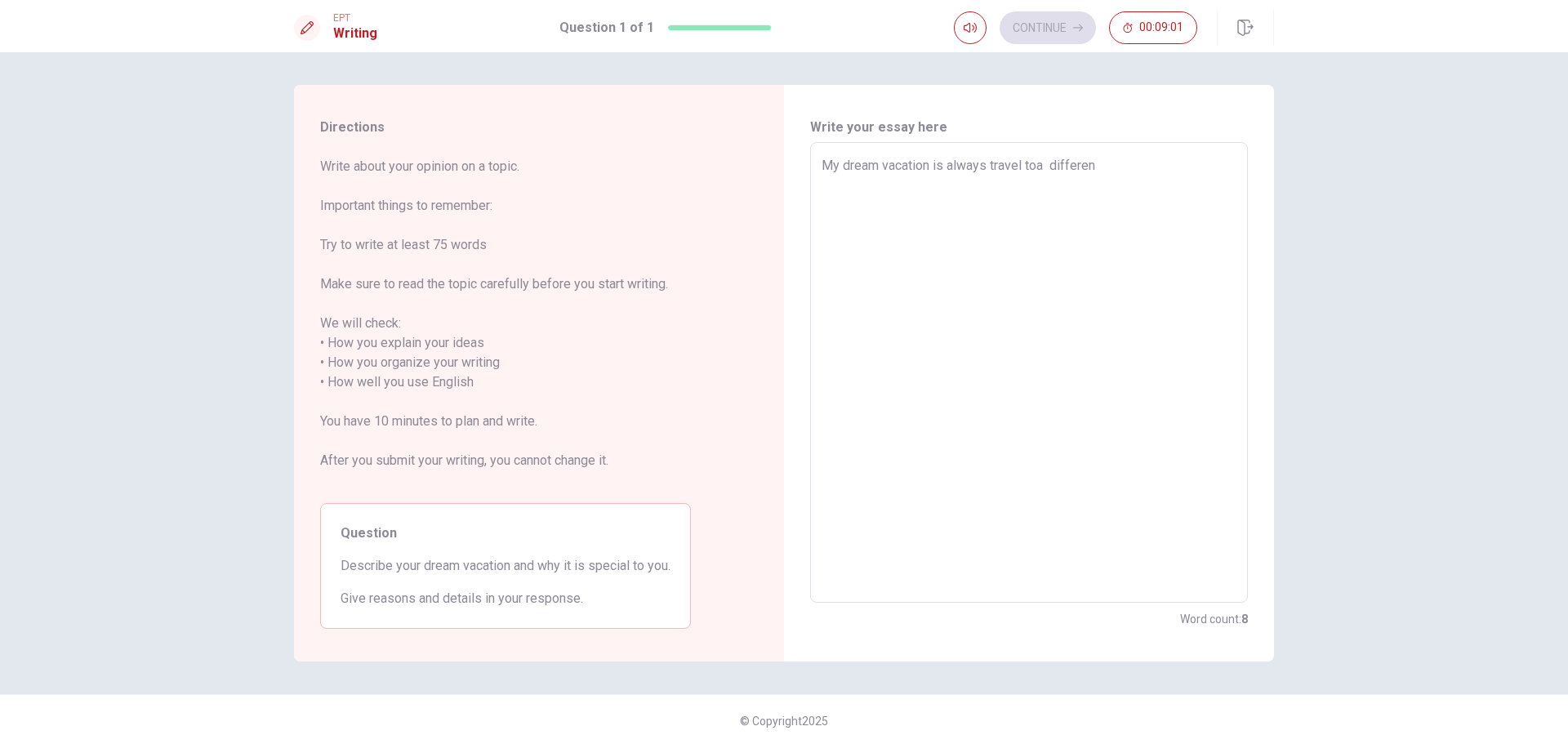
type textarea "x"
type textarea "My dream vacation is always travel toa differenty"
type textarea "x"
type textarea "My dream vacation is always travel toa differentye"
type textarea "x"
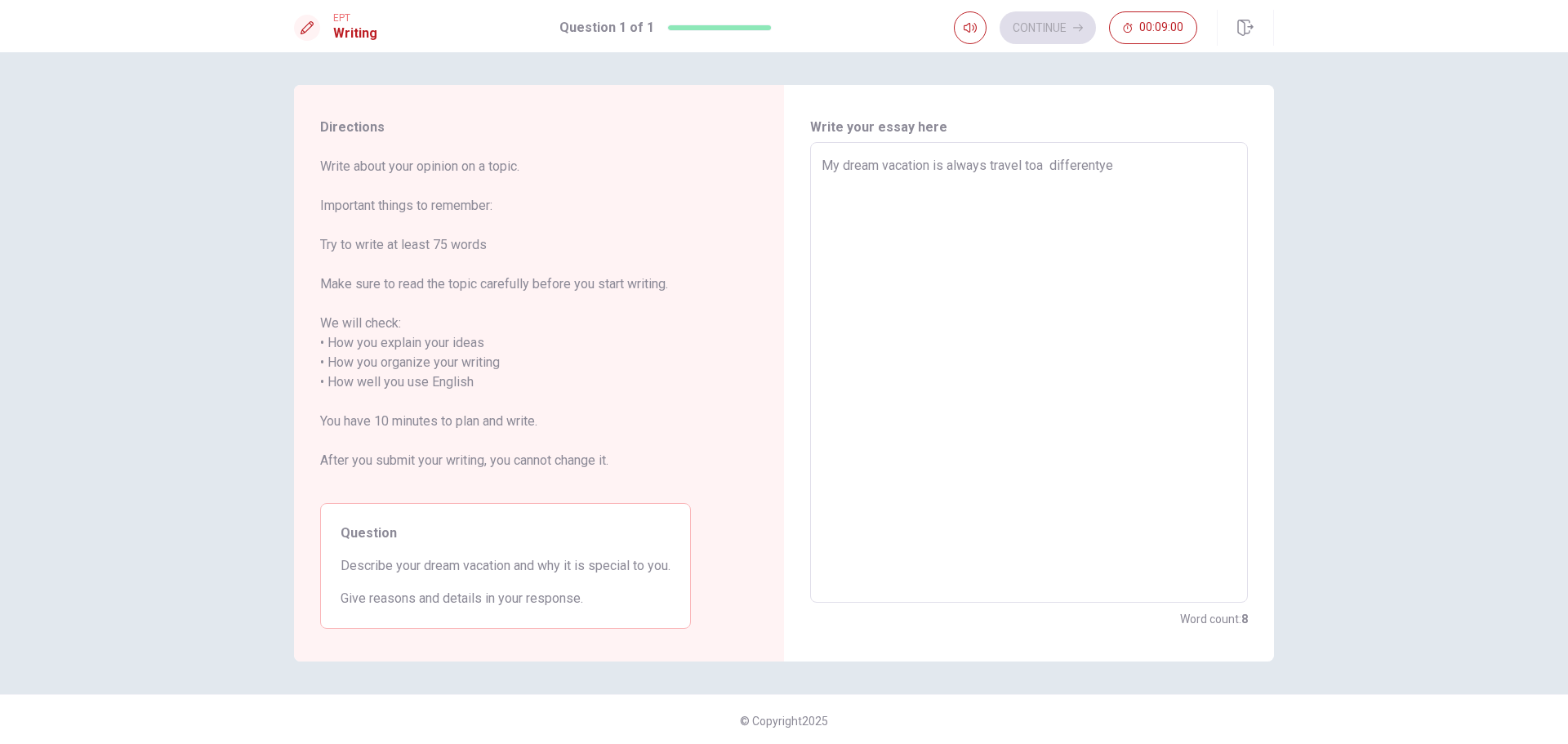
type textarea "My dream vacation is always travel toa differentye"
type textarea "x"
type textarea "My dream vacation is always travel toa differentye"
type textarea "x"
type textarea "My dream vacation is always travel toa differenty"
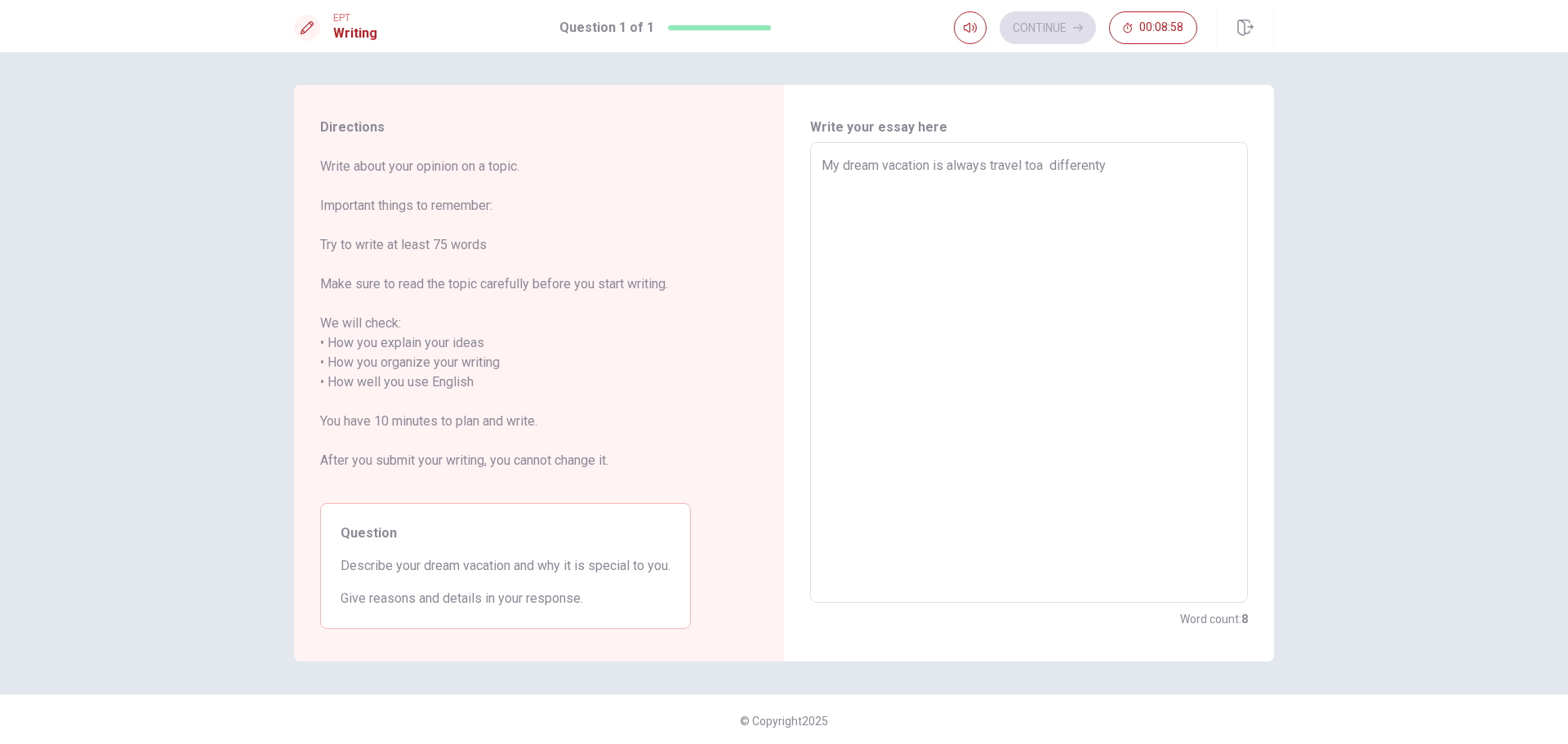
type textarea "x"
type textarea "My dream vacation is always travel toa different"
type textarea "x"
type textarea "My dream vacation is always travel toa differen"
type textarea "x"
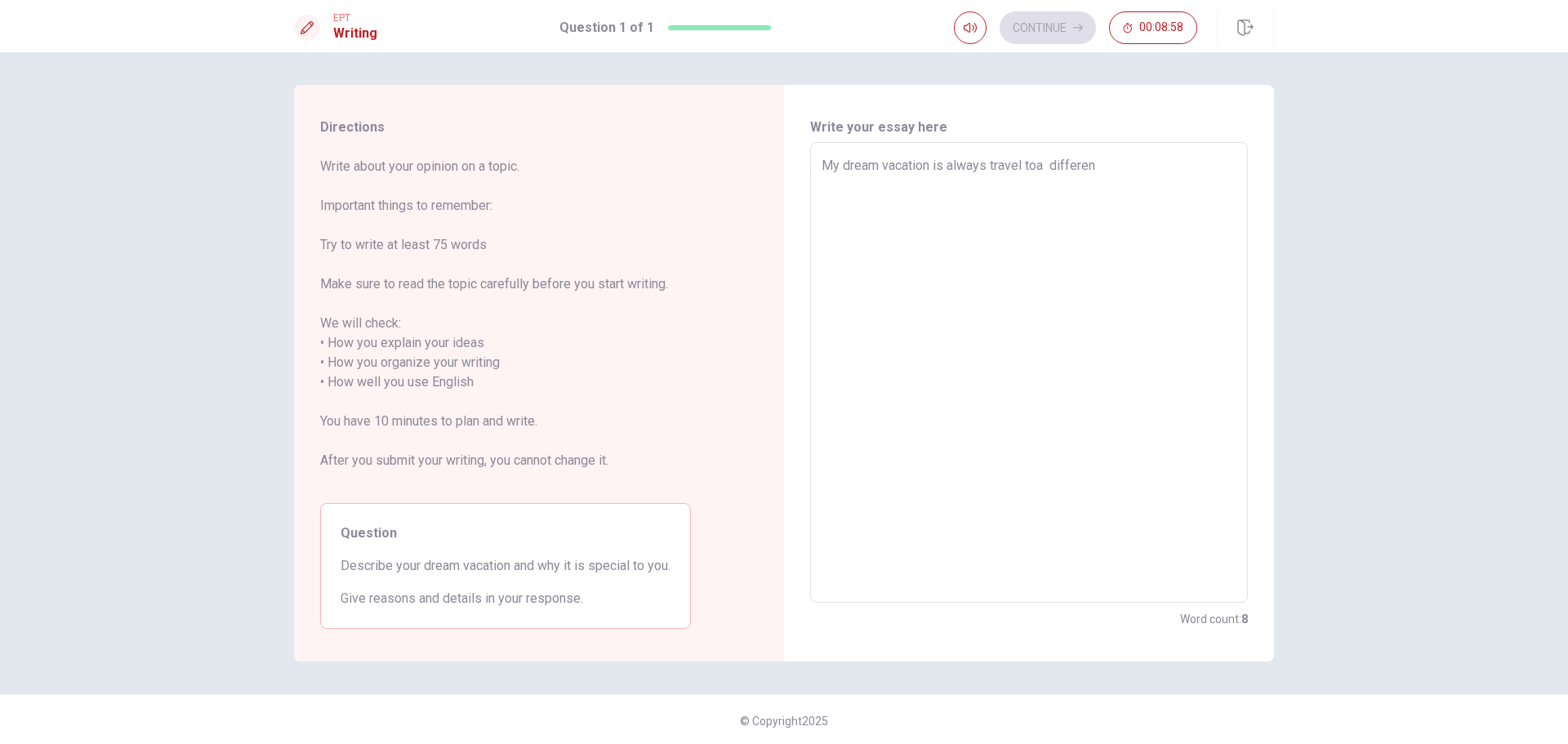
type textarea "My dream vacation is always travel toa differe"
type textarea "x"
type textarea "My dream vacation is always travel toa differ"
type textarea "x"
type textarea "My dream vacation is always travel toa diffe"
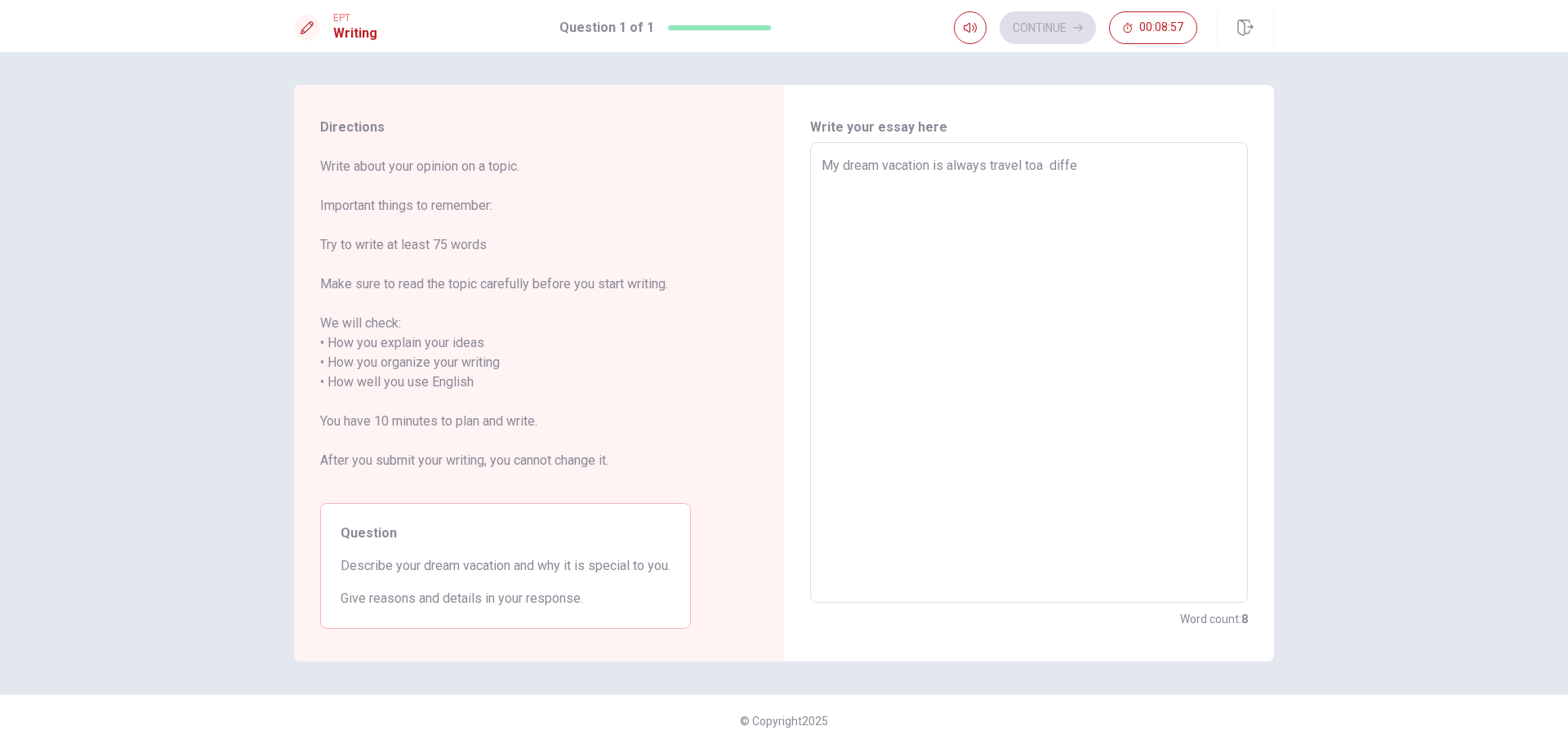
type textarea "x"
type textarea "My dream vacation is always travel toa diff"
type textarea "x"
type textarea "My dream vacation is always travel toa dif"
type textarea "x"
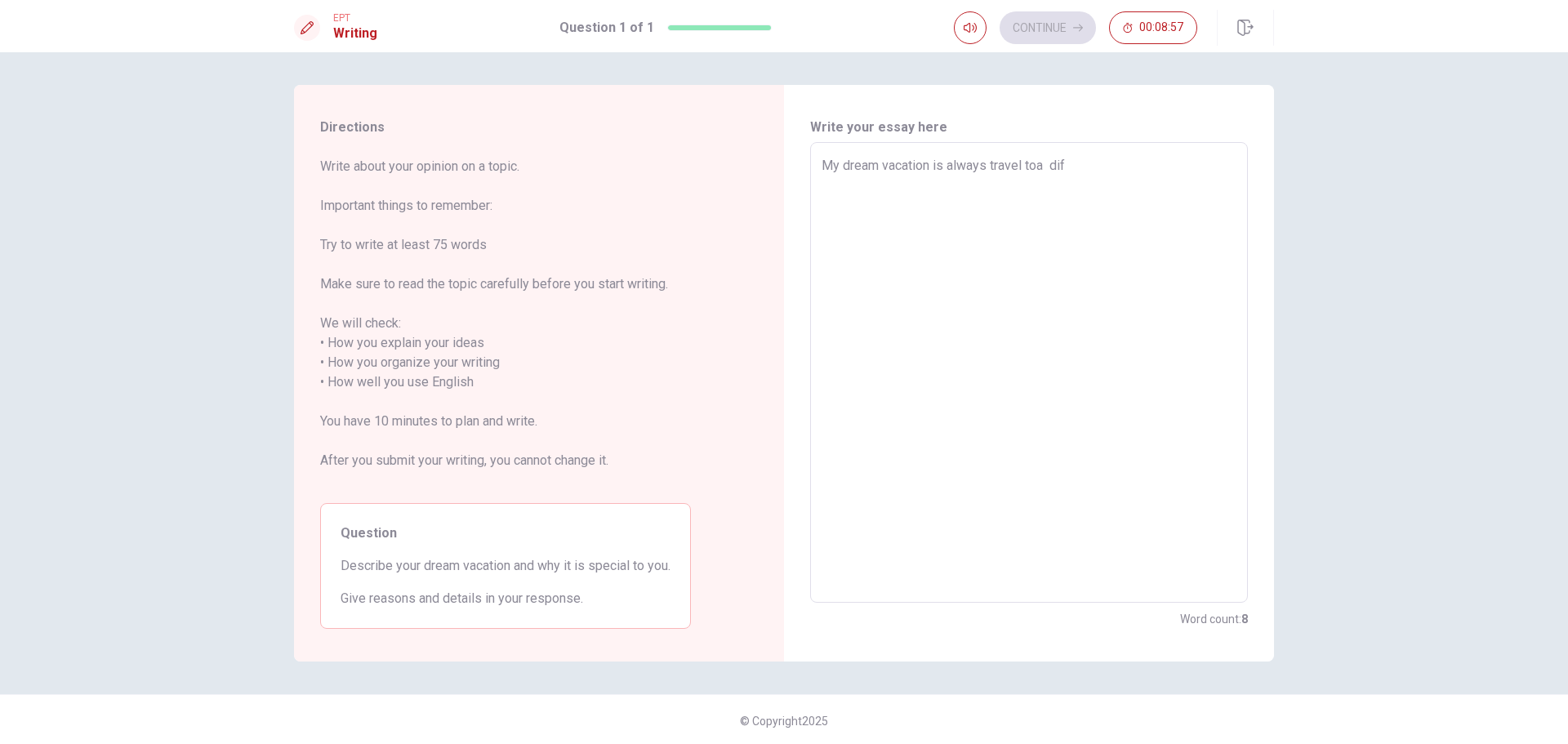
type textarea "My dream vacation is always travel toa di"
type textarea "x"
type textarea "My dream vacation is always travel toa d"
type textarea "x"
type textarea "My dream vacation is always travel toa"
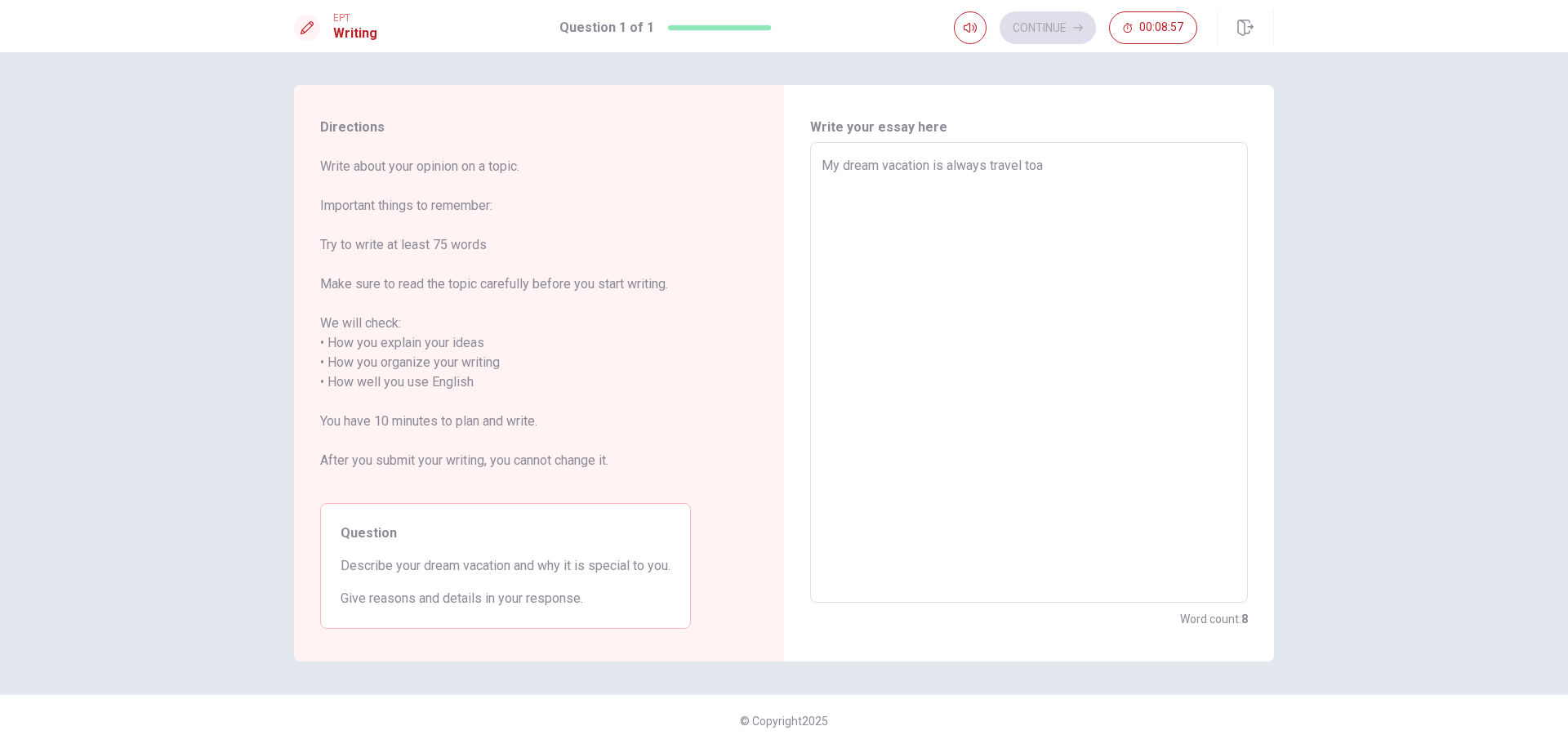
type textarea "x"
type textarea "My dream vacation is always travel toa"
type textarea "x"
type textarea "My dream vacation is always travel toa"
type textarea "x"
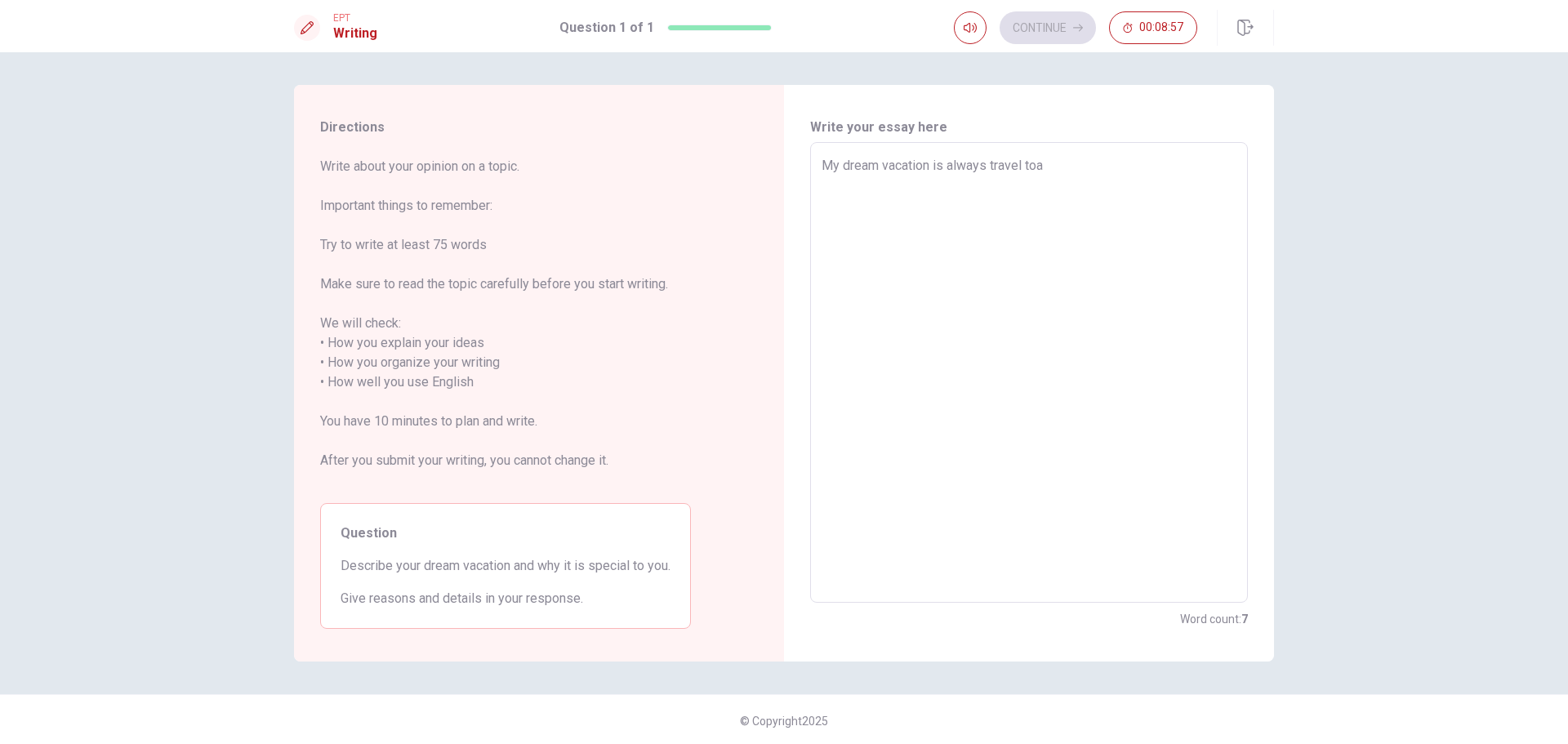
type textarea "My dream vacation is always travel to"
type textarea "x"
type textarea "My dream vacation is always travel to"
type textarea "x"
type textarea "My dream vacation is always travel to a"
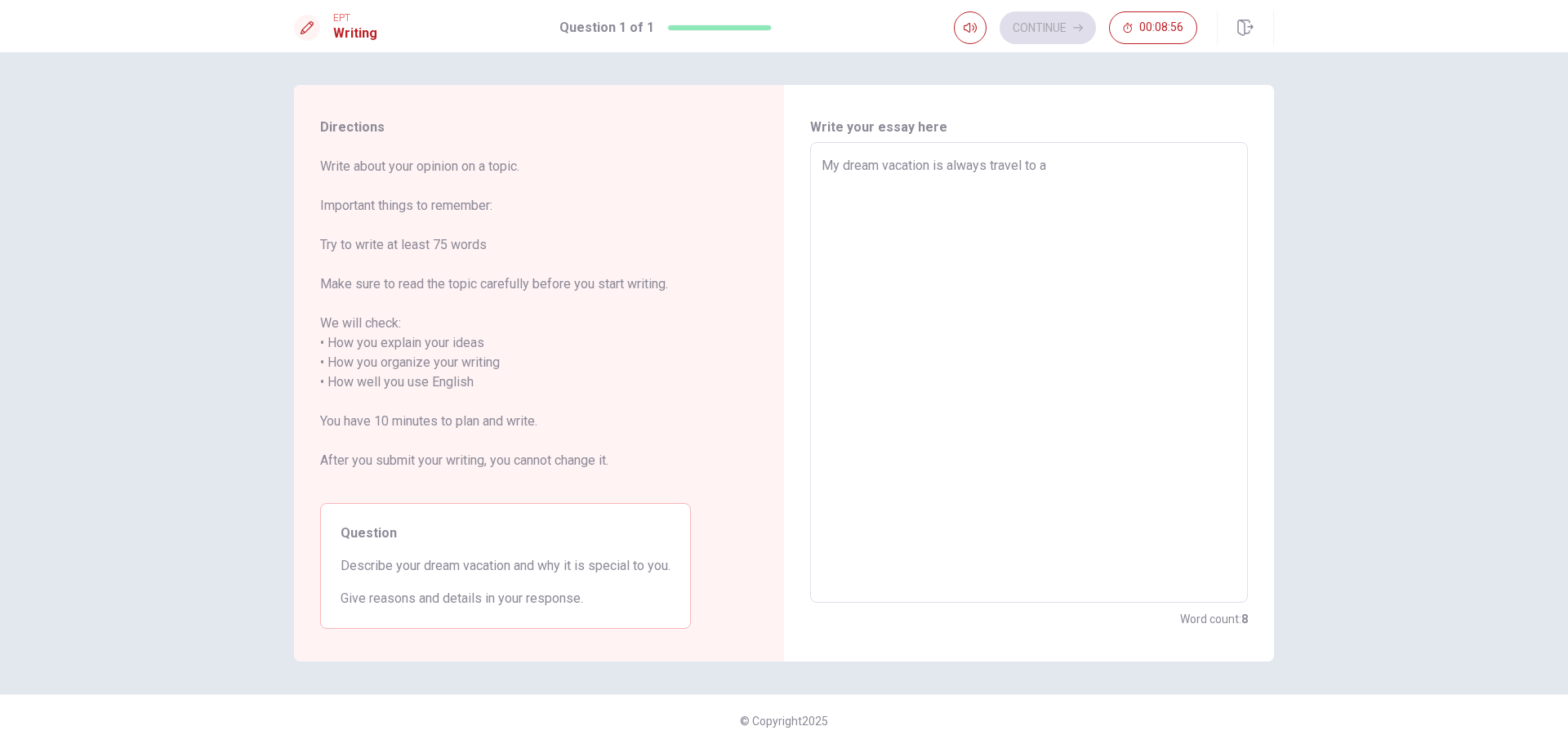
type textarea "x"
type textarea "My dream vacation is always travel to ad"
type textarea "x"
type textarea "My dream vacation is always travel to adi"
type textarea "x"
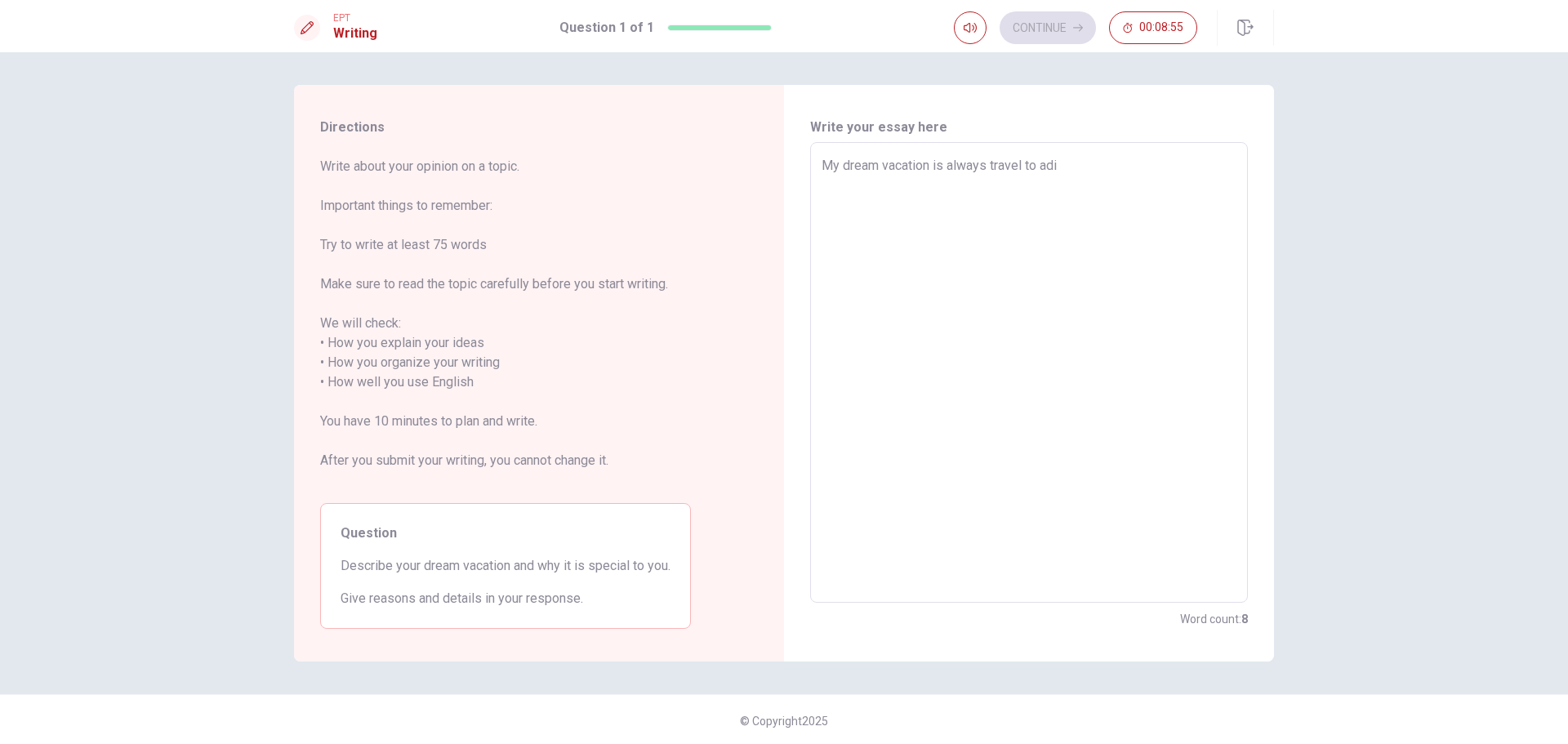
type textarea "My dream vacation is always travel to adif"
type textarea "x"
type textarea "My dream vacation is always travel to adiff"
type textarea "x"
type textarea "My dream vacation is always travel to adiffe"
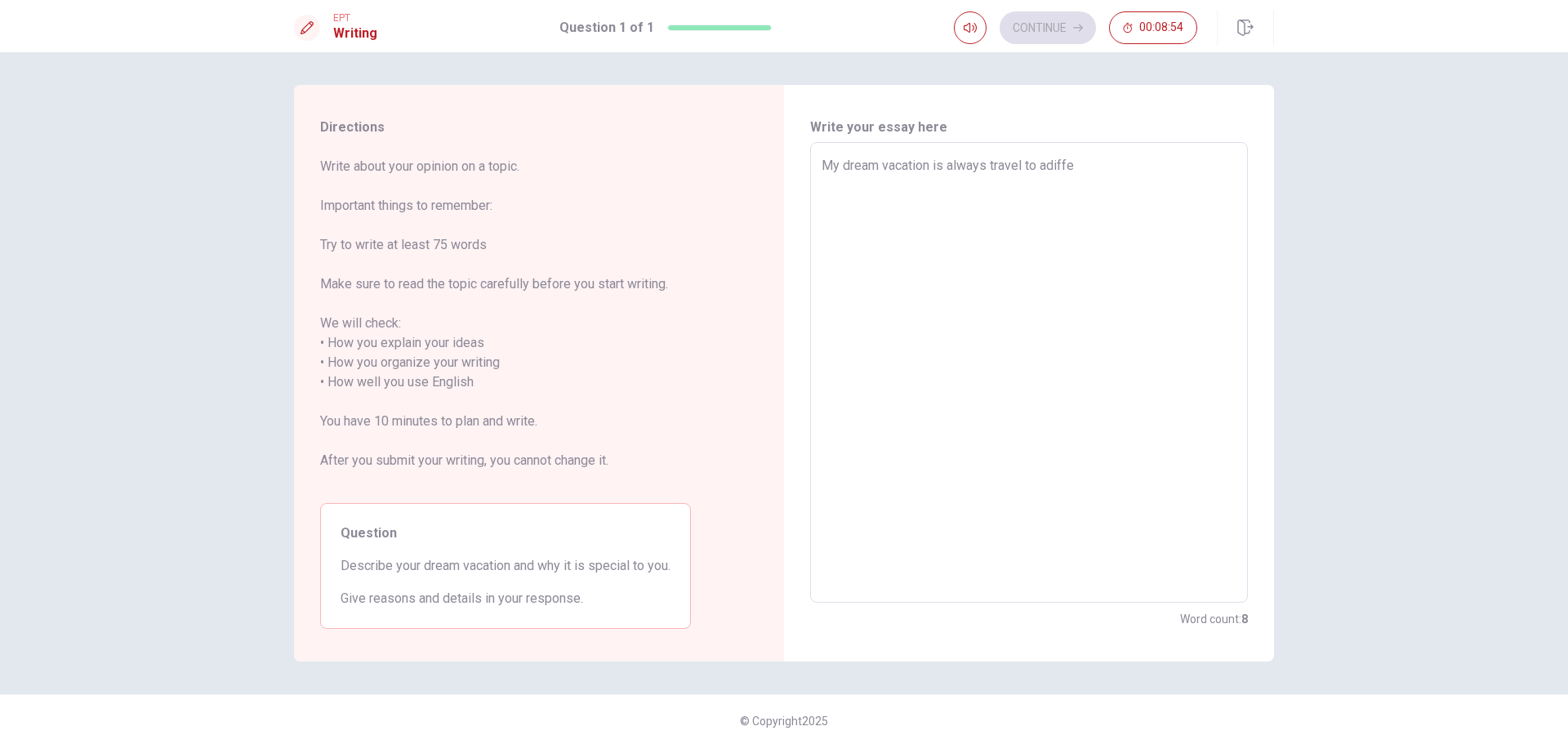
type textarea "x"
type textarea "My dream vacation is always travel to adiffer"
type textarea "x"
type textarea "My dream vacation is always travel to adiffere"
type textarea "x"
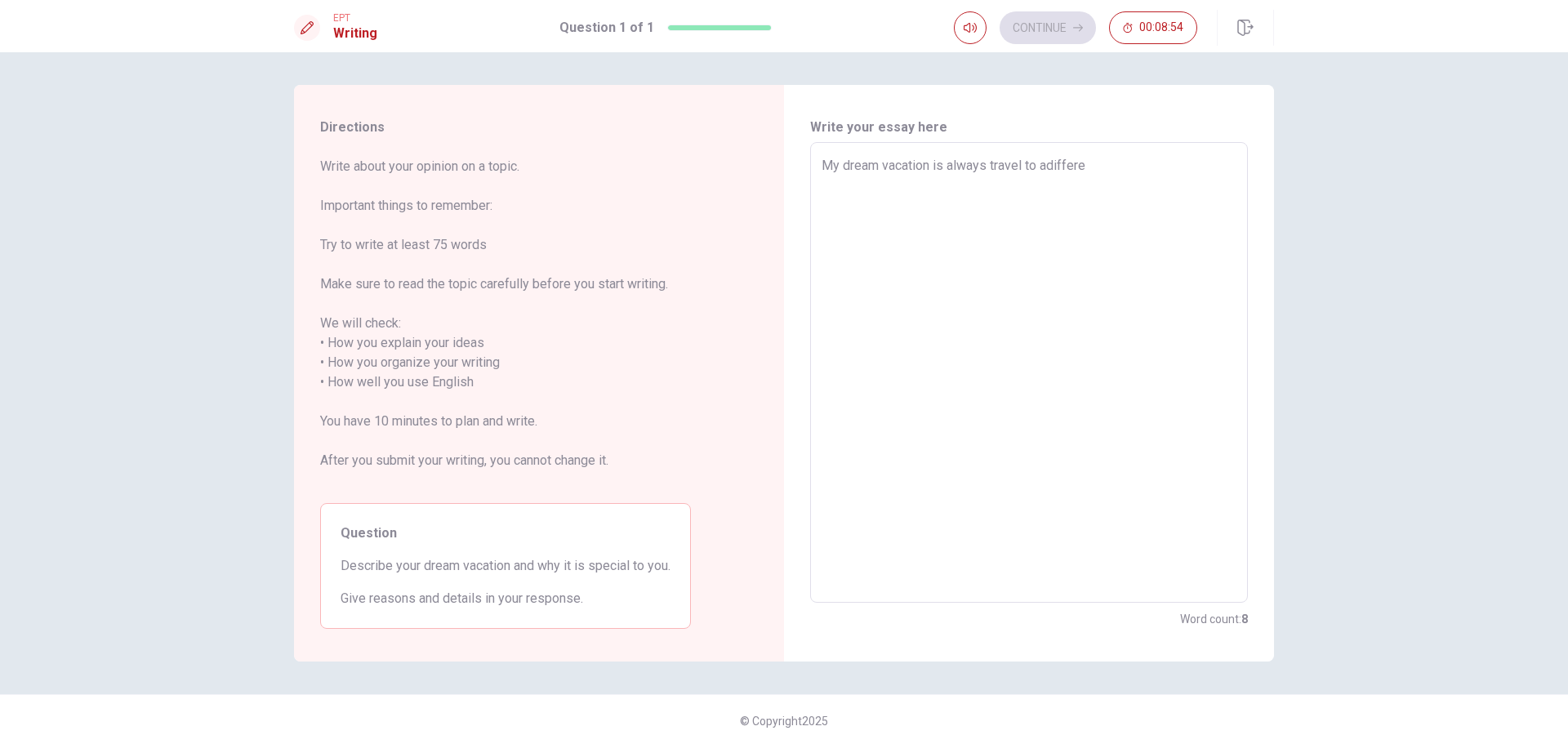
type textarea "My dream vacation is always travel to adifferen"
type textarea "x"
type textarea "My dream vacation is always travel to adifferent"
type textarea "x"
type textarea "My dream vacation is always travel to adifferent"
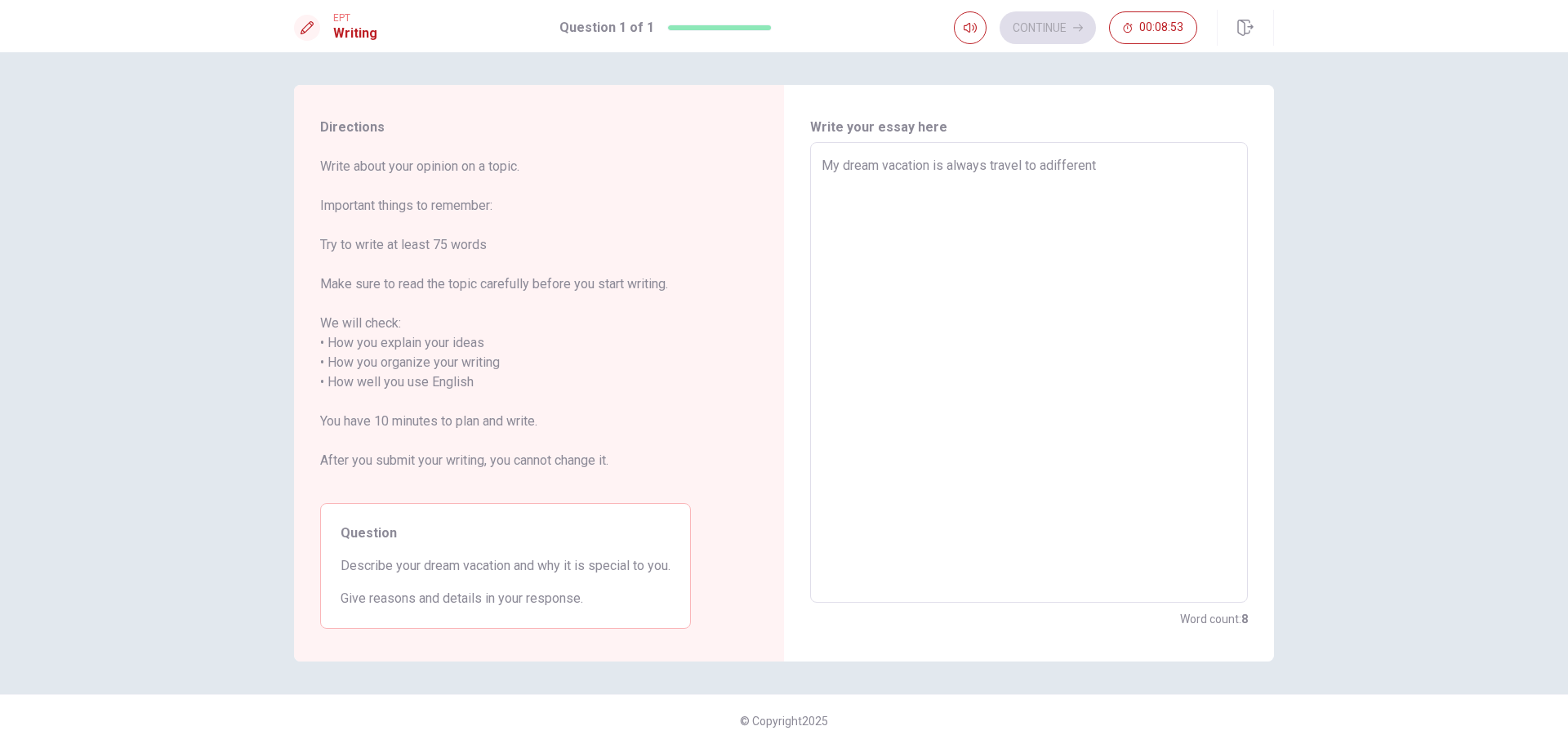
type textarea "x"
type textarea "My dream vacation is always travel to adifferent l"
type textarea "x"
type textarea "My dream vacation is always travel to adifferent la"
type textarea "x"
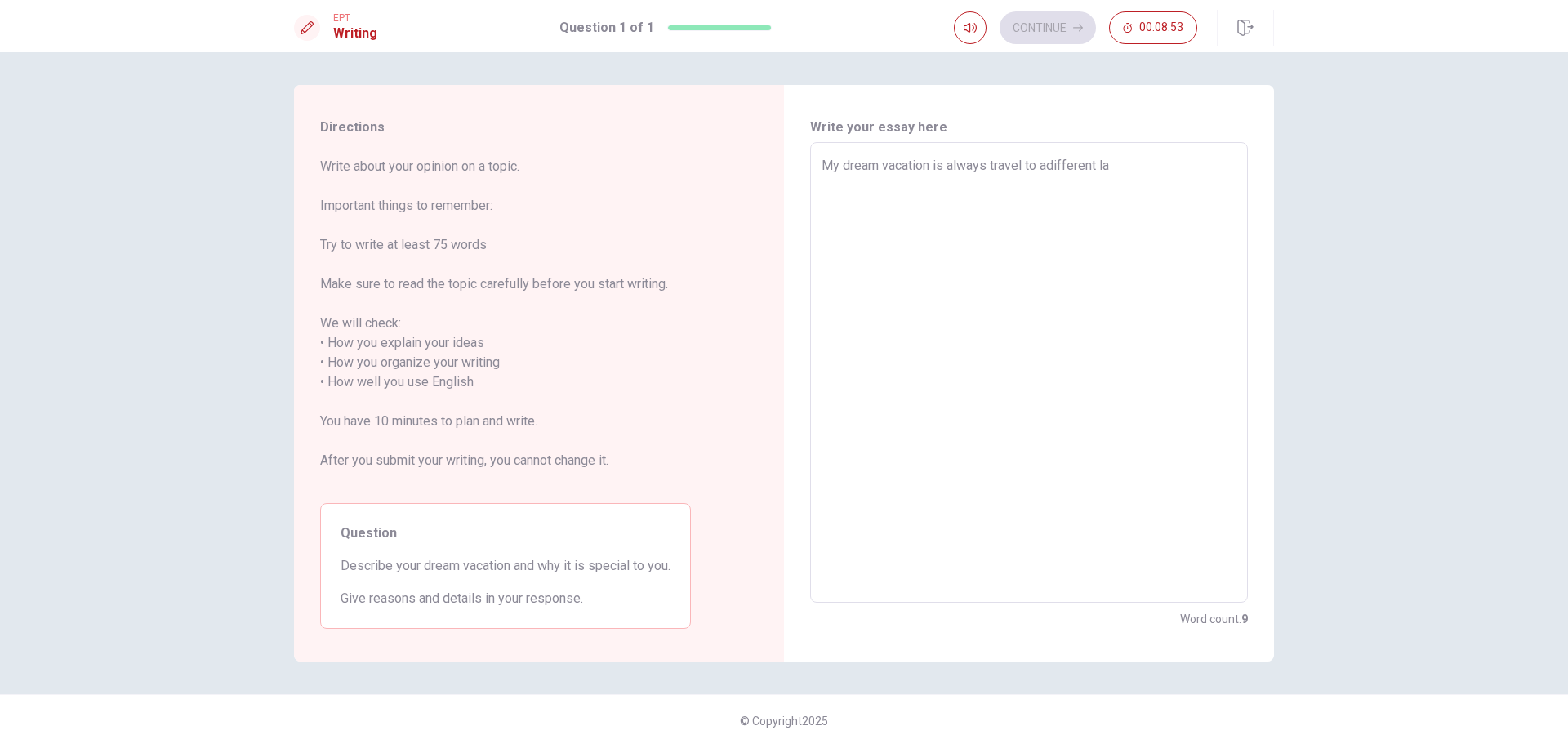
type textarea "My dream vacation is always travel to adifferent lac"
type textarea "x"
type textarea "My dream vacation is always travel to adifferent lace"
type textarea "x"
type textarea "My dream vacation is always travel to adifferent laces"
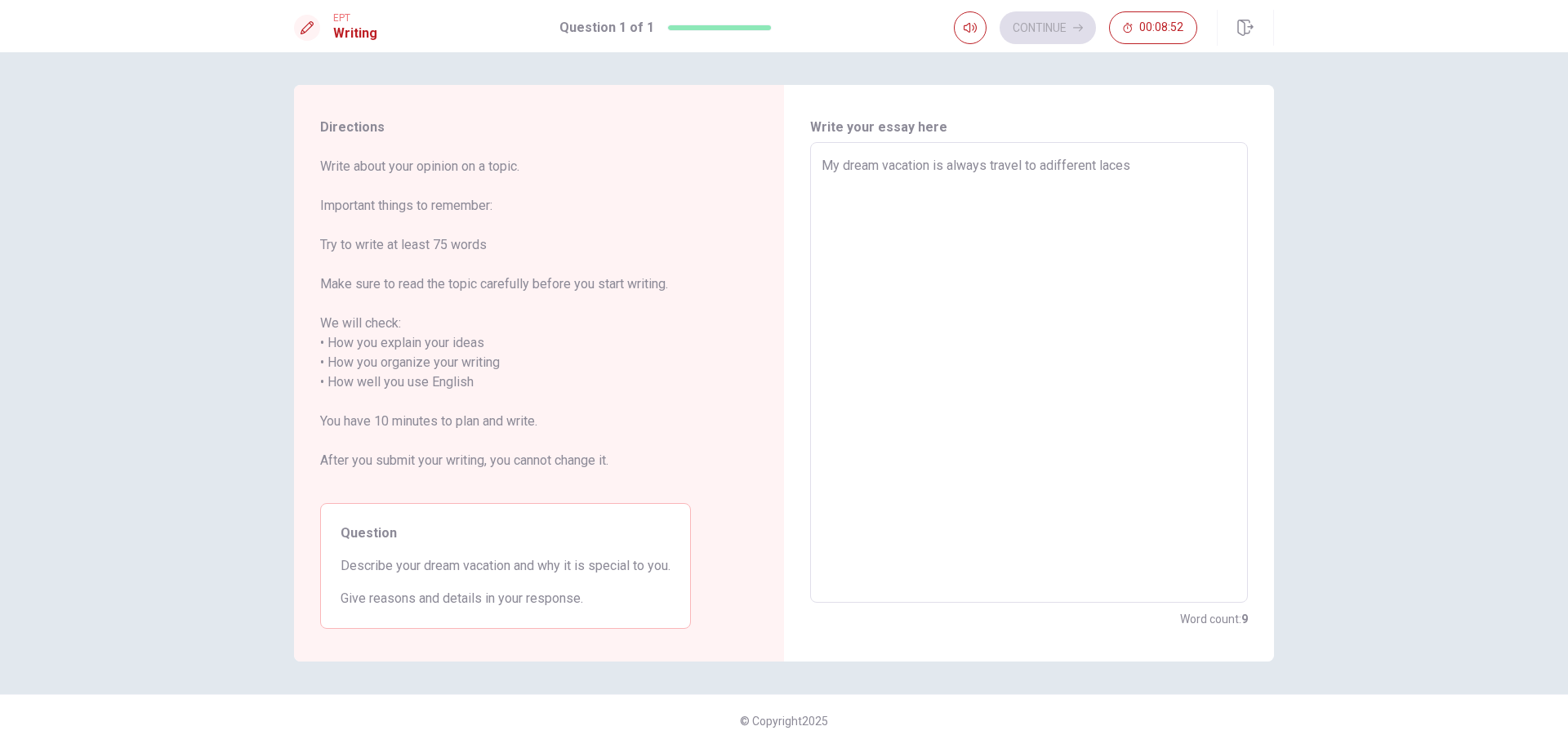
type textarea "x"
type textarea "My dream vacation is always travel to adifferent laces"
type textarea "x"
drag, startPoint x: 1044, startPoint y: 165, endPoint x: 1052, endPoint y: 166, distance: 8.1
click at [1044, 165] on textarea "My dream vacation is always travel to adifferent laces" at bounding box center [1029, 372] width 415 height 433
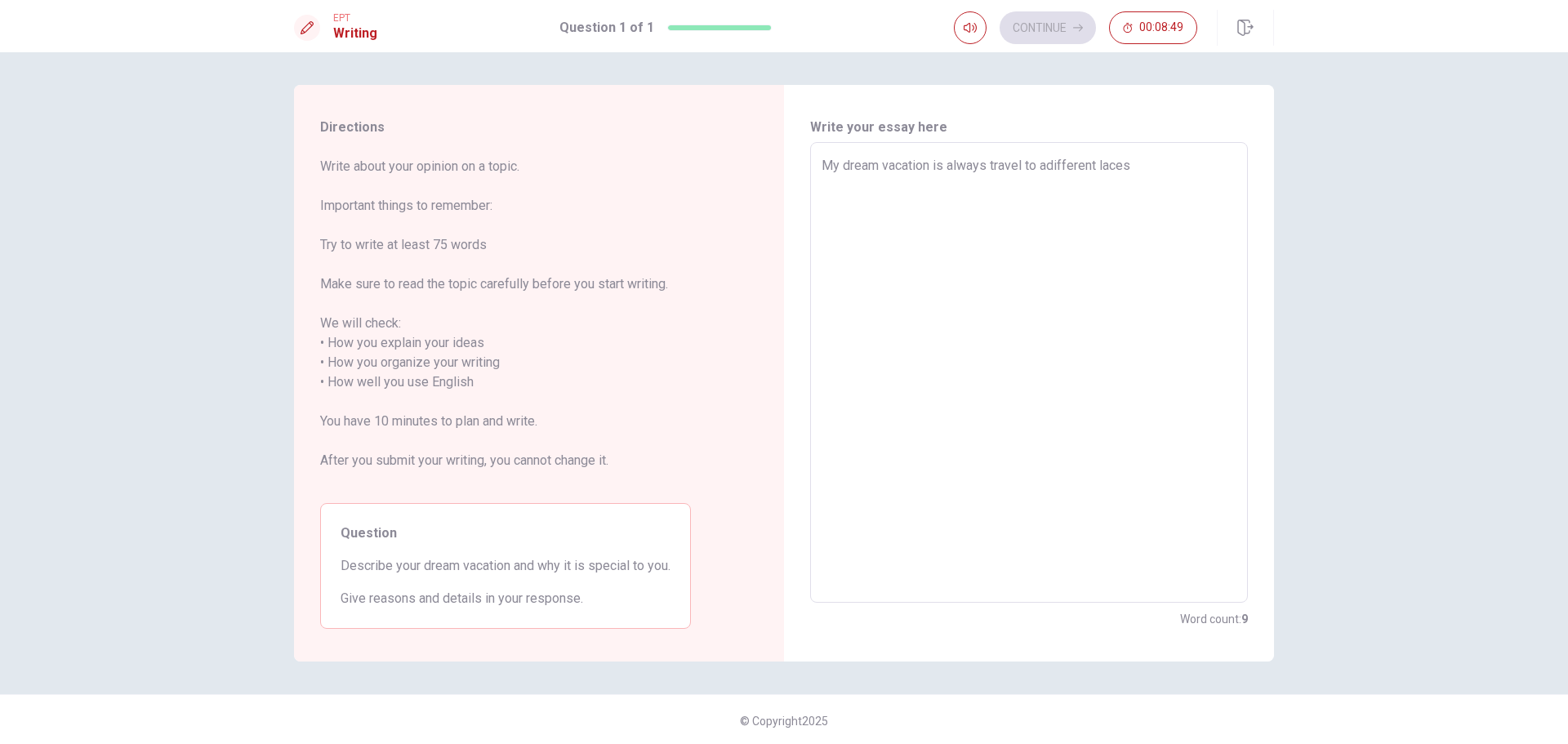
type textarea "My dream vacation is always travel to a different laces"
drag, startPoint x: 1098, startPoint y: 166, endPoint x: 1109, endPoint y: 166, distance: 11.0
click at [1098, 166] on textarea "My dream vacation is always travel to a different laces" at bounding box center [1029, 372] width 415 height 433
type textarea "x"
type textarea "My dream vacation is always travel to a different places"
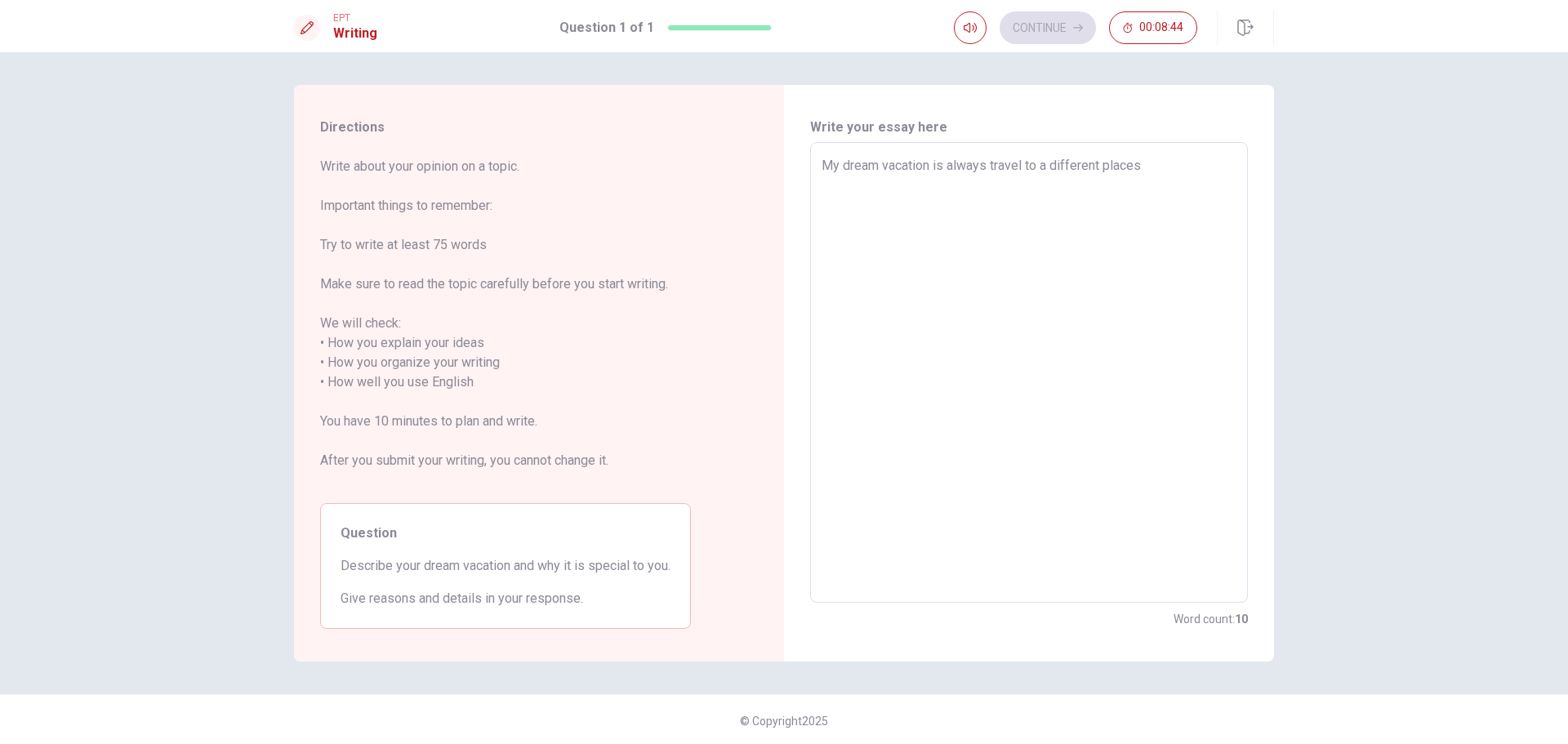
click at [1145, 166] on textarea "My dream vacation is always travel to a different places" at bounding box center [1029, 372] width 415 height 433
type textarea "x"
type textarea "My dream vacation is always travel to a different places"
type textarea "x"
type textarea "My dream vacation is always travel to a different places."
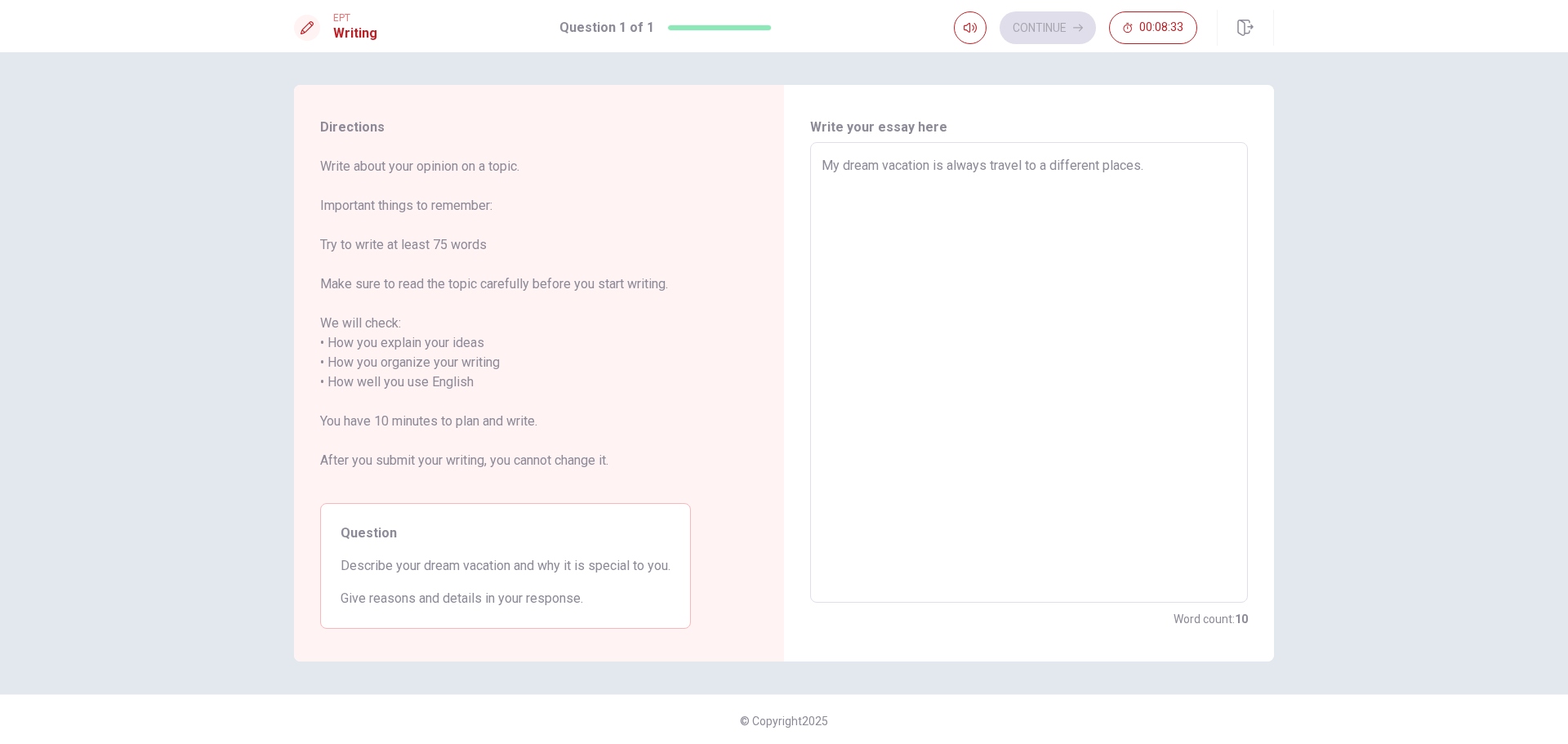
type textarea "x"
type textarea "My dream vacation is always travel to a different places."
type textarea "x"
type textarea "My dream vacation is always travel to a different places. O"
type textarea "x"
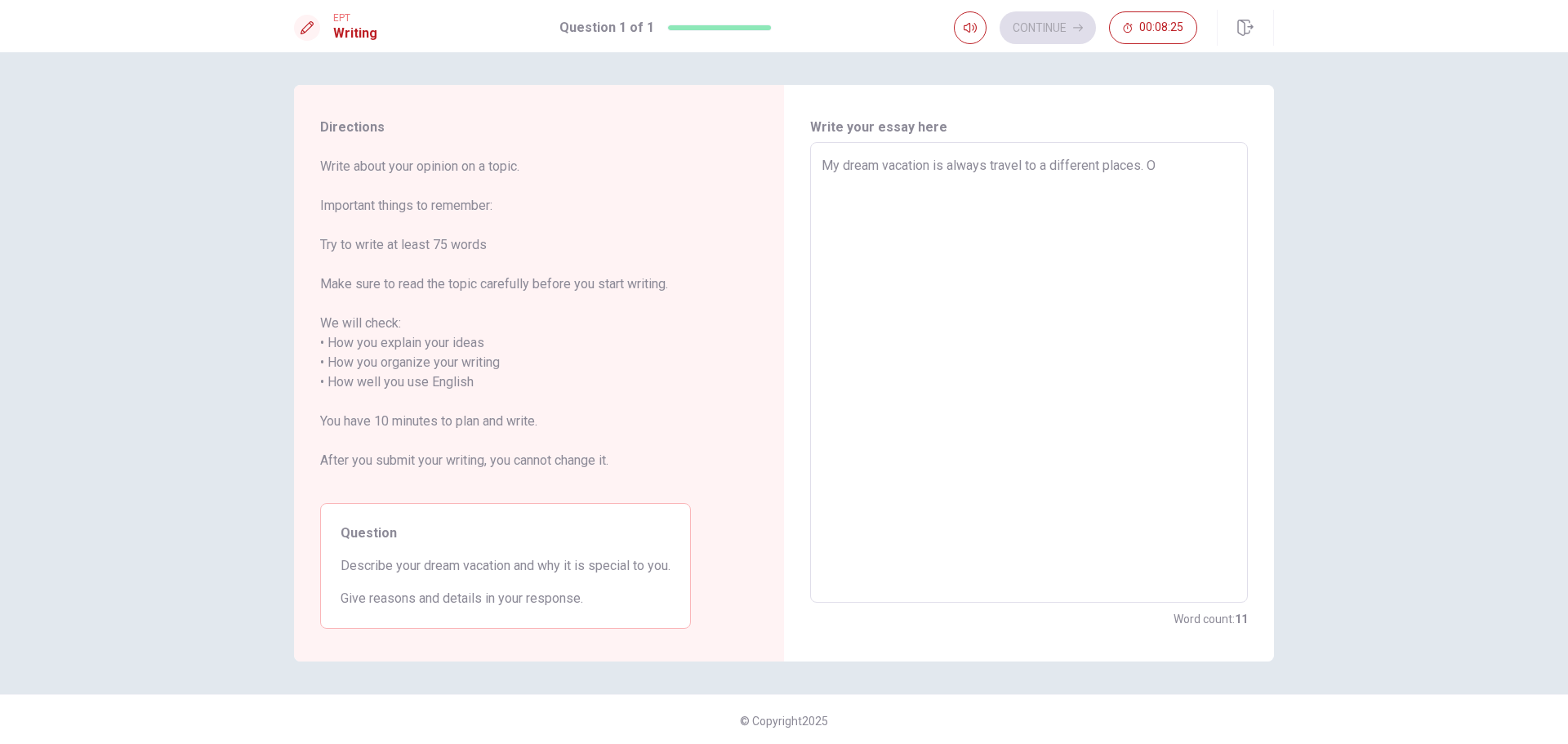
type textarea "My dream vacation is always travel to a different places. On"
type textarea "x"
type textarea "My dream vacation is always travel to a different places. One"
type textarea "x"
type textarea "My dream vacation is always travel to a different places. One"
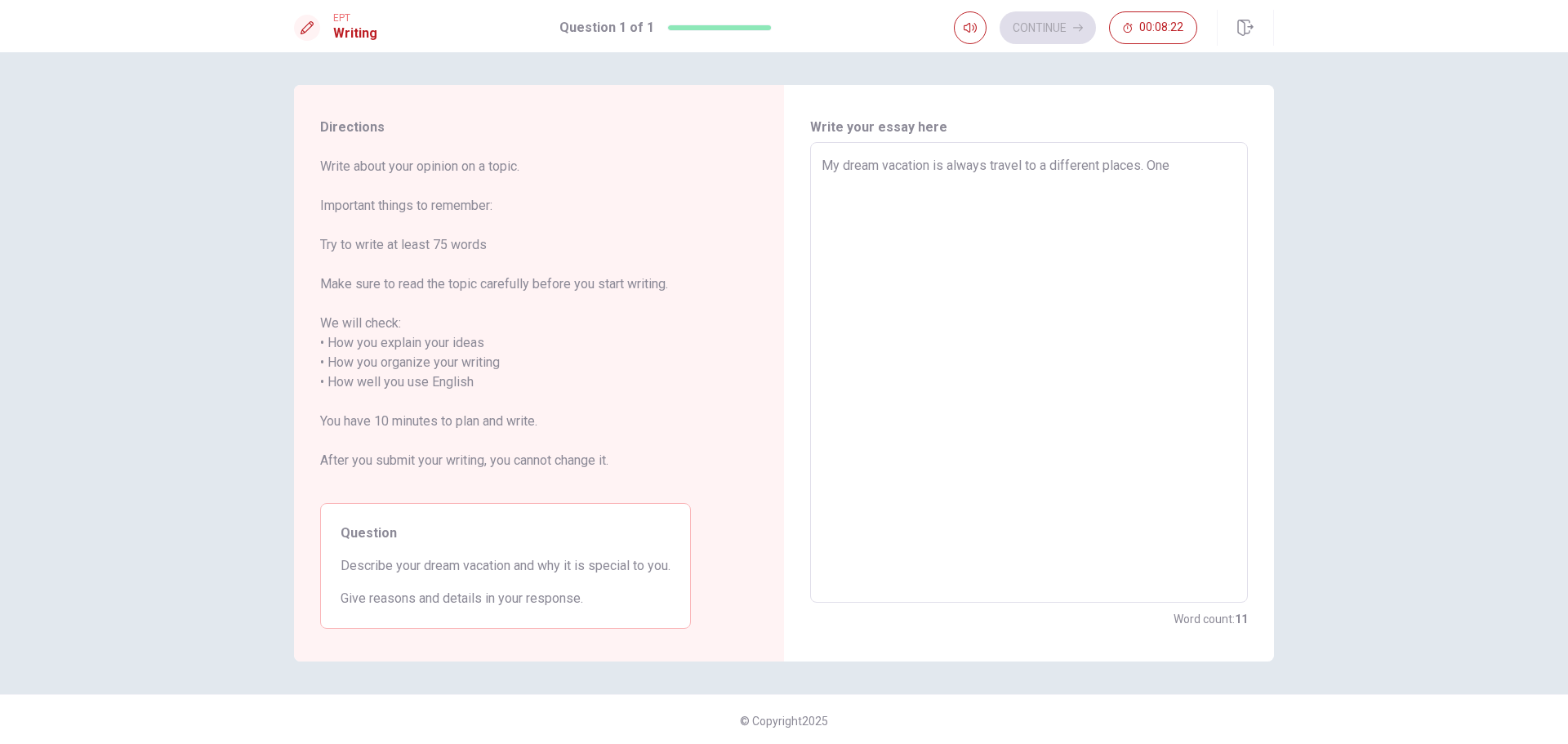
type textarea "x"
type textarea "My dream vacation is always travel to a different places. One y"
type textarea "x"
type textarea "My dream vacation is always travel to a different places. One ye"
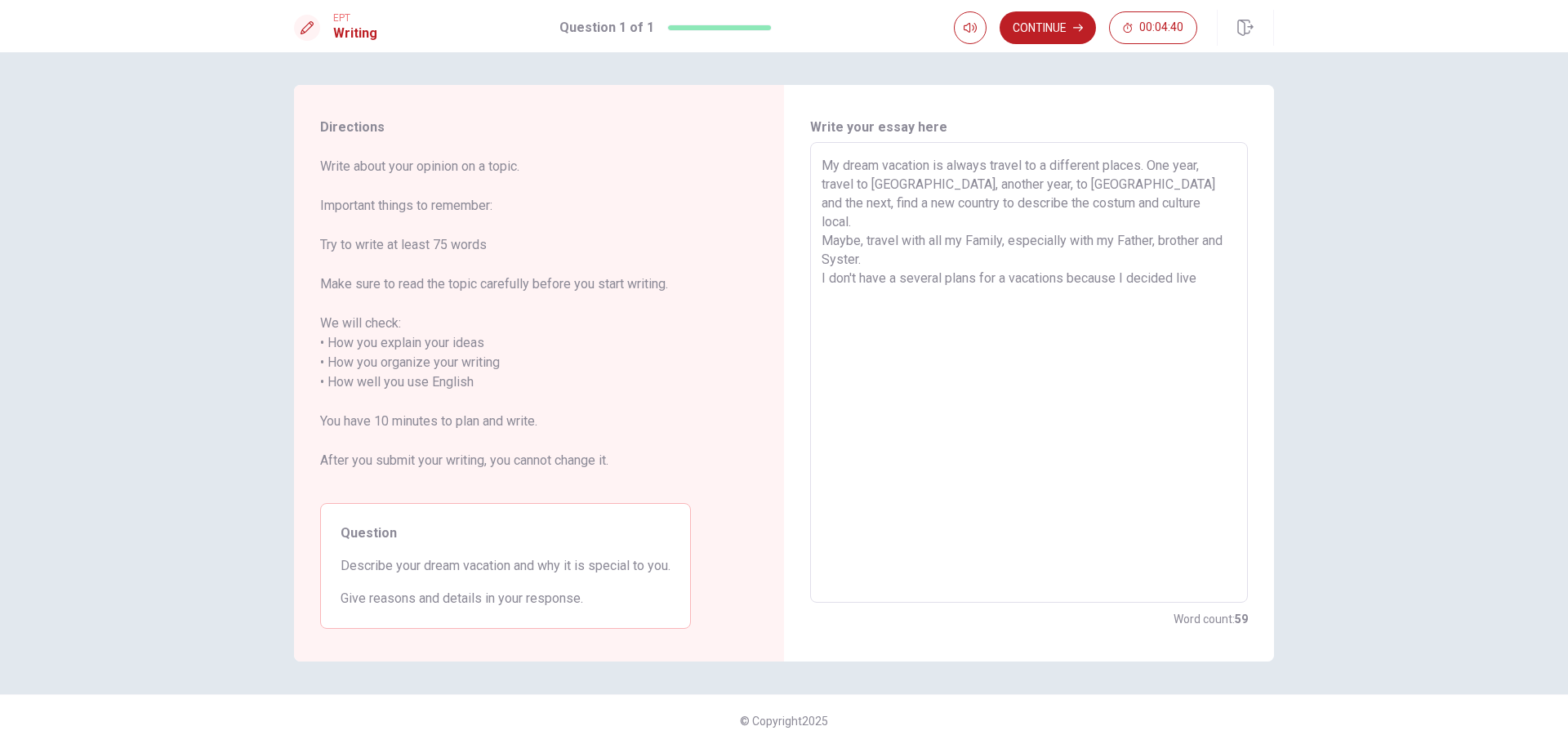
click at [1000, 262] on textarea "My dream vacation is always travel to a different places. One year, travel to […" at bounding box center [1029, 372] width 415 height 433
click at [898, 262] on textarea "My dream vacation is always travel to a different places. One year, travel to […" at bounding box center [1029, 372] width 415 height 433
click at [1002, 166] on textarea "My dream vacation is always travel to a different places. One year, travel to […" at bounding box center [1029, 372] width 415 height 433
click at [1062, 168] on textarea "My dream vacation is always travelling to a different places. One year, travel …" at bounding box center [1029, 372] width 415 height 433
click at [1068, 165] on textarea "My dream vacation is always travelling to a different places. One year, travel …" at bounding box center [1029, 372] width 415 height 433
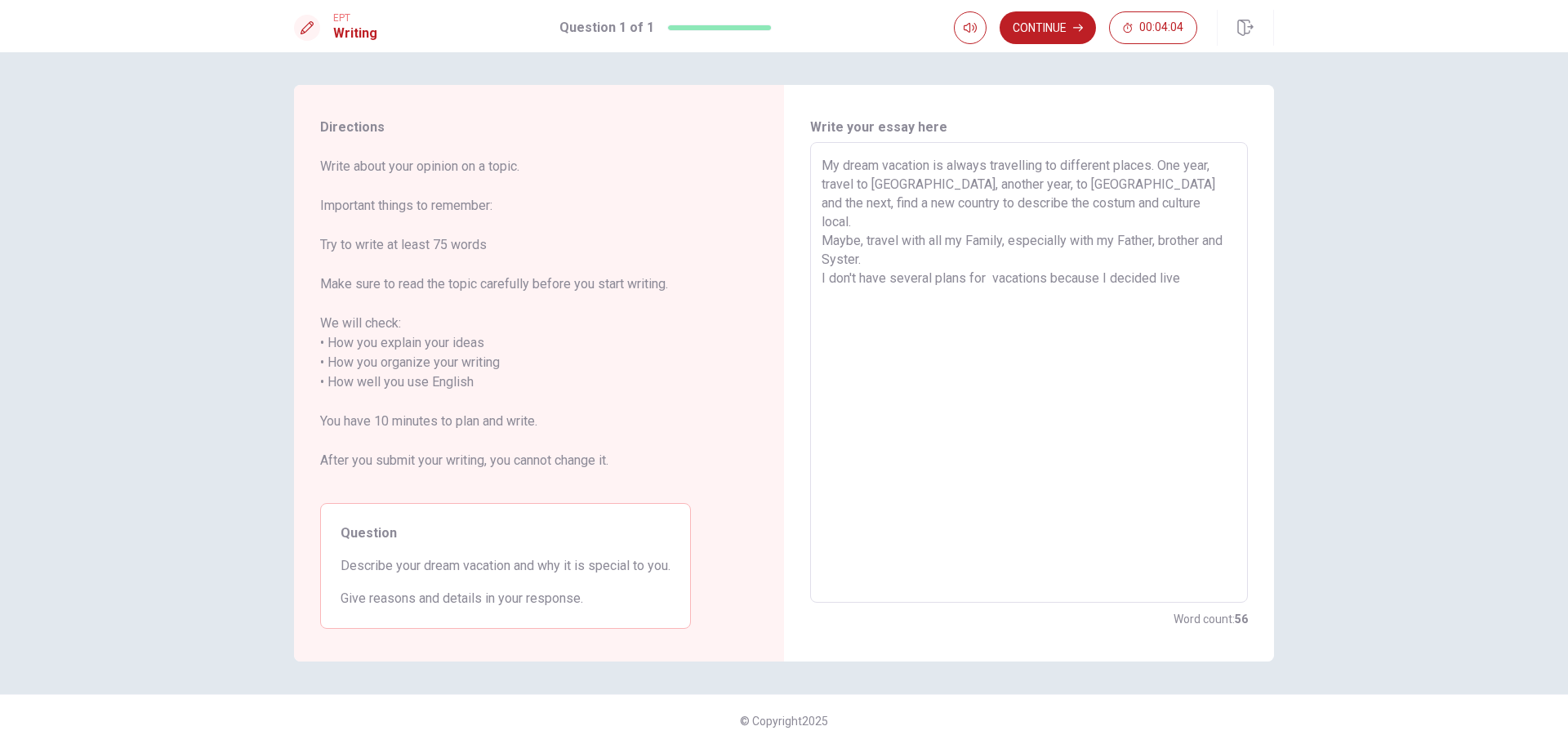
click at [992, 199] on textarea "My dream vacation is always travelling to different places. One year, travel to…" at bounding box center [1029, 372] width 415 height 433
click at [1075, 203] on textarea "My dream vacation is always travelling to different places. One year, travel to…" at bounding box center [1029, 372] width 415 height 433
click at [965, 204] on textarea "My dream vacation is always travelling to different places. One year, travel to…" at bounding box center [1029, 372] width 415 height 433
drag, startPoint x: 998, startPoint y: 204, endPoint x: 986, endPoint y: 203, distance: 12.0
click at [998, 204] on textarea "My dream vacation is always travelling to different places. One year, travel to…" at bounding box center [1029, 372] width 415 height 433
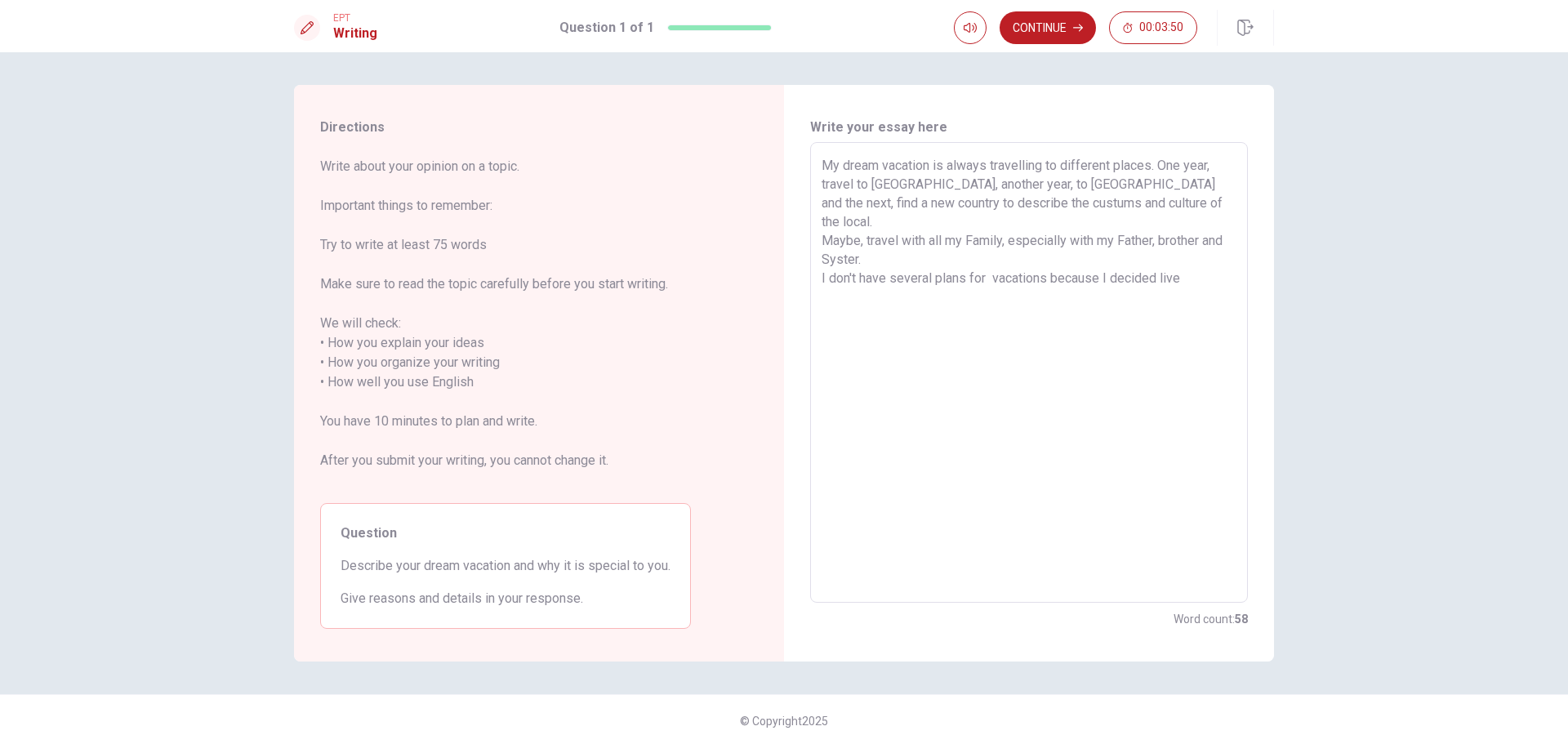
click at [983, 203] on textarea "My dream vacation is always travelling to different places. One year, travel to…" at bounding box center [1029, 372] width 415 height 433
drag, startPoint x: 856, startPoint y: 221, endPoint x: 888, endPoint y: 221, distance: 32.0
click at [856, 221] on textarea "My dream vacation is always travelling to different places. One year, travel to…" at bounding box center [1029, 372] width 415 height 433
drag, startPoint x: 1006, startPoint y: 316, endPoint x: 1017, endPoint y: 288, distance: 30.1
click at [1007, 315] on textarea "My dream vacation is always travelling to different places. One year, travel to…" at bounding box center [1029, 372] width 415 height 433
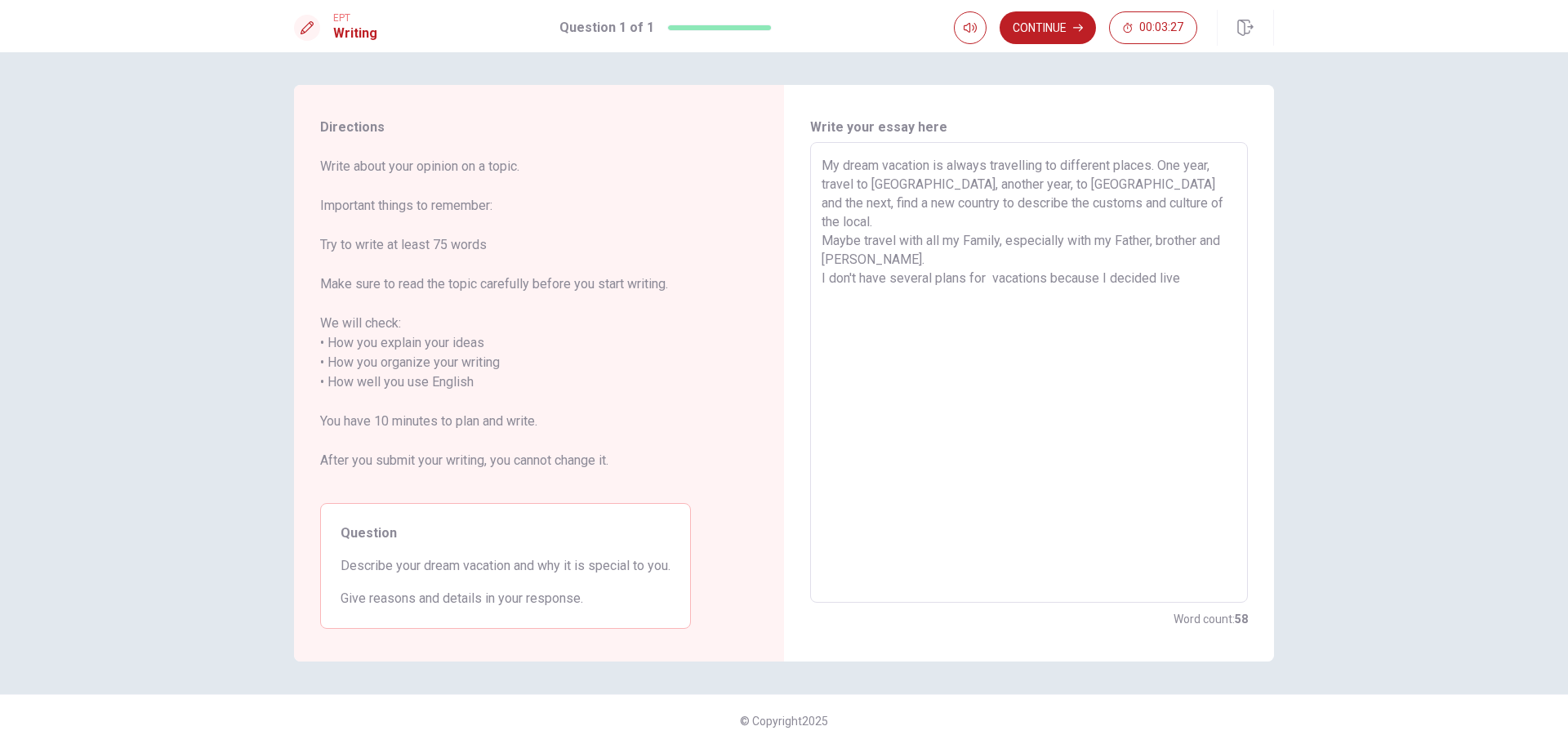
drag, startPoint x: 1156, startPoint y: 261, endPoint x: 1179, endPoint y: 262, distance: 23.0
click at [1156, 261] on textarea "My dream vacation is always travelling to different places. One year, travel to…" at bounding box center [1029, 372] width 415 height 433
click at [1108, 262] on textarea "My dream vacation is always travelling to different places. One year, travel to…" at bounding box center [1029, 372] width 415 height 433
click at [1223, 259] on textarea "My dream vacation is always travelling to different places. One year, travel to…" at bounding box center [1029, 372] width 415 height 433
click at [916, 274] on textarea "My dream vacation is always travelling to different places. One year, travel to…" at bounding box center [1029, 372] width 415 height 433
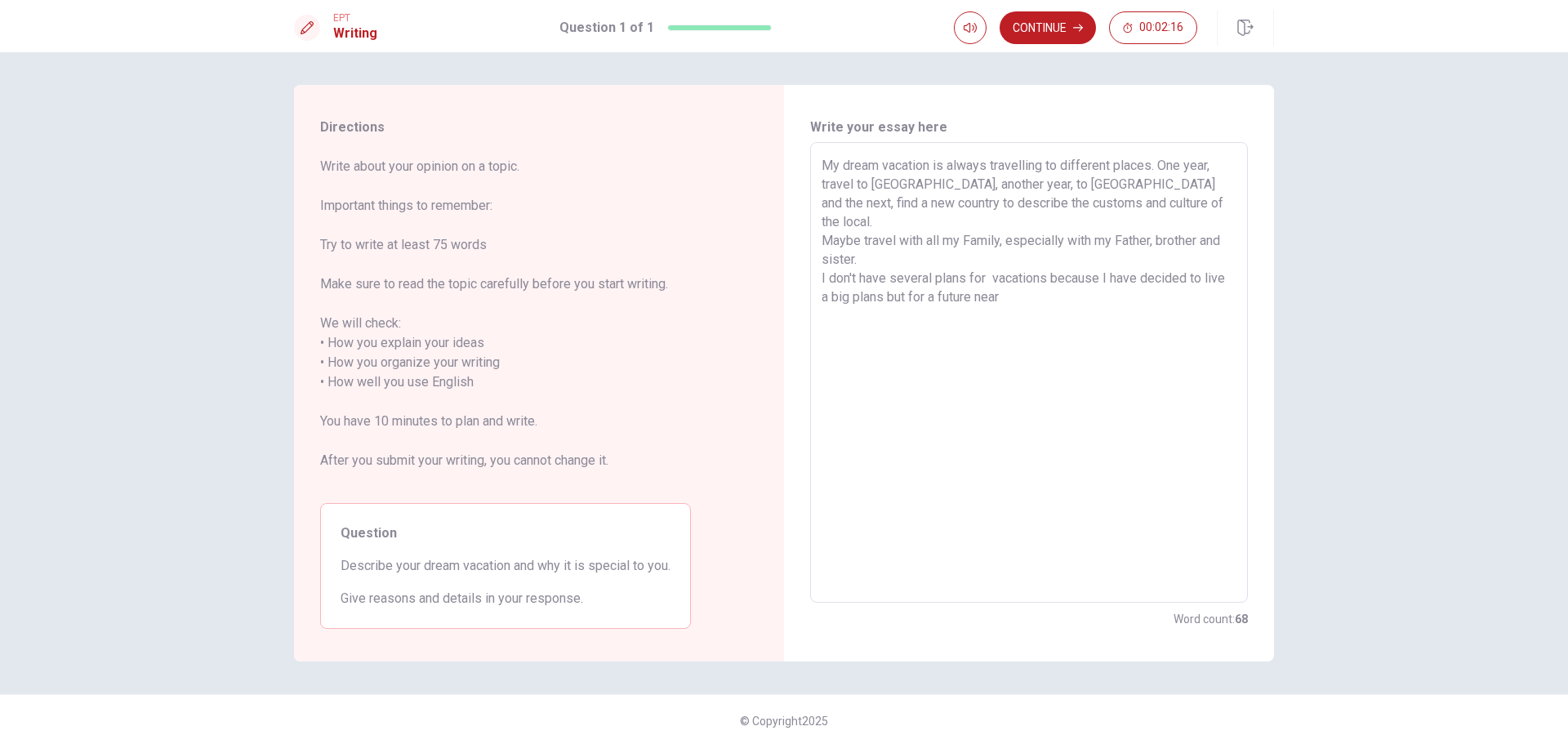
click at [1029, 279] on textarea "My dream vacation is always travelling to different places. One year, travel to…" at bounding box center [1029, 372] width 415 height 433
click at [987, 260] on textarea "My dream vacation is always travelling to different places. One year, travel to…" at bounding box center [1029, 372] width 415 height 433
click at [1063, 502] on textarea "My dream vacation is always travelling to different places. One year, travel to…" at bounding box center [1029, 372] width 415 height 433
click at [945, 277] on textarea "My dream vacation is always travelling to different places. One year, travel to…" at bounding box center [1029, 372] width 415 height 433
click at [1115, 265] on textarea "My dream vacation is always travelling to different places. One year, travel to…" at bounding box center [1029, 372] width 415 height 433
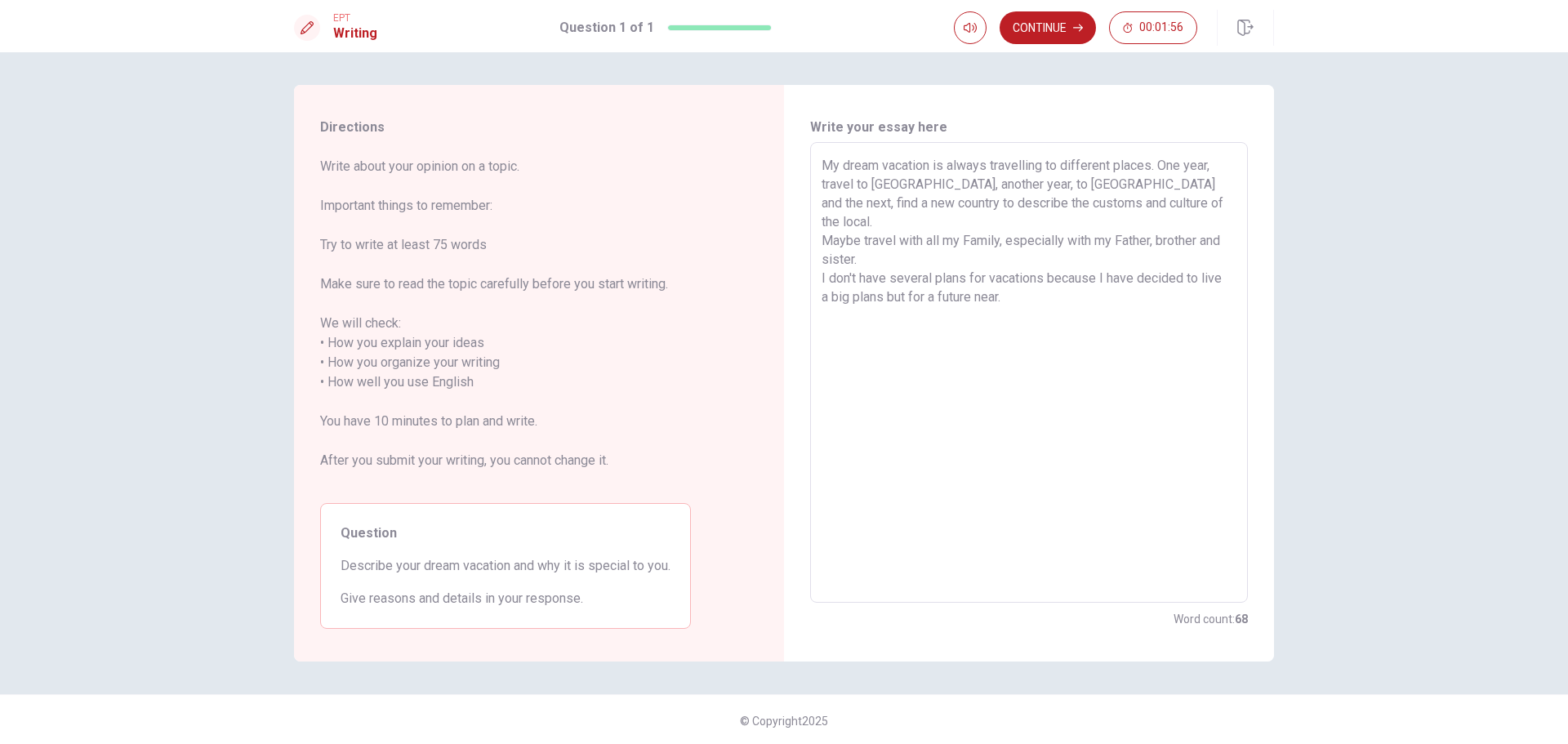
click at [930, 280] on textarea "My dream vacation is always travelling to different places. One year, travel to…" at bounding box center [1029, 372] width 415 height 433
click at [1054, 22] on button "Continue" at bounding box center [1048, 27] width 96 height 33
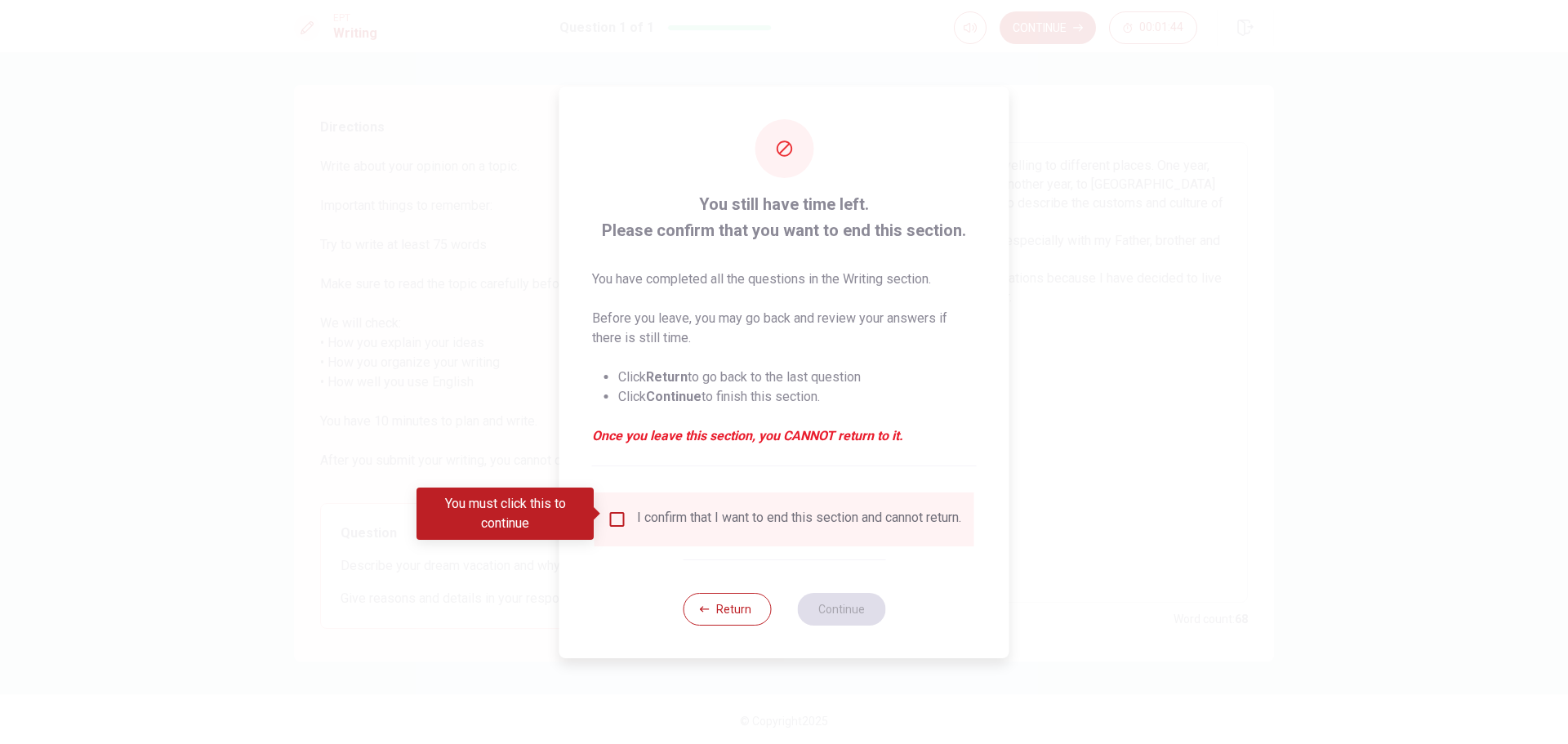
click at [616, 513] on input "You must click this to continue" at bounding box center [617, 519] width 19 height 19
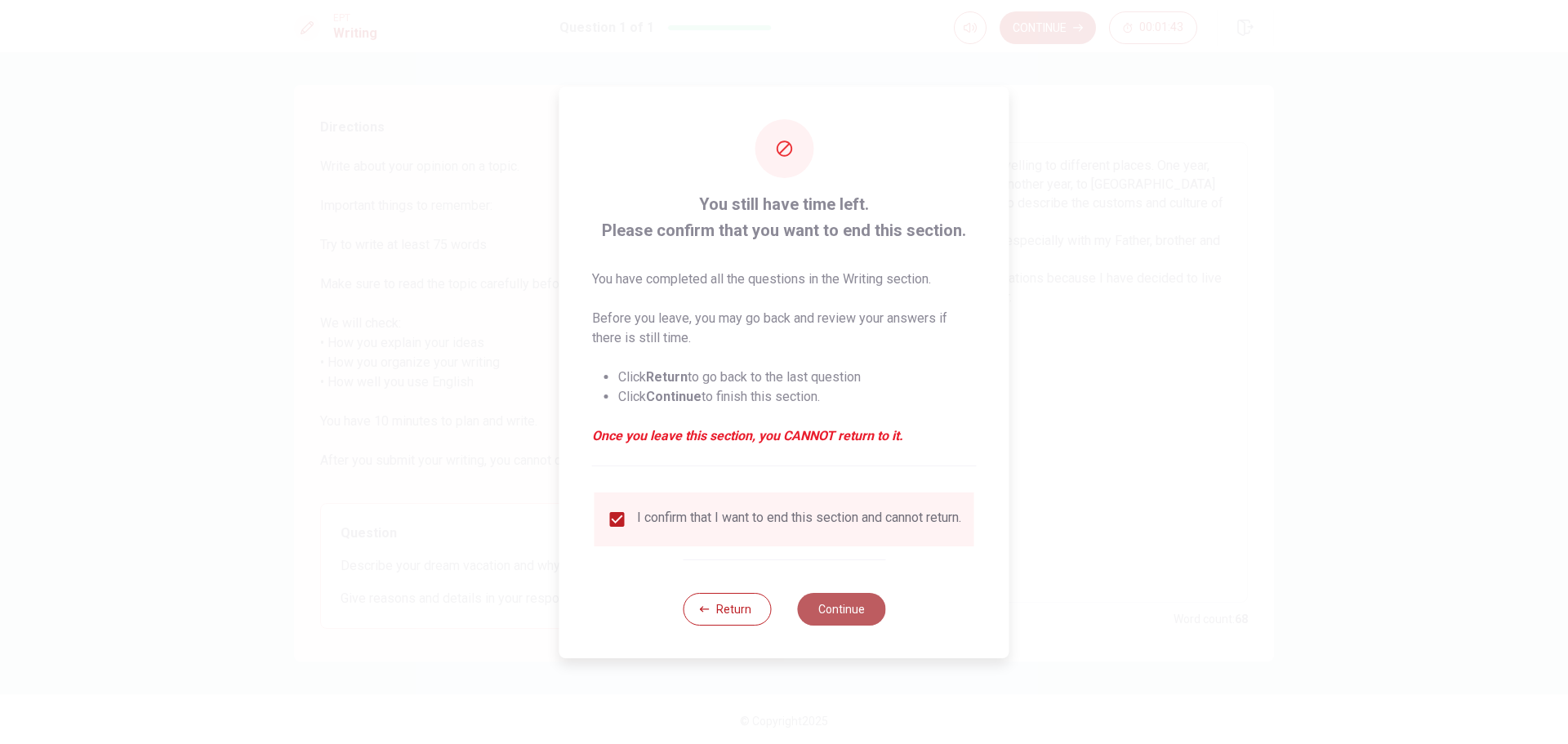
click at [838, 620] on button "Continue" at bounding box center [841, 610] width 88 height 33
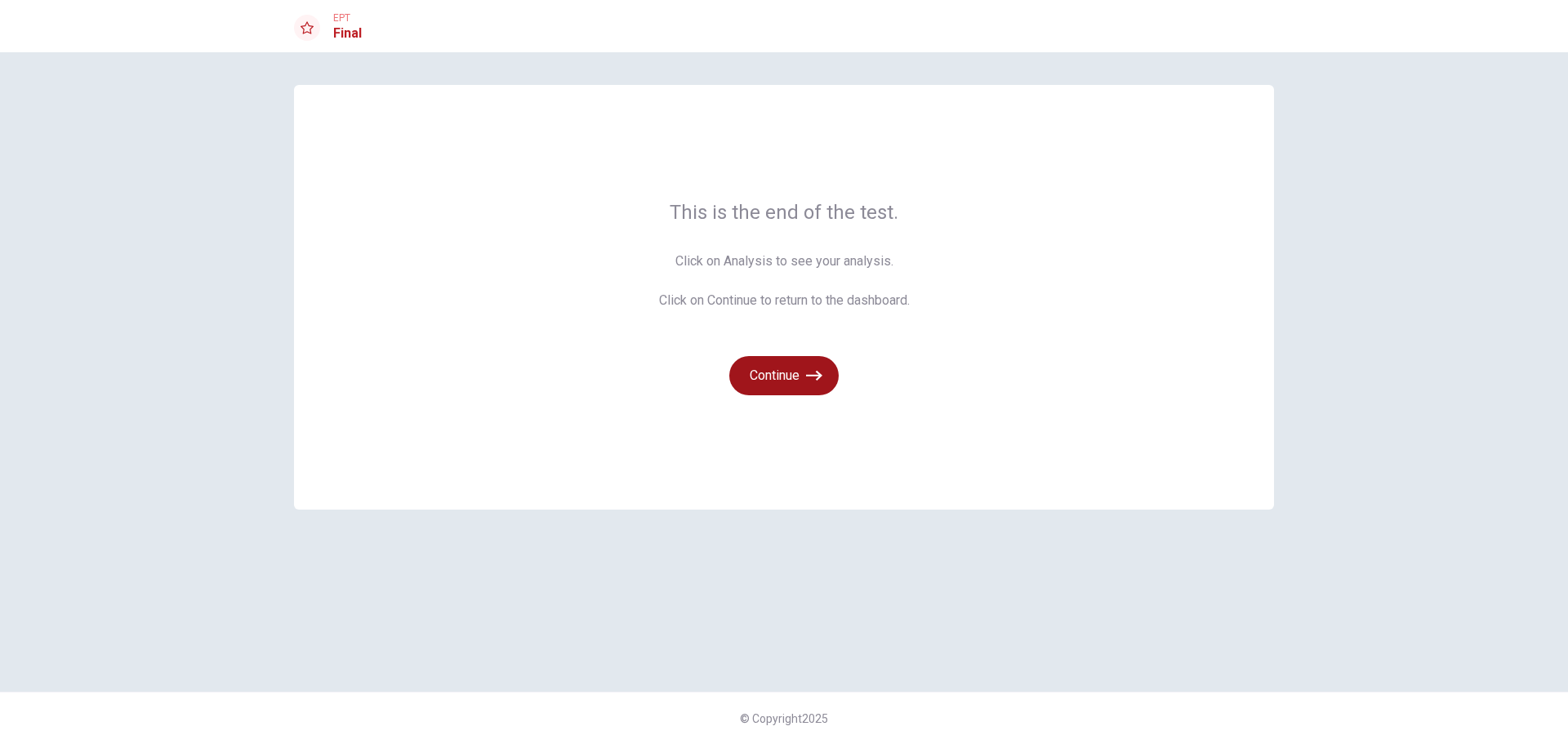
click at [792, 380] on button "Continue" at bounding box center [784, 376] width 110 height 39
